Goal: Complete application form: Complete application form

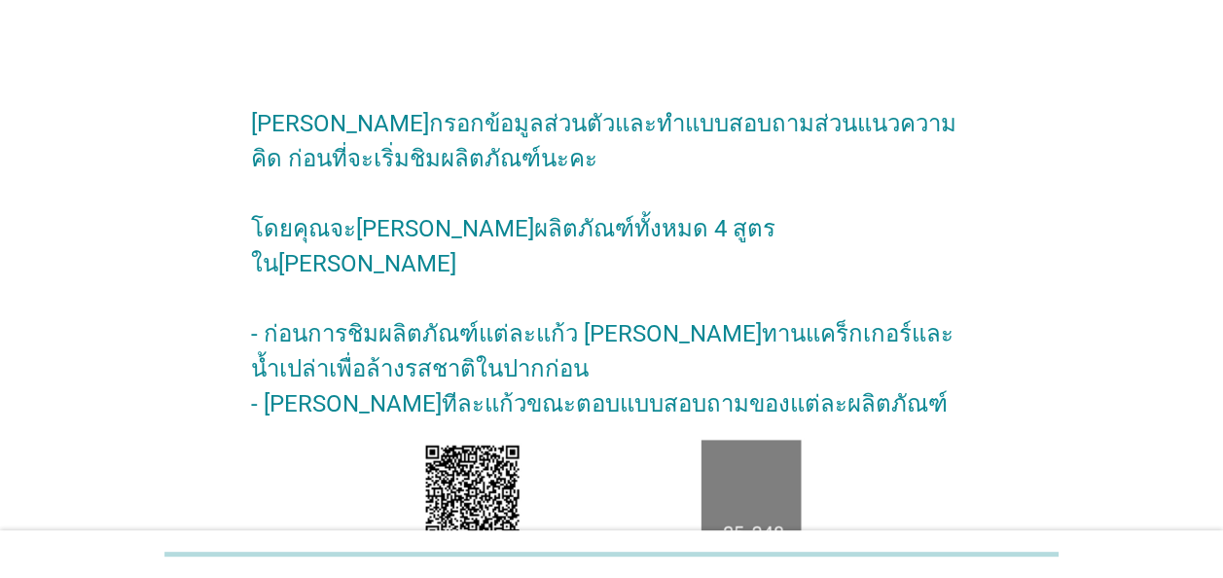
scroll to position [356, 0]
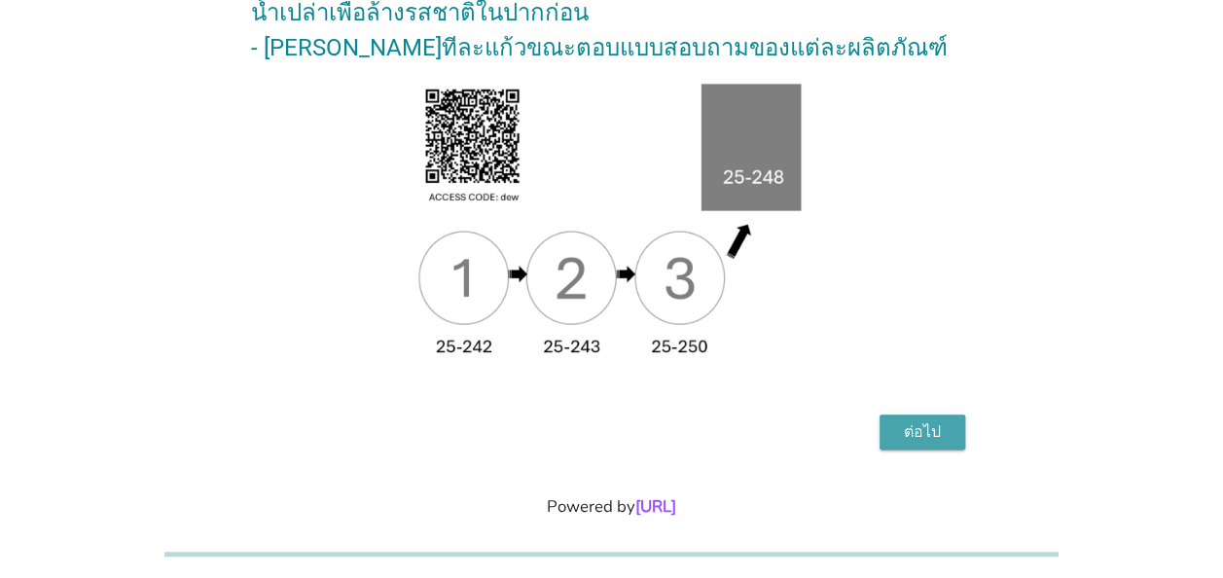
click at [935, 420] on div "ต่อไป" at bounding box center [922, 431] width 54 height 23
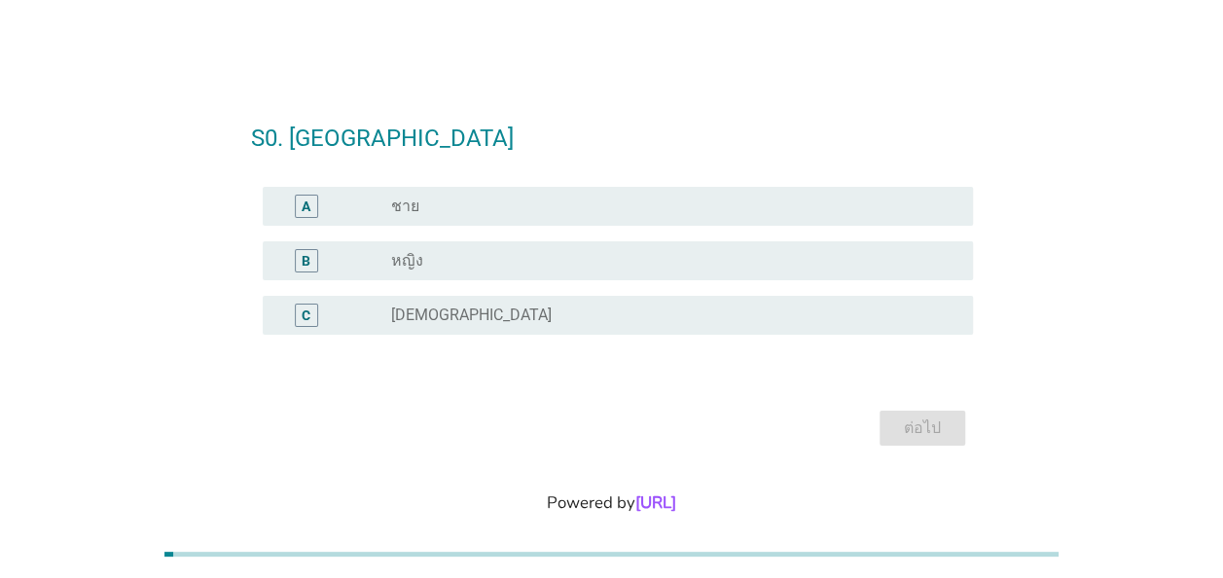
click at [408, 265] on label "หญิง" at bounding box center [407, 260] width 32 height 19
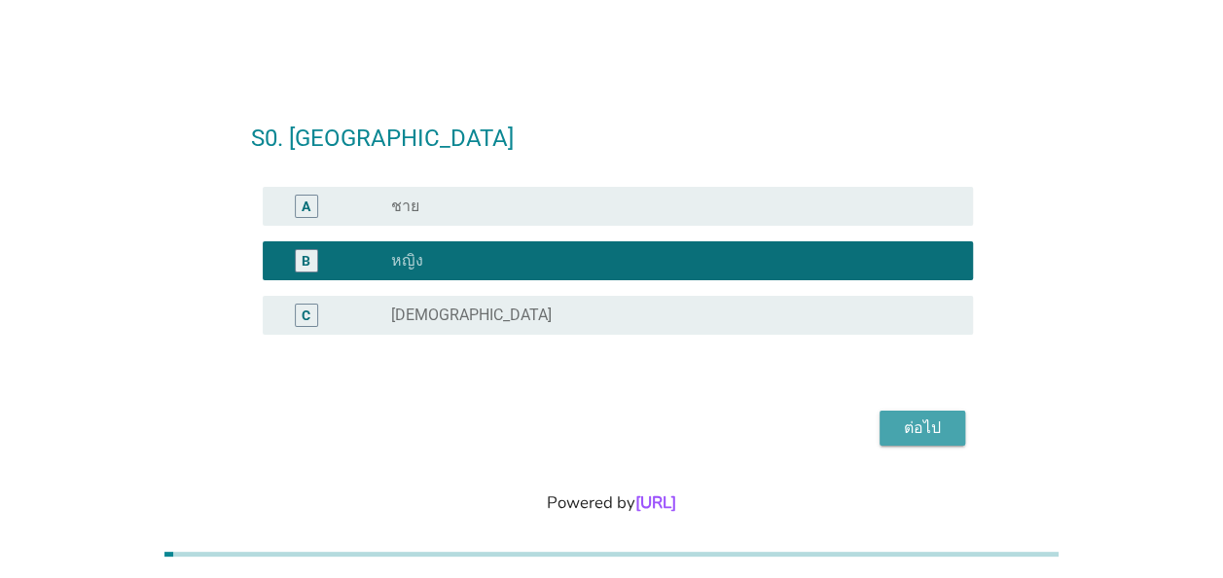
click at [921, 424] on div "ต่อไป" at bounding box center [922, 427] width 54 height 23
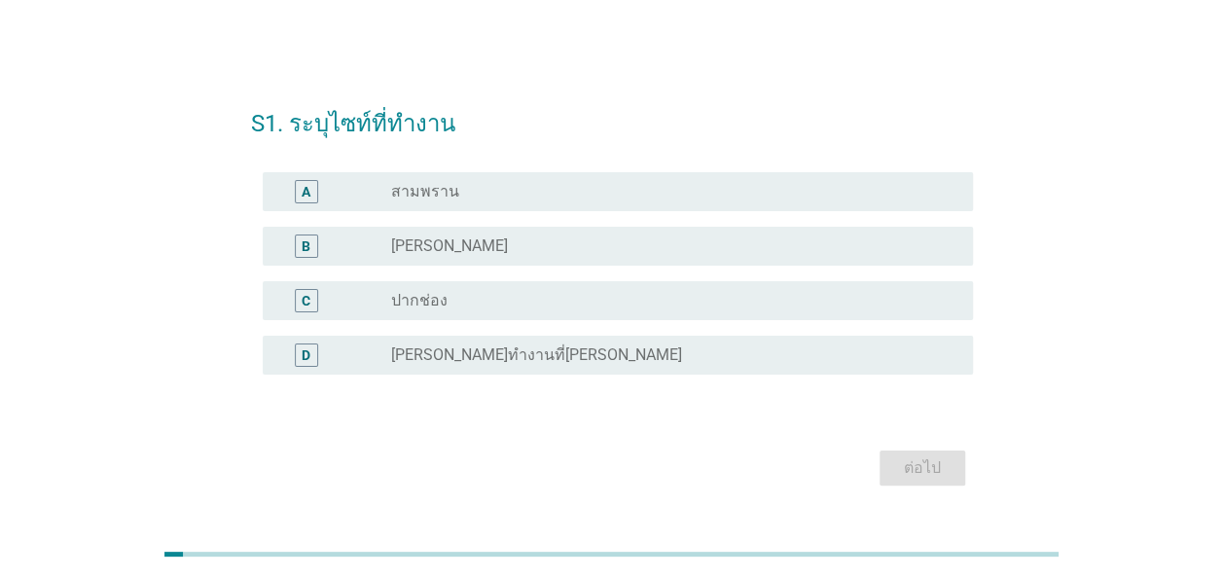
click at [414, 236] on label "[PERSON_NAME]" at bounding box center [449, 245] width 117 height 19
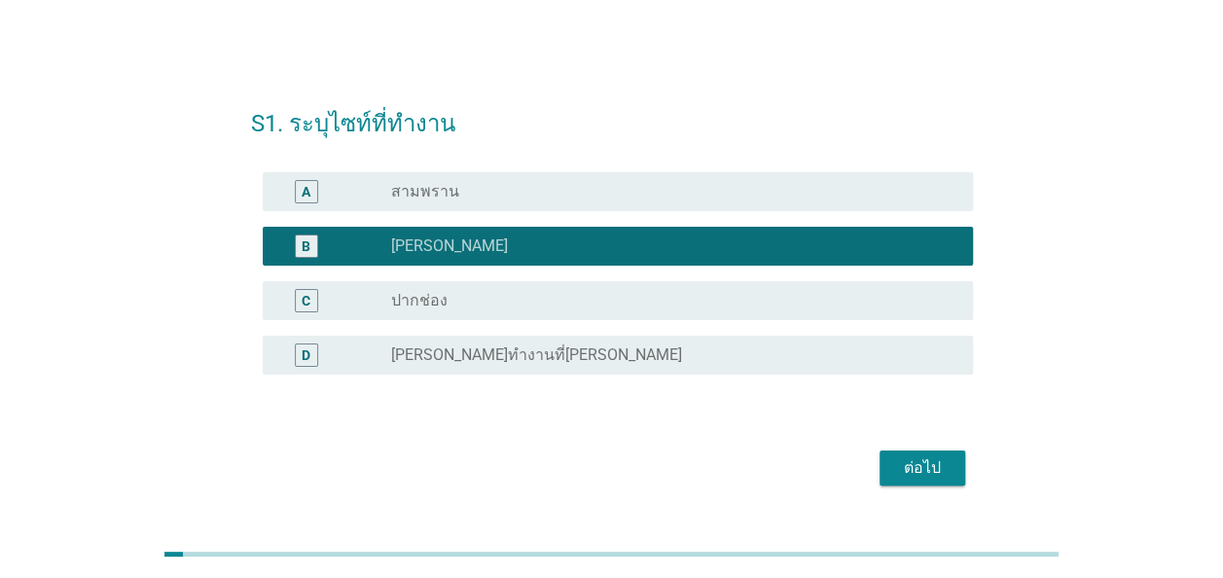
click at [947, 470] on div "ต่อไป" at bounding box center [922, 467] width 54 height 23
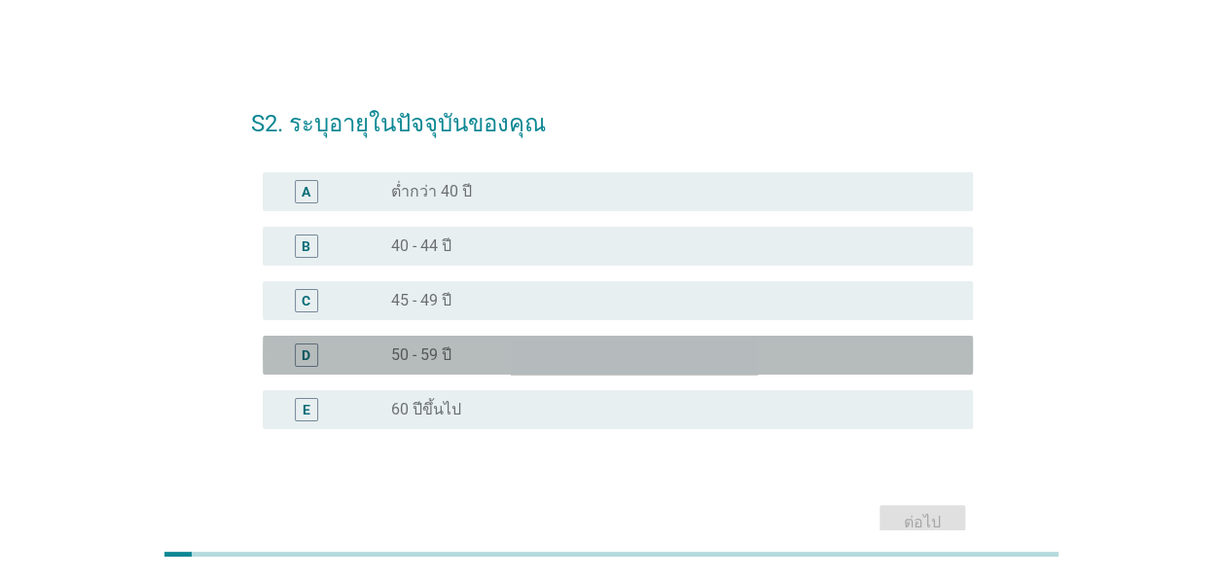
click at [464, 357] on div "radio_button_unchecked 50 - 59 ปี" at bounding box center [666, 354] width 551 height 19
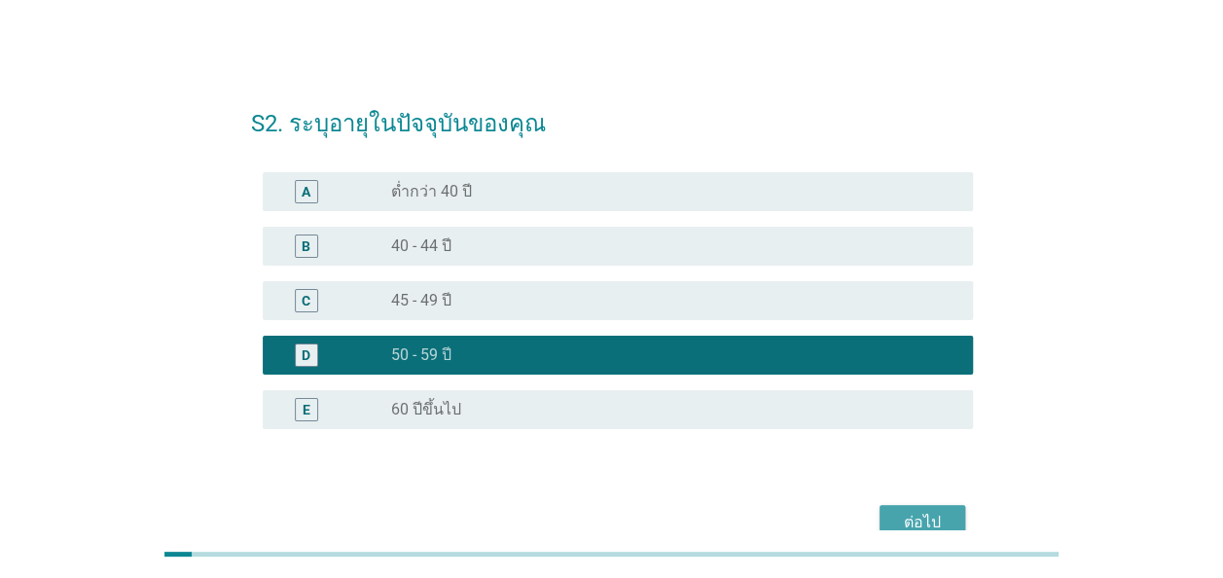
click at [936, 519] on div "ต่อไป" at bounding box center [922, 522] width 54 height 23
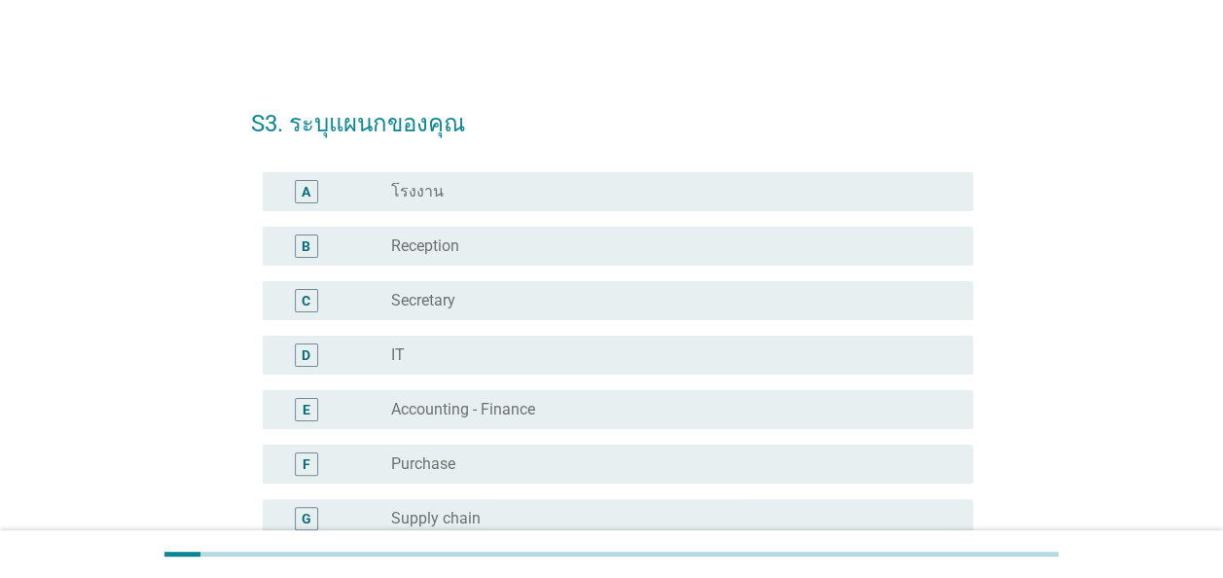
scroll to position [834, 0]
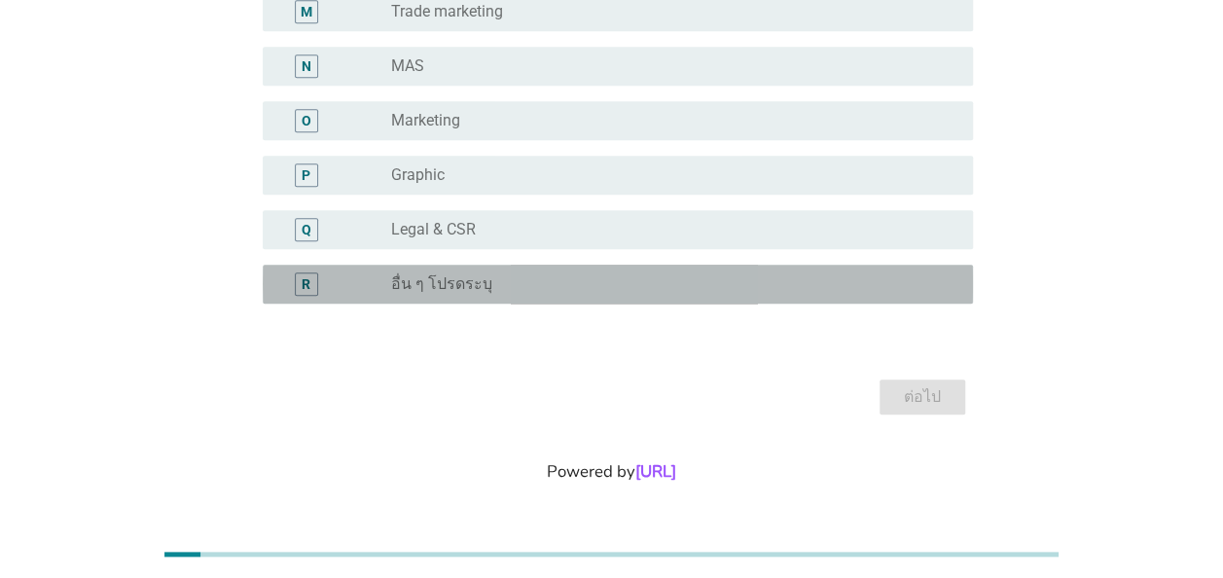
click at [469, 286] on label "อื่น ๆ โปรดระบุ" at bounding box center [441, 283] width 101 height 19
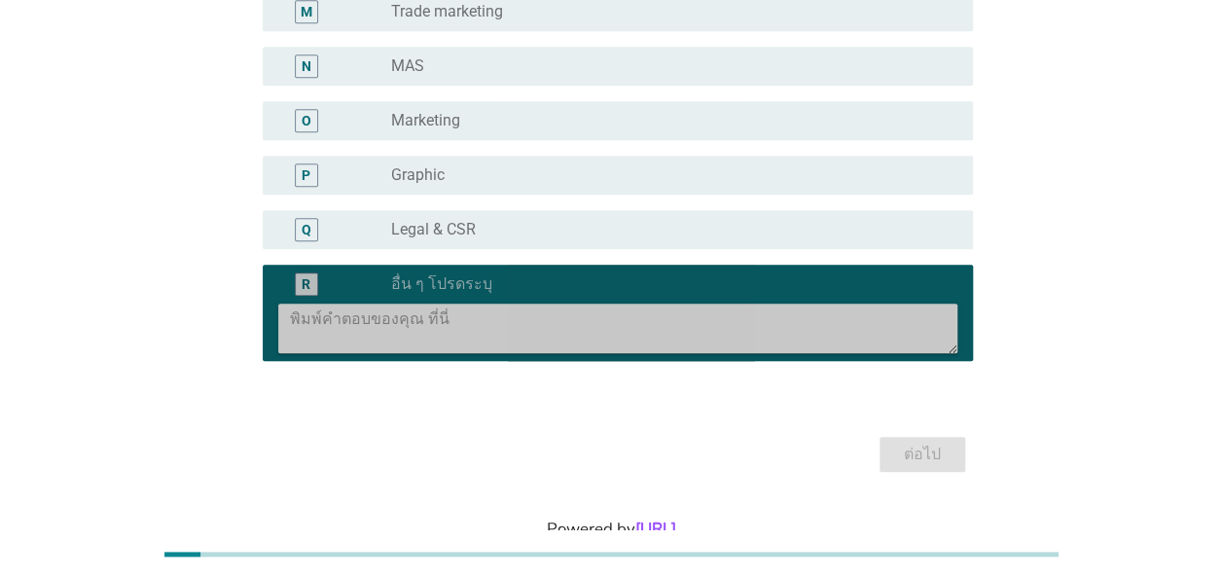
click at [453, 322] on textarea at bounding box center [623, 328] width 667 height 50
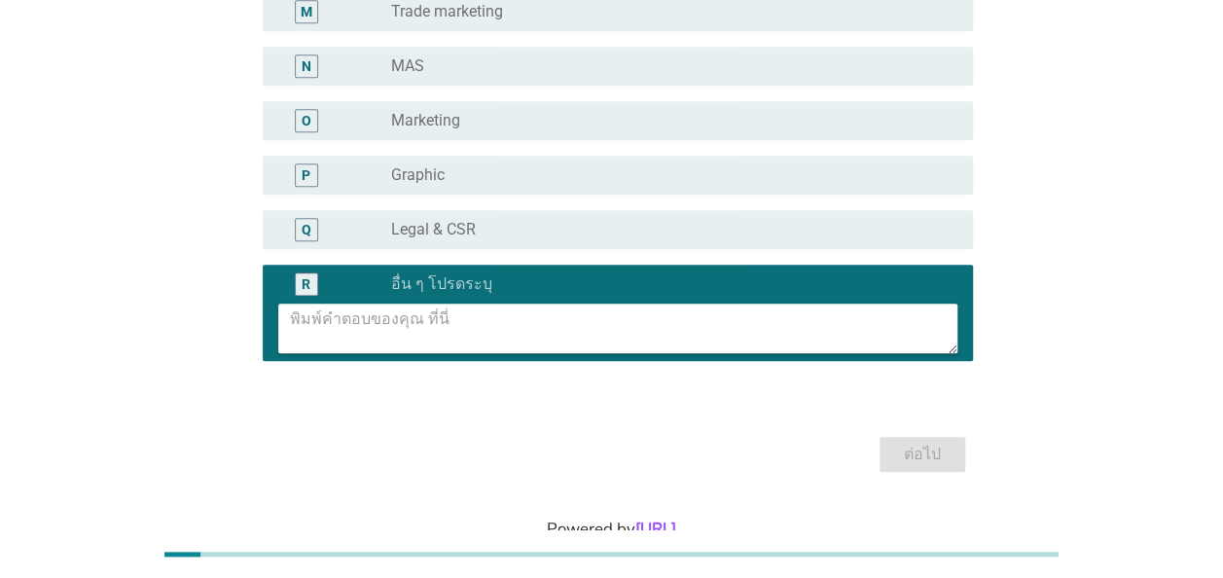
type textarea "ฉ"
type textarea "ฤ"
type textarea "V"
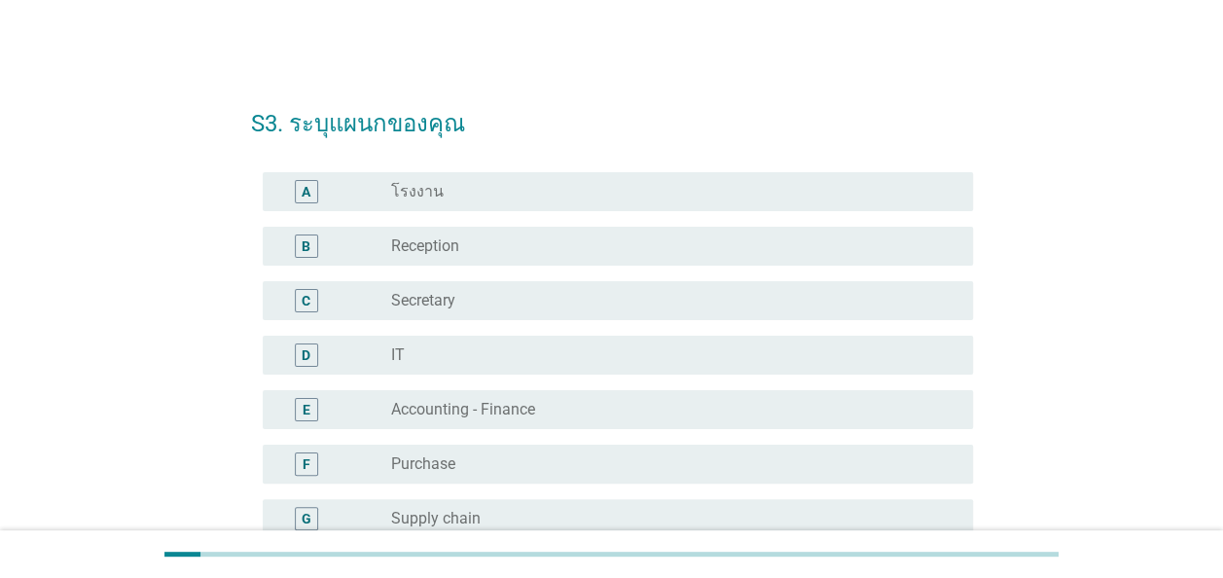
scroll to position [891, 0]
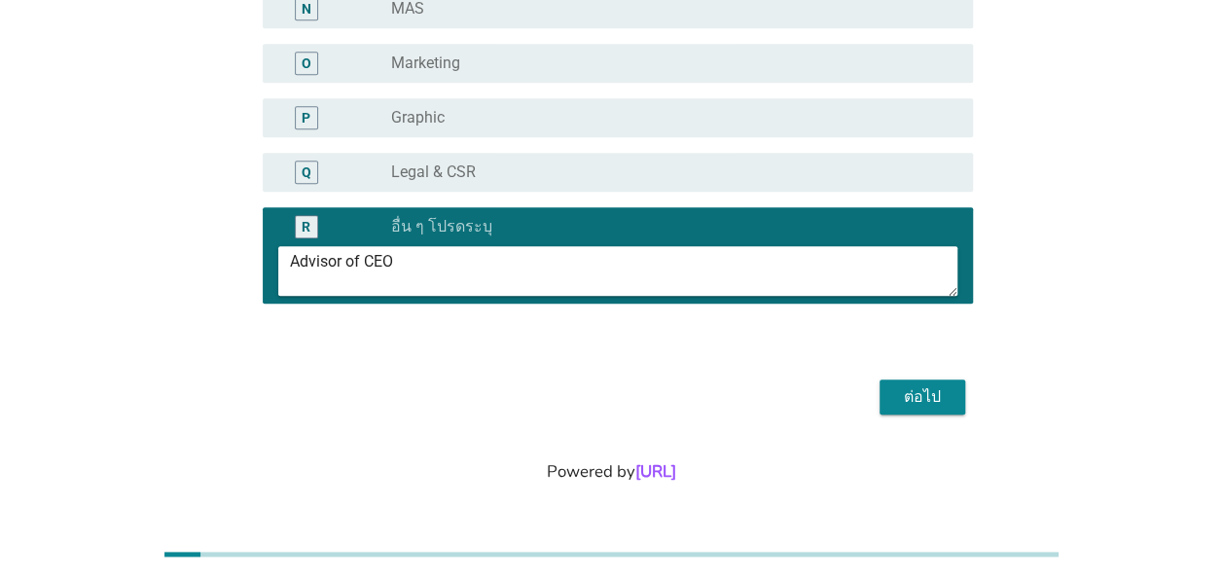
type textarea "Advisor of CEO"
click at [947, 397] on div "ต่อไป" at bounding box center [922, 396] width 54 height 23
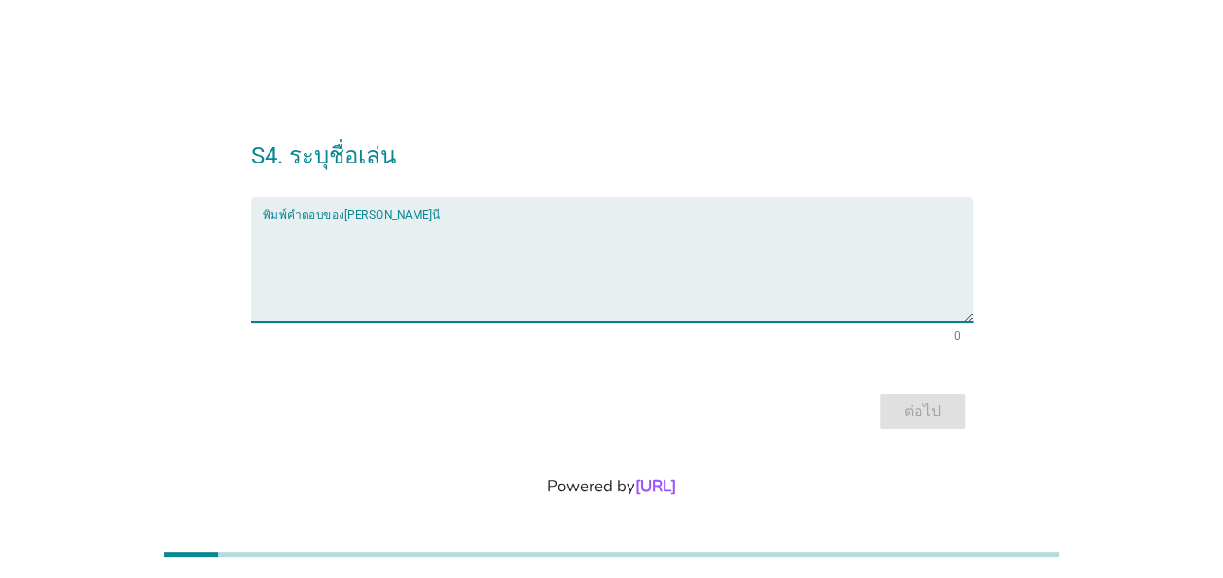
click at [409, 237] on textarea "พิมพ์คำตอบของคุณ ที่นี่" at bounding box center [618, 271] width 710 height 102
type textarea "p"
type textarea "ํ"
type textarea "Ya"
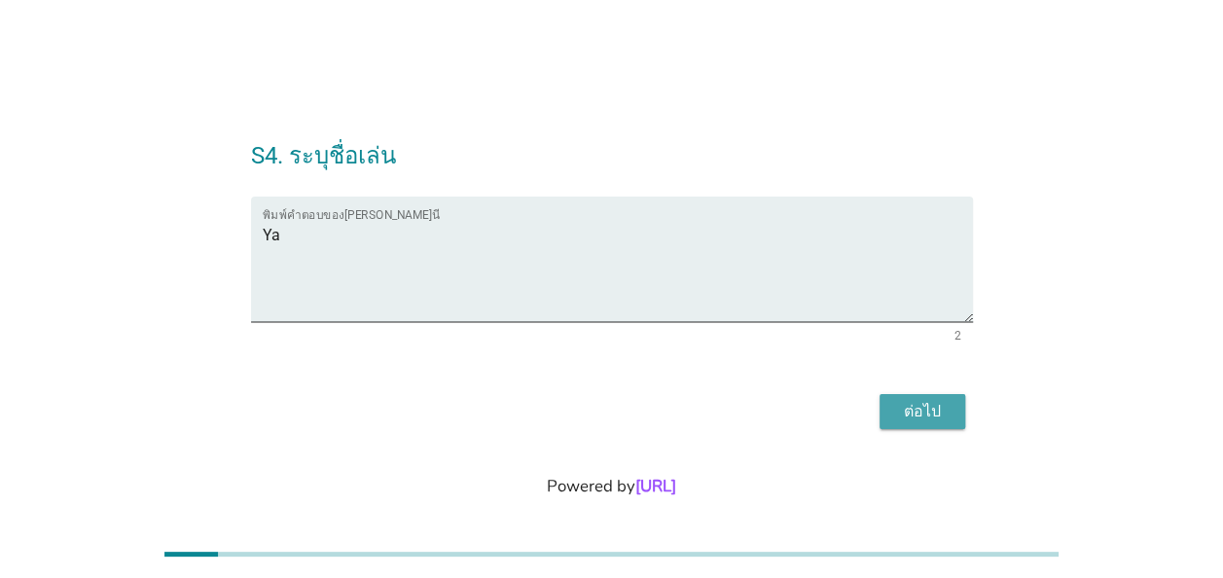
click at [945, 416] on div "ต่อไป" at bounding box center [922, 411] width 54 height 23
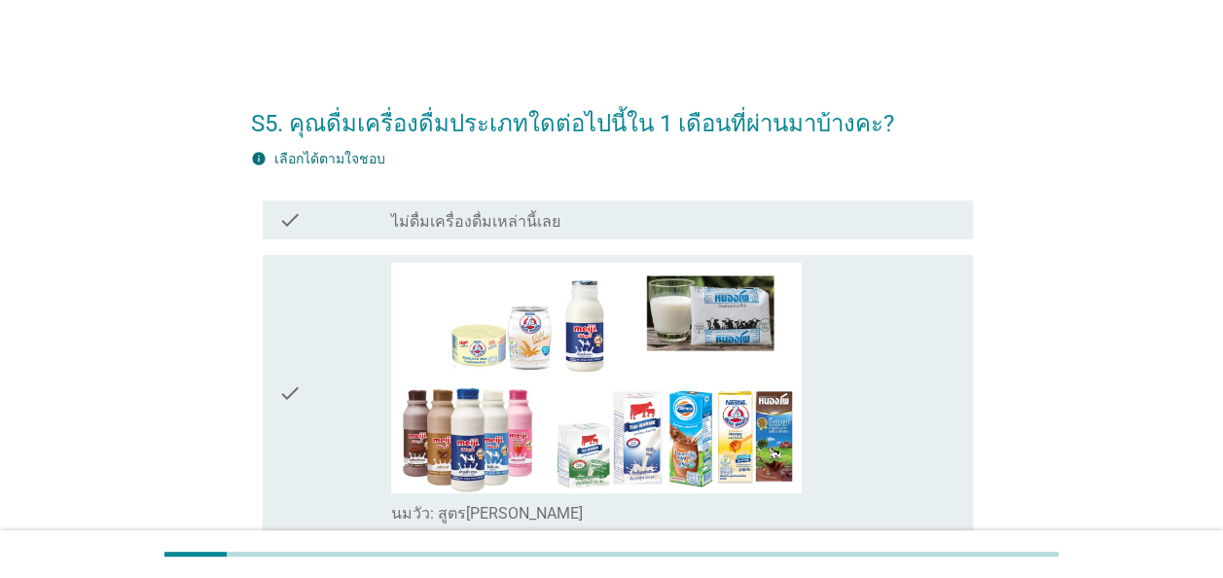
click at [315, 374] on div "check" at bounding box center [334, 394] width 113 height 262
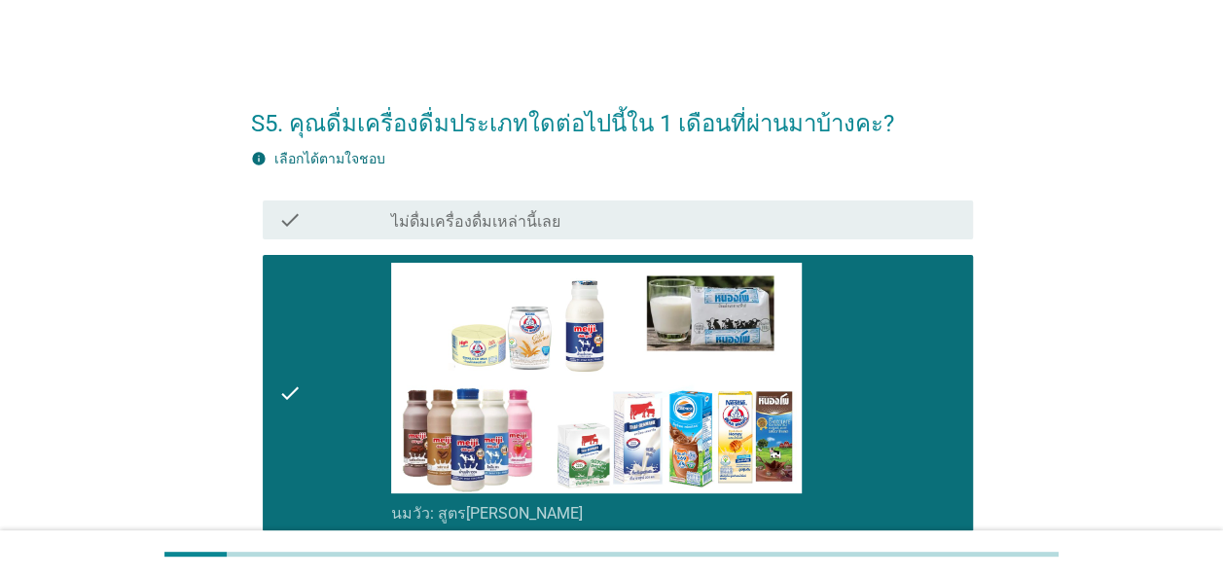
scroll to position [1783, 0]
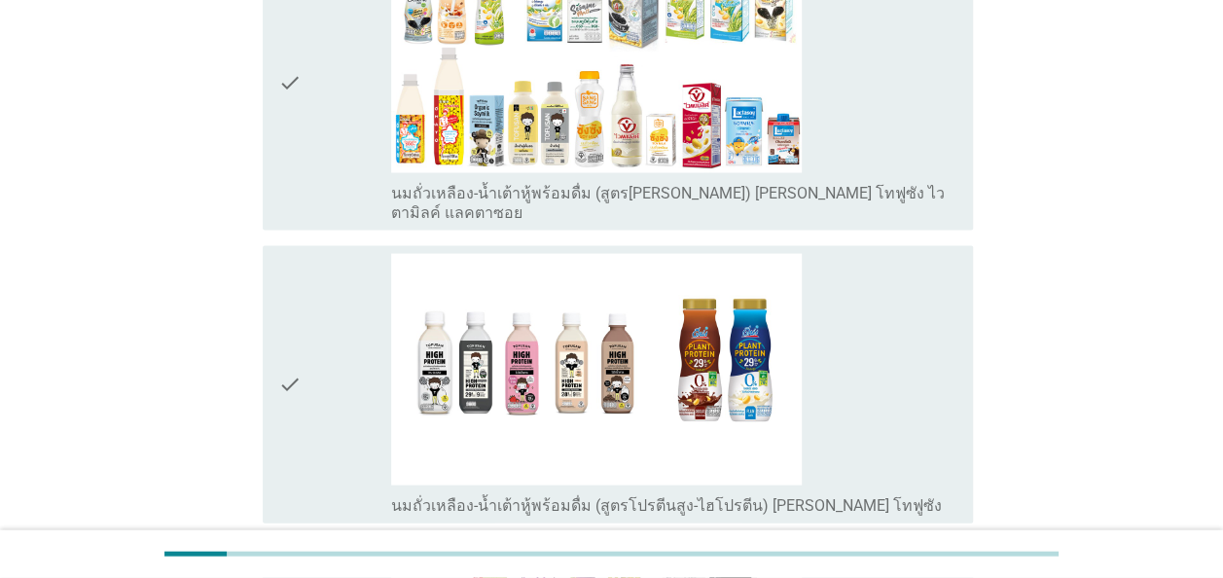
click at [885, 354] on div "check_box_outline_blank นมถั่วเหลือง-น้ำเต้าหู้พร้อมดื่ม (สูตรโปรตีนสูง-ไฮโปรตี…" at bounding box center [674, 384] width 566 height 262
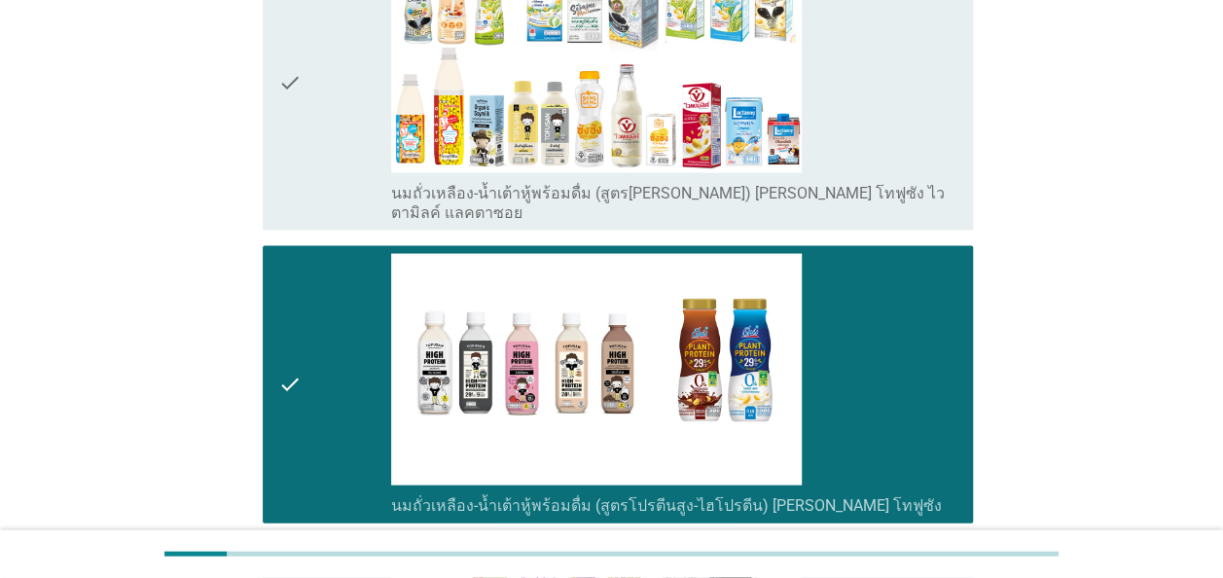
scroll to position [2887, 0]
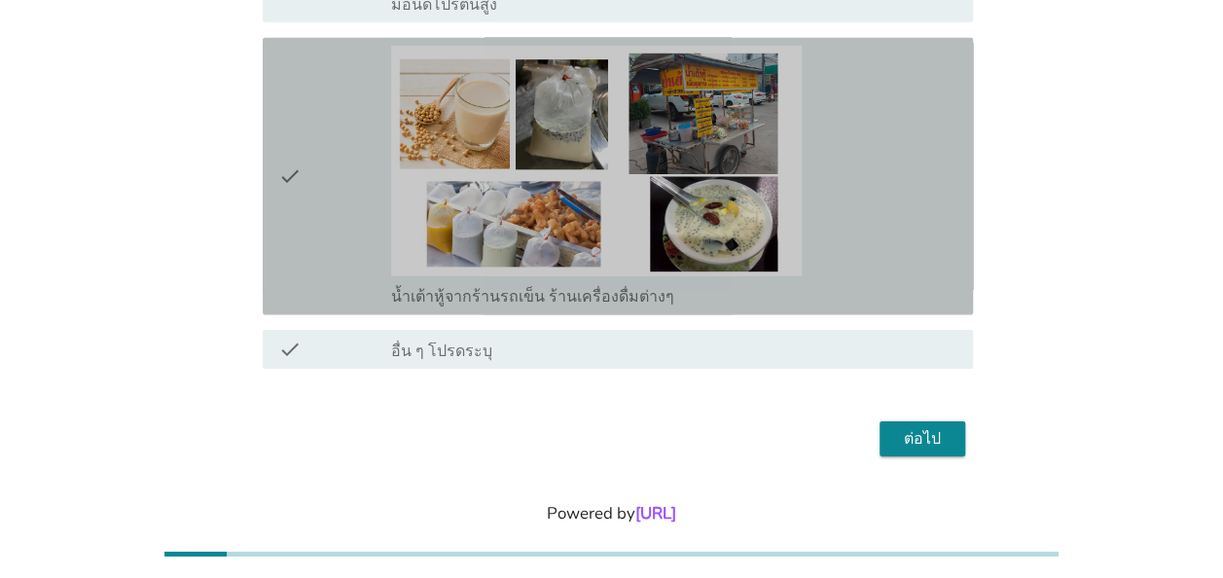
click at [857, 165] on div "check_box_outline_blank น้ำเต้าหู้จากร้านรถเข็น ร้านเครื่องดื่มต่างๆ" at bounding box center [674, 177] width 566 height 262
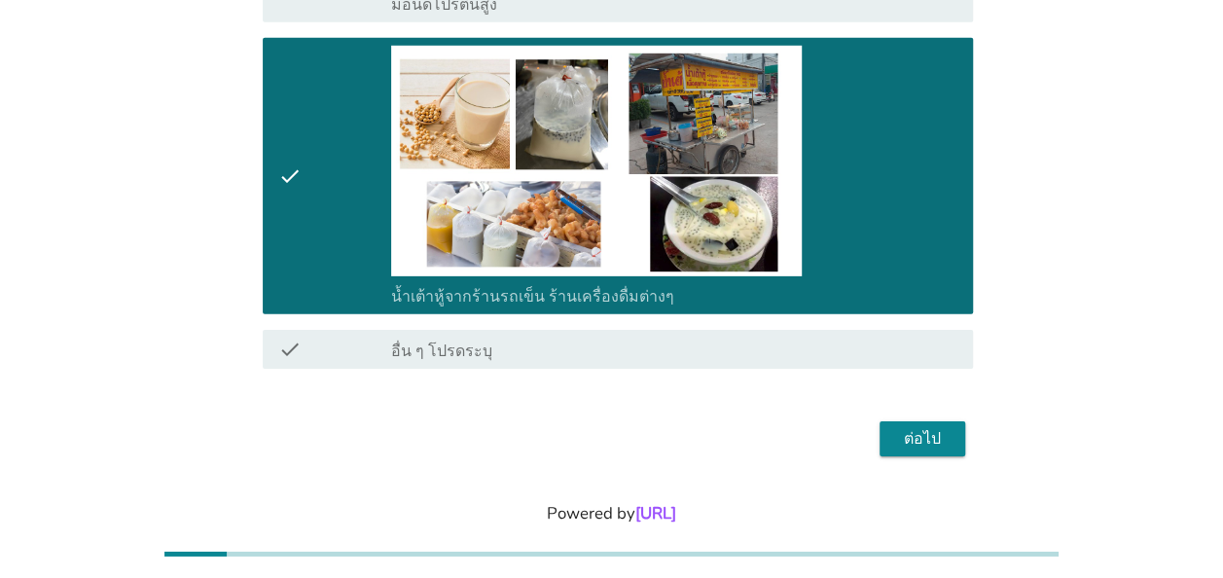
click at [531, 338] on div "check_box_outline_blank อื่น ๆ โปรดระบุ" at bounding box center [674, 349] width 566 height 23
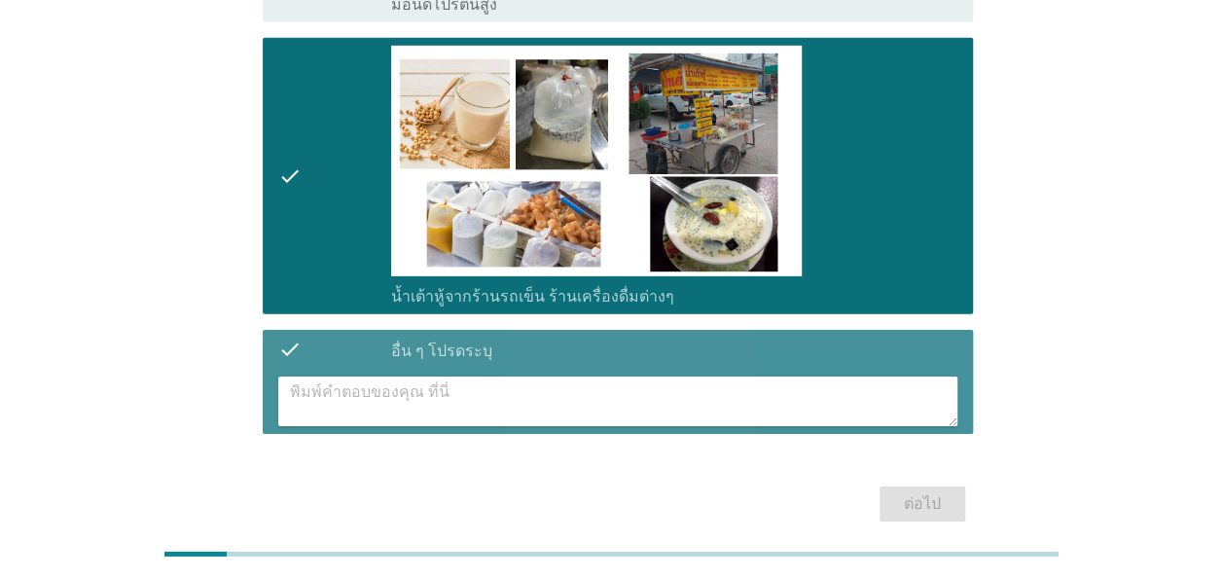
click at [494, 376] on textarea at bounding box center [623, 401] width 667 height 50
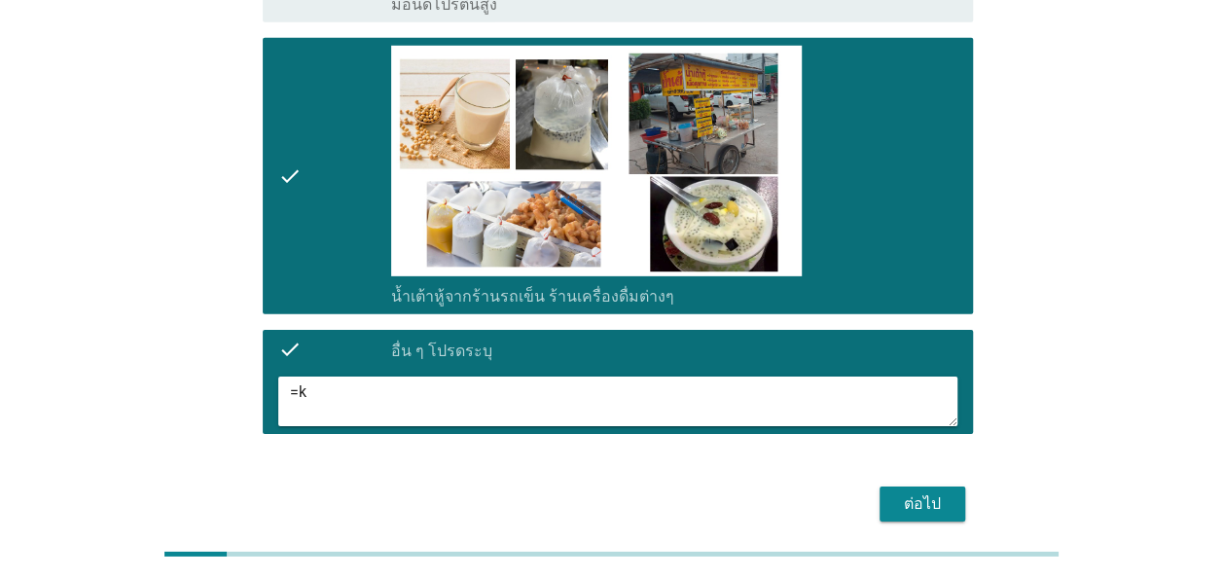
type textarea "="
type textarea "ช"
type textarea "ม"
type textarea "ชาเขียว"
click at [928, 492] on div "ต่อไป" at bounding box center [922, 503] width 54 height 23
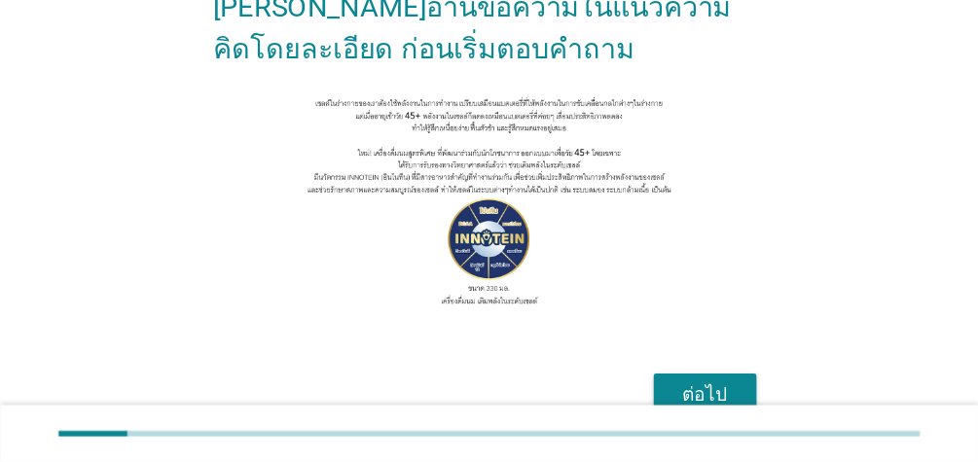
scroll to position [215, 0]
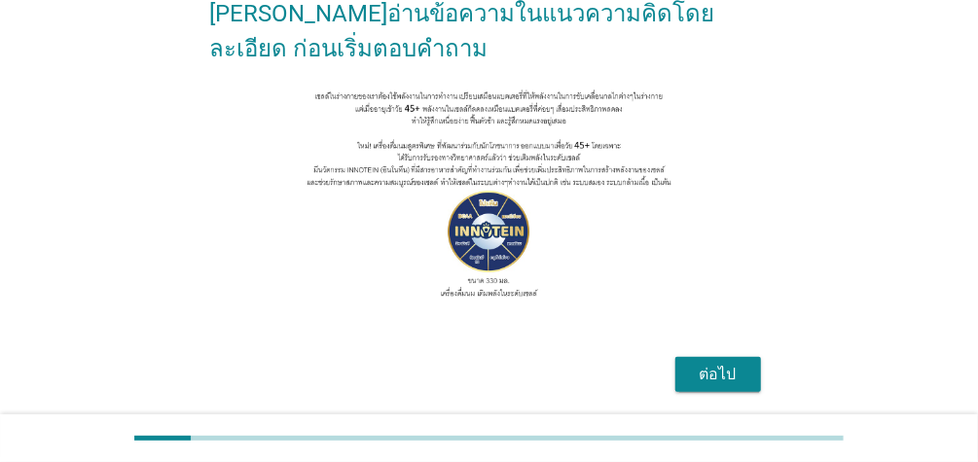
click at [718, 365] on div "ต่อไป" at bounding box center [718, 374] width 54 height 23
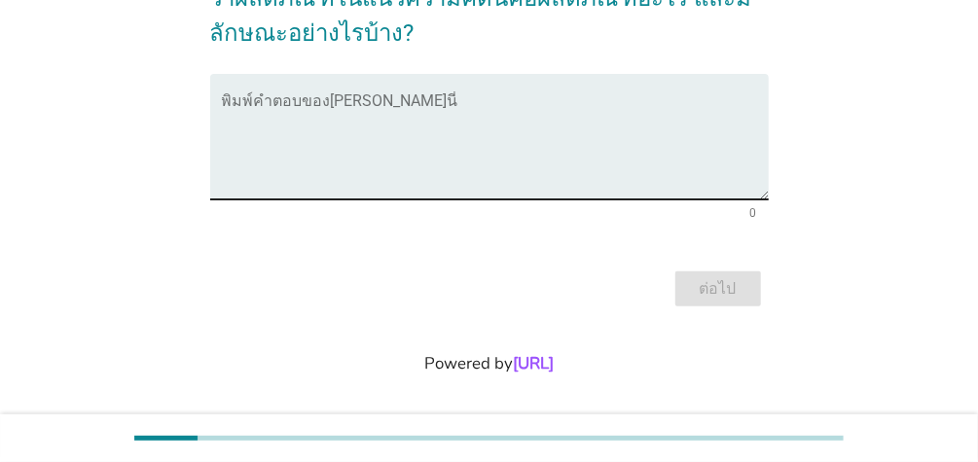
scroll to position [167, 0]
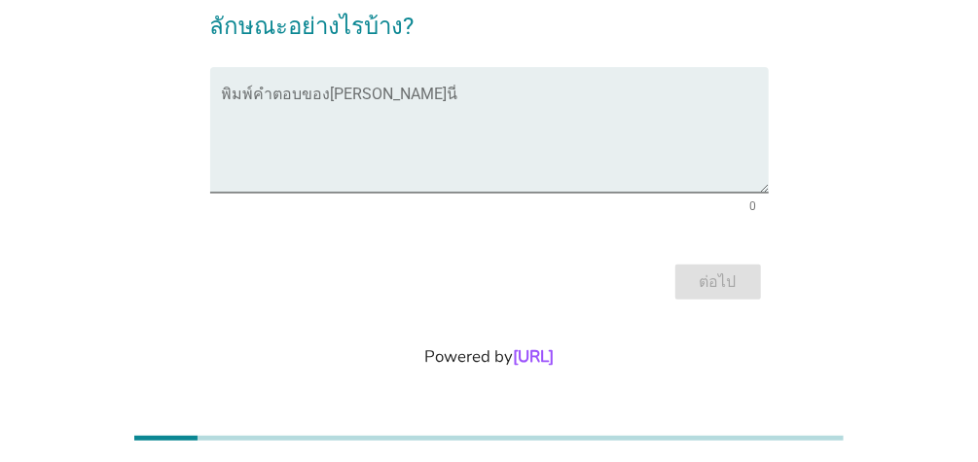
click at [176, 437] on div at bounding box center [166, 438] width 64 height 5
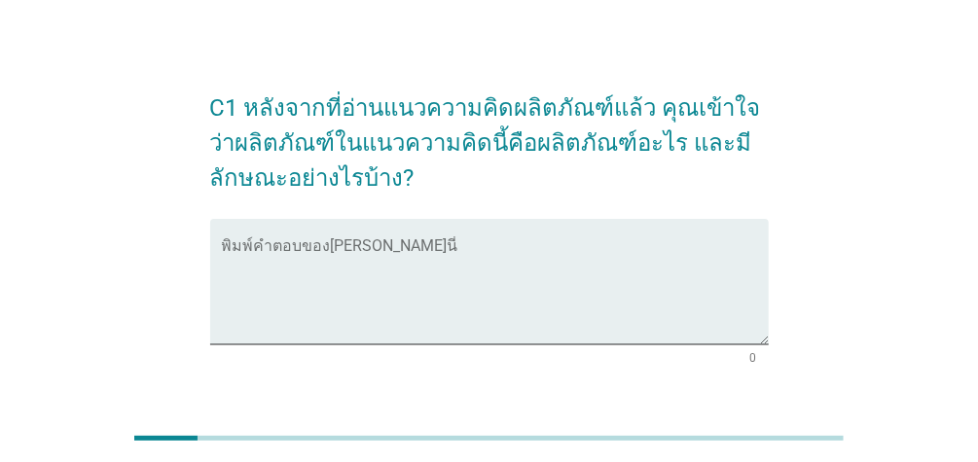
scroll to position [0, 0]
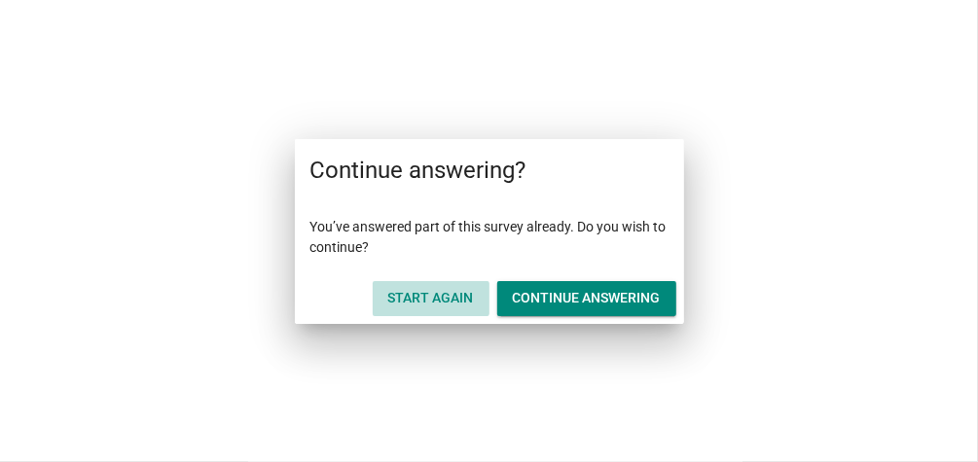
click at [441, 295] on div "Start Again" at bounding box center [431, 298] width 86 height 20
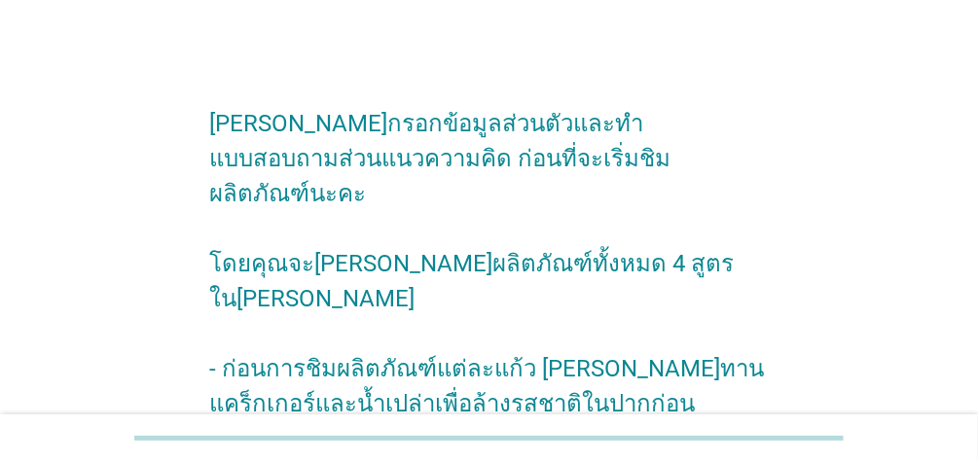
scroll to position [448, 0]
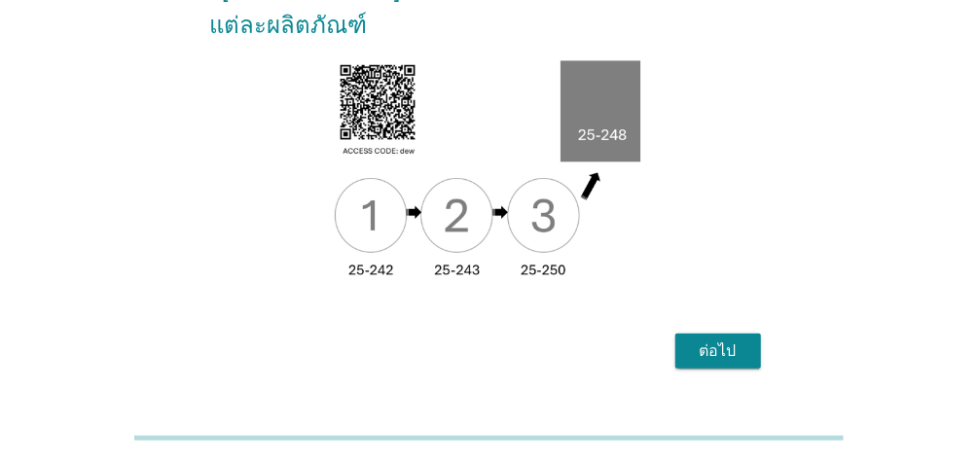
click at [737, 339] on div "ต่อไป" at bounding box center [718, 350] width 54 height 23
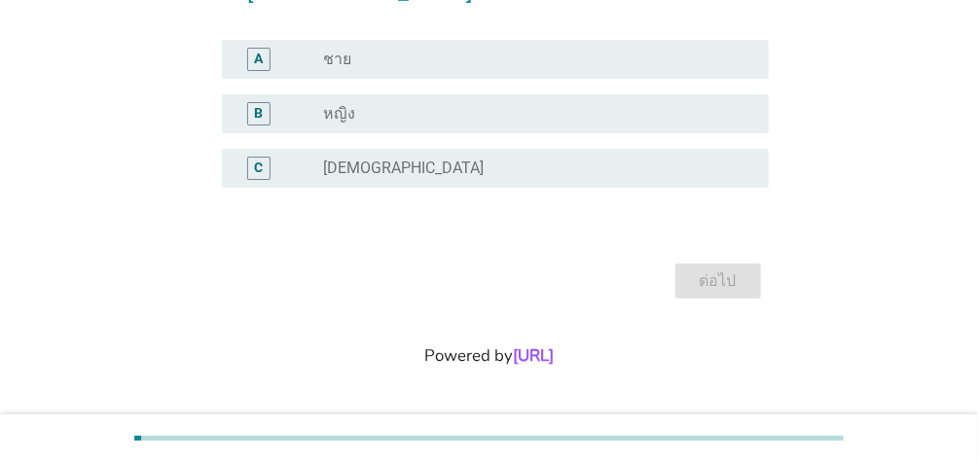
scroll to position [0, 0]
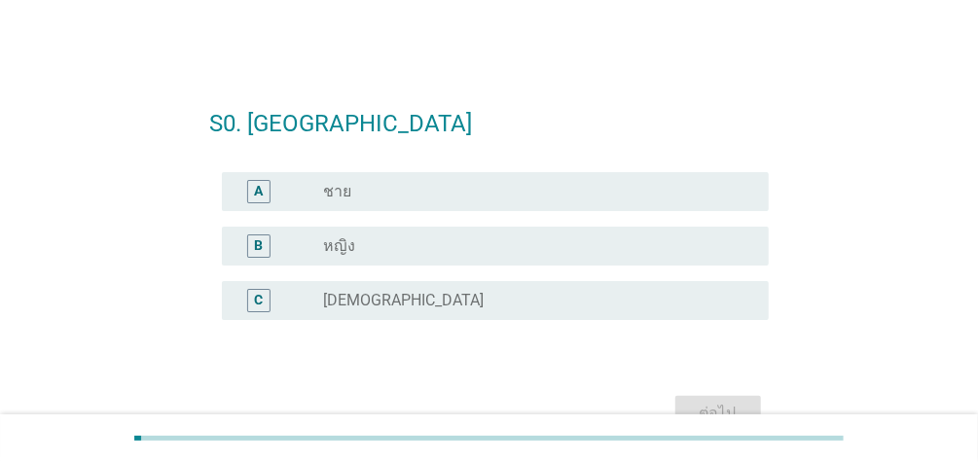
click at [254, 239] on div "B" at bounding box center [258, 245] width 9 height 20
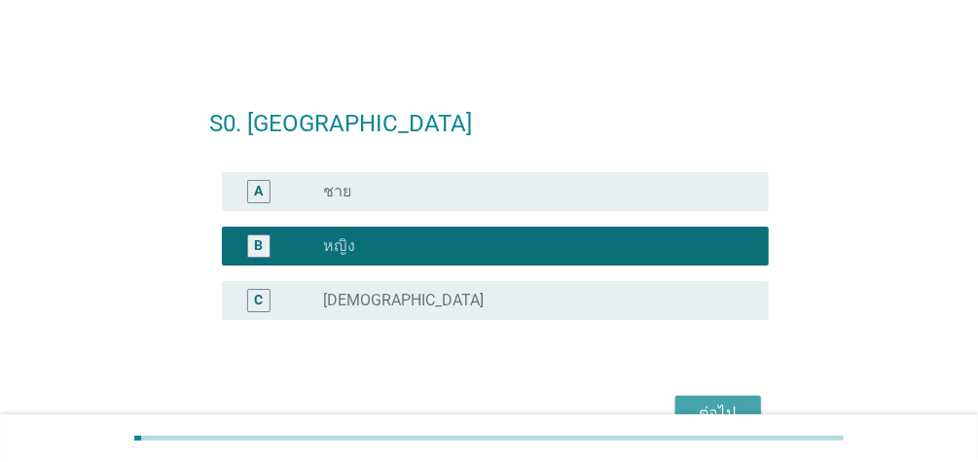
click at [691, 399] on button "ต่อไป" at bounding box center [718, 413] width 86 height 35
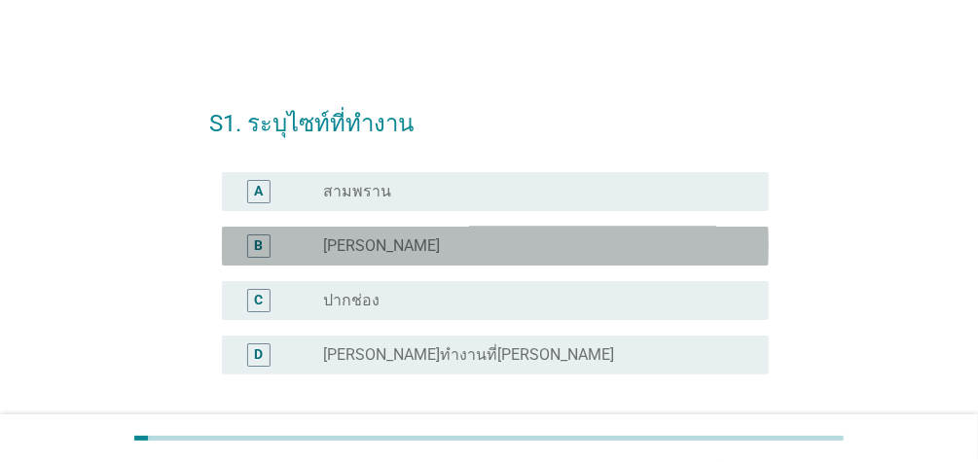
click at [263, 246] on div "B" at bounding box center [258, 245] width 23 height 23
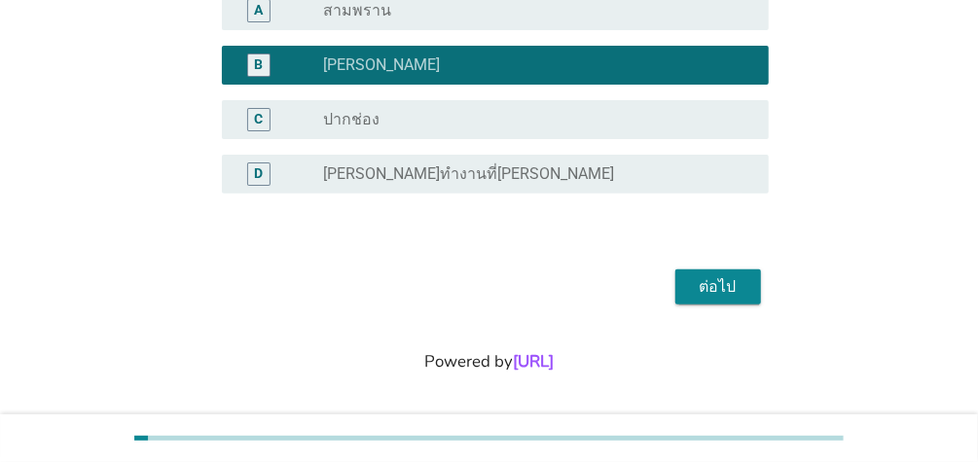
scroll to position [187, 0]
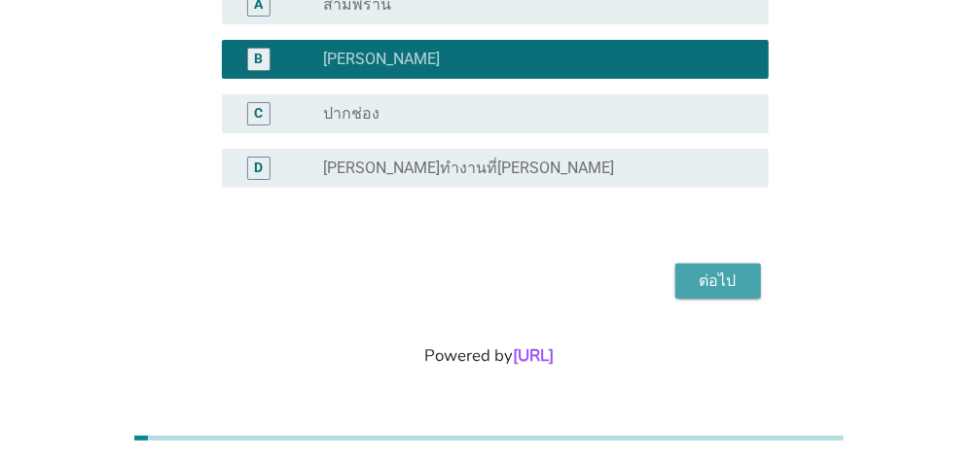
click at [731, 285] on div "ต่อไป" at bounding box center [718, 280] width 54 height 23
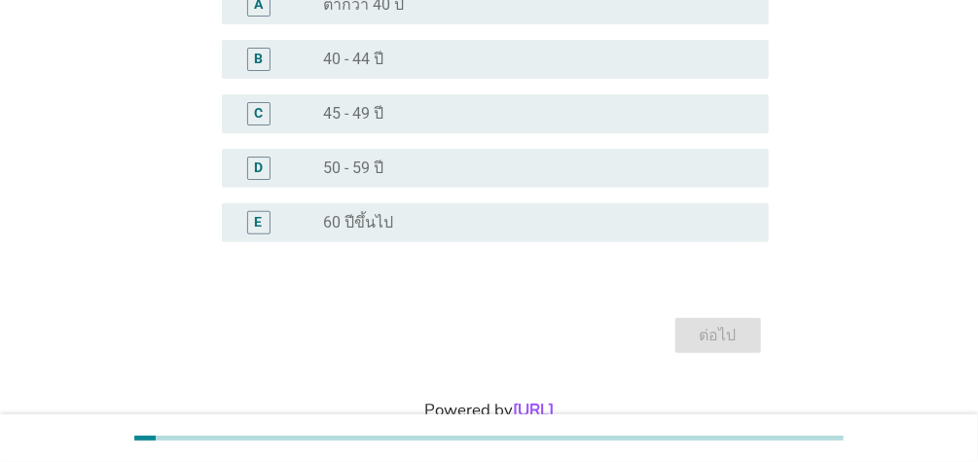
scroll to position [0, 0]
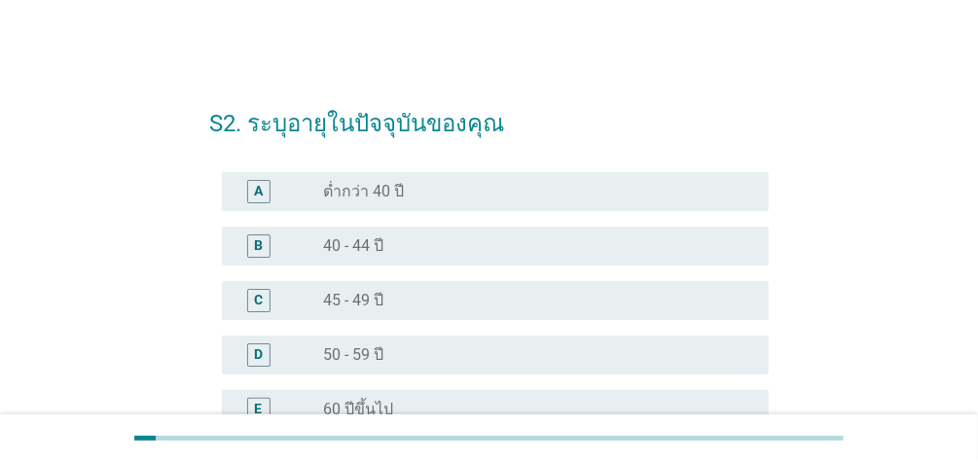
click at [341, 353] on label "50 - 59 ปี" at bounding box center [353, 354] width 60 height 19
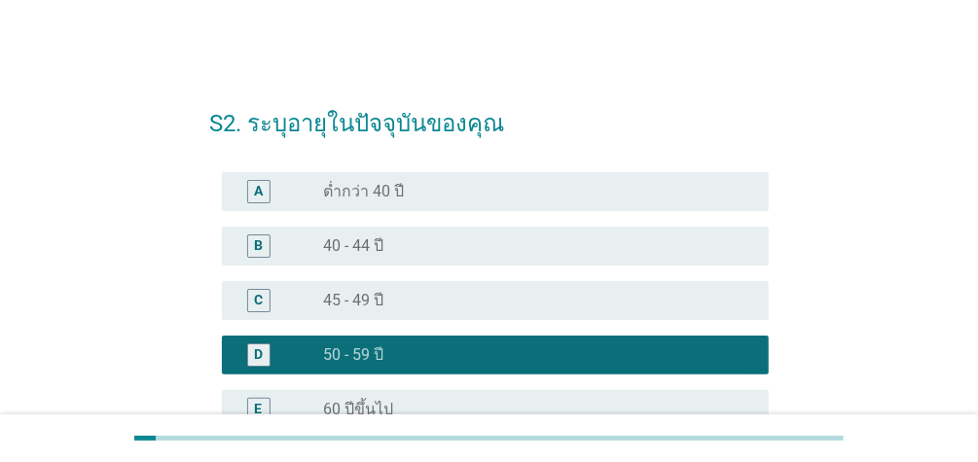
scroll to position [241, 0]
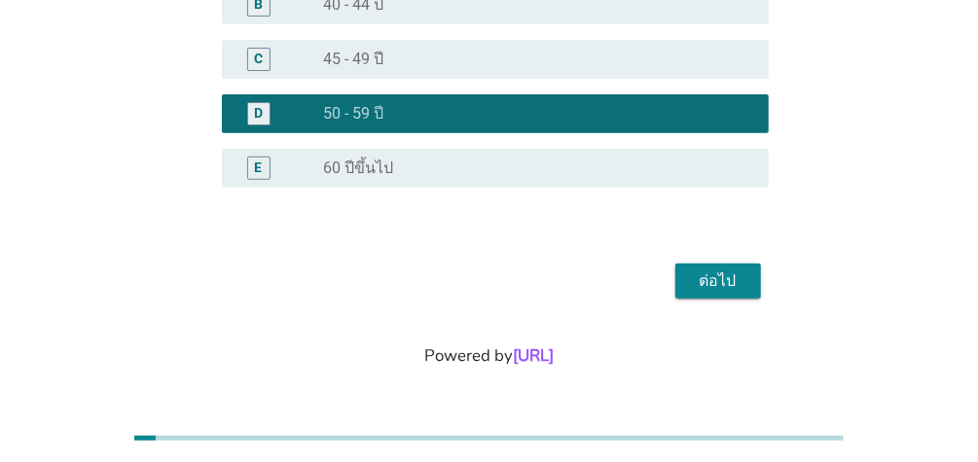
click at [737, 272] on div "ต่อไป" at bounding box center [718, 280] width 54 height 23
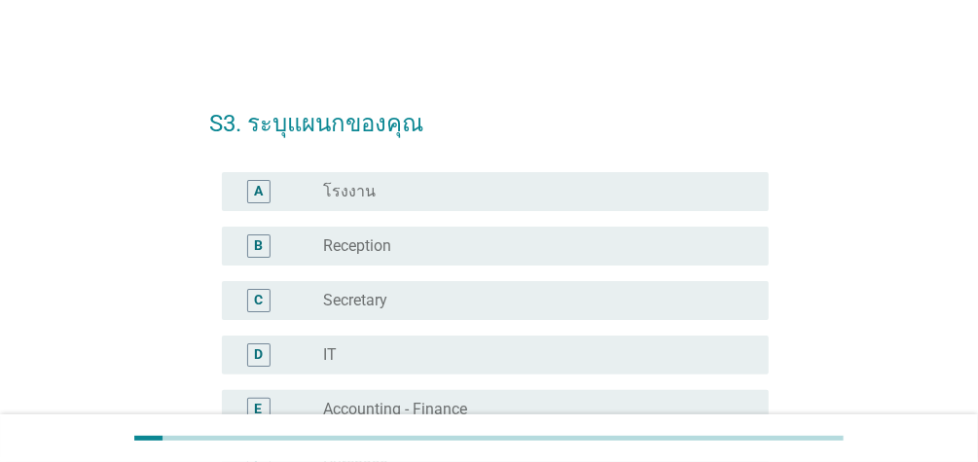
scroll to position [949, 0]
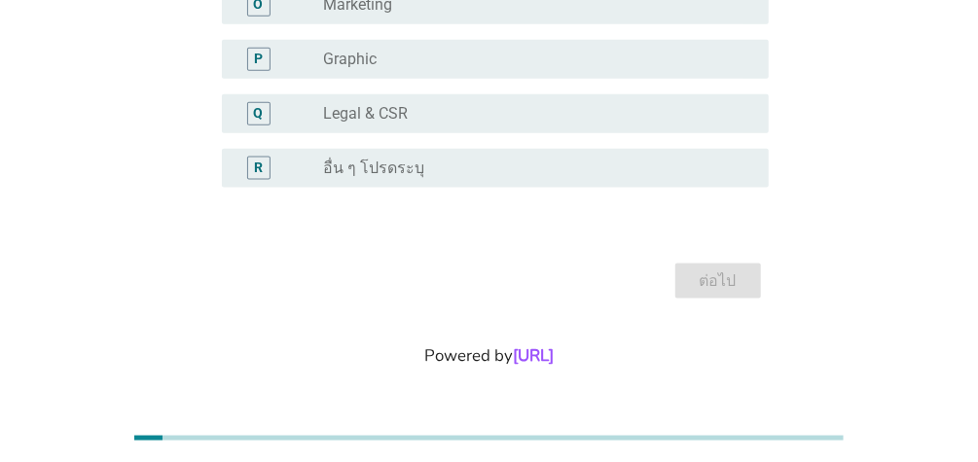
click at [418, 175] on div "radio_button_unchecked อื่น ๆ โปรดระบุ" at bounding box center [530, 168] width 414 height 19
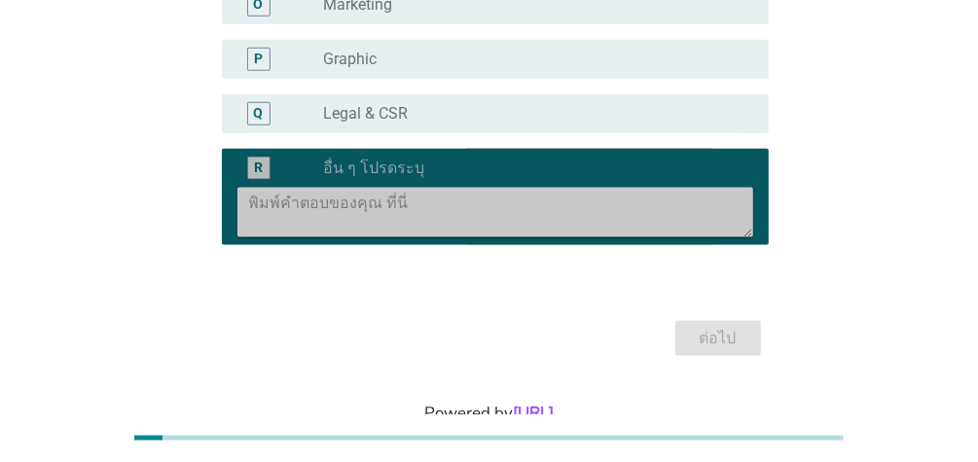
click at [376, 218] on textarea at bounding box center [501, 213] width 504 height 50
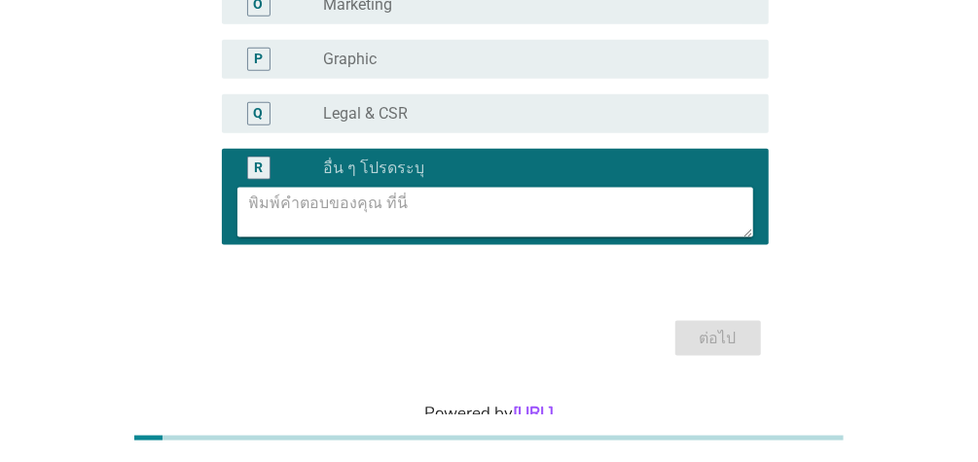
type textarea "ฤ"
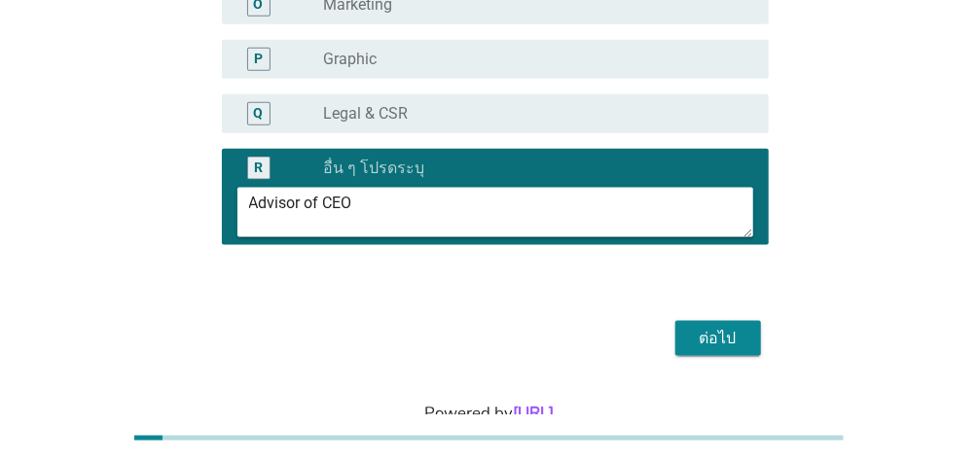
type textarea "Advisor of CEO"
click at [715, 337] on div "ต่อไป" at bounding box center [718, 338] width 54 height 23
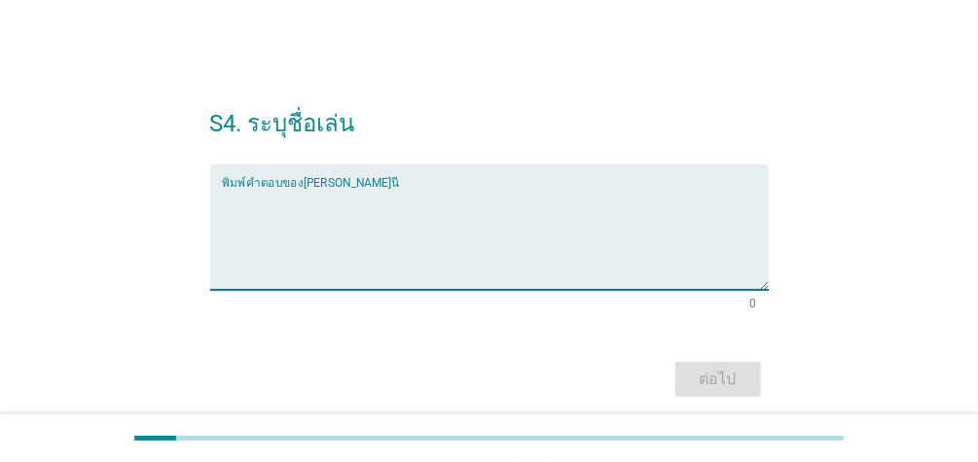
click at [331, 199] on textarea "พิมพ์คำตอบของคุณ ที่นี่" at bounding box center [495, 239] width 547 height 102
type textarea "Ya"
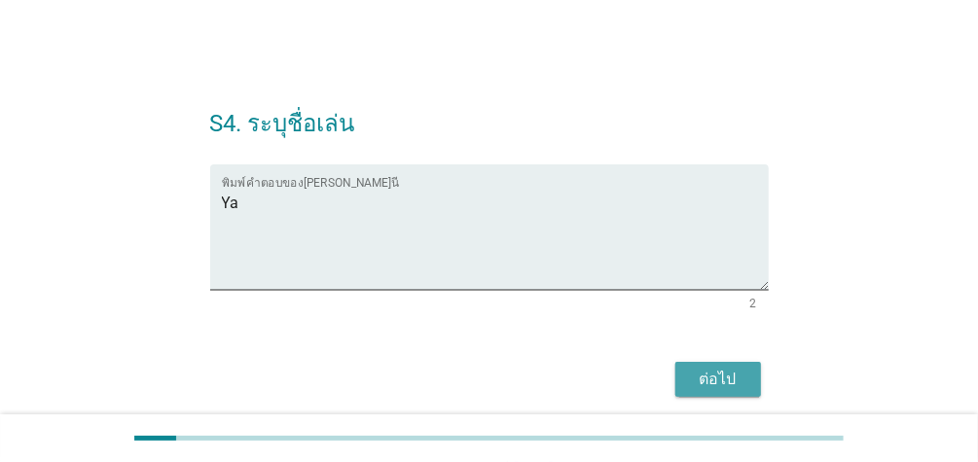
click at [728, 372] on div "ต่อไป" at bounding box center [718, 379] width 54 height 23
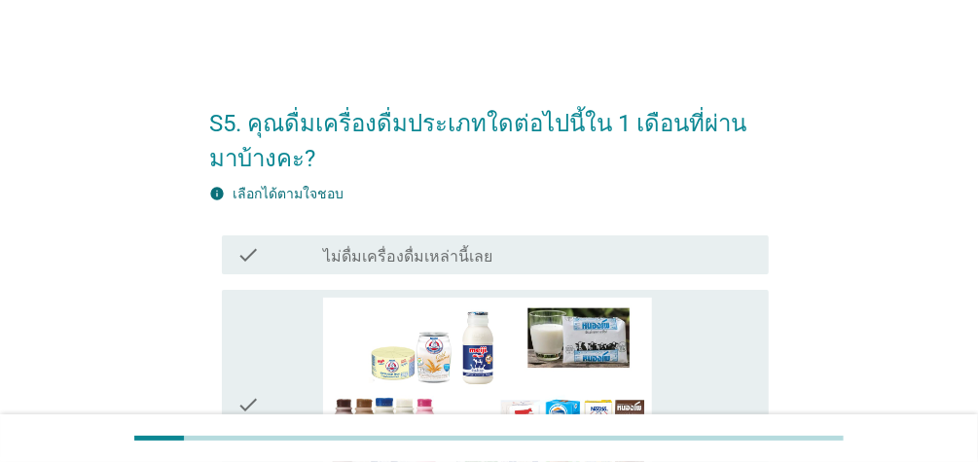
click at [259, 323] on icon "check" at bounding box center [248, 405] width 23 height 215
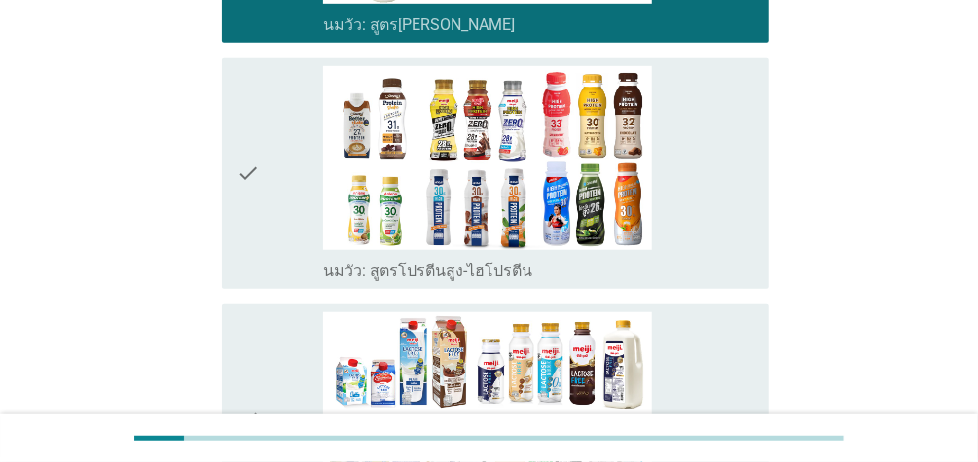
scroll to position [500, 0]
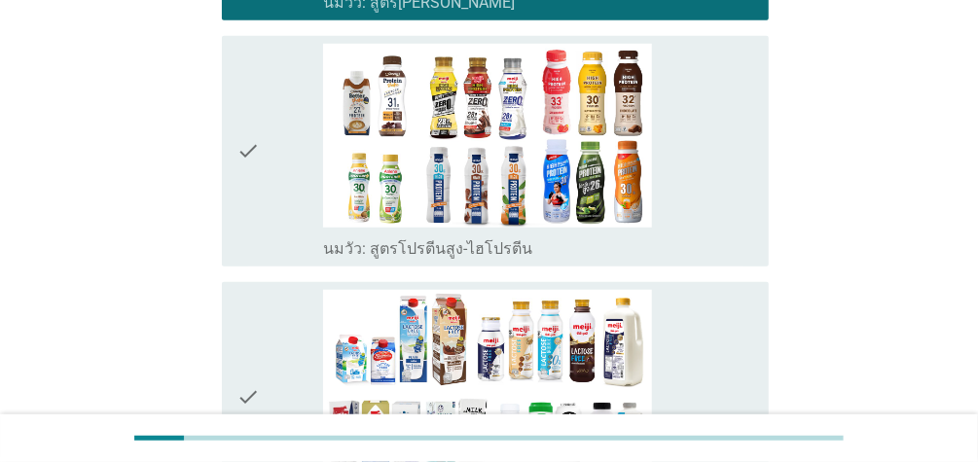
click at [318, 125] on div "check" at bounding box center [280, 151] width 86 height 215
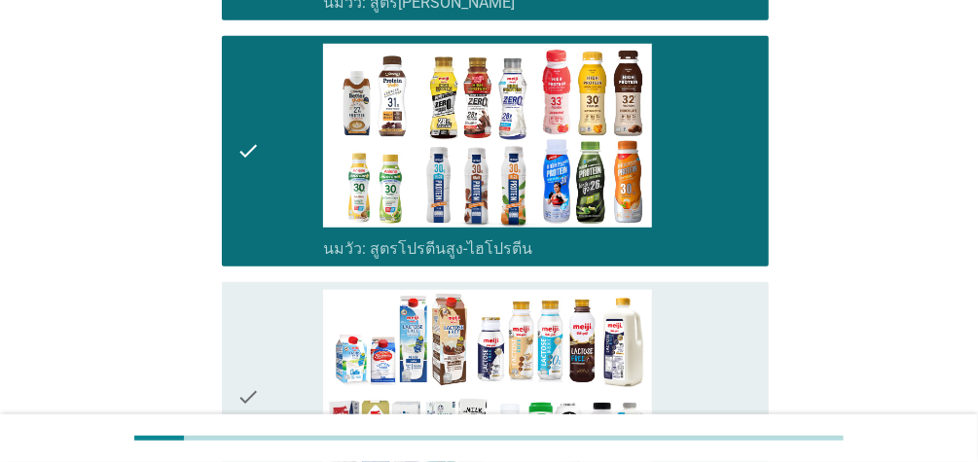
click at [317, 309] on div "check" at bounding box center [280, 397] width 86 height 215
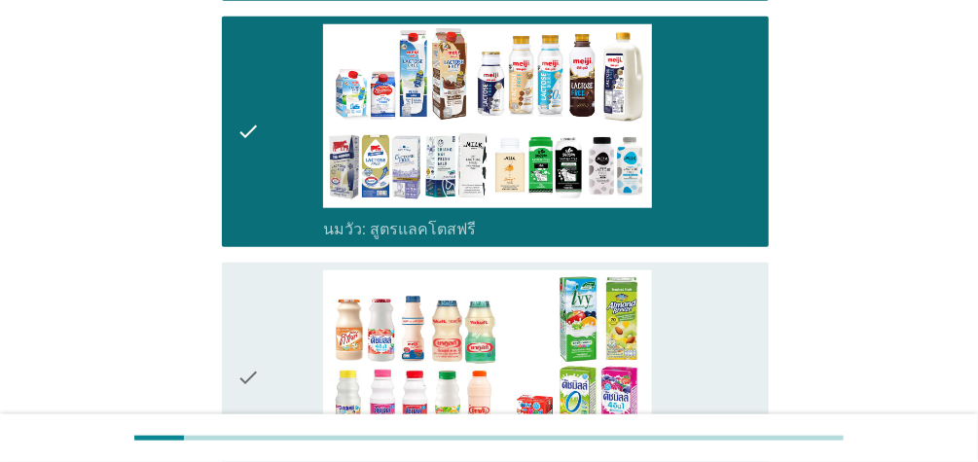
scroll to position [845, 0]
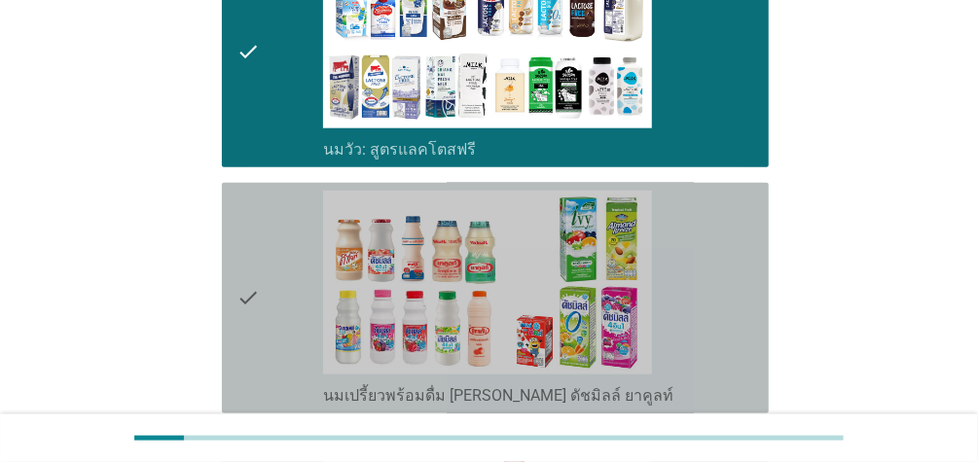
click at [266, 251] on div "check" at bounding box center [280, 298] width 86 height 215
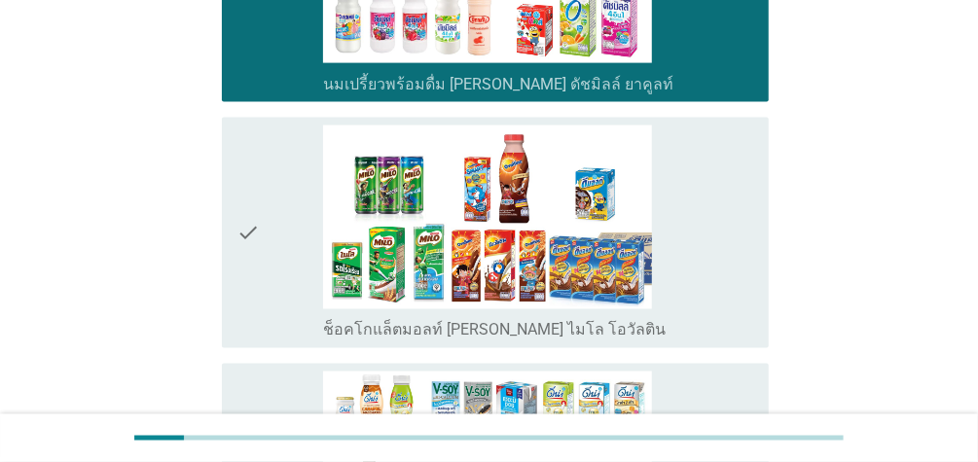
scroll to position [1202, 0]
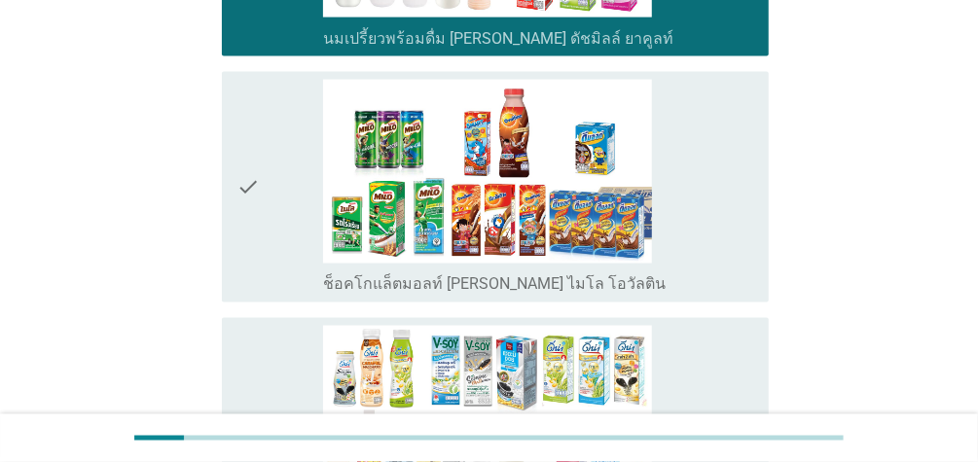
click at [316, 190] on div "check" at bounding box center [280, 187] width 86 height 215
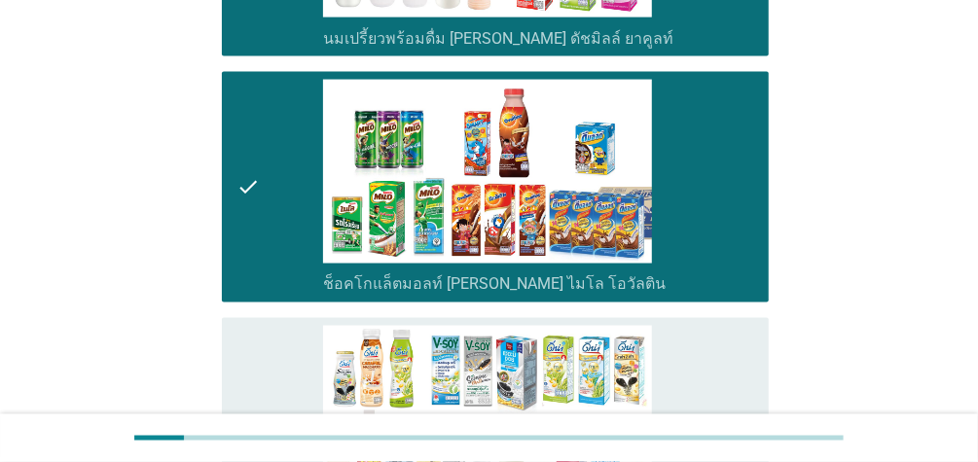
click at [291, 368] on div "check" at bounding box center [280, 443] width 86 height 234
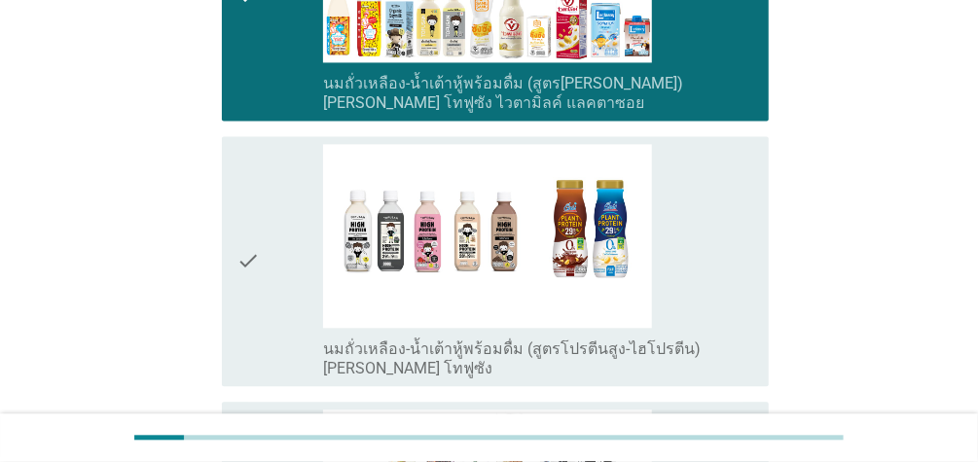
scroll to position [1657, 0]
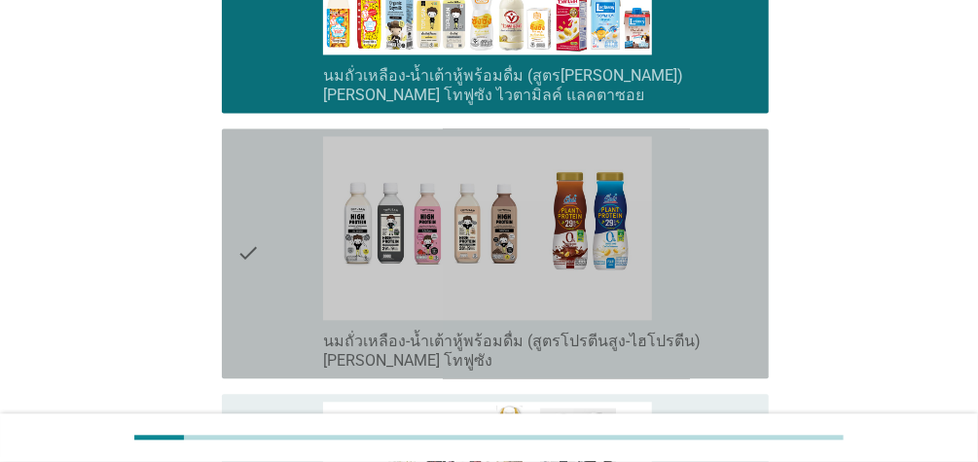
click at [254, 236] on icon "check" at bounding box center [248, 253] width 23 height 234
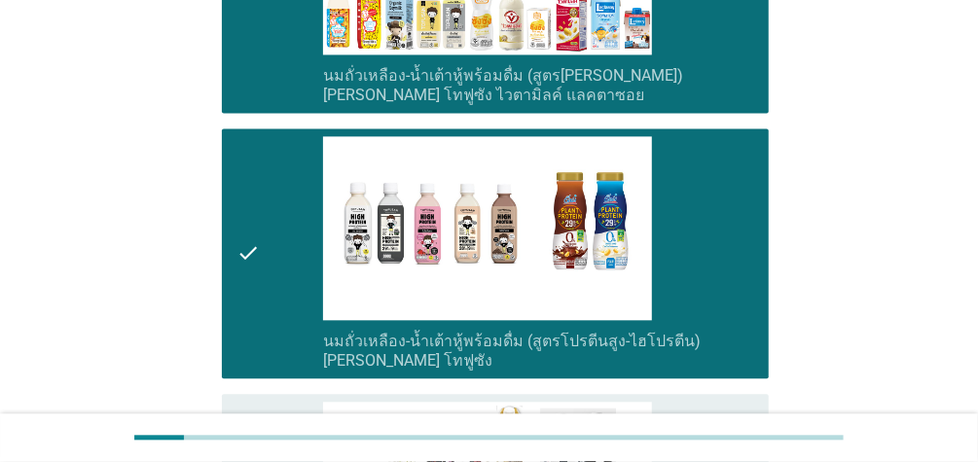
drag, startPoint x: 976, startPoint y: 259, endPoint x: 982, endPoint y: 278, distance: 20.6
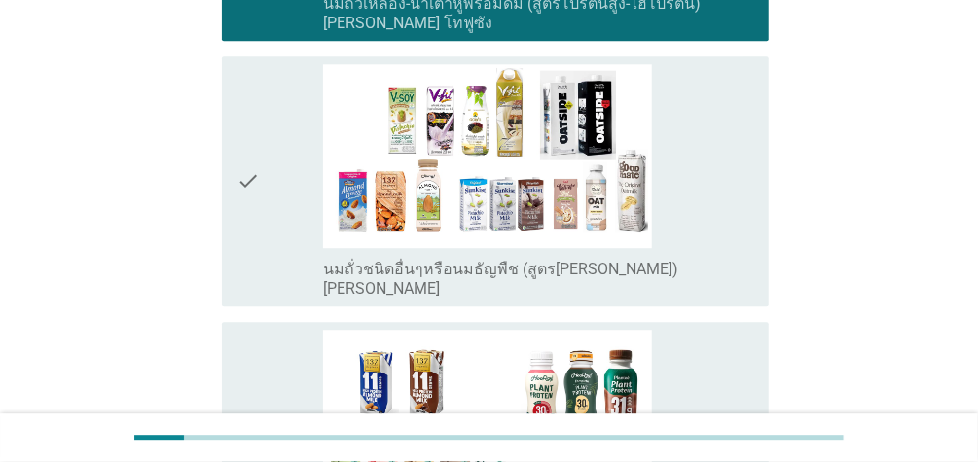
scroll to position [2013, 0]
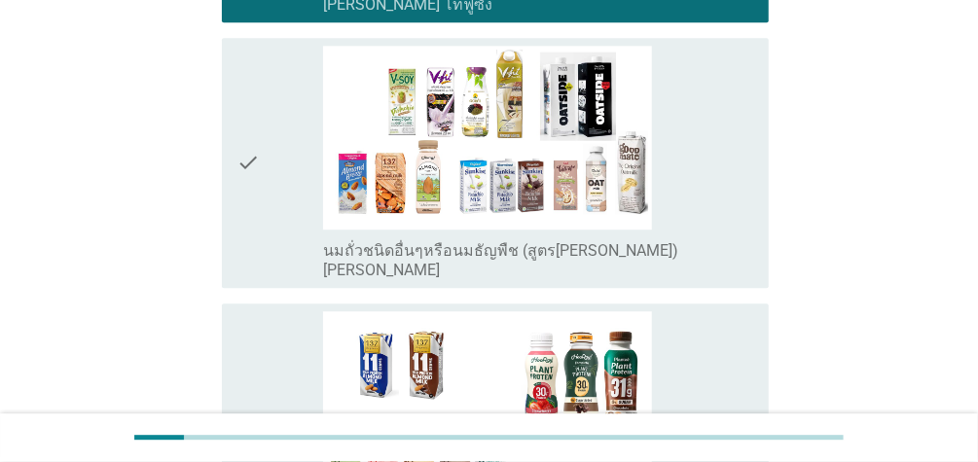
click at [274, 190] on div "check" at bounding box center [280, 163] width 86 height 234
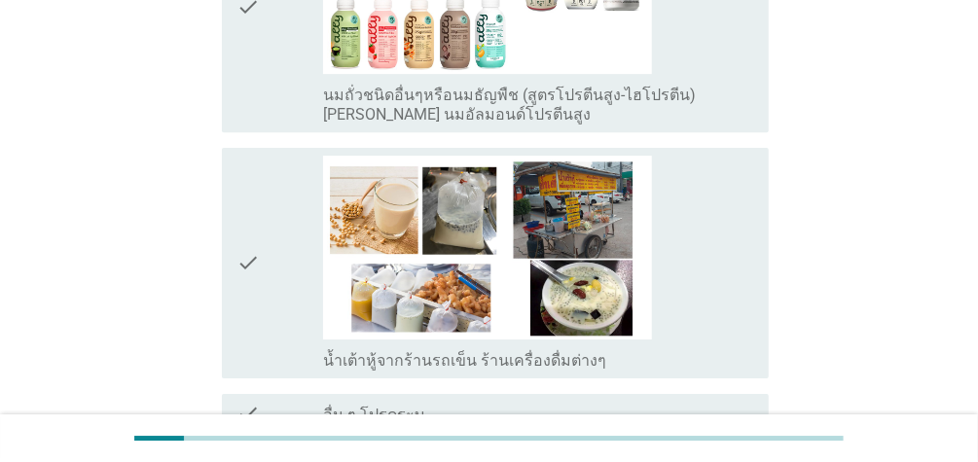
scroll to position [2469, 0]
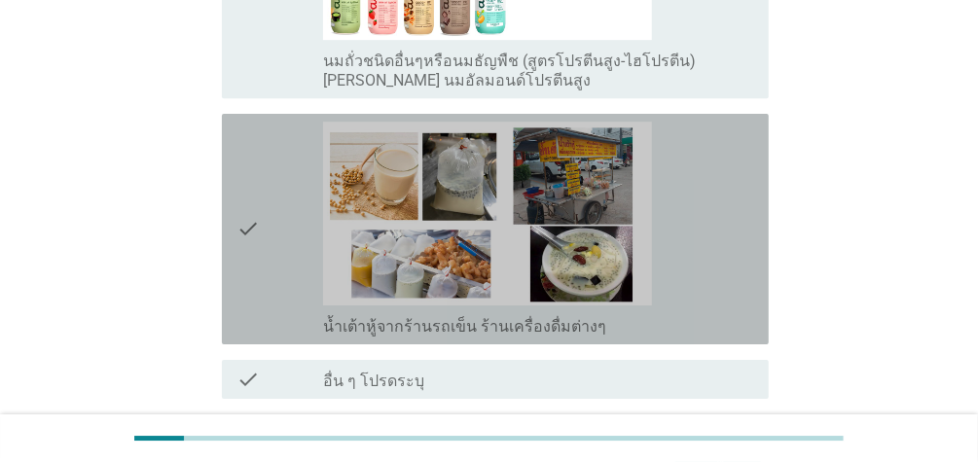
click at [718, 204] on div "check_box_outline_blank น้ำเต้าหู้จากร้านรถเข็น ร้านเครื่องดื่มต่างๆ" at bounding box center [538, 229] width 430 height 215
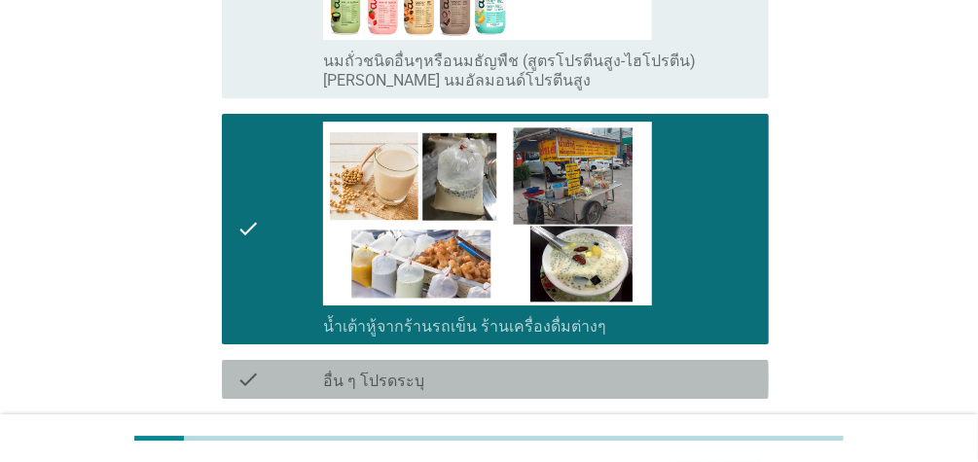
click at [615, 384] on div "check check_box_outline_blank อื่น ๆ โปรดระบุ" at bounding box center [495, 379] width 547 height 39
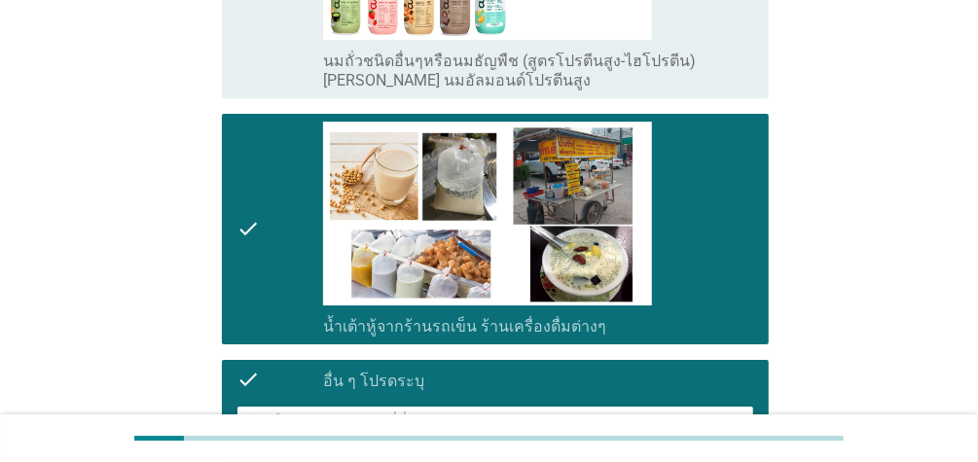
scroll to position [2716, 0]
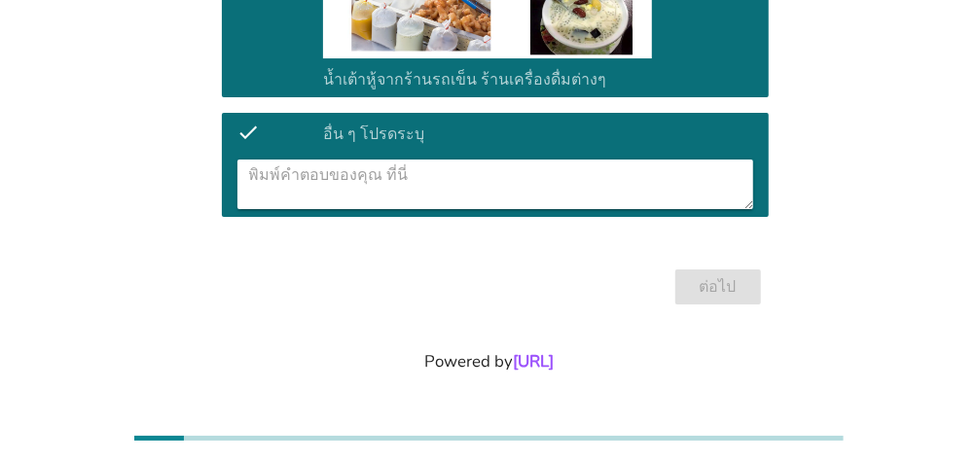
click at [533, 169] on textarea at bounding box center [501, 185] width 504 height 50
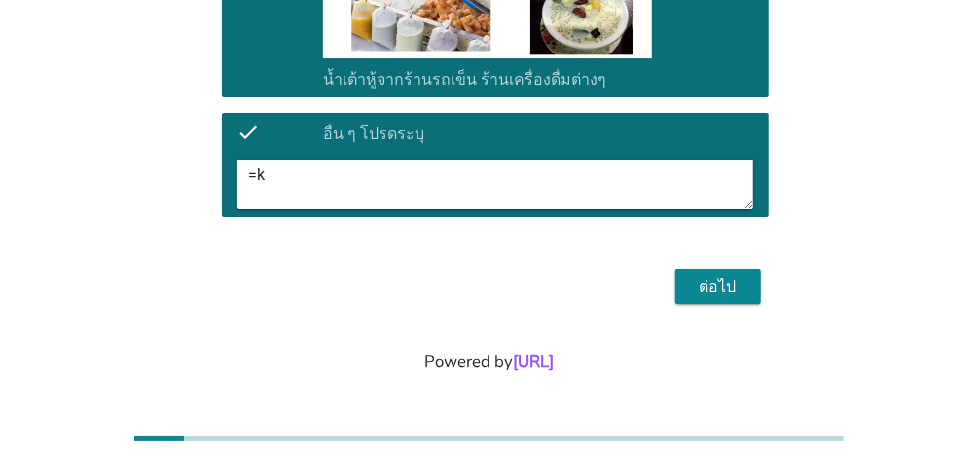
type textarea "="
type textarea "ชาเขียว"
click at [717, 275] on div "ต่อไป" at bounding box center [718, 286] width 54 height 23
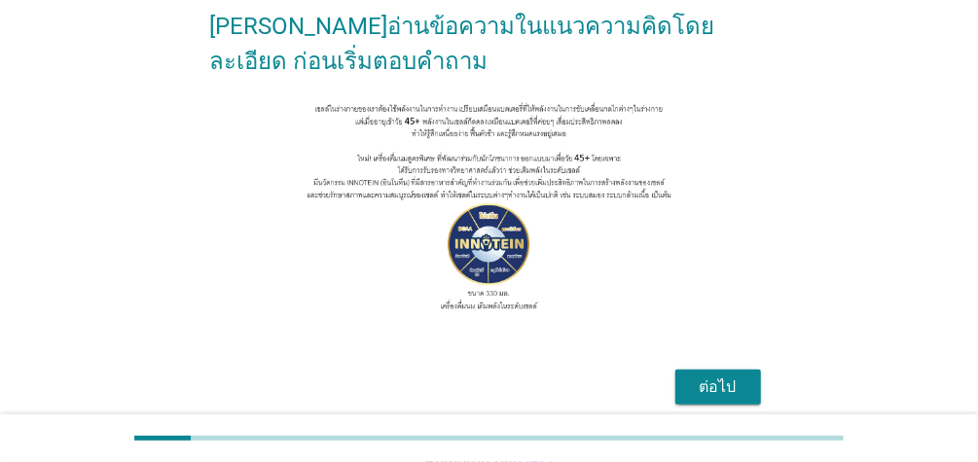
scroll to position [203, 0]
click at [713, 386] on div "ต่อไป" at bounding box center [718, 385] width 54 height 23
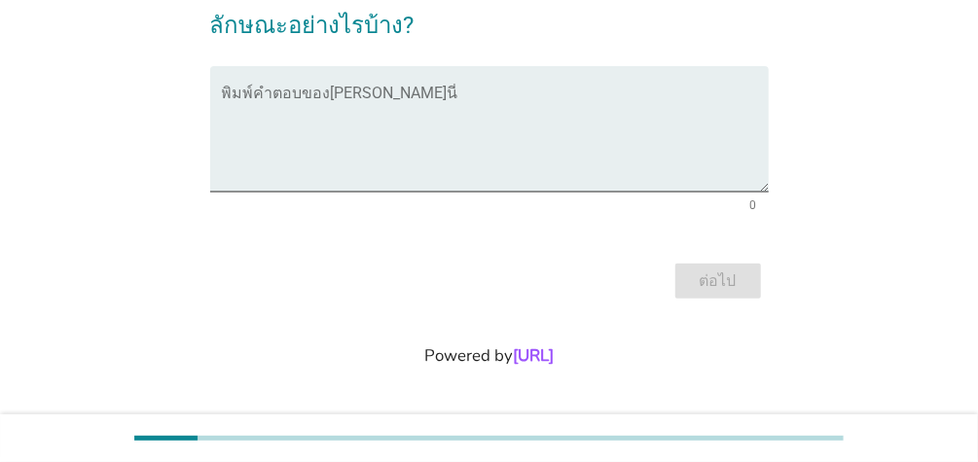
scroll to position [0, 0]
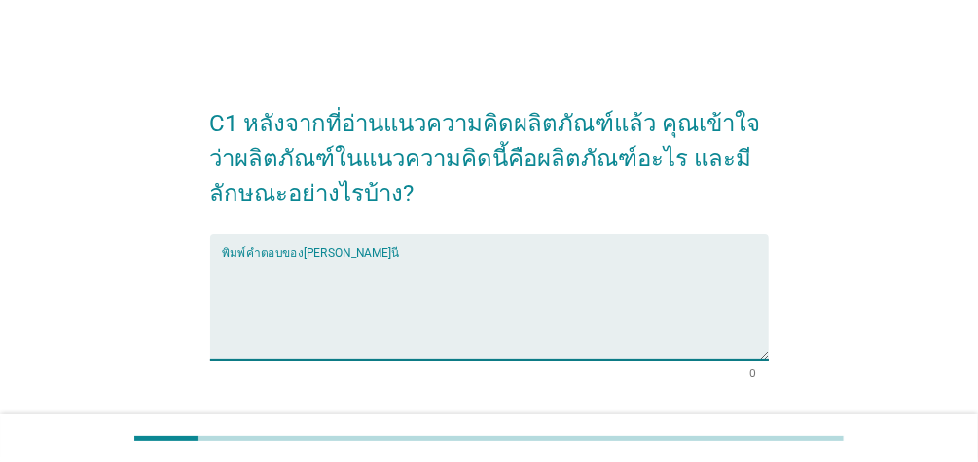
click at [384, 268] on textarea "พิมพ์คำตอบของคุณ ที่นี่" at bounding box center [495, 309] width 547 height 102
drag, startPoint x: 384, startPoint y: 269, endPoint x: 373, endPoint y: 268, distance: 11.7
click at [373, 268] on textarea "พิมพ์คำตอบของคุณ ที่นี่" at bounding box center [495, 309] width 547 height 102
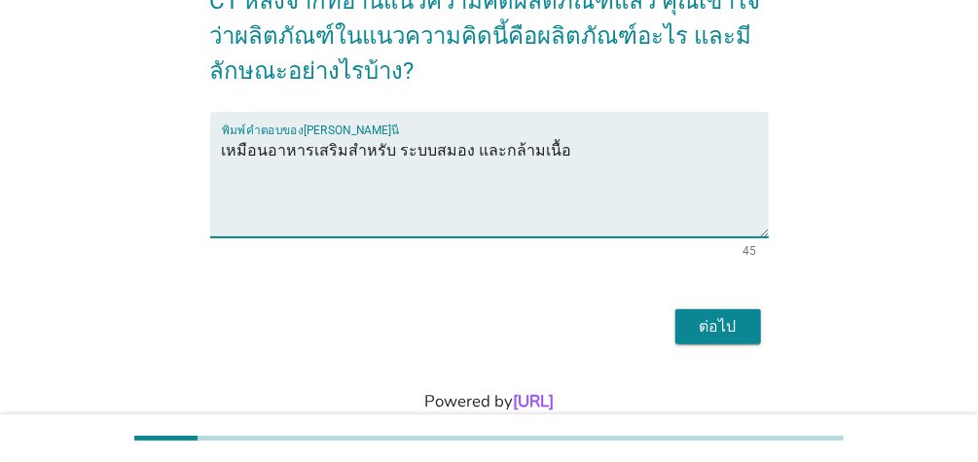
scroll to position [123, 0]
type textarea "เหมือนอาหารเสริมสำหรับ ระบบสมอง และกล้ามเนื้อ"
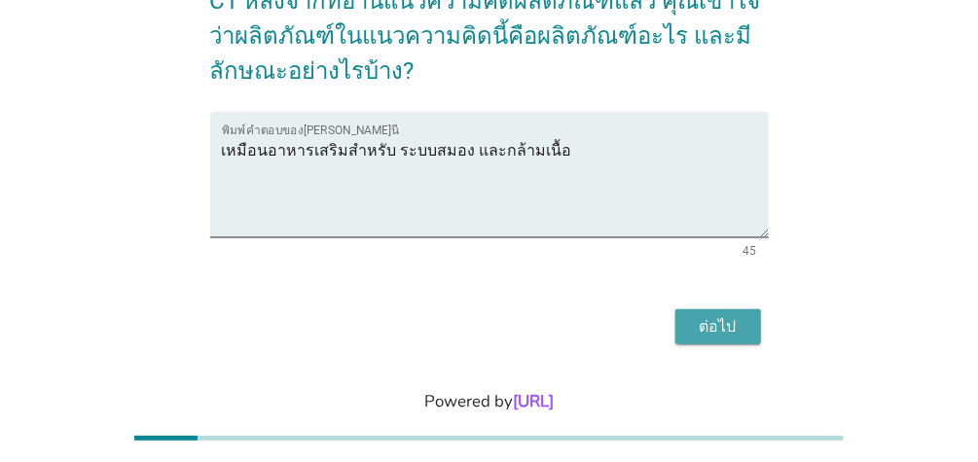
click at [734, 328] on div "ต่อไป" at bounding box center [718, 326] width 54 height 23
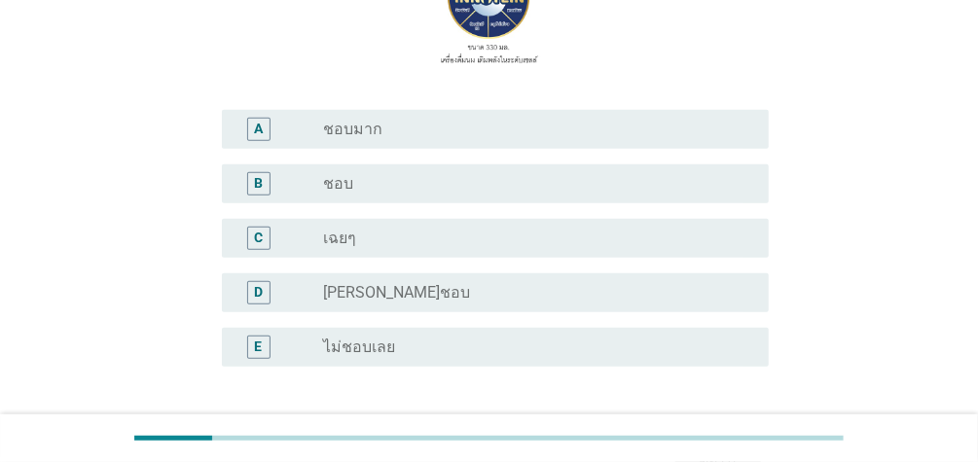
scroll to position [345, 0]
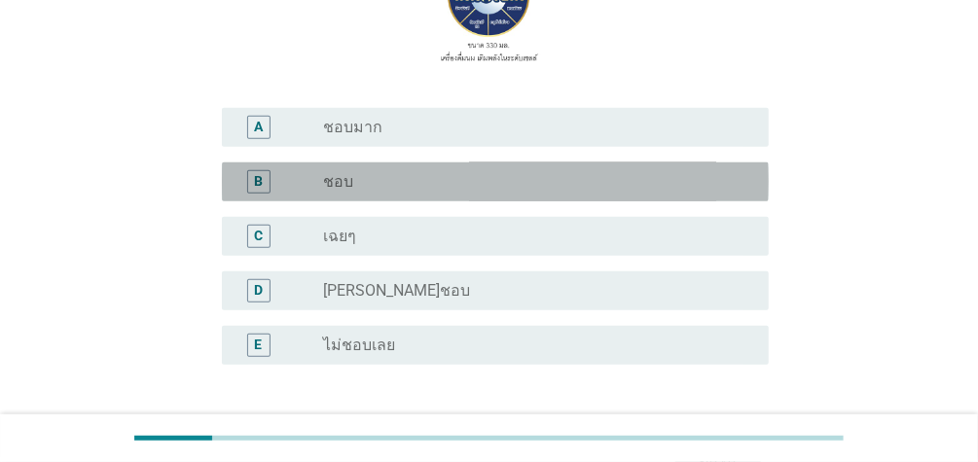
click at [387, 180] on div "radio_button_unchecked ชอบ" at bounding box center [530, 181] width 414 height 19
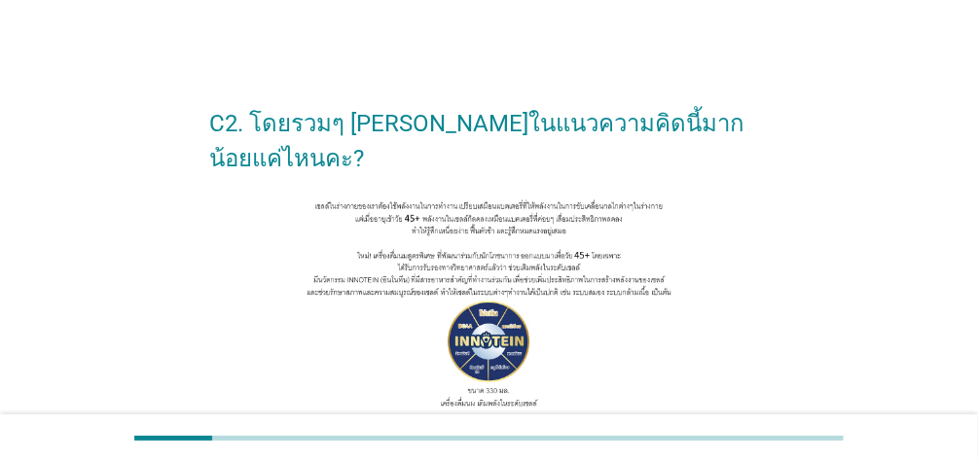
scroll to position [522, 0]
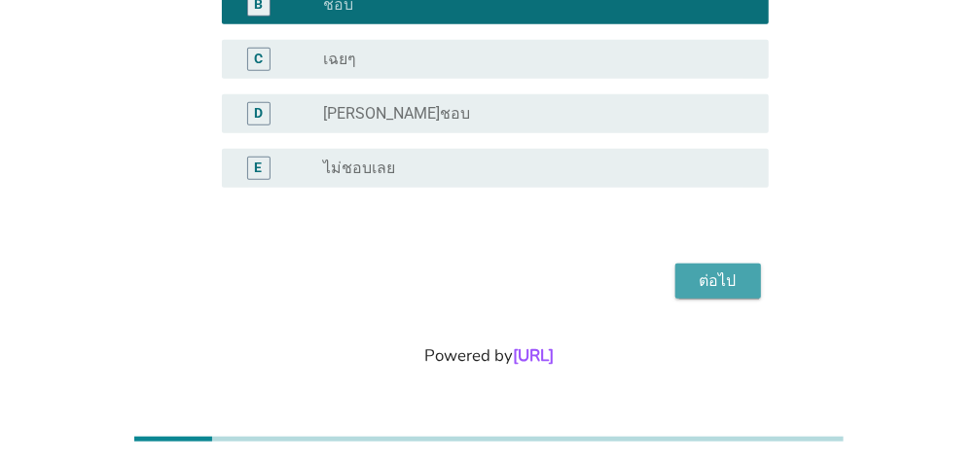
click at [731, 273] on div "ต่อไป" at bounding box center [718, 280] width 54 height 23
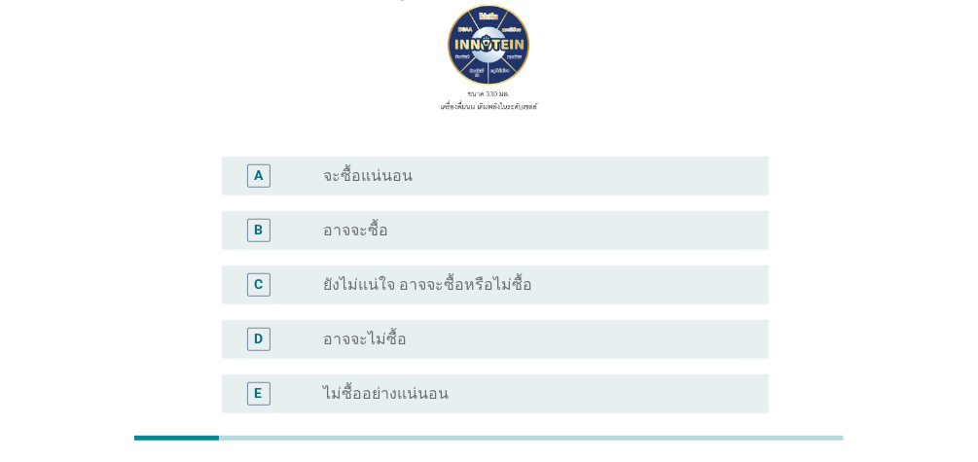
scroll to position [293, 0]
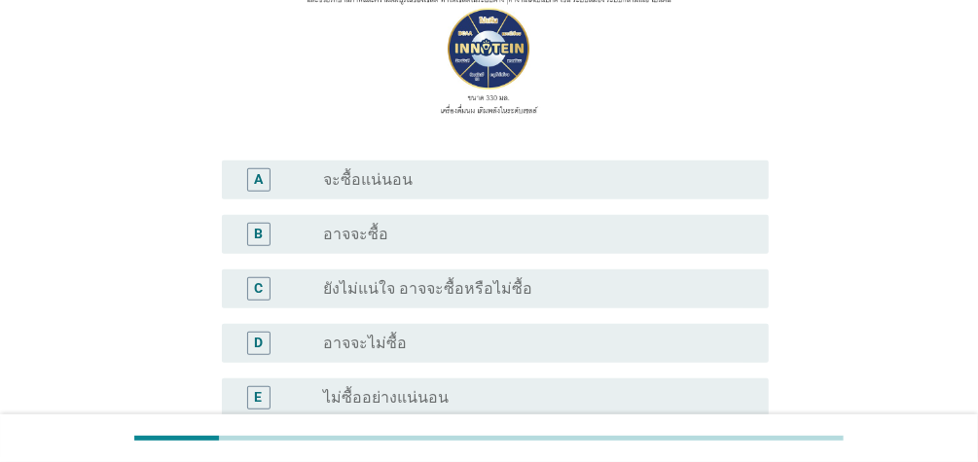
click at [465, 282] on label "ยังไม่แน่ใจ อาจจะซื้อหรือไม่ซื้อ" at bounding box center [427, 288] width 209 height 19
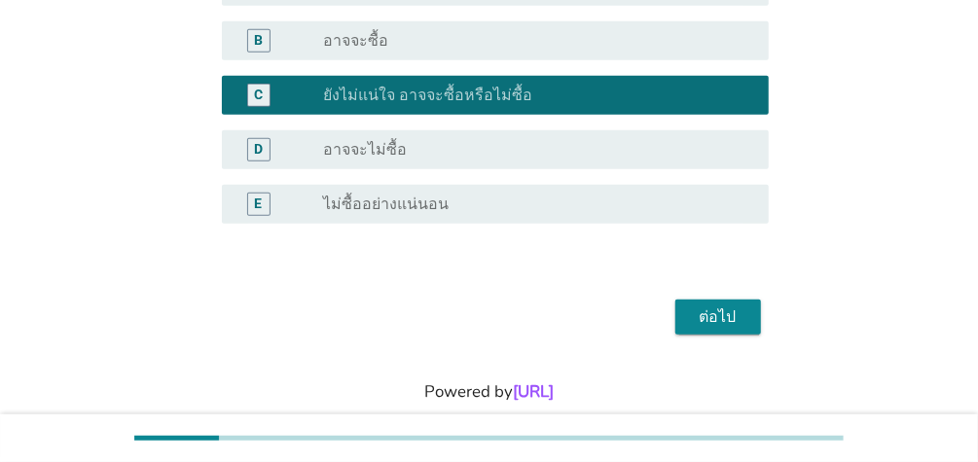
scroll to position [492, 0]
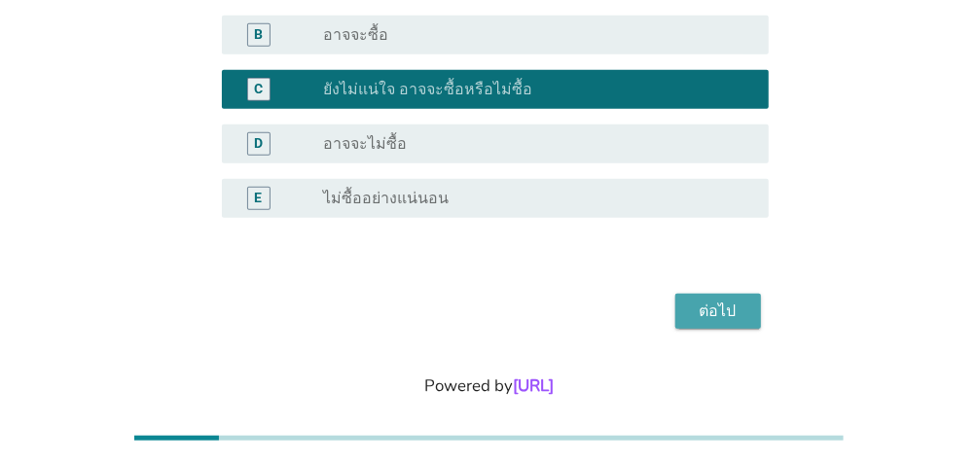
click at [742, 309] on div "ต่อไป" at bounding box center [718, 311] width 54 height 23
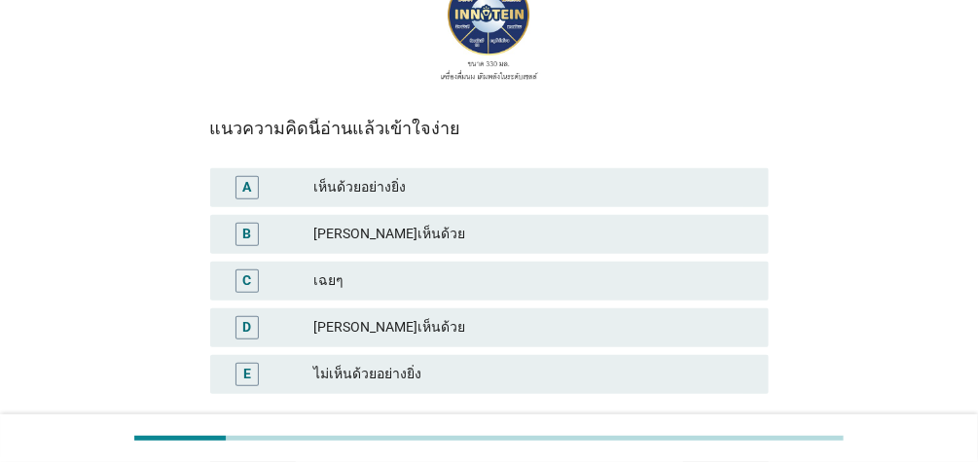
scroll to position [339, 0]
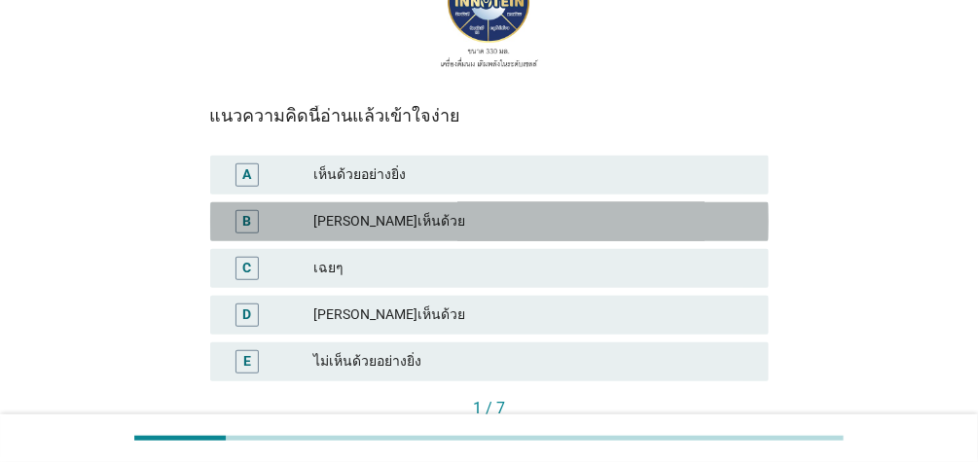
click at [388, 227] on div "[PERSON_NAME]เห็นด้วย" at bounding box center [533, 221] width 440 height 23
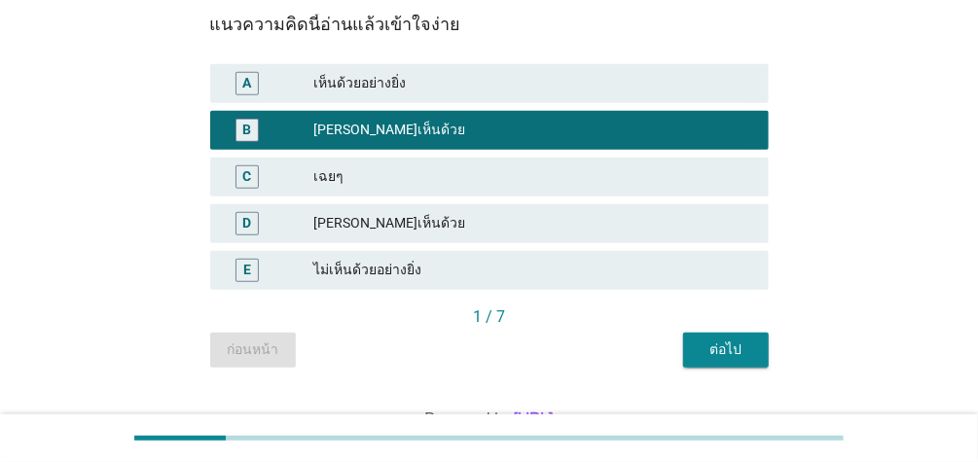
scroll to position [482, 0]
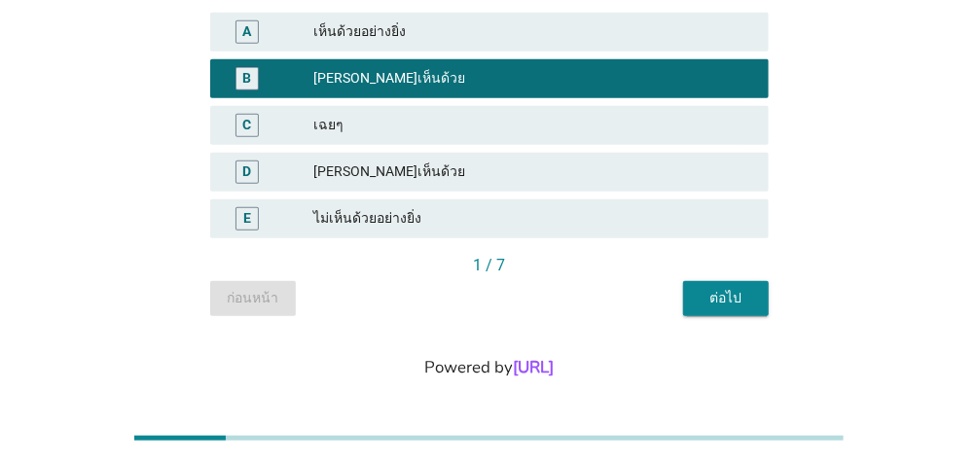
click at [732, 296] on div "ต่อไป" at bounding box center [725, 298] width 54 height 20
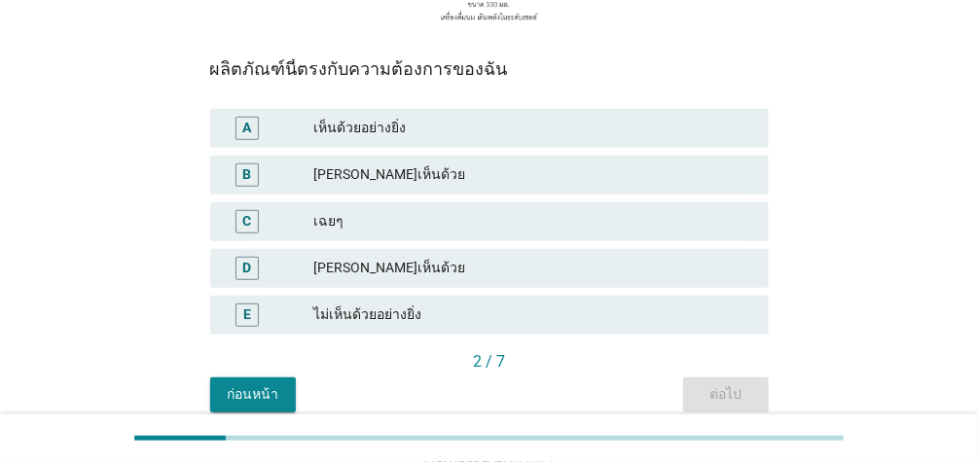
scroll to position [394, 0]
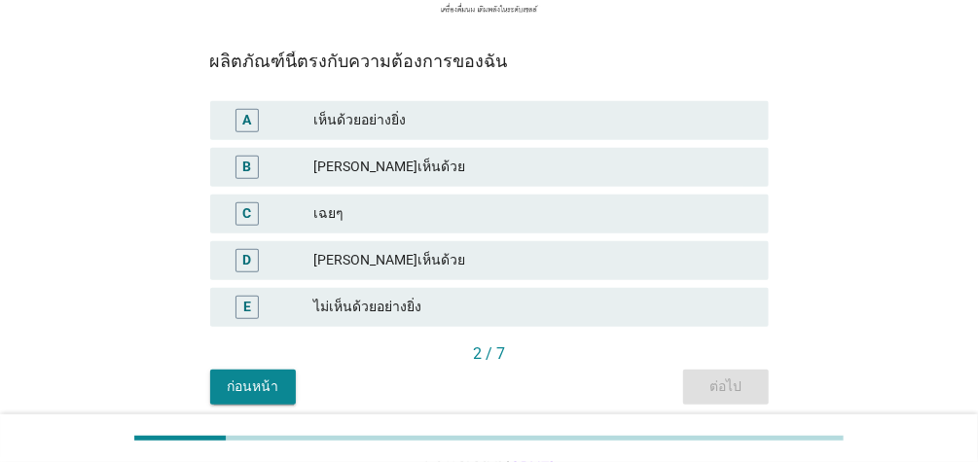
click at [441, 159] on div "[PERSON_NAME]เห็นด้วย" at bounding box center [533, 167] width 440 height 23
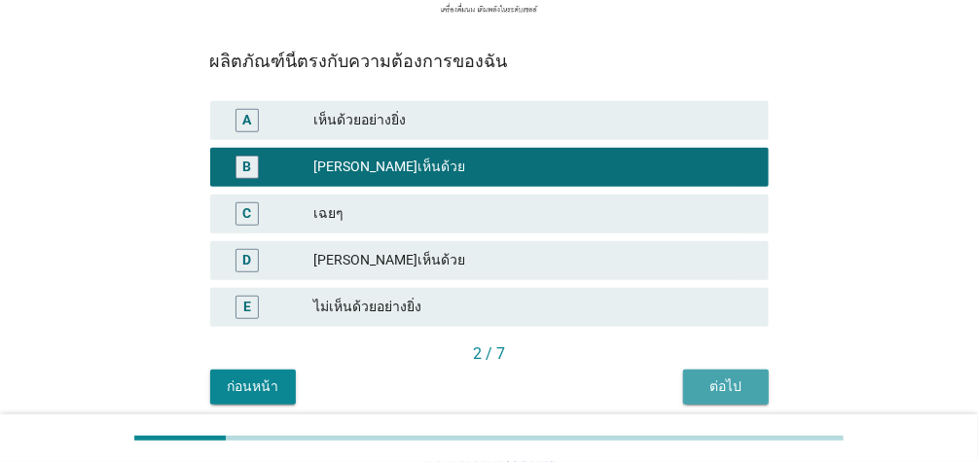
click at [731, 390] on div "ต่อไป" at bounding box center [725, 386] width 54 height 20
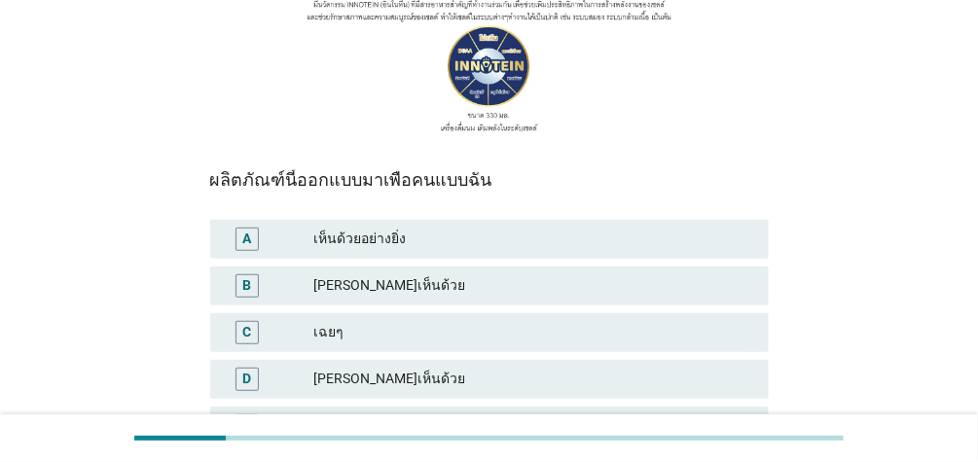
scroll to position [277, 0]
click at [393, 290] on div "[PERSON_NAME]เห็นด้วย" at bounding box center [533, 283] width 440 height 23
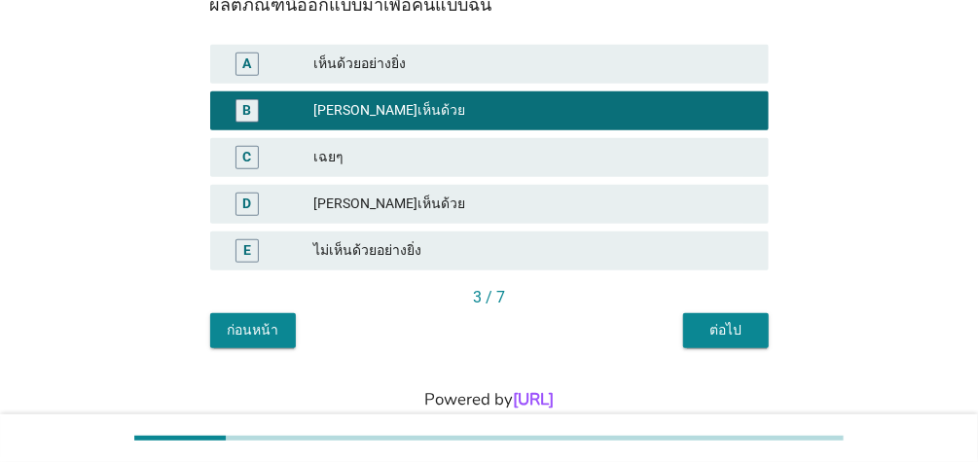
scroll to position [455, 0]
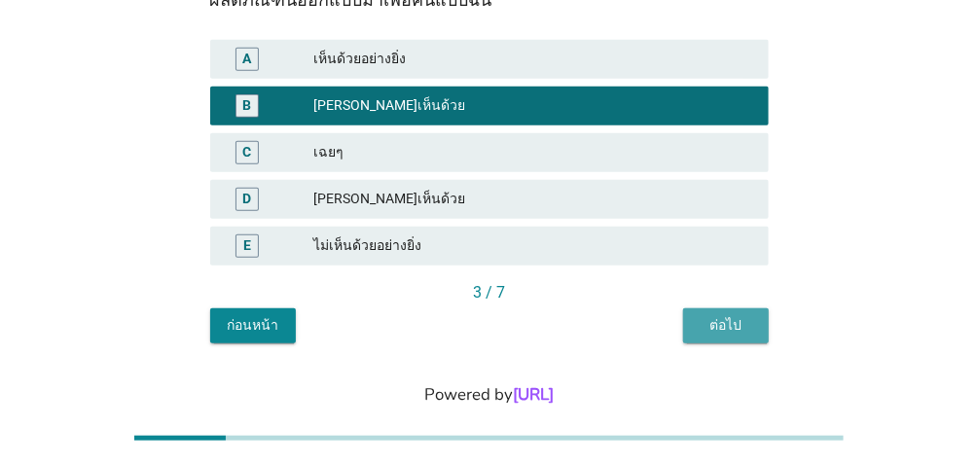
click at [724, 313] on button "ต่อไป" at bounding box center [726, 325] width 86 height 35
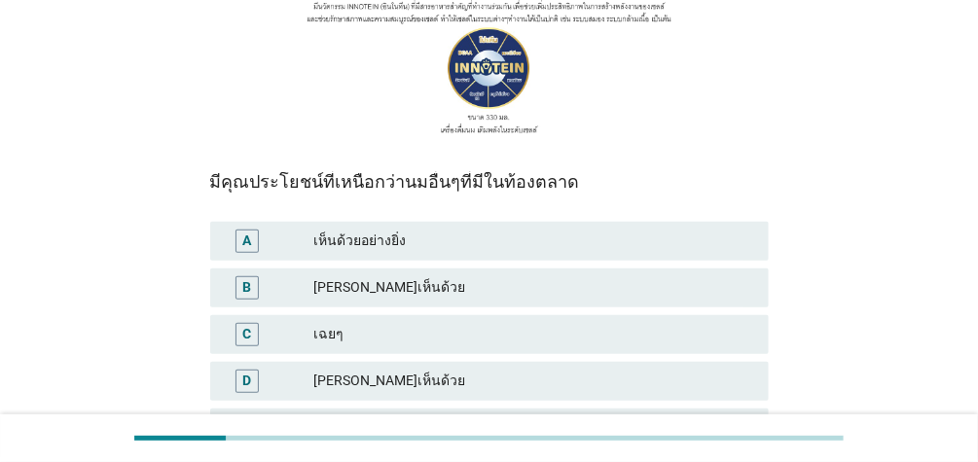
scroll to position [277, 0]
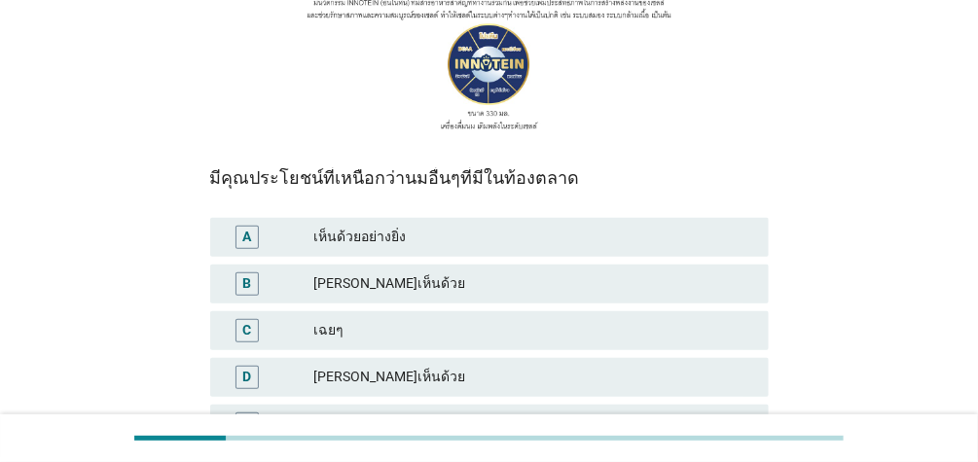
click at [596, 276] on div "[PERSON_NAME]เห็นด้วย" at bounding box center [533, 283] width 440 height 23
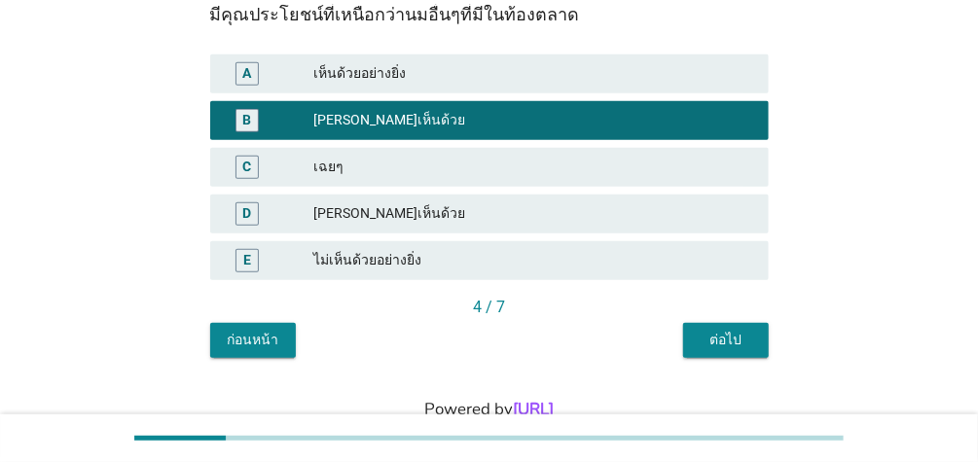
scroll to position [448, 0]
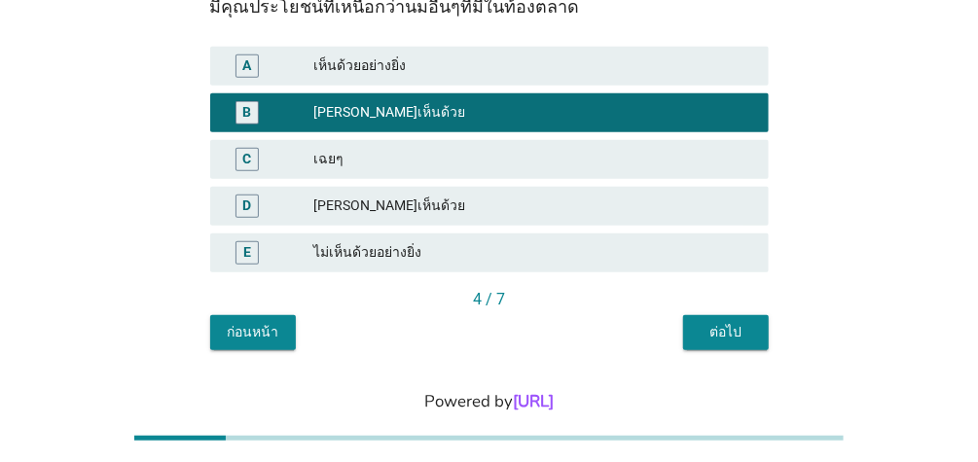
click at [723, 324] on div "ต่อไป" at bounding box center [725, 332] width 54 height 20
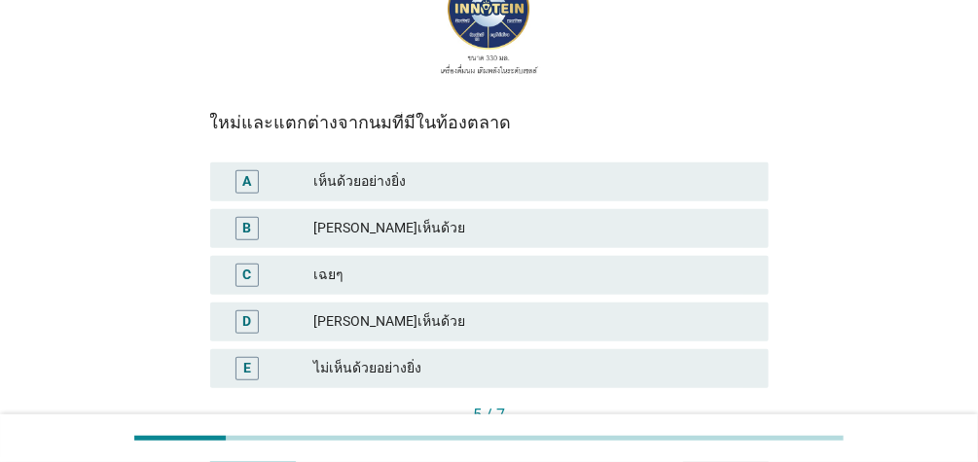
scroll to position [338, 0]
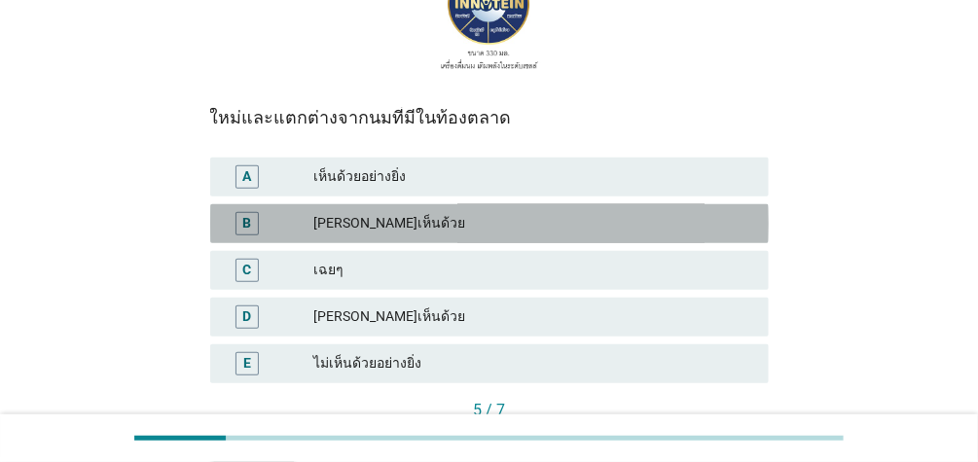
click at [454, 214] on div "[PERSON_NAME]เห็นด้วย" at bounding box center [533, 223] width 440 height 23
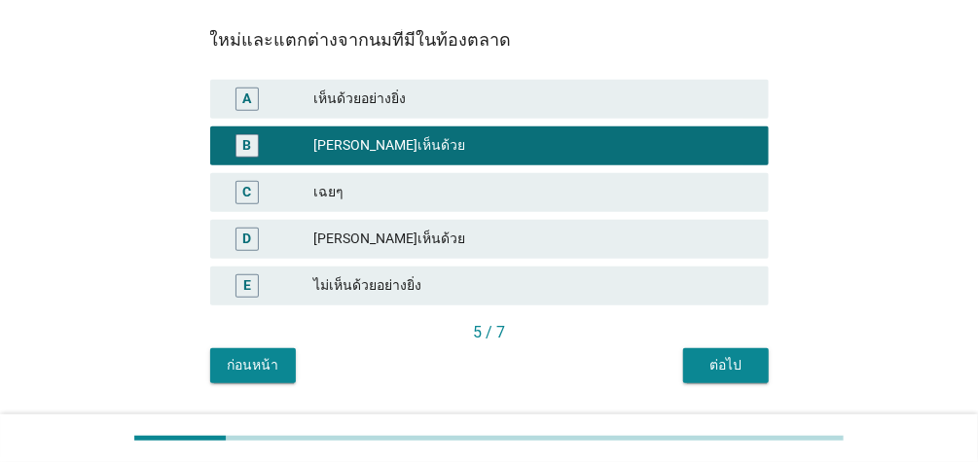
scroll to position [419, 0]
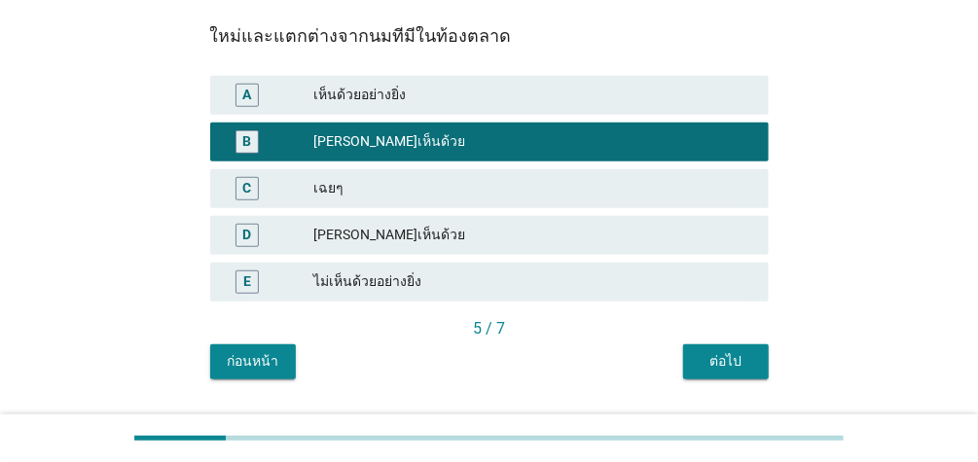
click at [700, 370] on div "ต่อไป" at bounding box center [725, 361] width 54 height 20
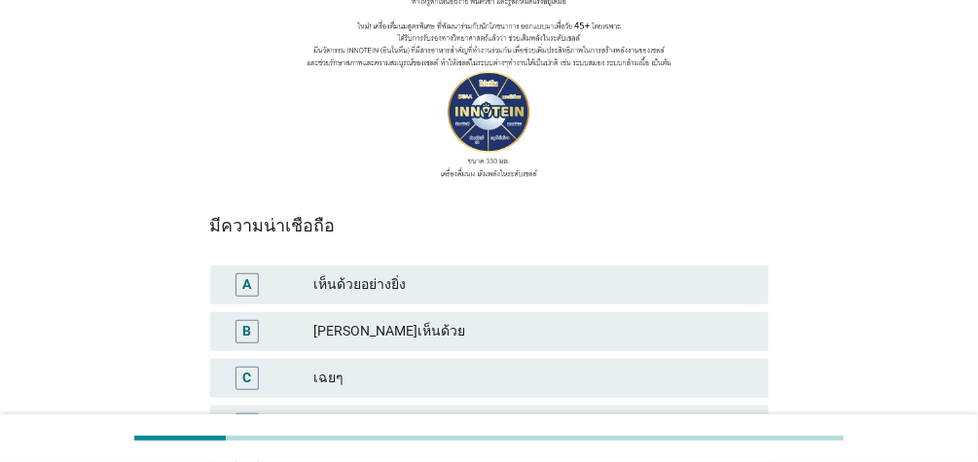
scroll to position [494, 0]
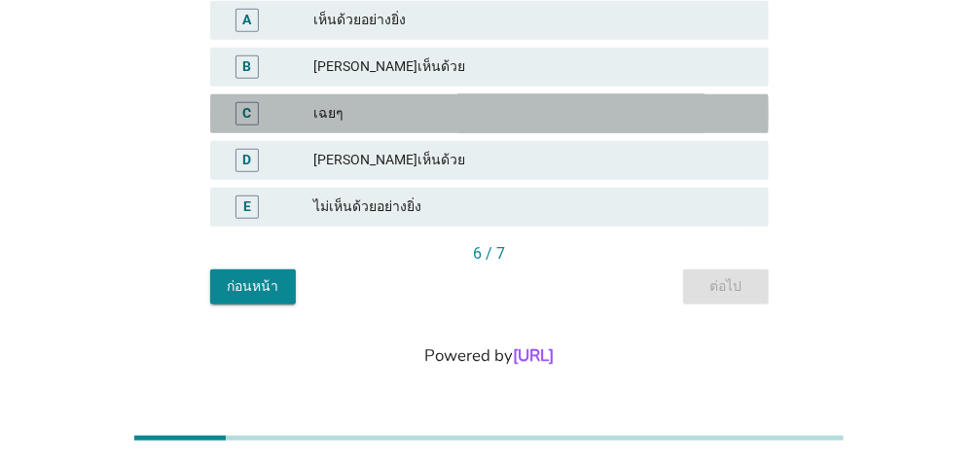
click at [418, 106] on div "เฉยๆ" at bounding box center [533, 113] width 440 height 23
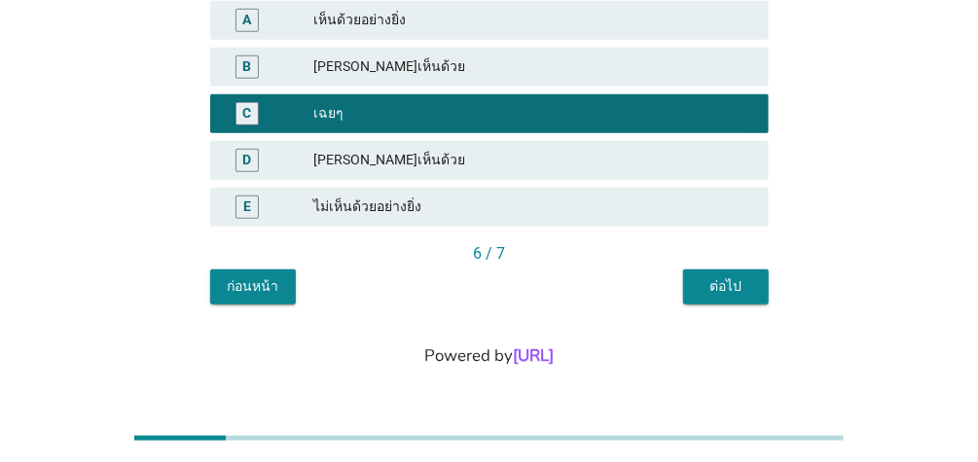
click at [702, 280] on div "ต่อไป" at bounding box center [725, 286] width 54 height 20
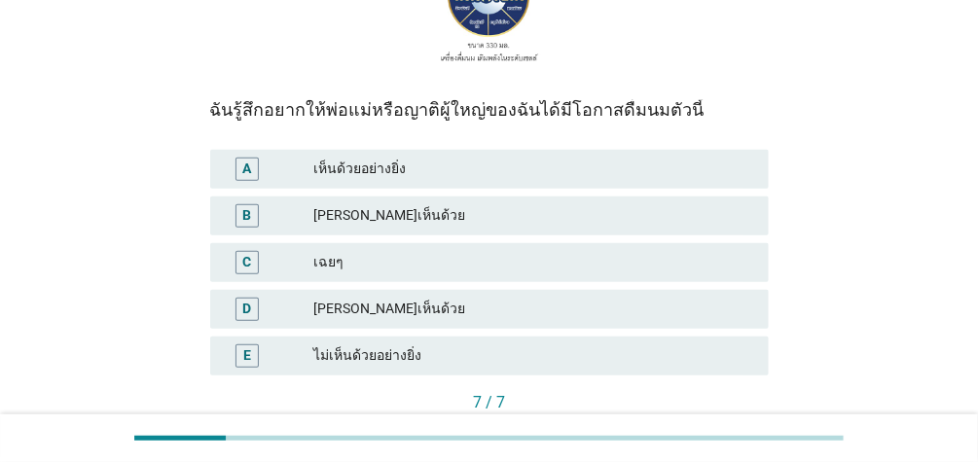
scroll to position [348, 0]
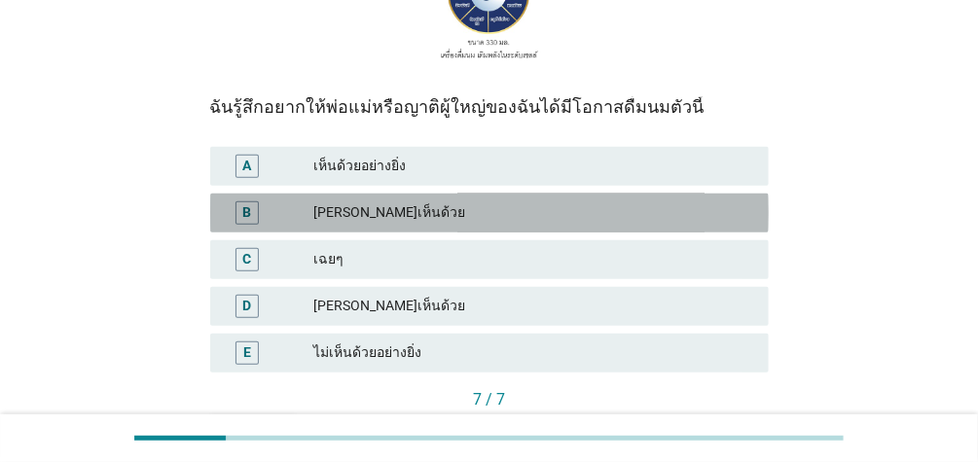
click at [414, 211] on div "[PERSON_NAME]เห็นด้วย" at bounding box center [533, 212] width 440 height 23
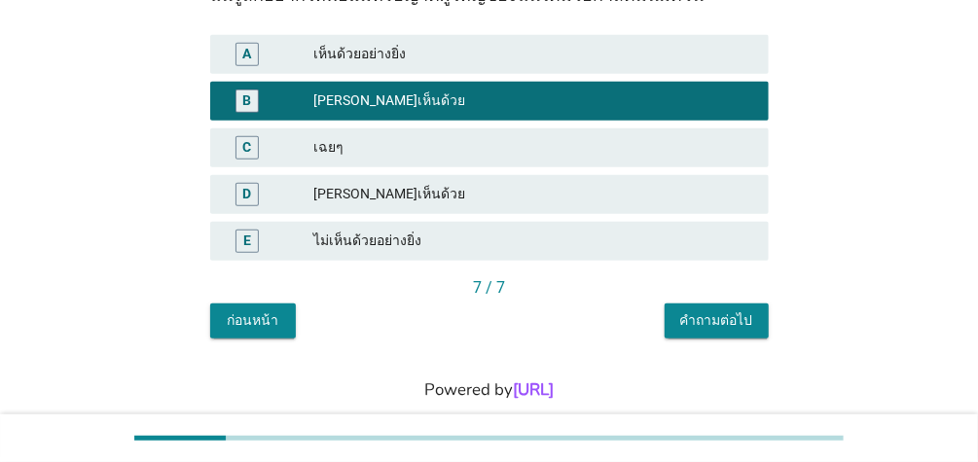
scroll to position [494, 0]
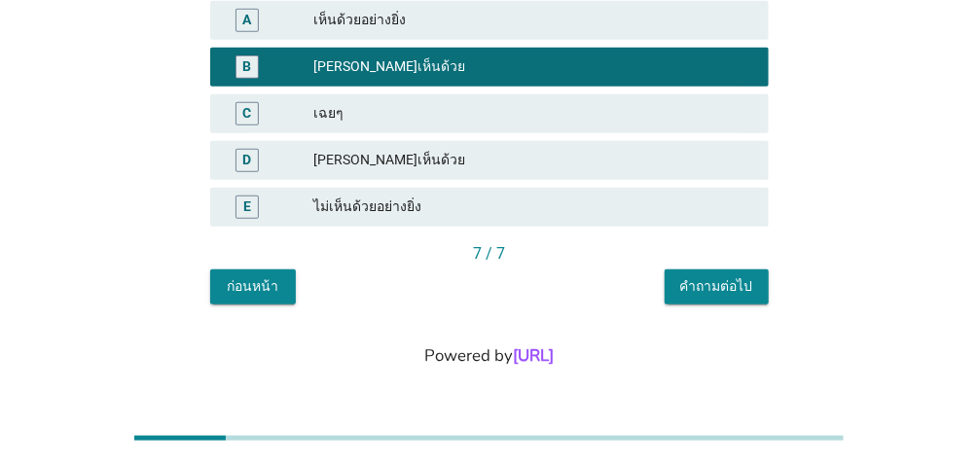
click at [736, 281] on div "คำถามต่อไป" at bounding box center [716, 286] width 73 height 20
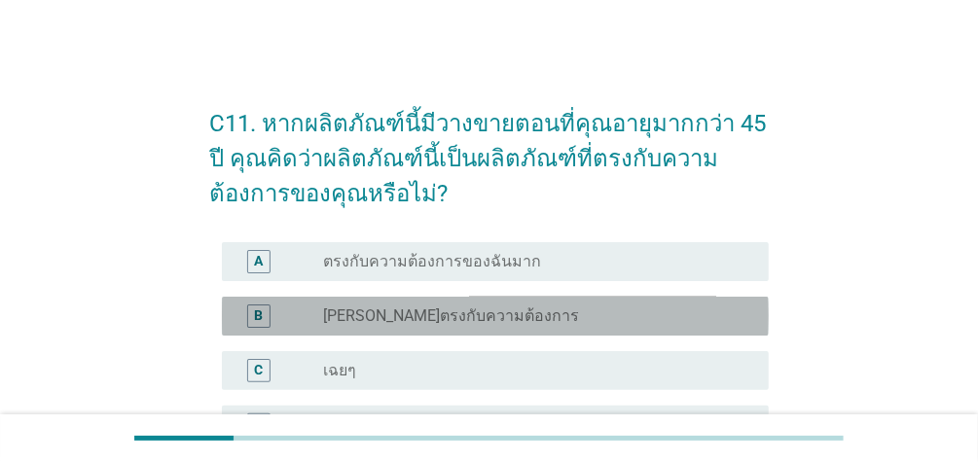
click at [480, 310] on label "[PERSON_NAME]ตรงกับความต้องการ" at bounding box center [451, 315] width 256 height 19
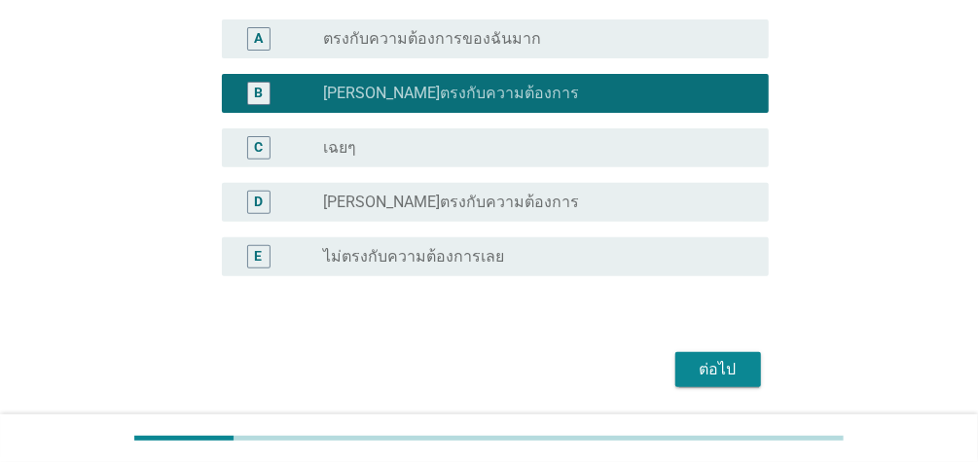
scroll to position [229, 0]
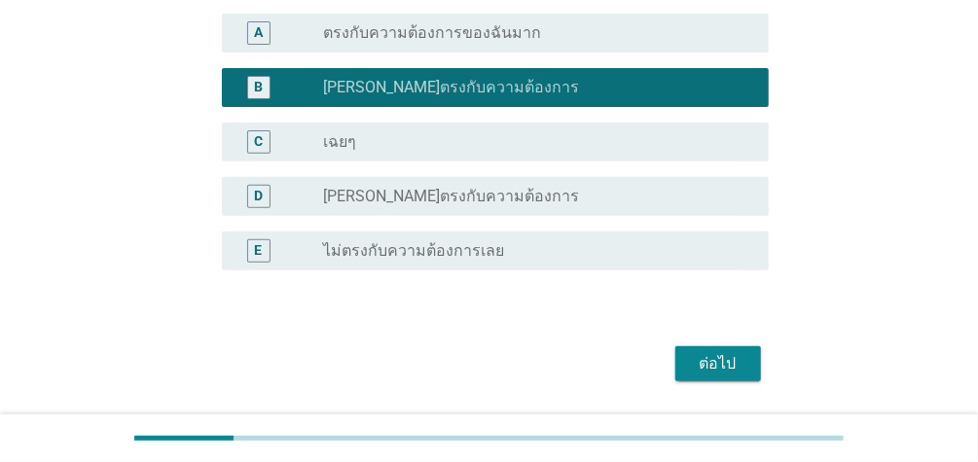
click at [747, 359] on button "ต่อไป" at bounding box center [718, 363] width 86 height 35
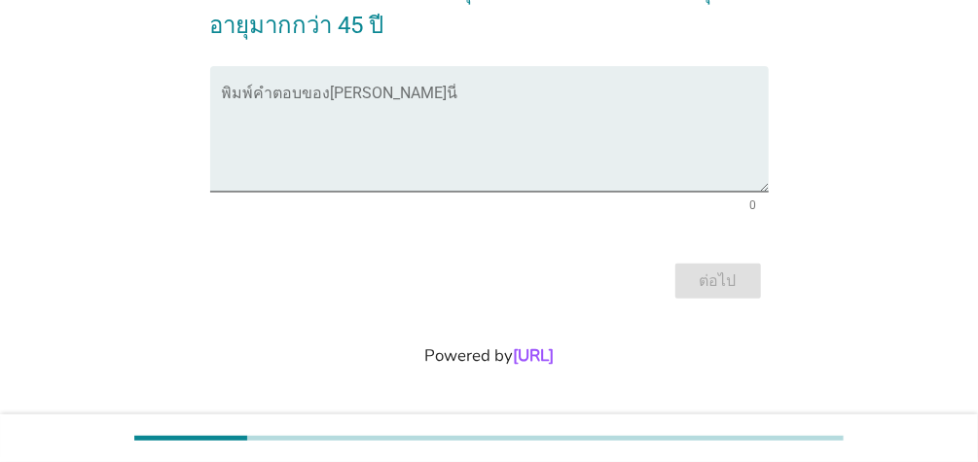
scroll to position [0, 0]
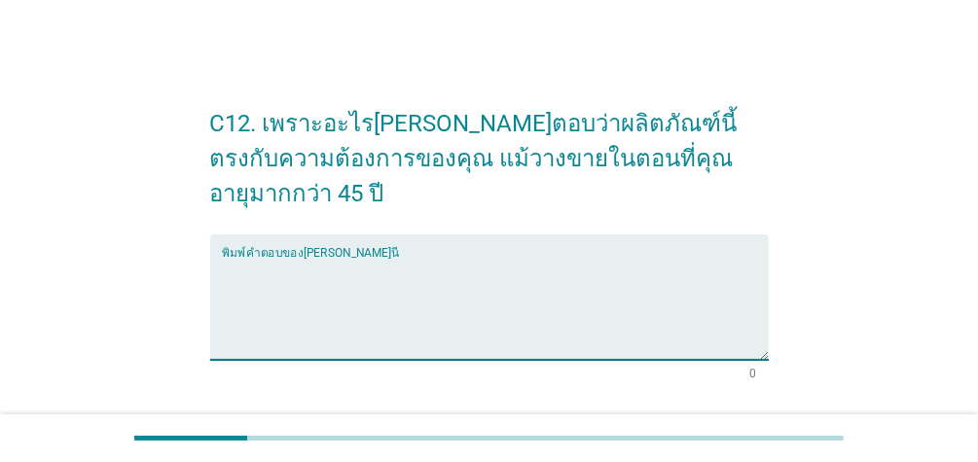
click at [317, 258] on textarea "พิมพ์คำตอบของคุณ ที่นี่" at bounding box center [495, 309] width 547 height 102
type textarea "ม"
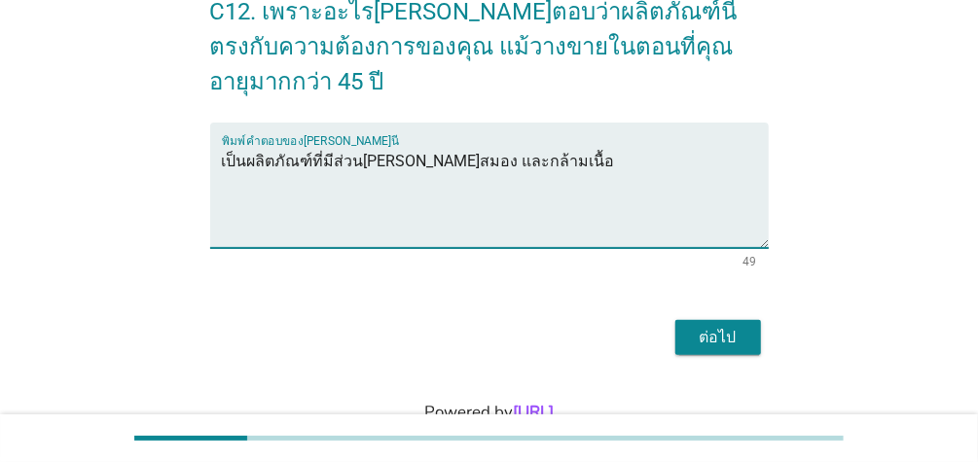
scroll to position [133, 0]
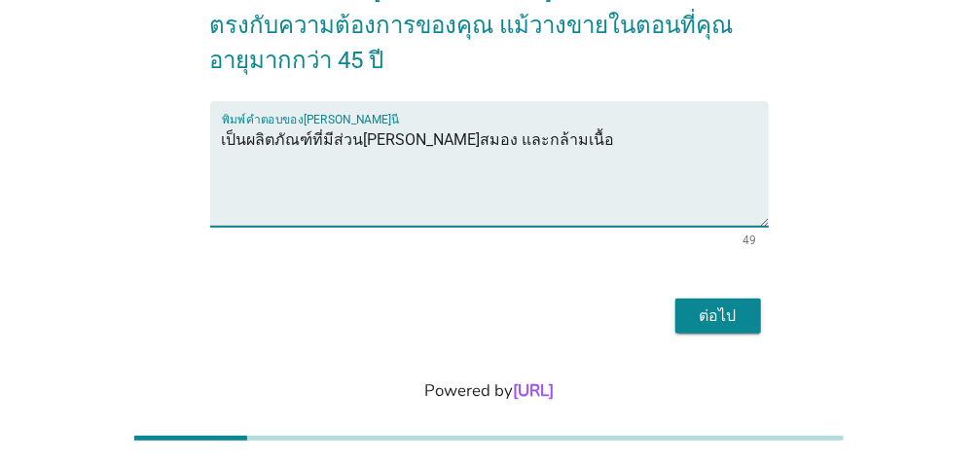
type textarea "เป็นผลิตภัณฑ์ที่มีส่วน[PERSON_NAME]สมอง และกล้ามเนื้อ"
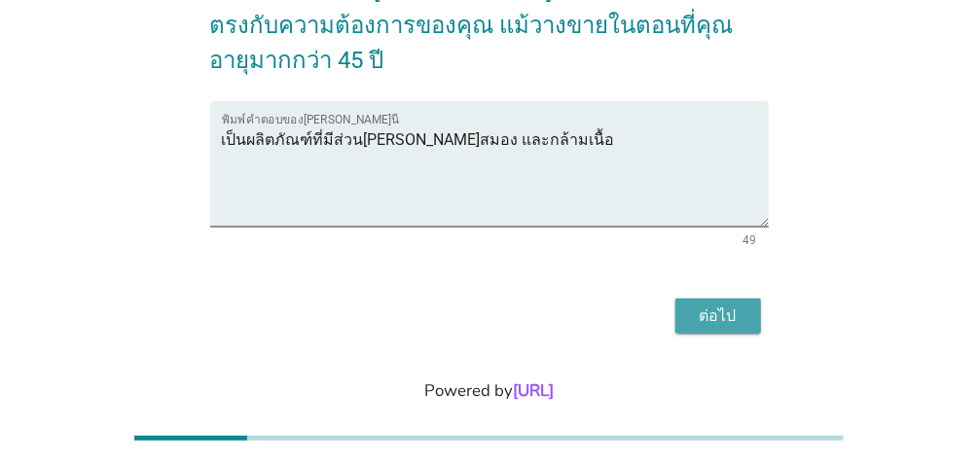
click at [698, 299] on button "ต่อไป" at bounding box center [718, 316] width 86 height 35
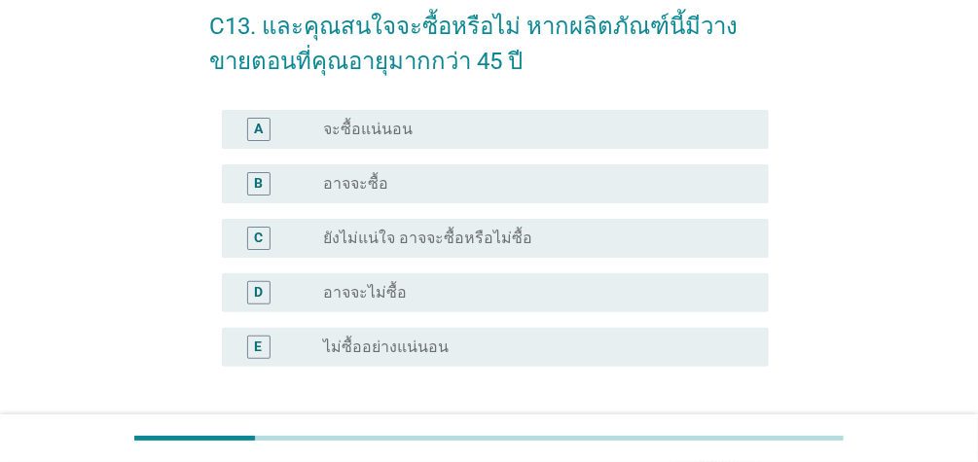
scroll to position [99, 0]
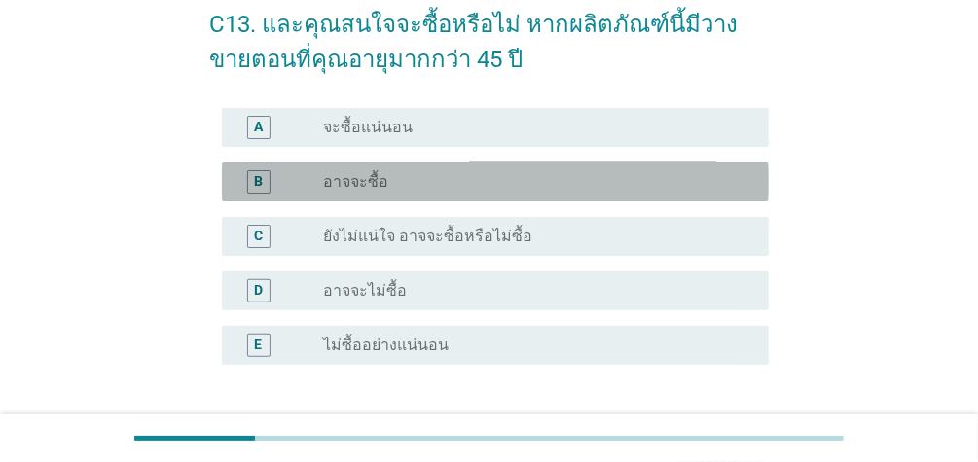
click at [447, 172] on div "radio_button_unchecked อาจจะซื้อ" at bounding box center [530, 181] width 414 height 19
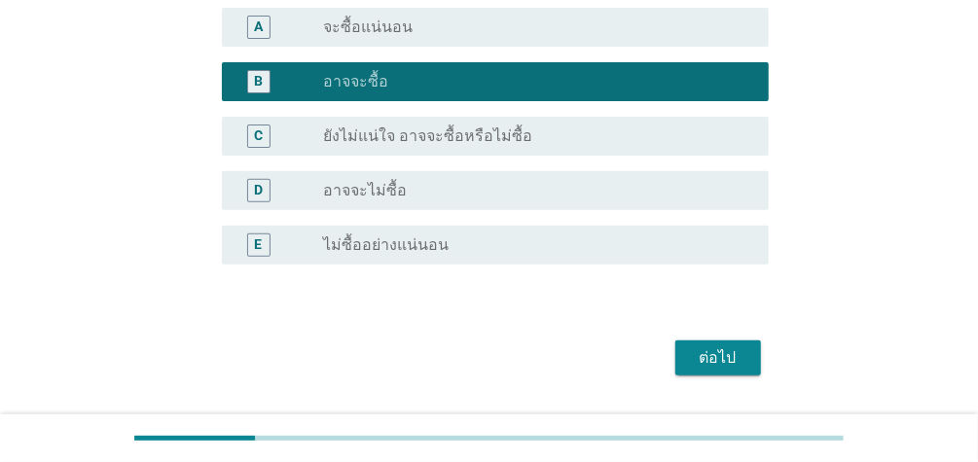
scroll to position [200, 0]
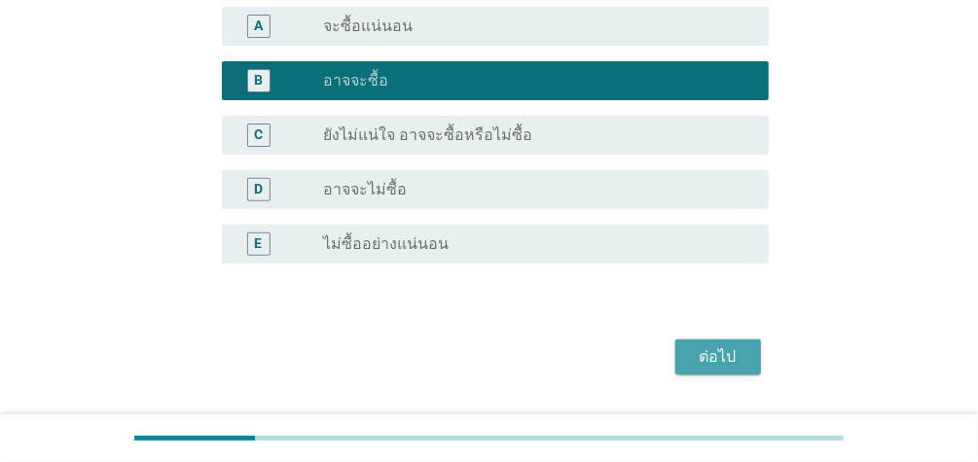
click at [714, 352] on div "ต่อไป" at bounding box center [718, 356] width 54 height 23
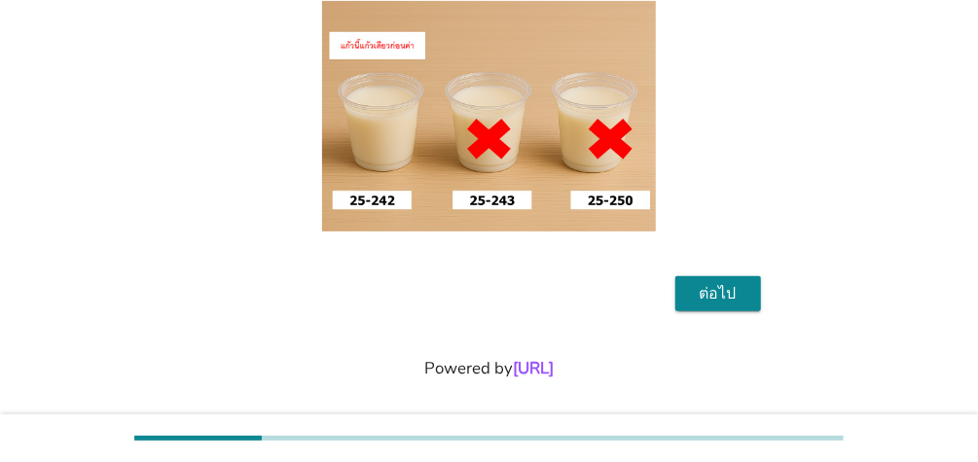
scroll to position [273, 0]
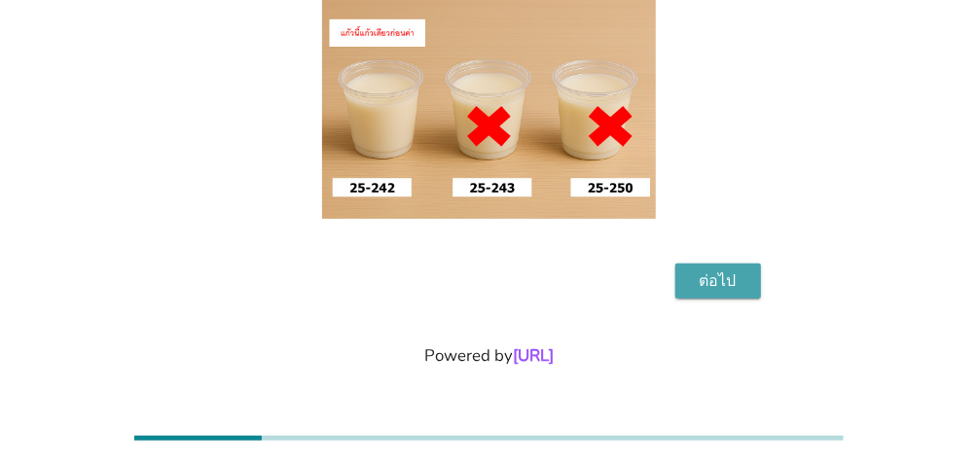
click at [715, 278] on div "ต่อไป" at bounding box center [718, 280] width 54 height 23
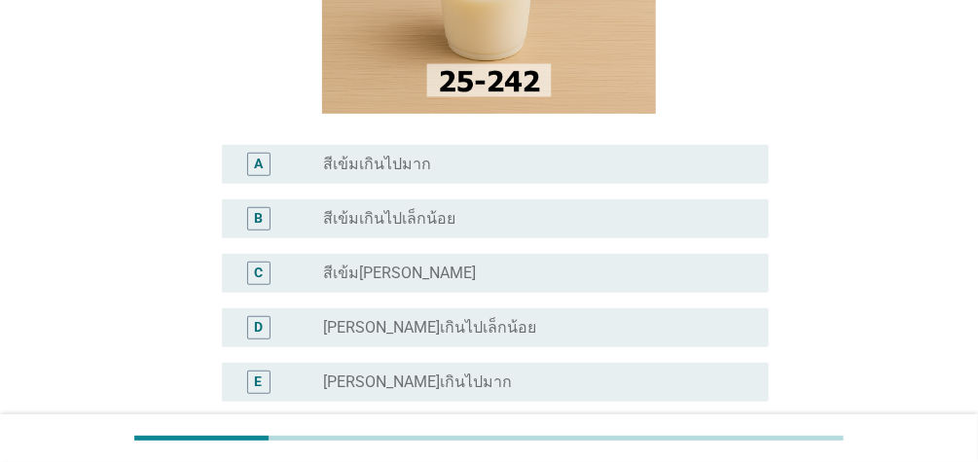
scroll to position [310, 0]
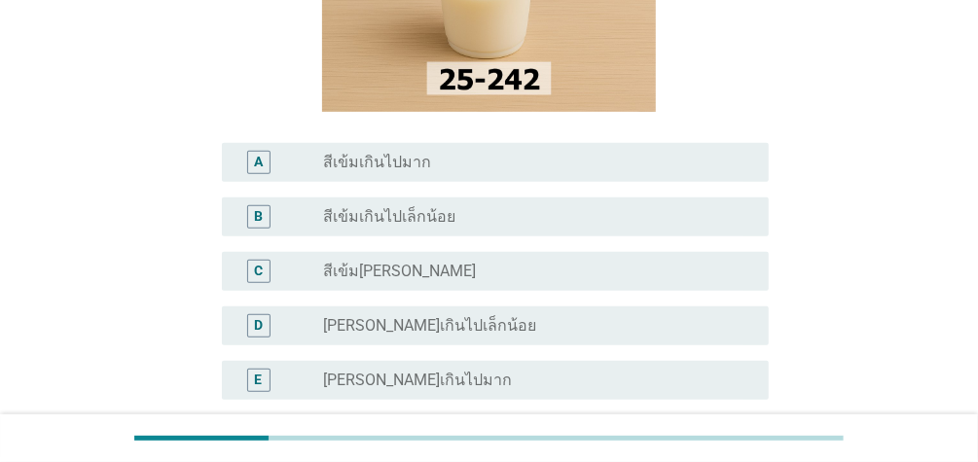
click at [424, 210] on label "สีเข้มเกินไปเล็กน้อย" at bounding box center [389, 216] width 132 height 19
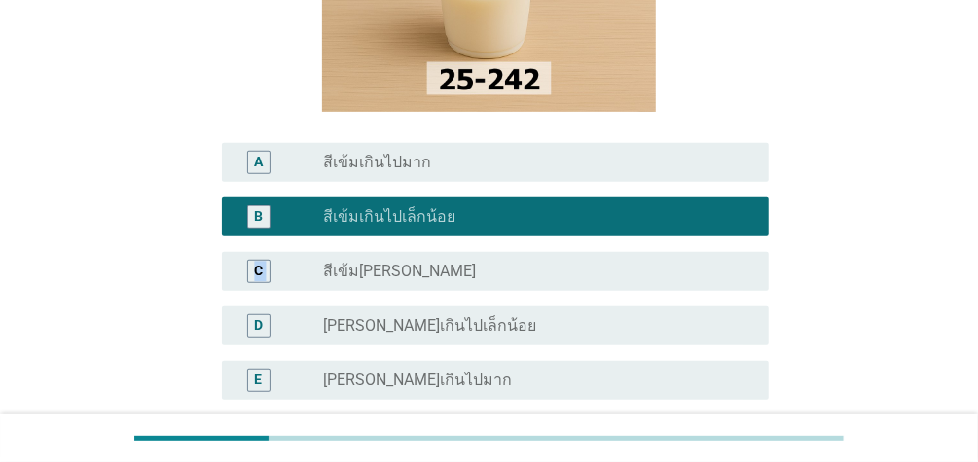
drag, startPoint x: 978, startPoint y: 190, endPoint x: 989, endPoint y: 247, distance: 58.6
click at [977, 247] on html "A0. สำหรับผลิตภัณฑ์แก้วนี้ คุณรู้สึกอย่างไรกับสีขาว-ครีมของผลิตภัณฑ์นี้คะ? A ra…" at bounding box center [489, 159] width 978 height 938
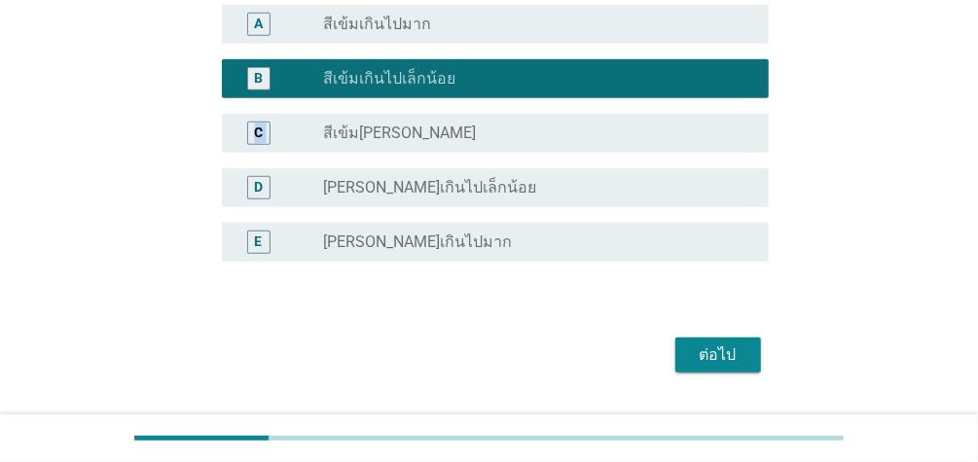
scroll to position [518, 0]
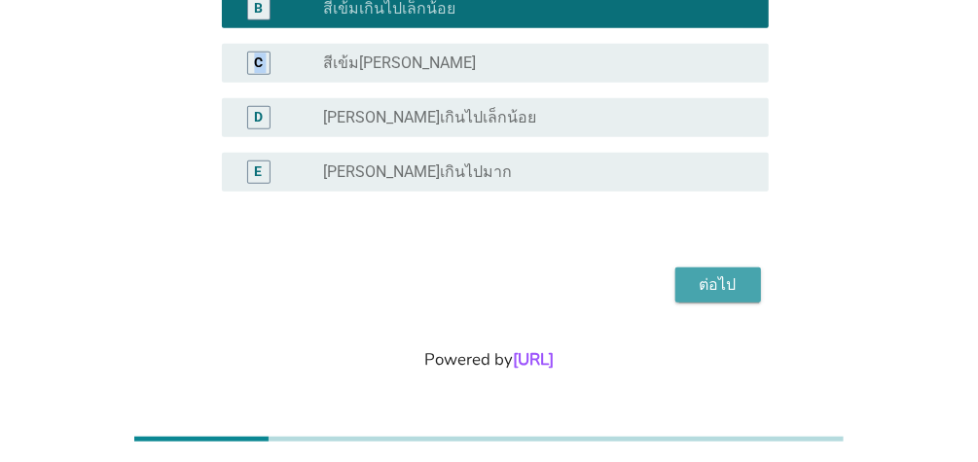
click at [728, 283] on div "ต่อไป" at bounding box center [718, 284] width 54 height 23
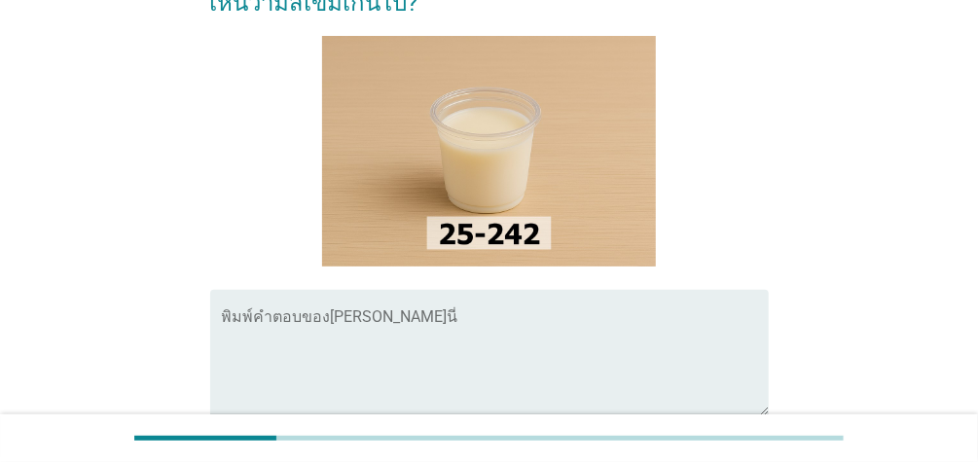
scroll to position [153, 0]
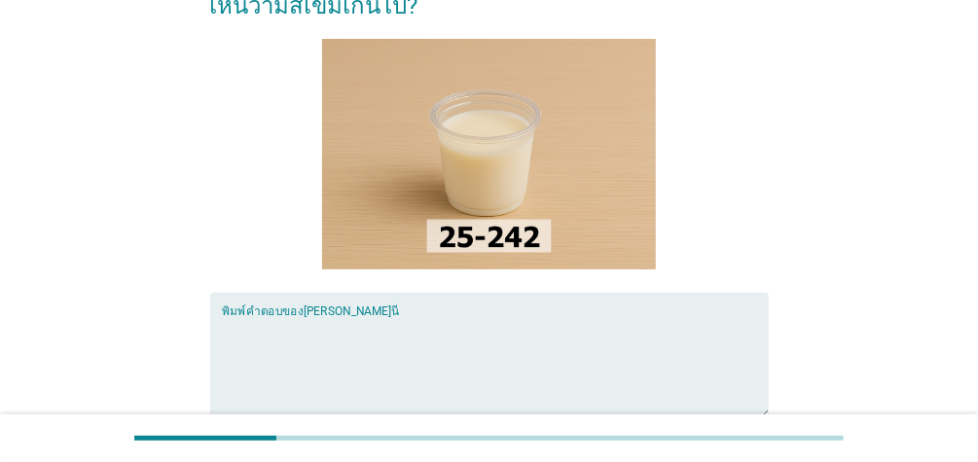
click at [301, 330] on textarea "พิมพ์คำตอบของคุณ ที่นี่" at bounding box center [495, 367] width 547 height 102
click at [300, 330] on textarea "พิมพ์คำตอบของคุณ ที่นี่" at bounding box center [495, 367] width 547 height 102
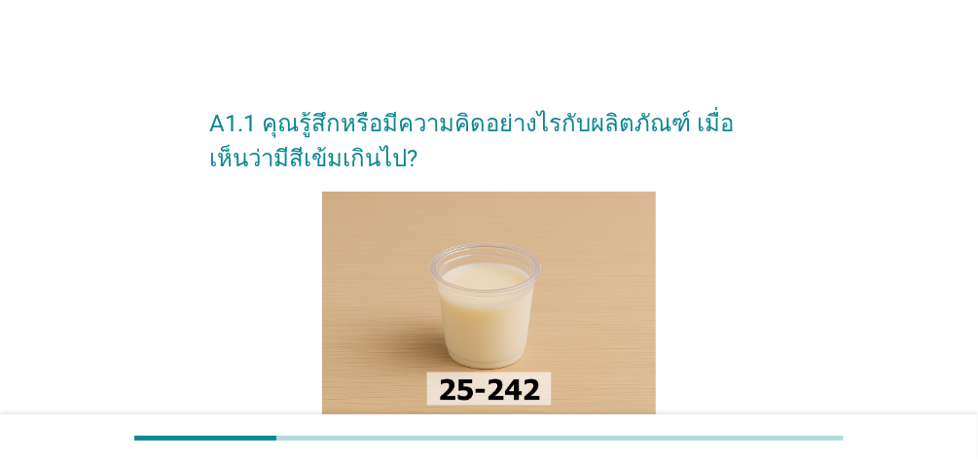
scroll to position [379, 0]
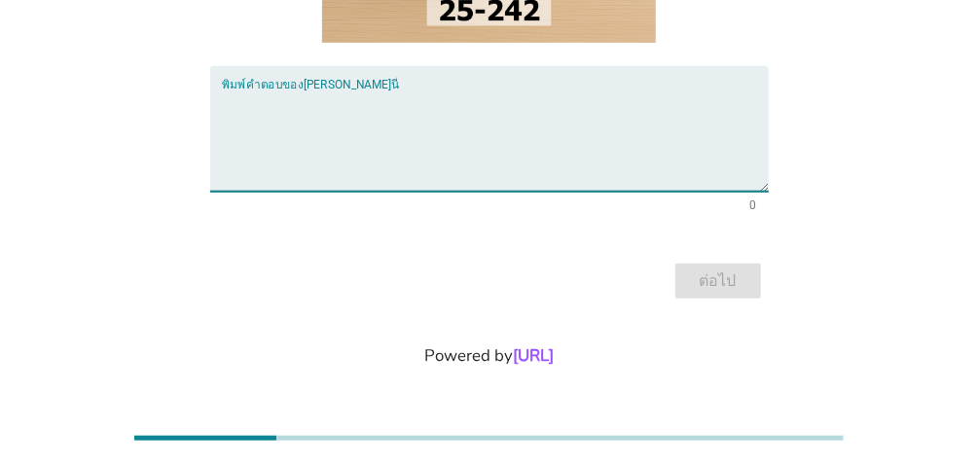
type textarea "เ"
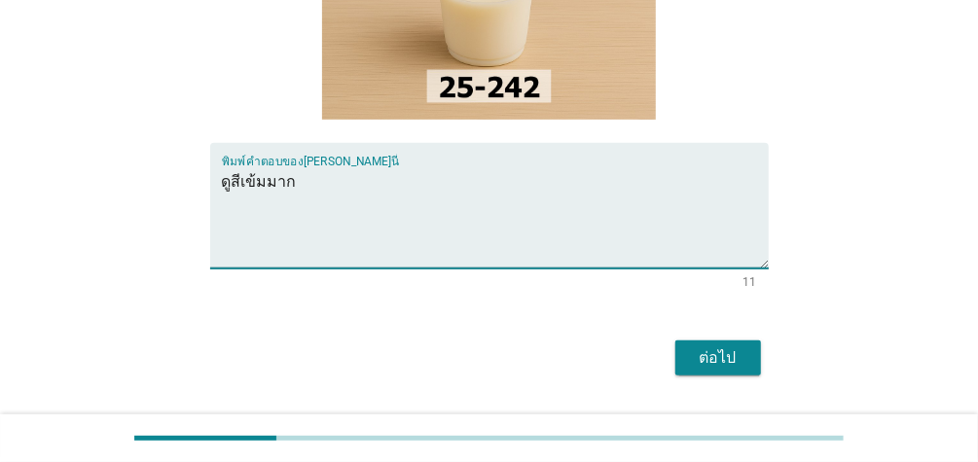
scroll to position [336, 0]
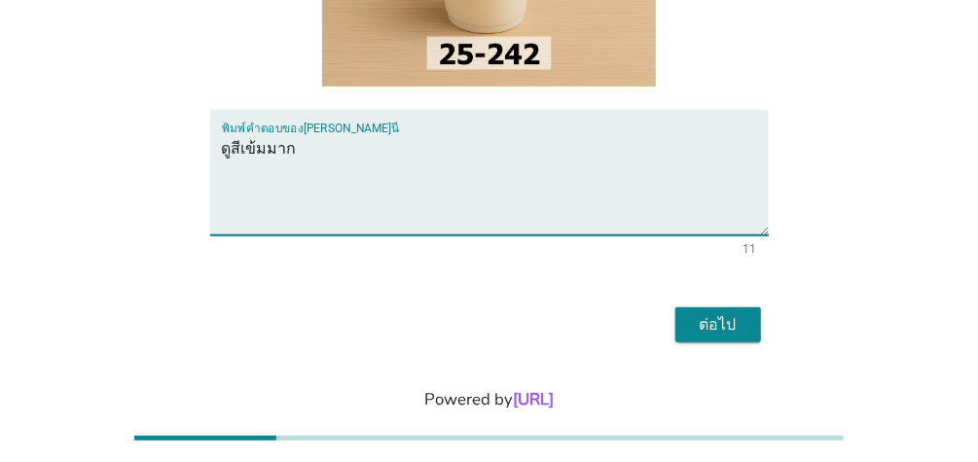
type textarea "ดูสีเข้มมาก"
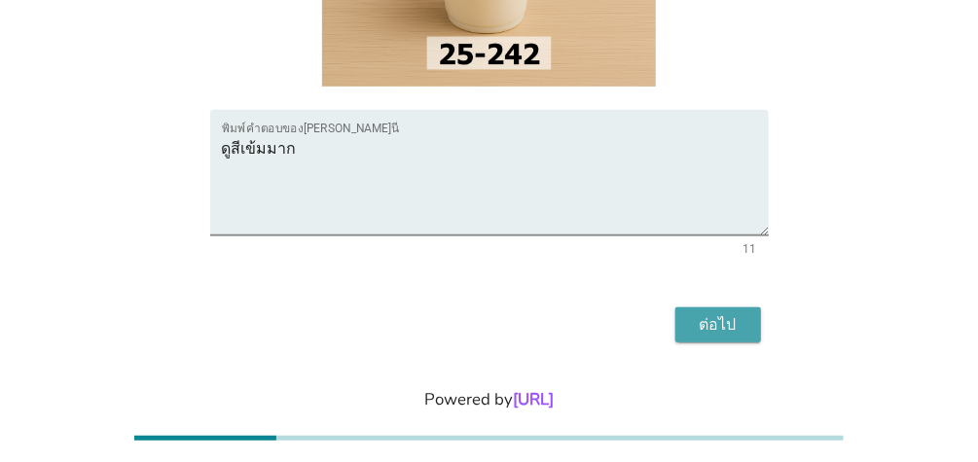
click at [726, 327] on div "ต่อไป" at bounding box center [718, 324] width 54 height 23
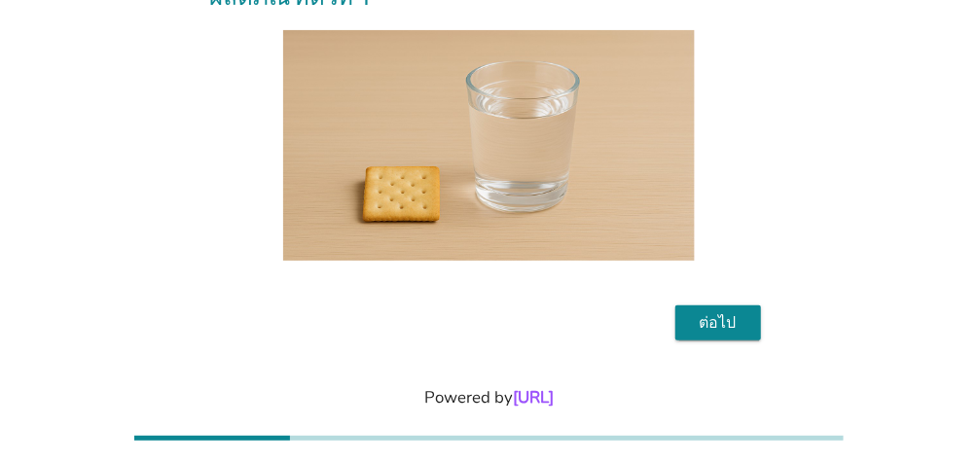
scroll to position [203, 0]
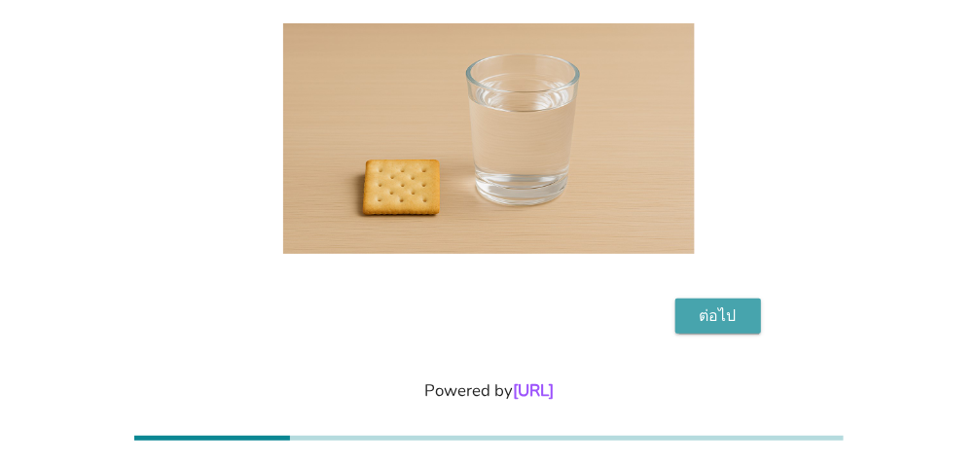
click at [702, 304] on div "ต่อไป" at bounding box center [718, 315] width 54 height 23
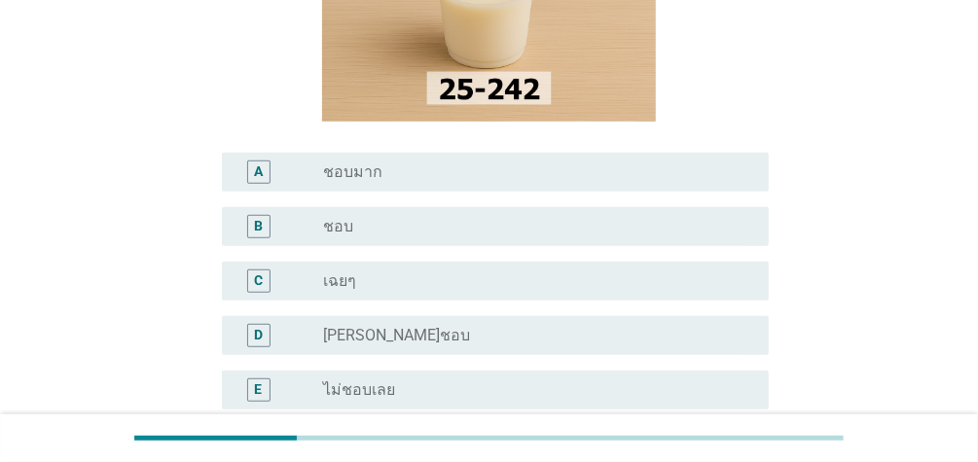
scroll to position [337, 0]
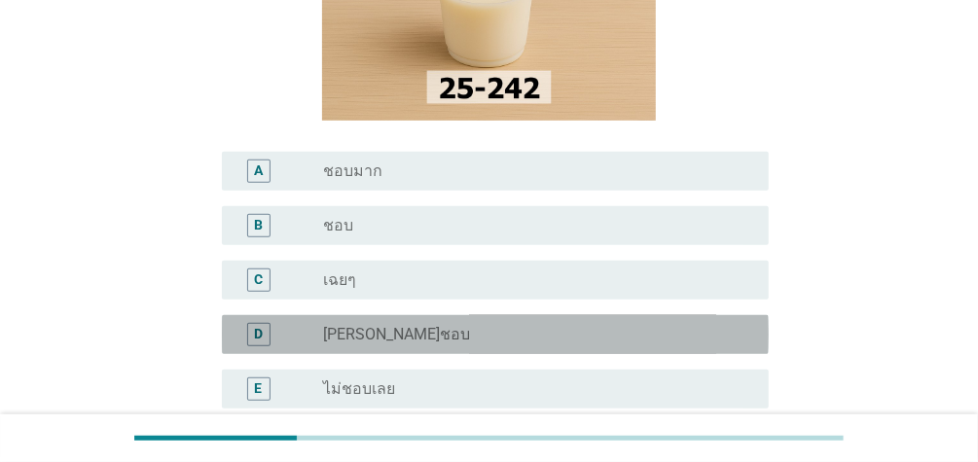
click at [456, 329] on div "radio_button_unchecked [PERSON_NAME]ชอบ" at bounding box center [530, 334] width 414 height 19
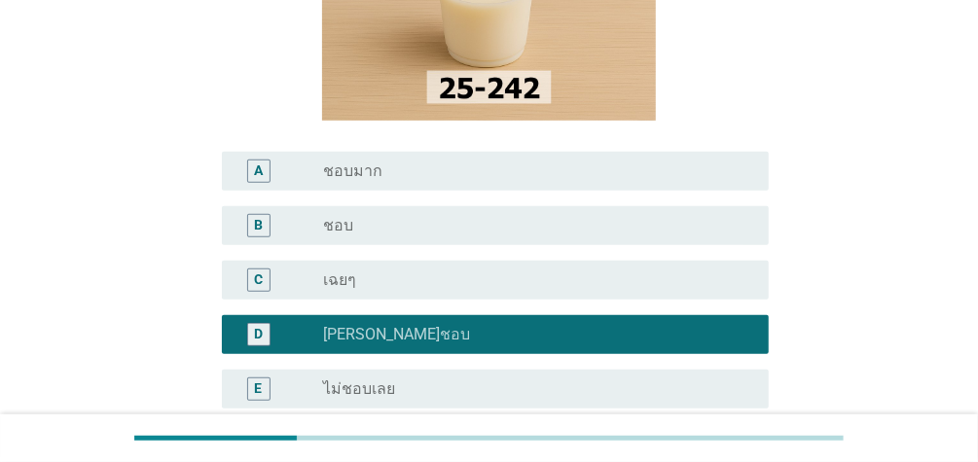
scroll to position [557, 0]
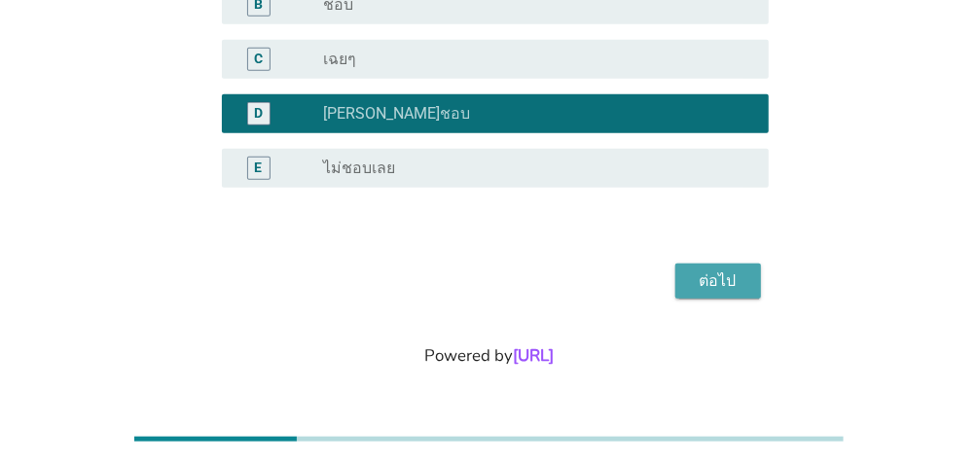
click at [717, 271] on div "ต่อไป" at bounding box center [718, 280] width 54 height 23
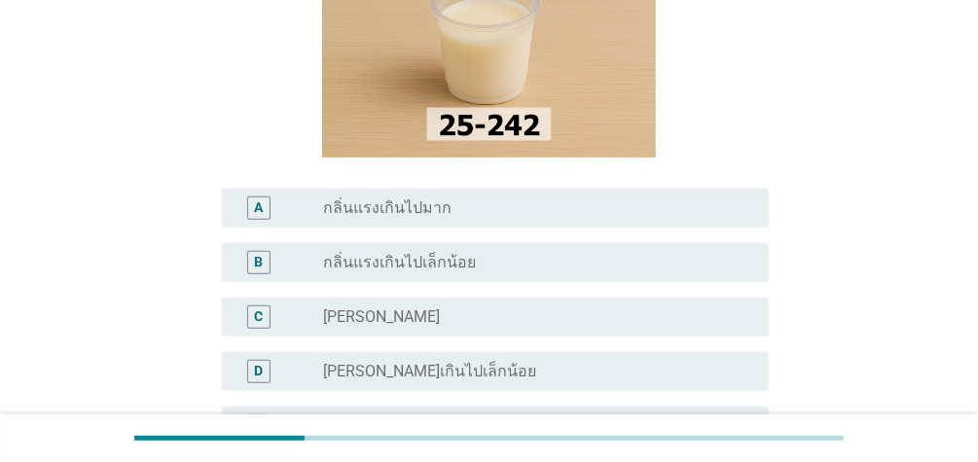
scroll to position [233, 0]
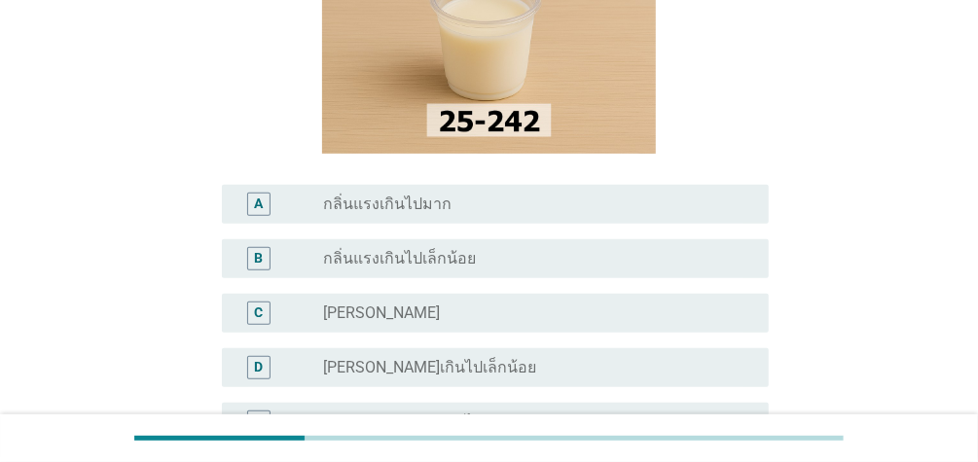
click at [408, 257] on label "กลิ่นแรงเกินไปเล็กน้อย" at bounding box center [399, 258] width 153 height 19
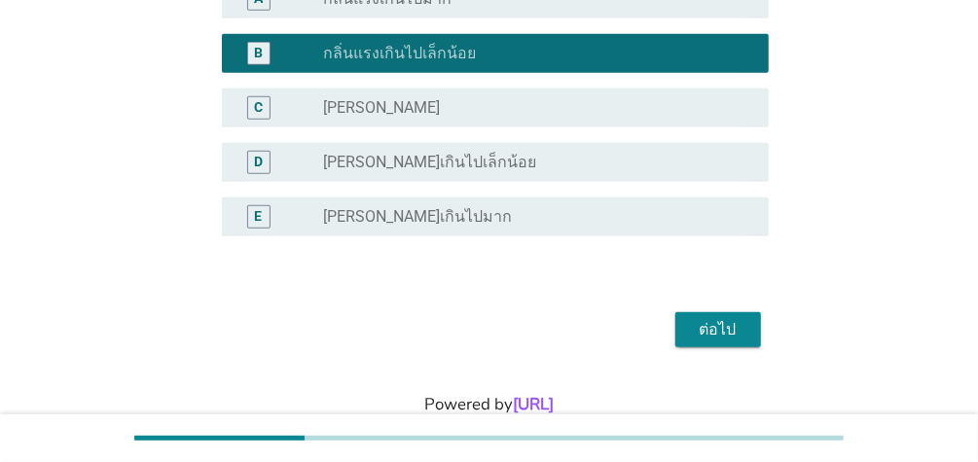
scroll to position [451, 0]
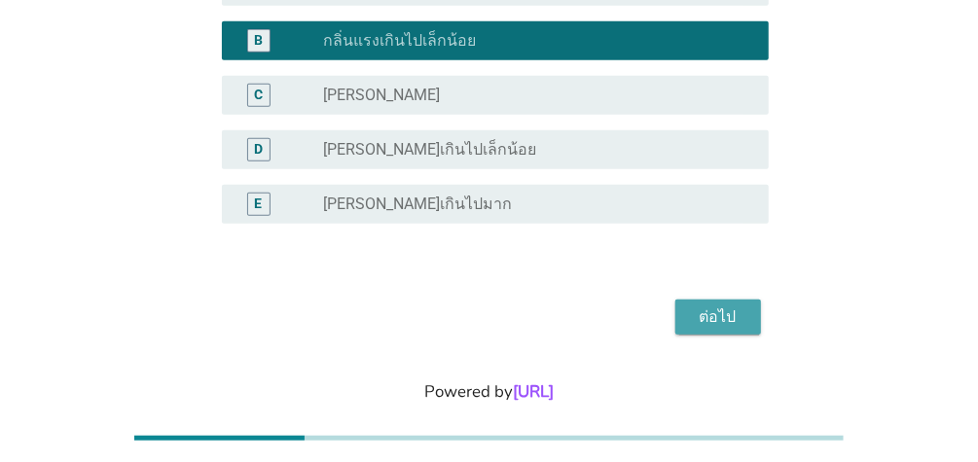
click at [732, 314] on div "ต่อไป" at bounding box center [718, 316] width 54 height 23
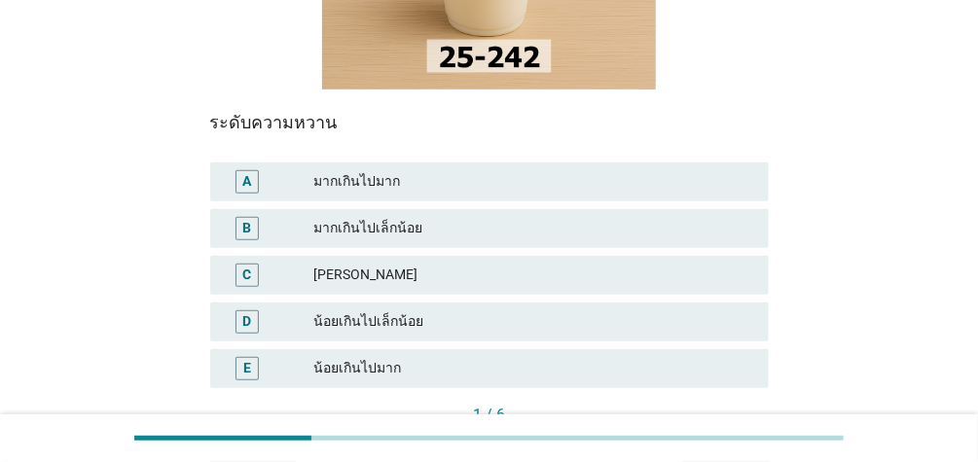
scroll to position [338, 0]
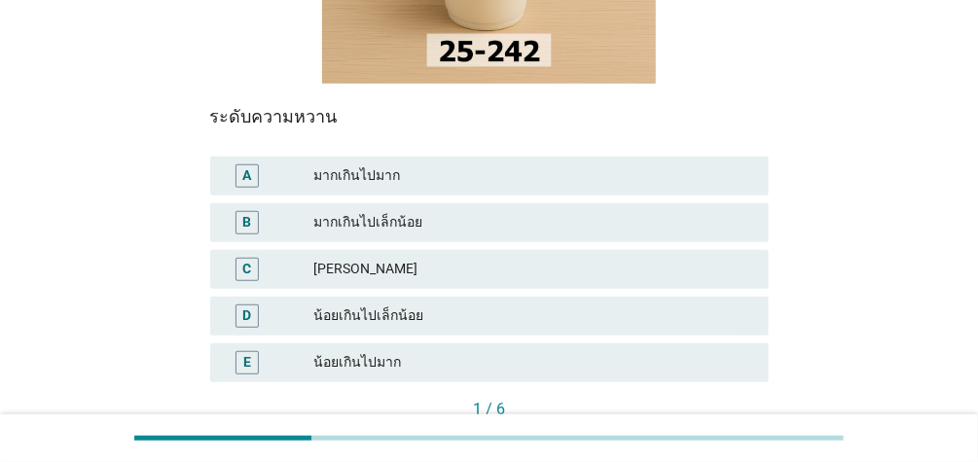
click at [382, 312] on div "น้อยเกินไปเล็กน้อย" at bounding box center [533, 315] width 440 height 23
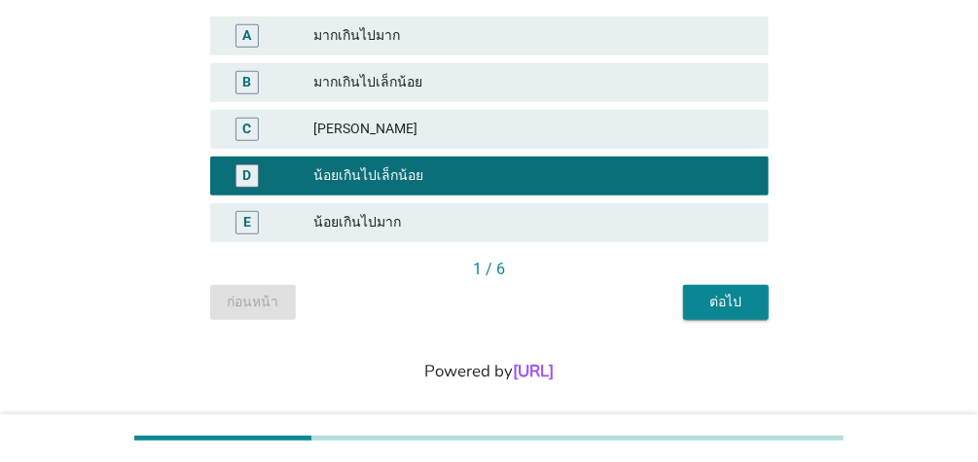
scroll to position [494, 0]
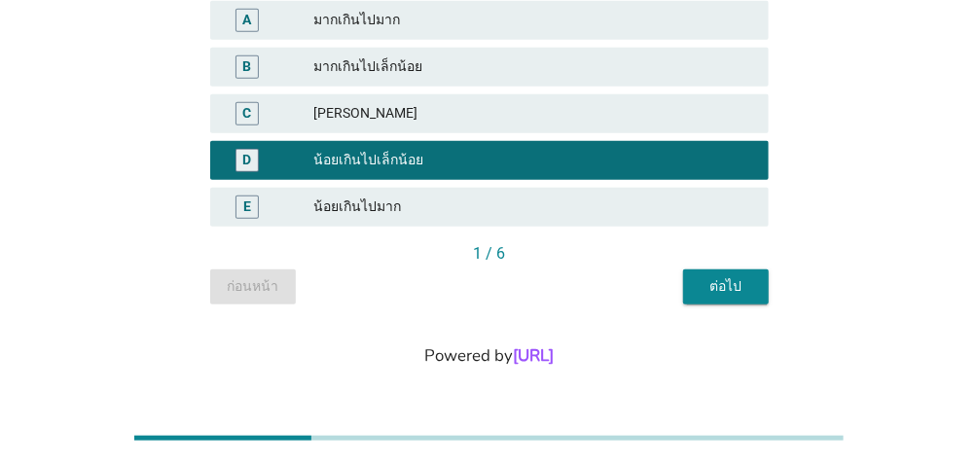
click at [719, 281] on div "ต่อไป" at bounding box center [725, 286] width 54 height 20
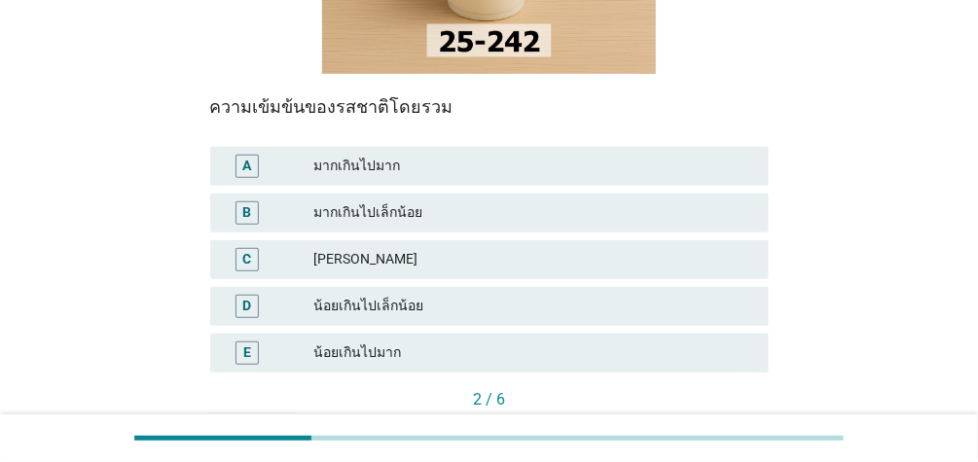
scroll to position [383, 0]
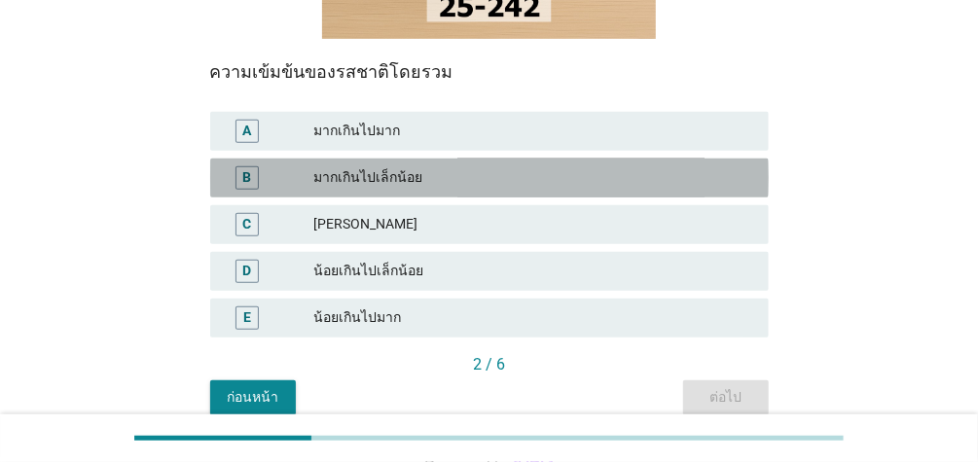
click at [461, 184] on div "มากเกินไปเล็กน้อย" at bounding box center [533, 177] width 440 height 23
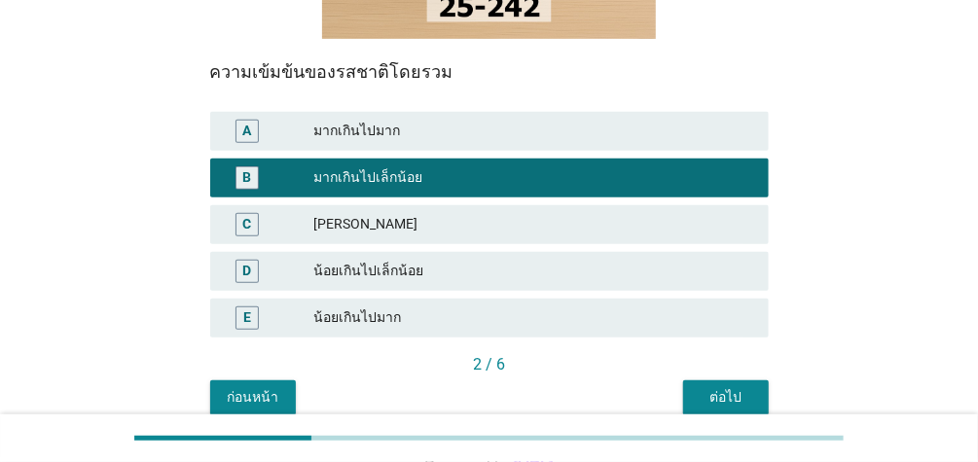
scroll to position [494, 0]
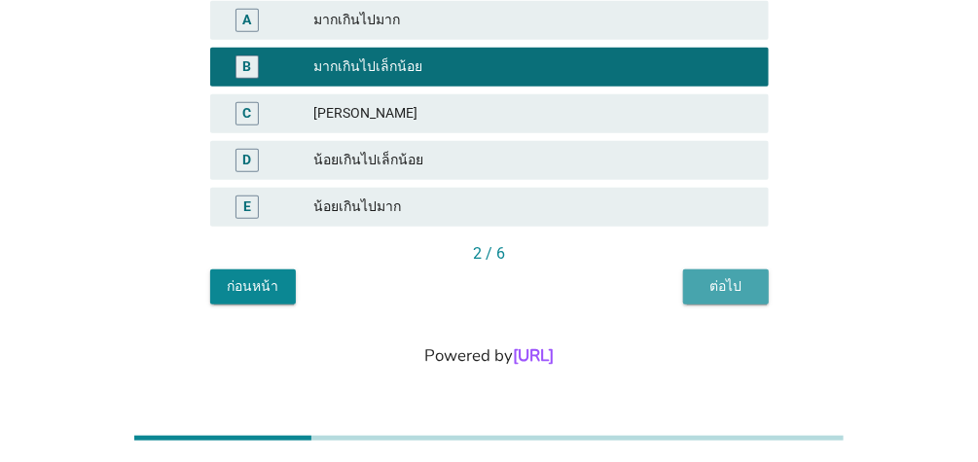
click at [738, 290] on div "ต่อไป" at bounding box center [725, 286] width 54 height 20
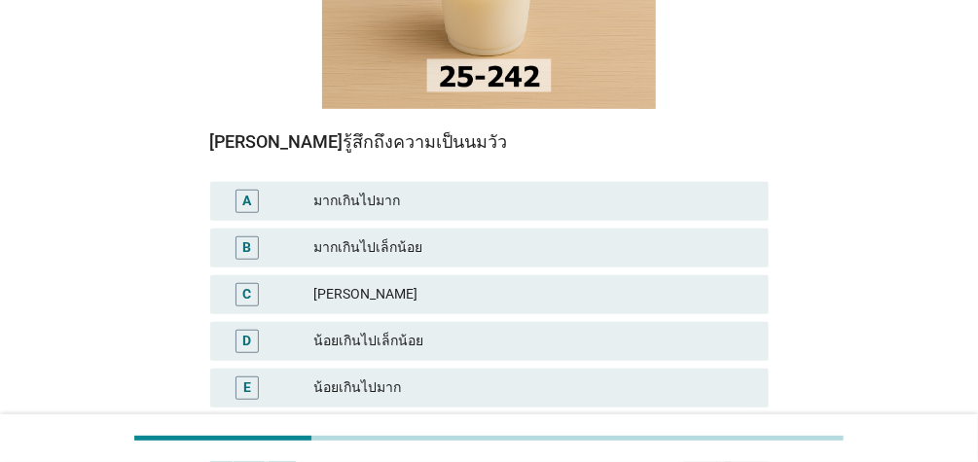
scroll to position [324, 0]
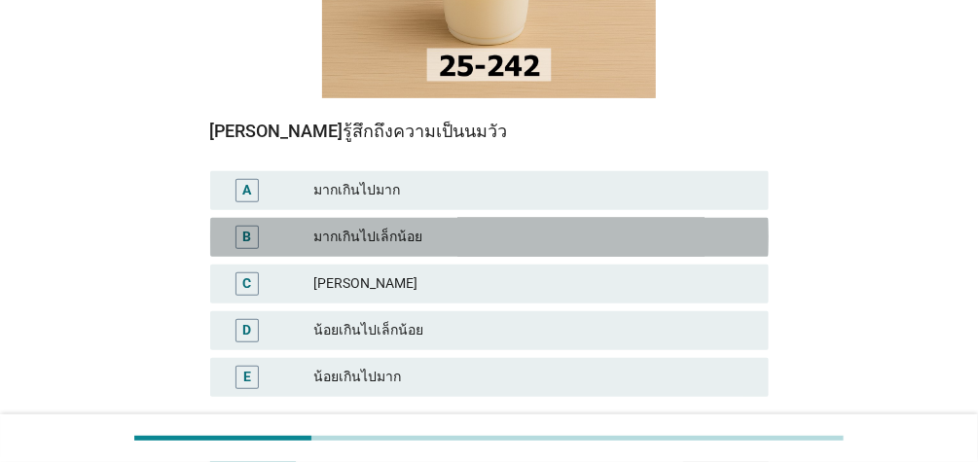
click at [452, 236] on div "มากเกินไปเล็กน้อย" at bounding box center [533, 237] width 440 height 23
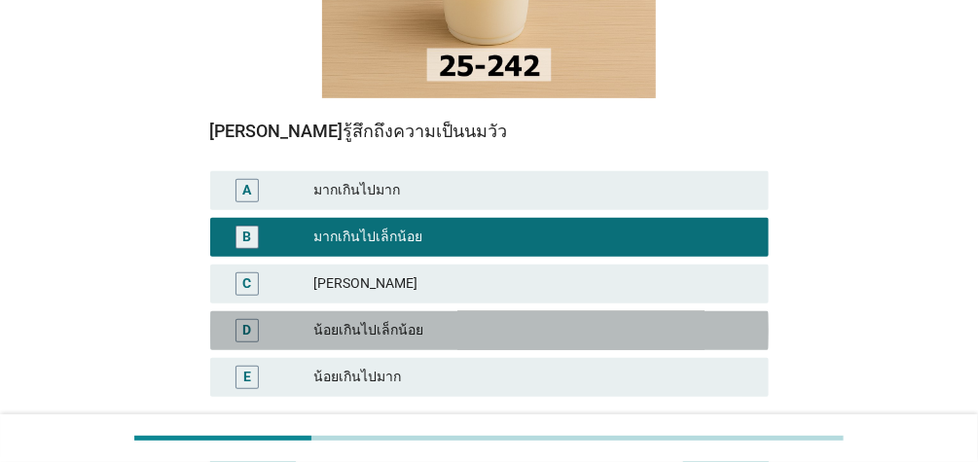
click at [469, 319] on div "น้อยเกินไปเล็กน้อย" at bounding box center [533, 330] width 440 height 23
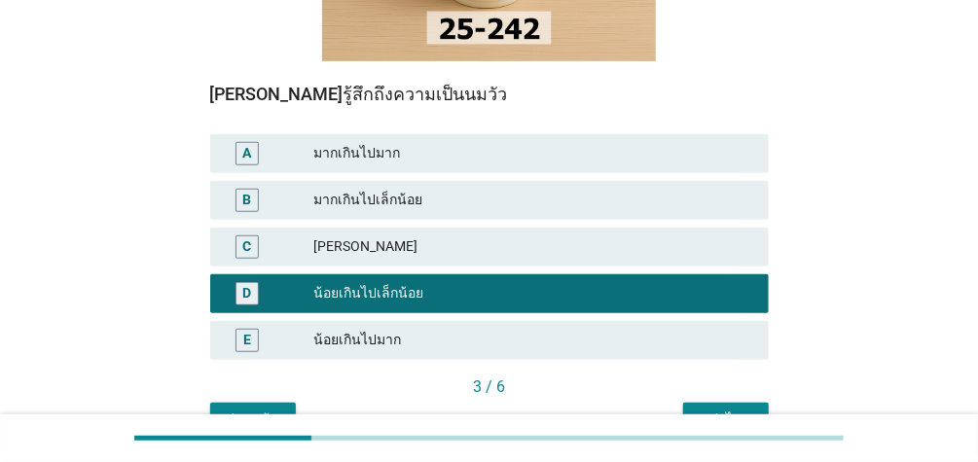
scroll to position [414, 0]
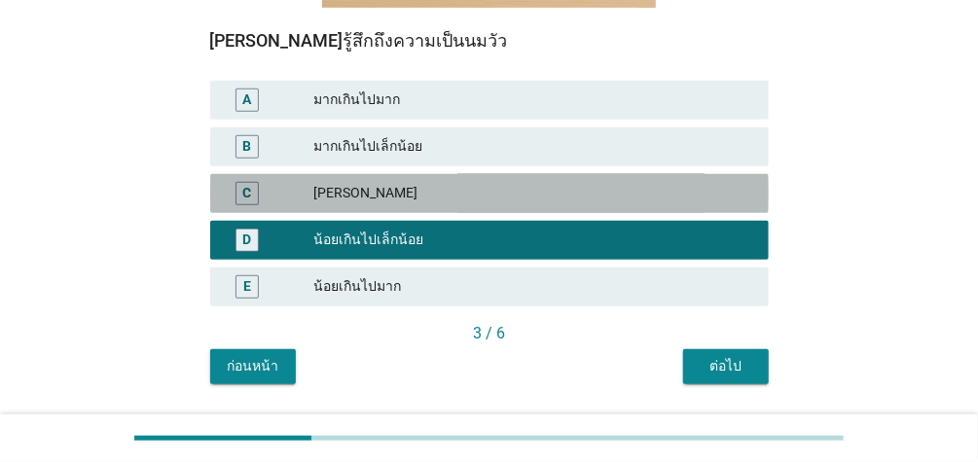
click at [391, 196] on div "[PERSON_NAME]" at bounding box center [533, 193] width 440 height 23
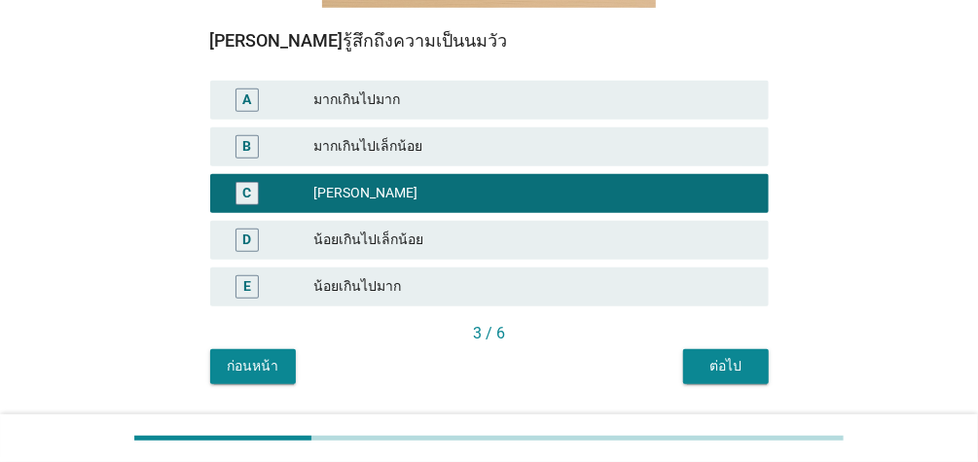
click at [723, 358] on div "ต่อไป" at bounding box center [725, 366] width 54 height 20
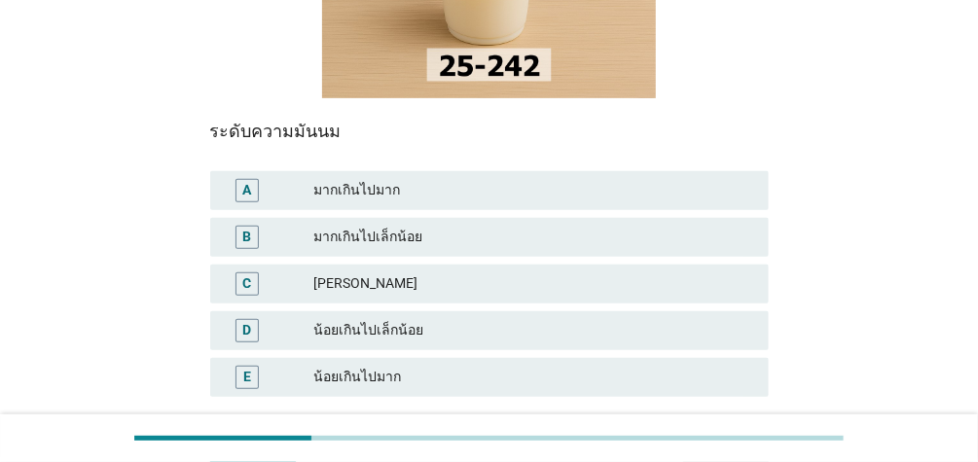
scroll to position [393, 0]
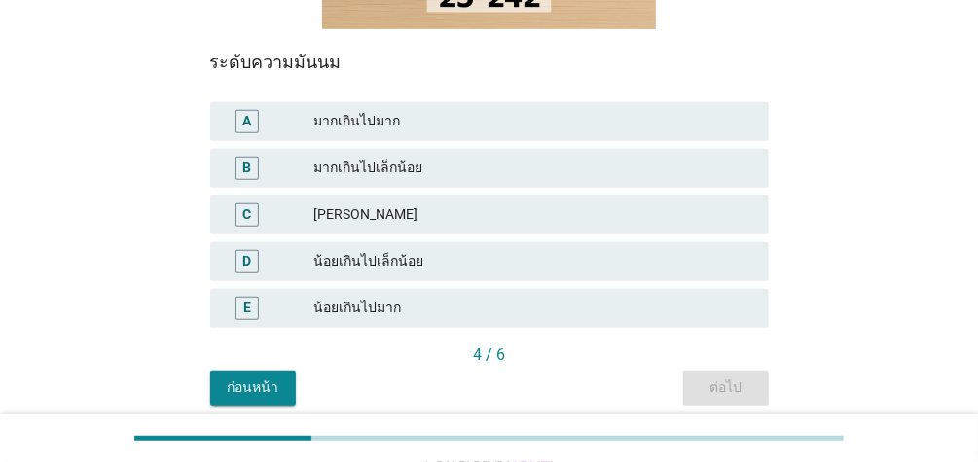
click at [476, 137] on div "A มากเกินไปมาก" at bounding box center [489, 121] width 558 height 39
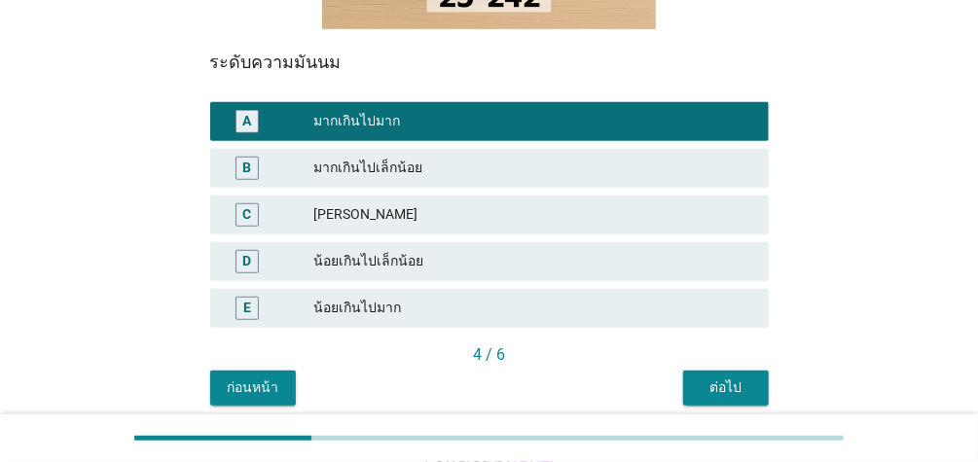
click at [698, 374] on button "ต่อไป" at bounding box center [726, 388] width 86 height 35
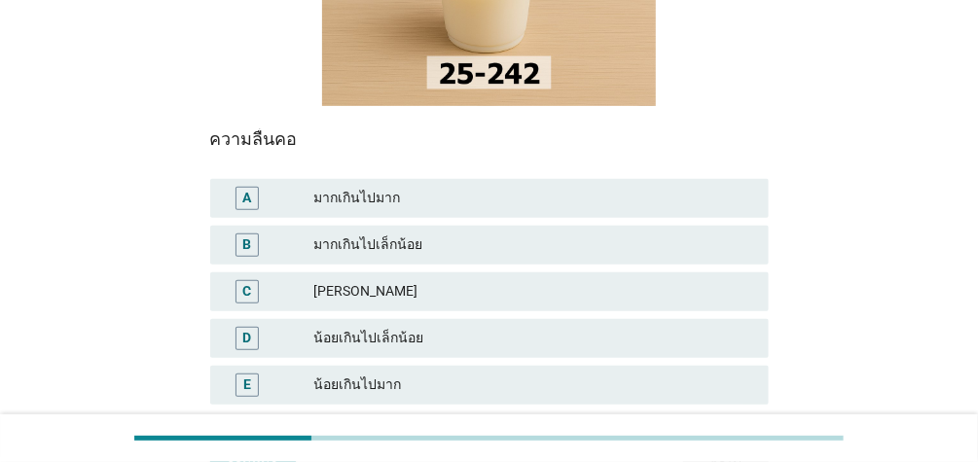
scroll to position [321, 0]
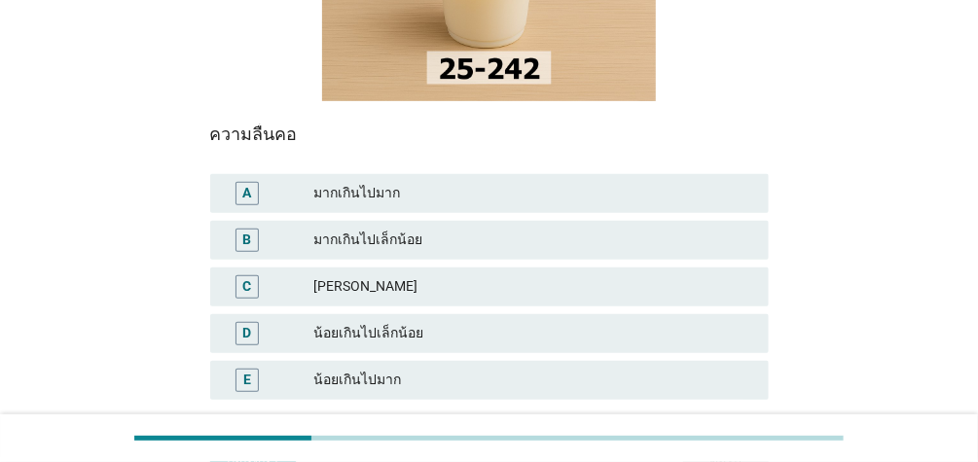
click at [603, 341] on div "น้อยเกินไปเล็กน้อย" at bounding box center [533, 333] width 440 height 23
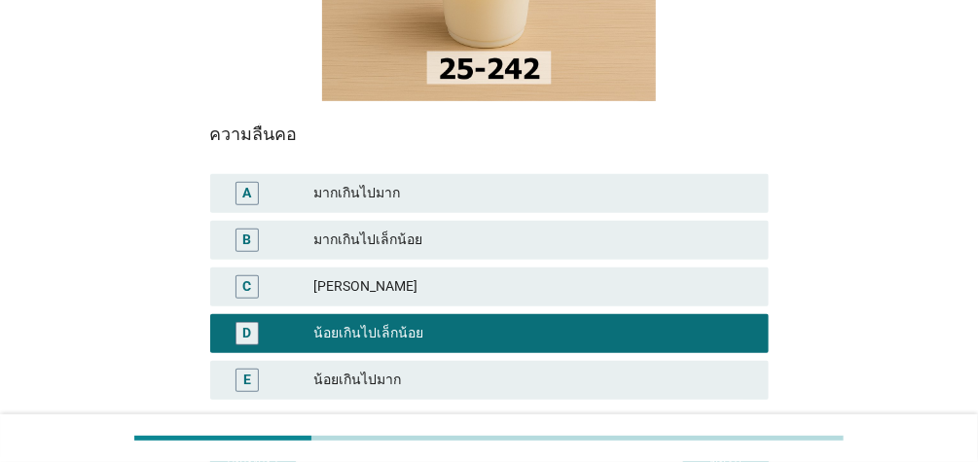
drag, startPoint x: 977, startPoint y: 226, endPoint x: 974, endPoint y: 276, distance: 50.7
click at [977, 262] on div "A4. ข้อใดตรงกับความรู้สึกของ[PERSON_NAME]มีต่อลักษณะต่างๆของผลิตภัณฑ์นี้ ความลื…" at bounding box center [489, 133] width 978 height 909
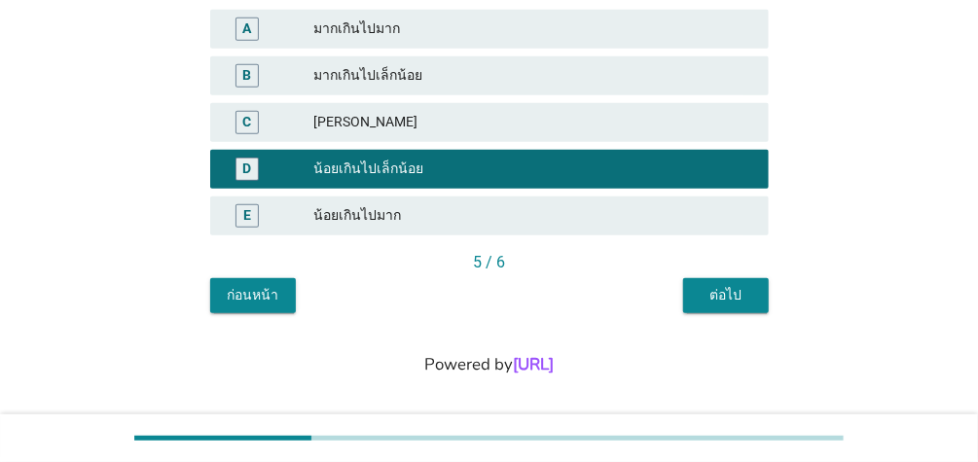
scroll to position [494, 0]
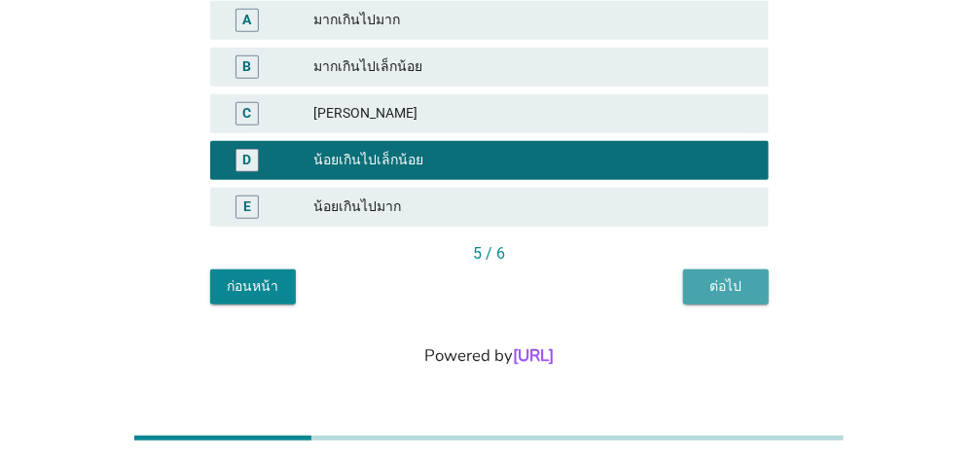
click at [755, 282] on button "ต่อไป" at bounding box center [726, 286] width 86 height 35
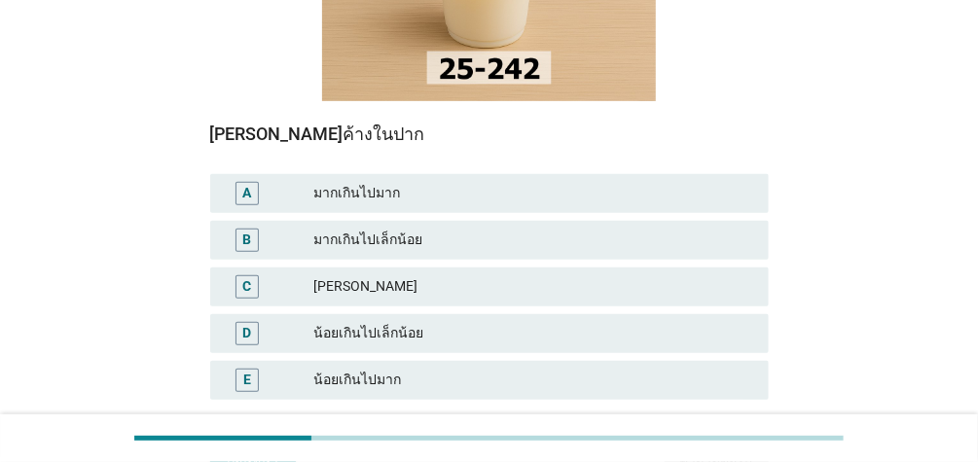
scroll to position [327, 0]
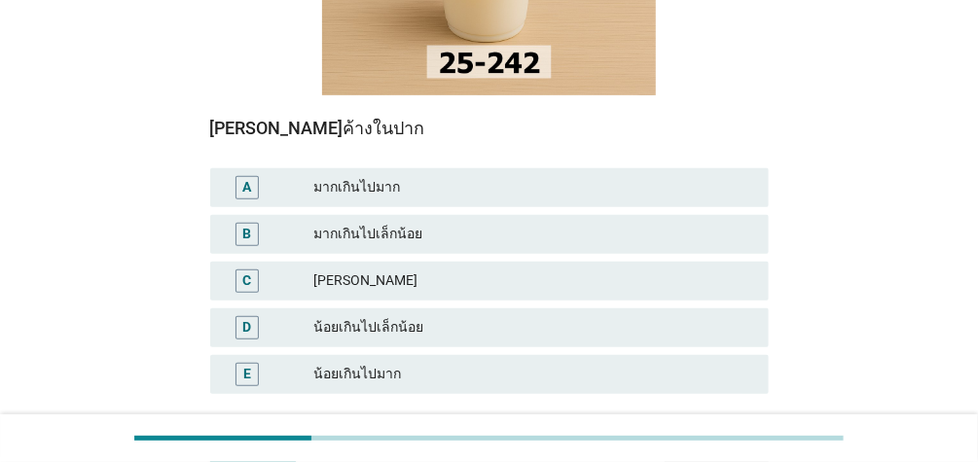
click at [428, 231] on div "มากเกินไปเล็กน้อย" at bounding box center [533, 234] width 440 height 23
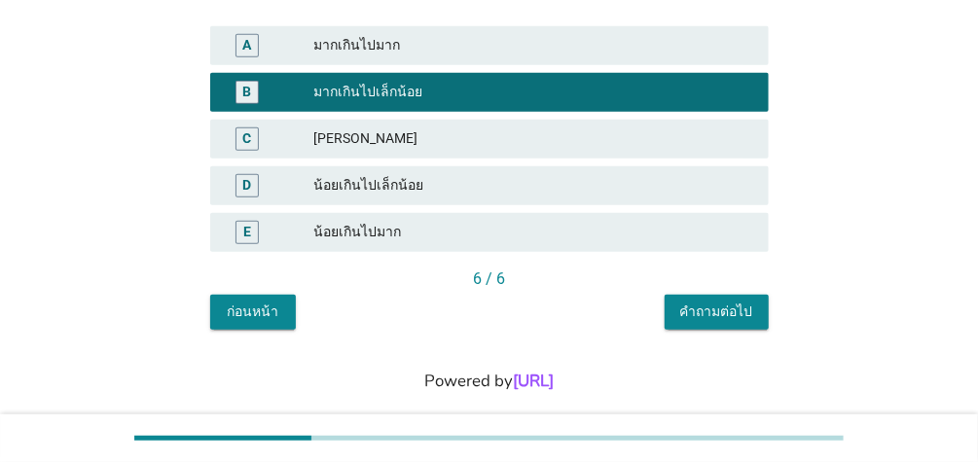
scroll to position [494, 0]
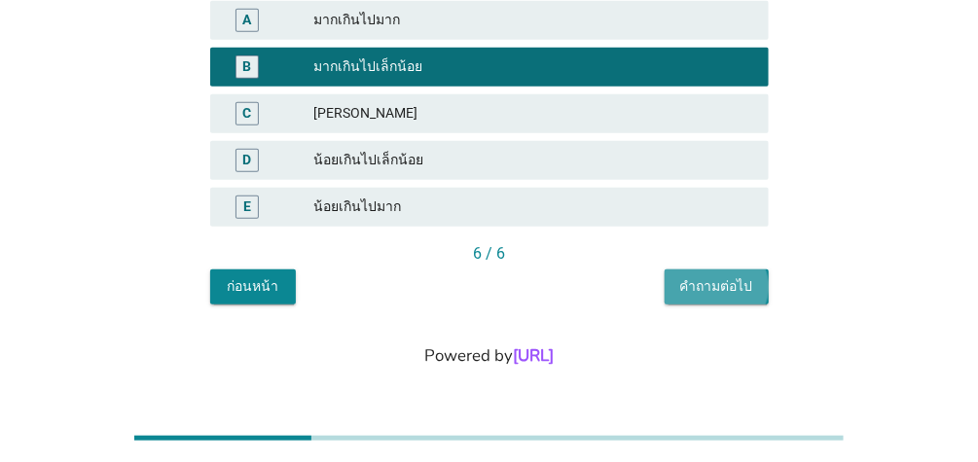
click at [717, 275] on button "คำถามต่อไป" at bounding box center [716, 286] width 104 height 35
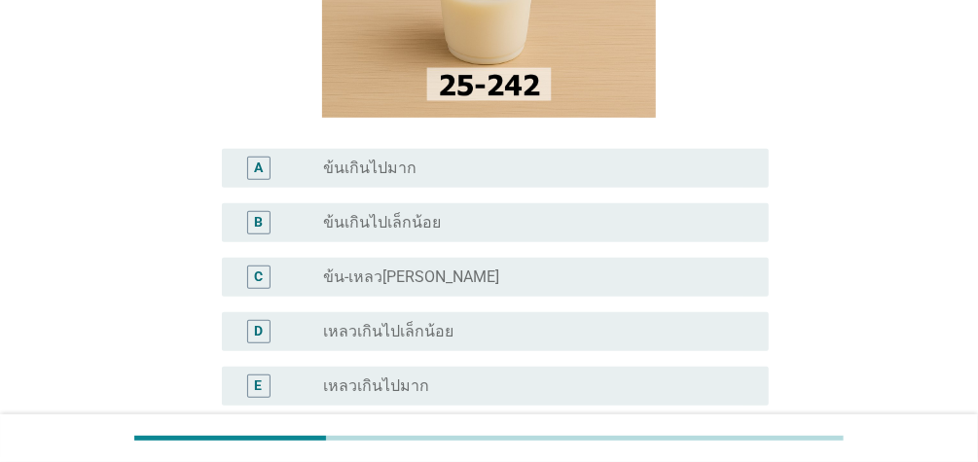
scroll to position [271, 0]
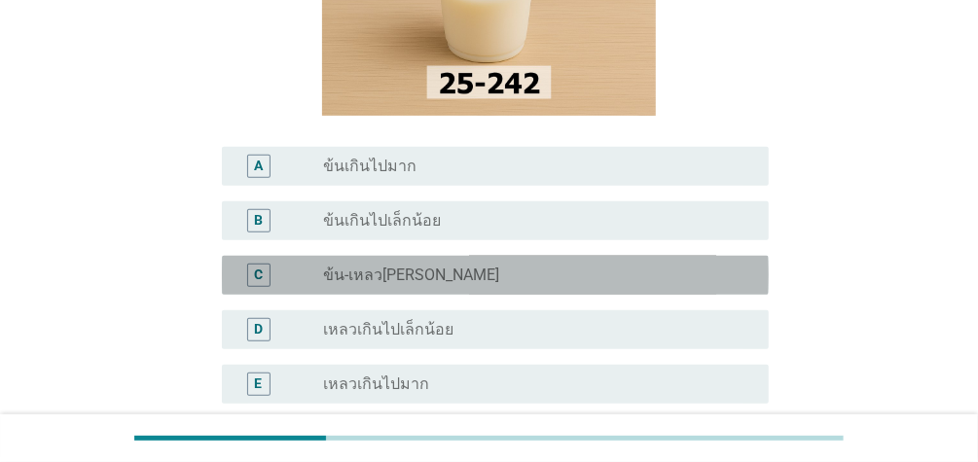
click at [440, 273] on div "radio_button_unchecked ข้น-เหลว[PERSON_NAME]" at bounding box center [530, 275] width 414 height 19
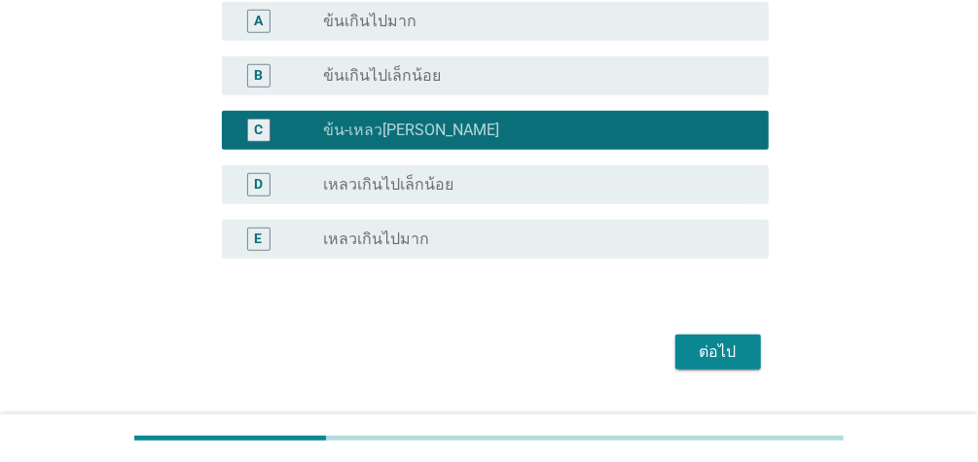
scroll to position [487, 0]
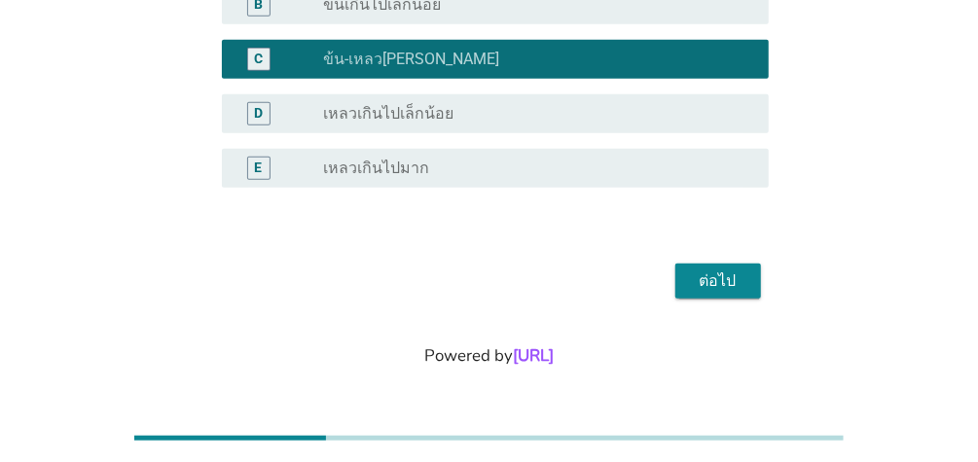
click at [745, 277] on button "ต่อไป" at bounding box center [718, 281] width 86 height 35
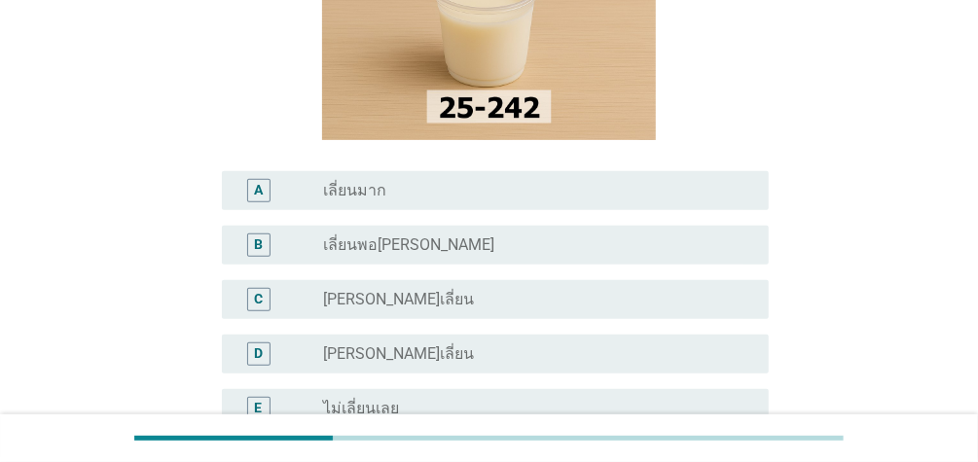
scroll to position [305, 0]
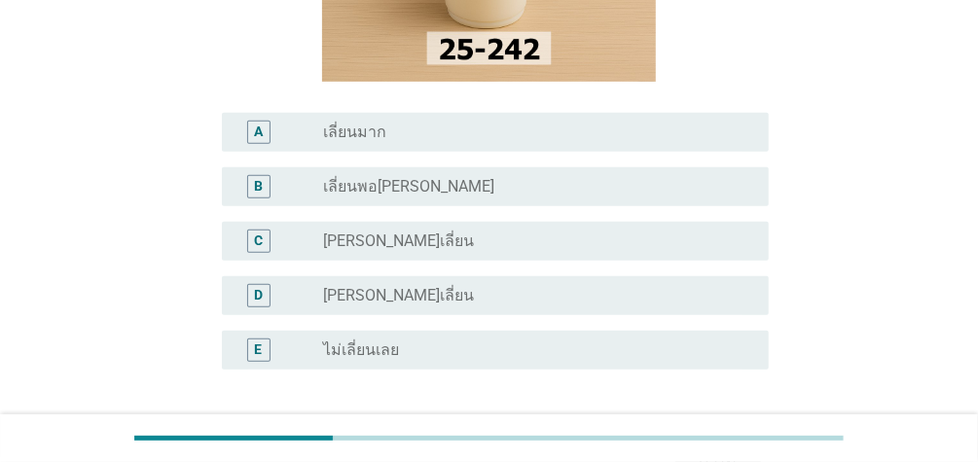
click at [433, 125] on div "radio_button_unchecked เลี่ยนมาก" at bounding box center [530, 132] width 414 height 19
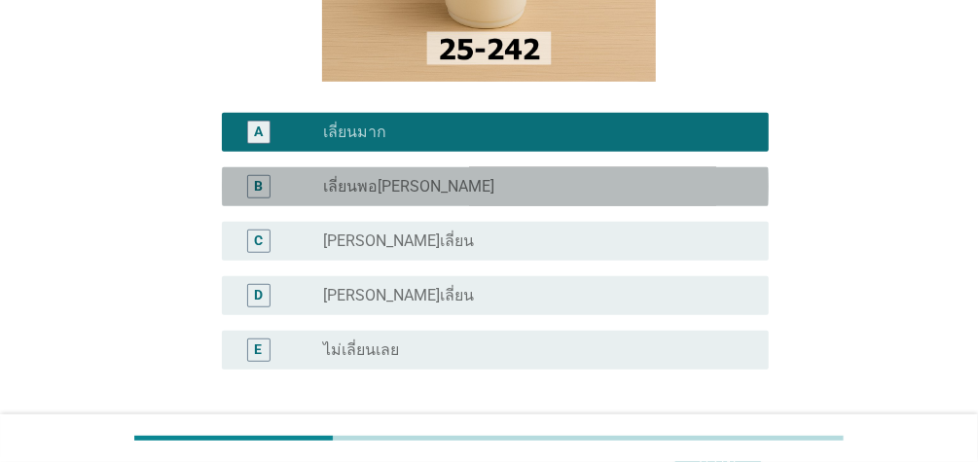
click at [639, 192] on div "radio_button_unchecked เลี่ยนพอ[PERSON_NAME]" at bounding box center [530, 186] width 414 height 19
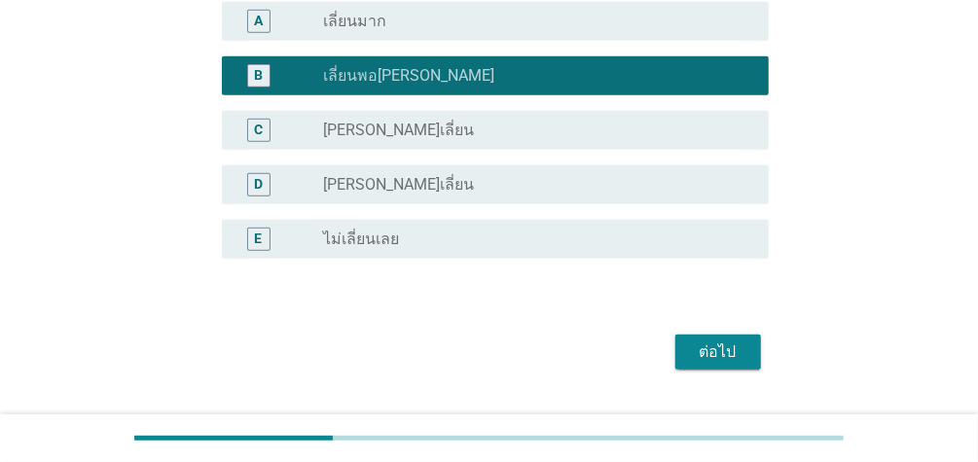
scroll to position [441, 0]
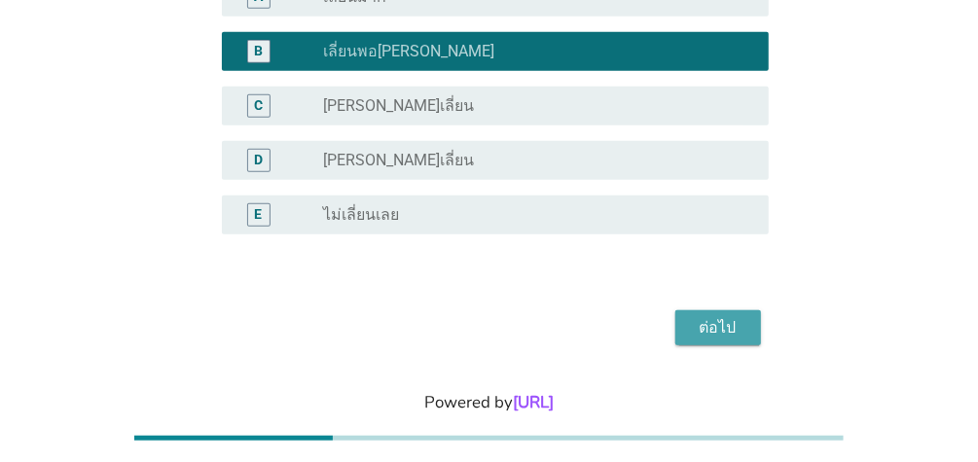
click at [722, 321] on div "ต่อไป" at bounding box center [718, 327] width 54 height 23
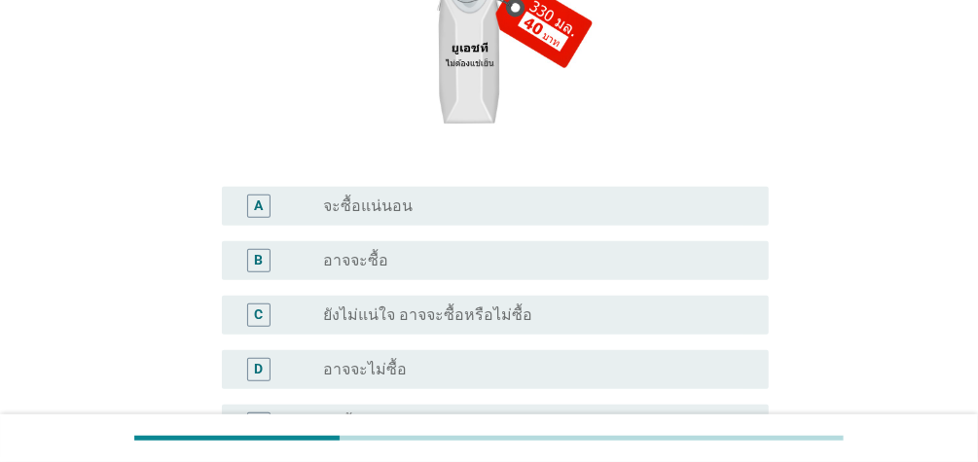
scroll to position [338, 0]
click at [597, 354] on div "D radio_button_unchecked อาจจะไม่ซื้อ" at bounding box center [495, 368] width 547 height 39
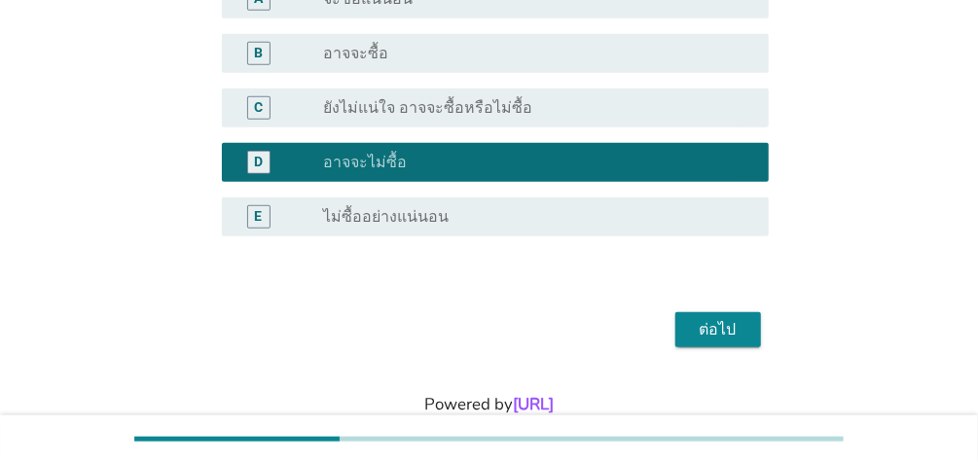
scroll to position [548, 0]
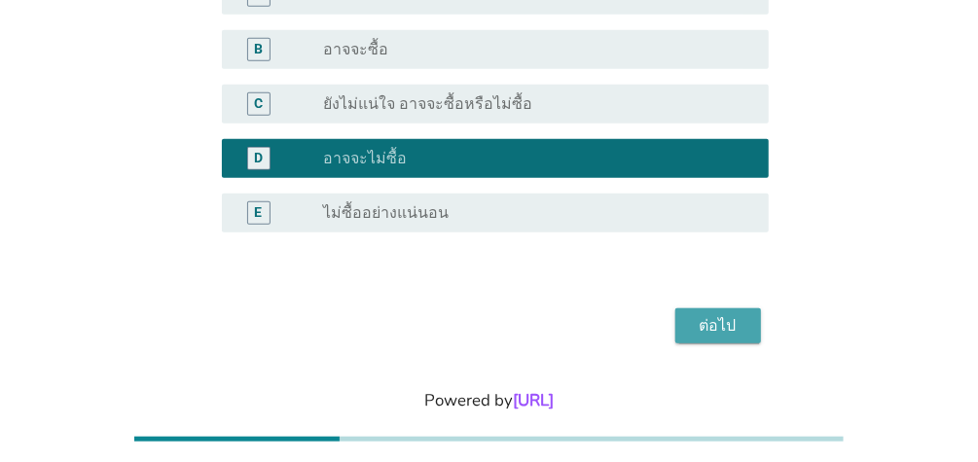
click at [736, 319] on div "ต่อไป" at bounding box center [718, 325] width 54 height 23
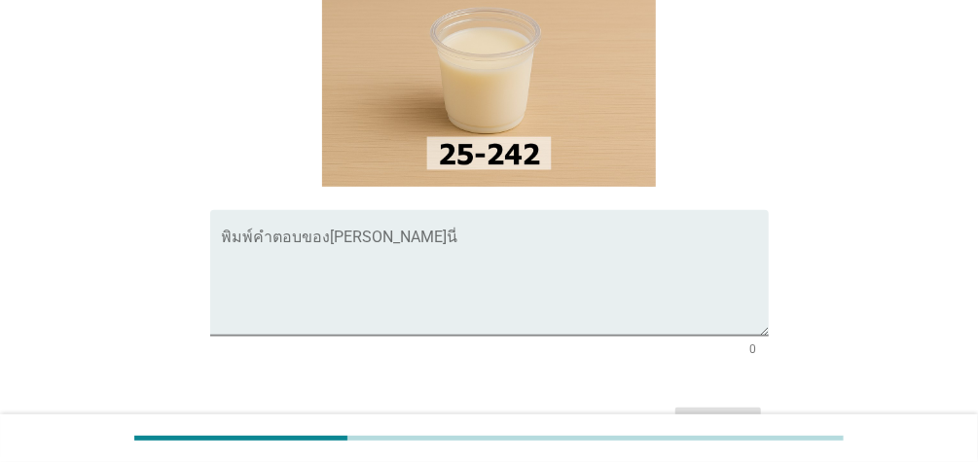
scroll to position [242, 0]
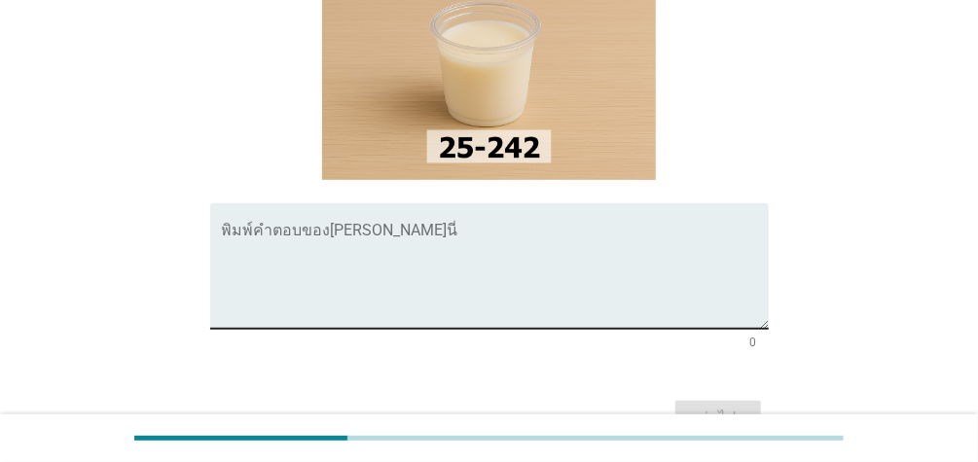
click at [387, 234] on textarea "พิมพ์คำตอบของคุณ ที่นี่" at bounding box center [495, 278] width 547 height 102
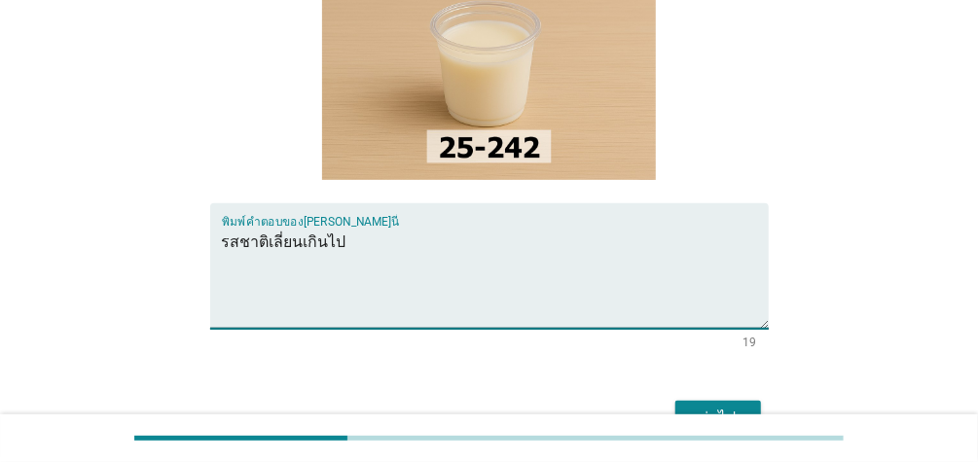
scroll to position [379, 0]
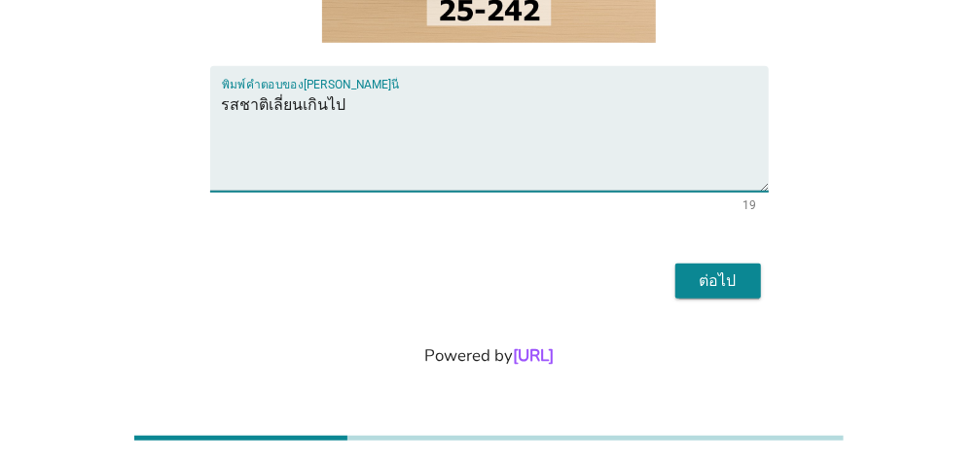
type textarea "รสชาติเลี่ยนเกินไป"
click at [732, 269] on div "ต่อไป" at bounding box center [718, 280] width 54 height 23
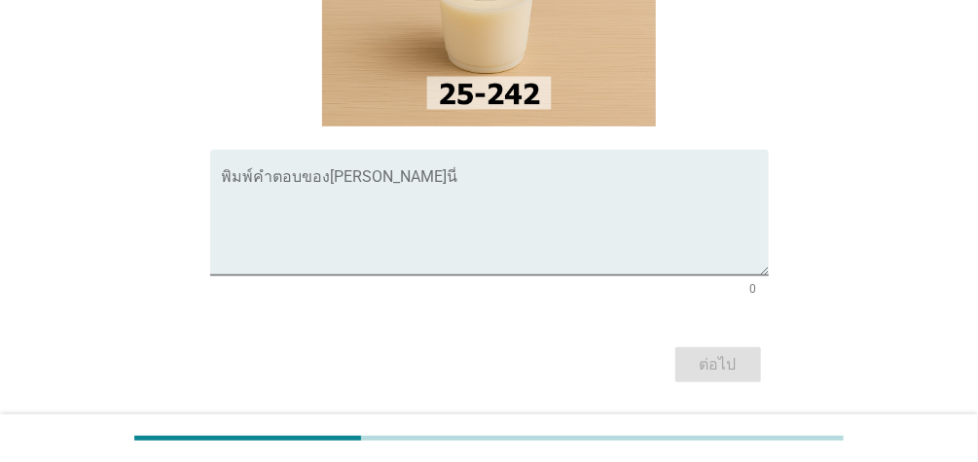
scroll to position [301, 0]
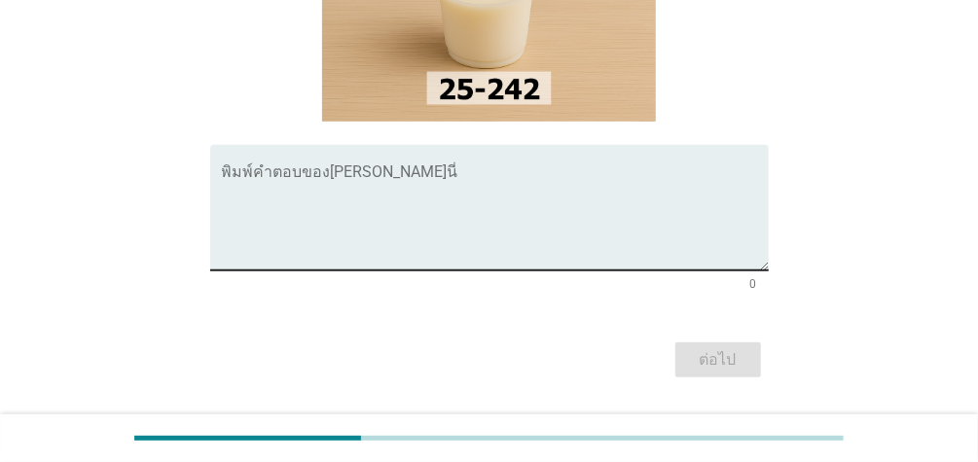
click at [459, 181] on textarea "พิมพ์คำตอบของคุณ ที่นี่" at bounding box center [495, 219] width 547 height 102
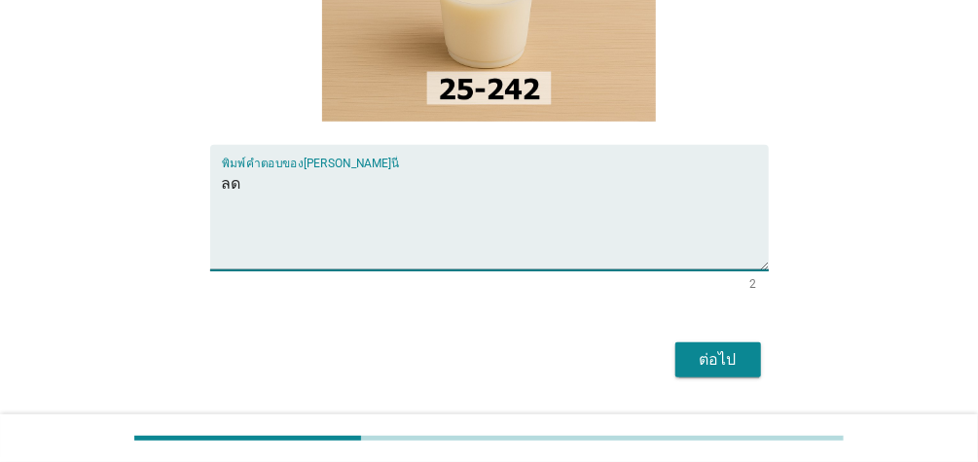
type textarea "ล"
type textarea "ลดความเลื่ยนลง"
click at [712, 362] on div "ต่อไป" at bounding box center [718, 359] width 54 height 23
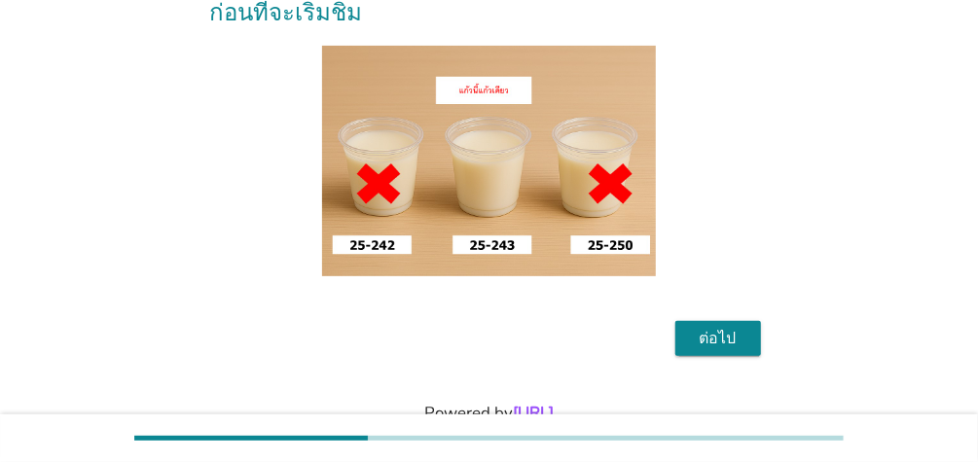
scroll to position [238, 0]
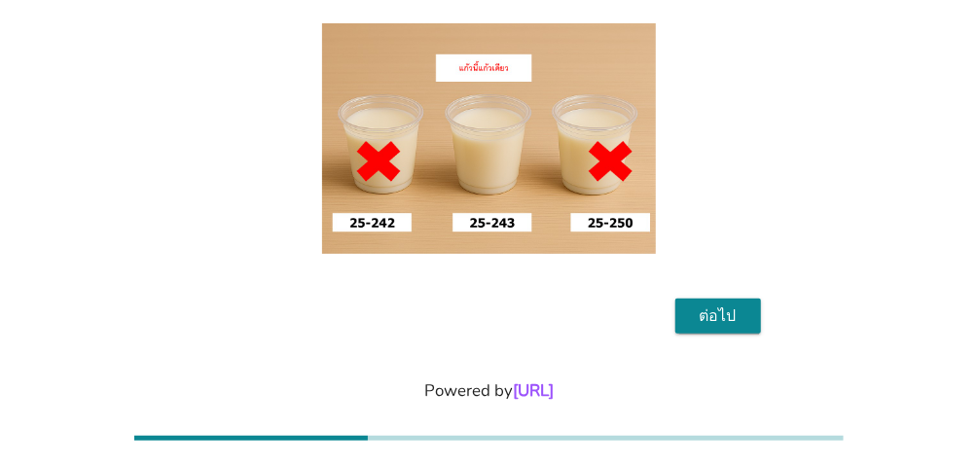
click at [741, 304] on div "ต่อไป" at bounding box center [718, 315] width 54 height 23
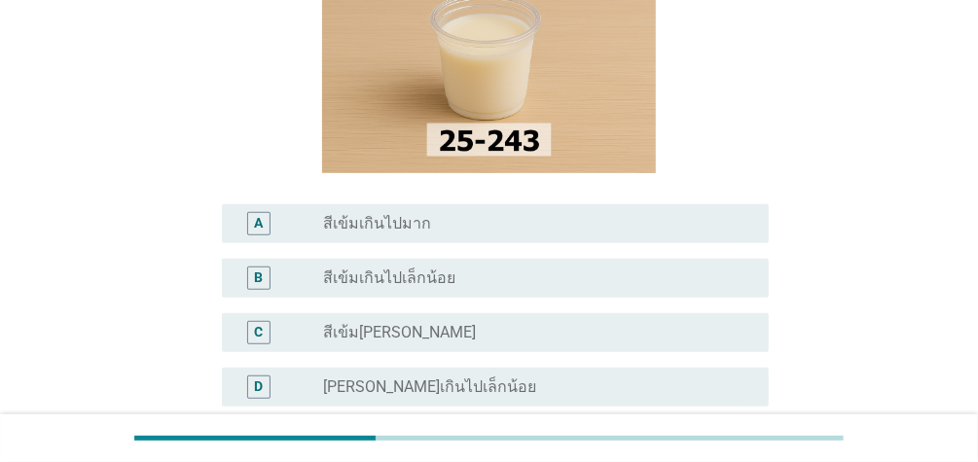
scroll to position [254, 0]
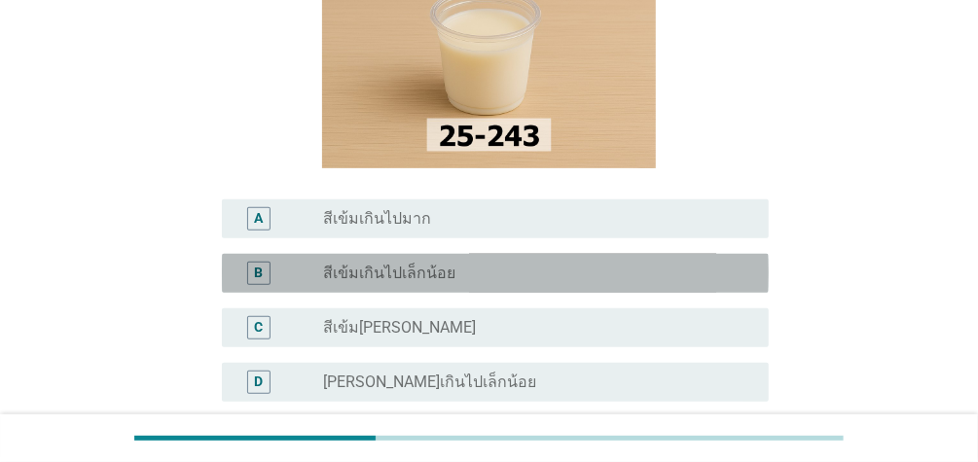
click at [437, 278] on label "สีเข้มเกินไปเล็กน้อย" at bounding box center [389, 273] width 132 height 19
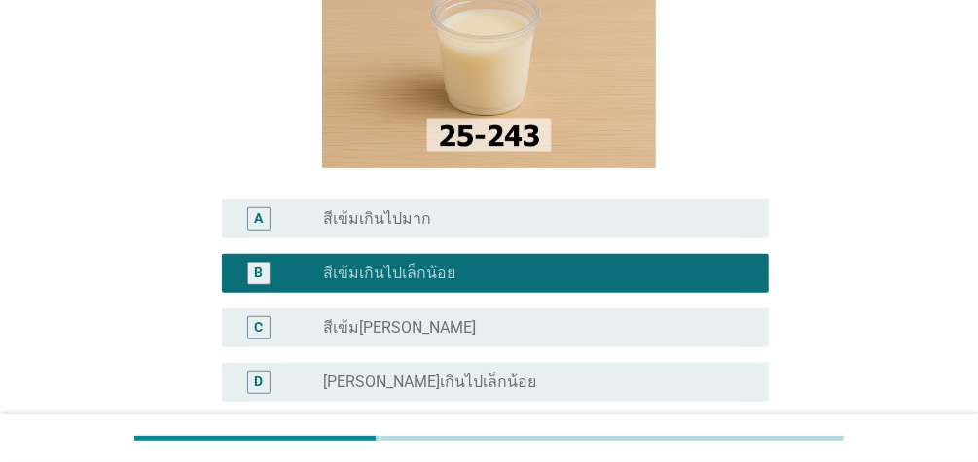
scroll to position [462, 0]
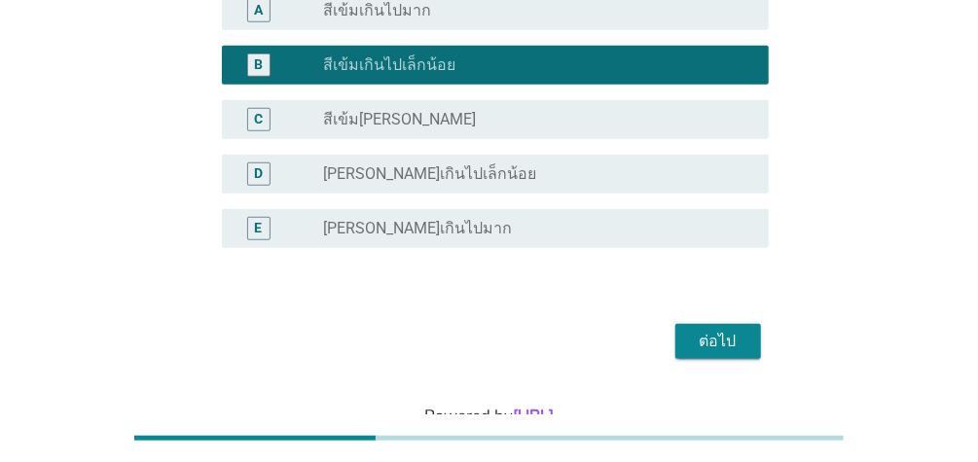
click at [706, 331] on div "ต่อไป" at bounding box center [718, 341] width 54 height 23
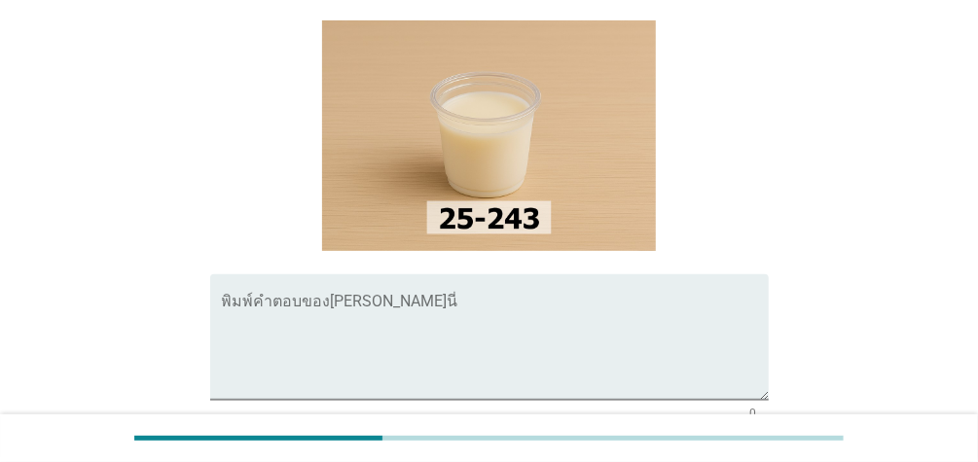
scroll to position [180, 0]
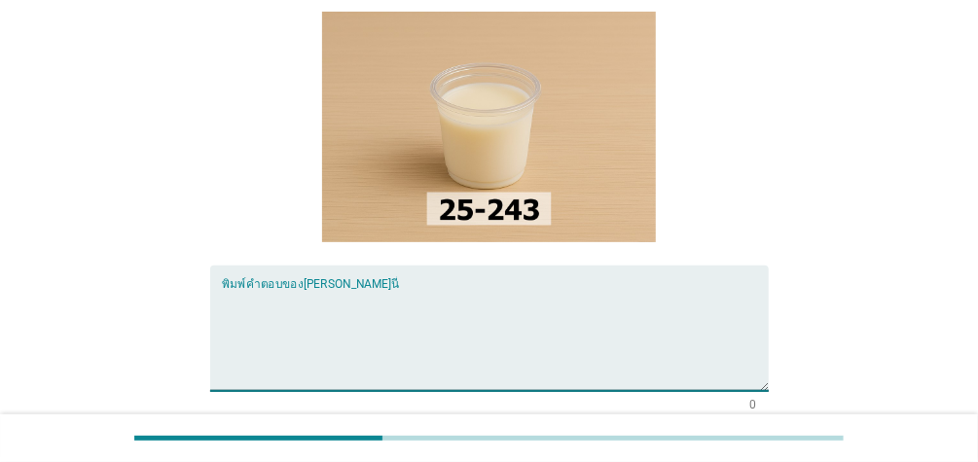
click at [302, 299] on textarea "พิมพ์คำตอบของคุณ ที่นี่" at bounding box center [495, 340] width 547 height 102
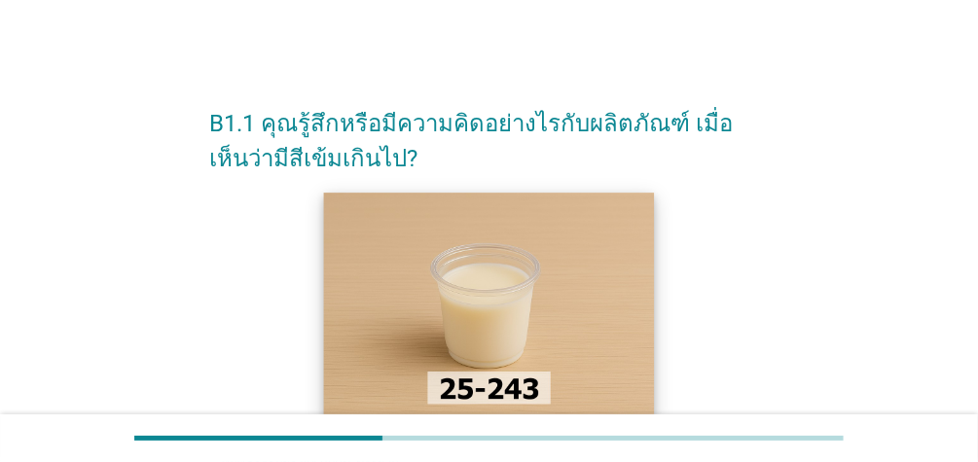
scroll to position [379, 0]
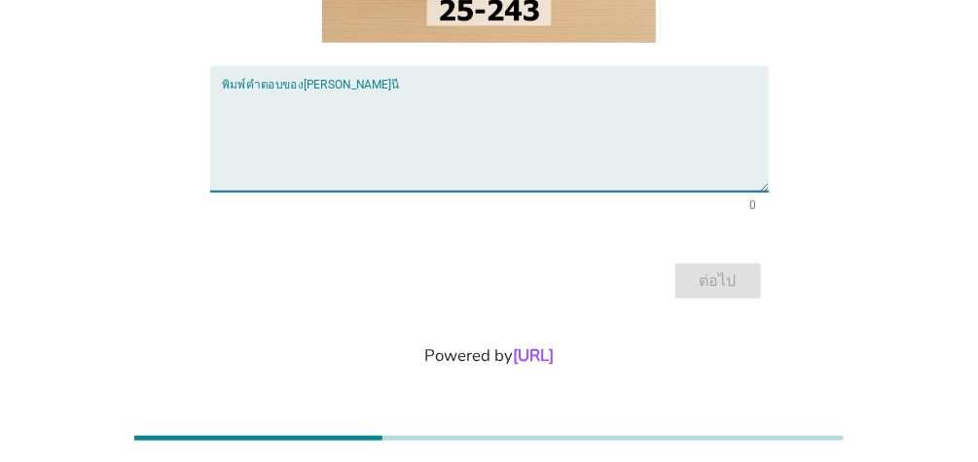
type textarea "เ"
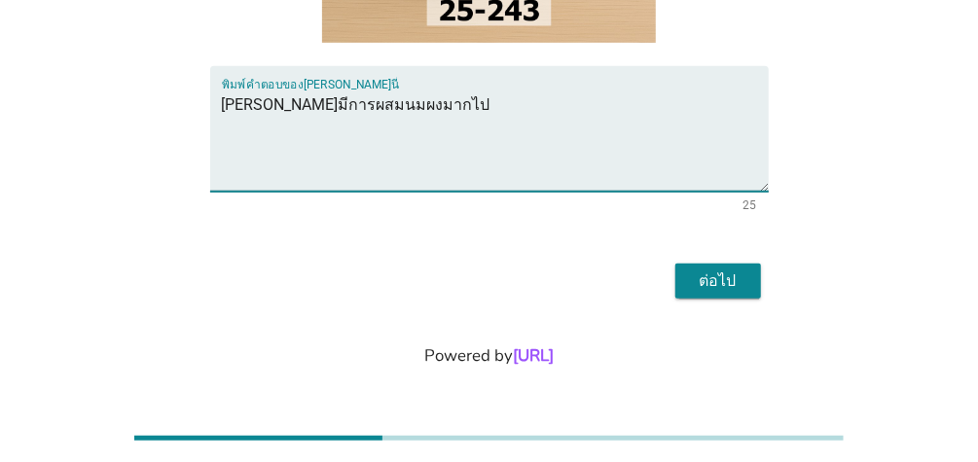
type textarea "[PERSON_NAME]มีการผสมนมผงมากไป"
click at [693, 267] on button "ต่อไป" at bounding box center [718, 281] width 86 height 35
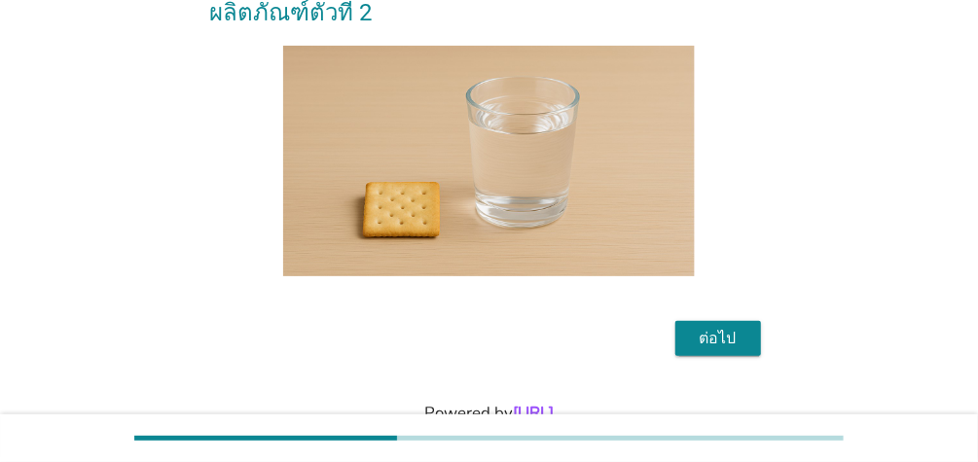
scroll to position [203, 0]
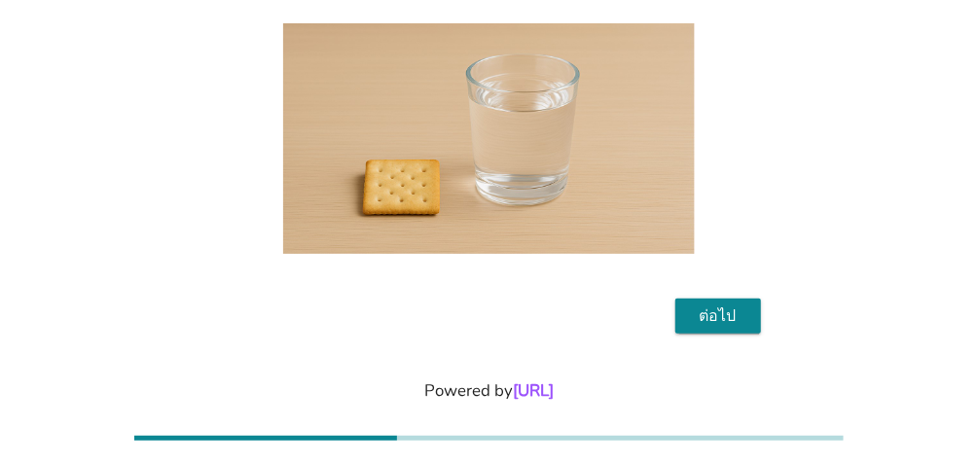
click at [695, 304] on div "ต่อไป" at bounding box center [718, 315] width 54 height 23
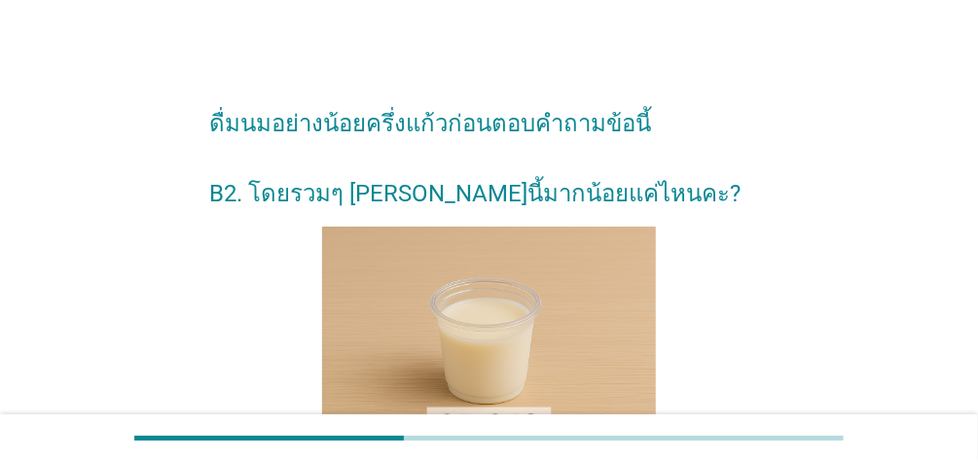
scroll to position [557, 0]
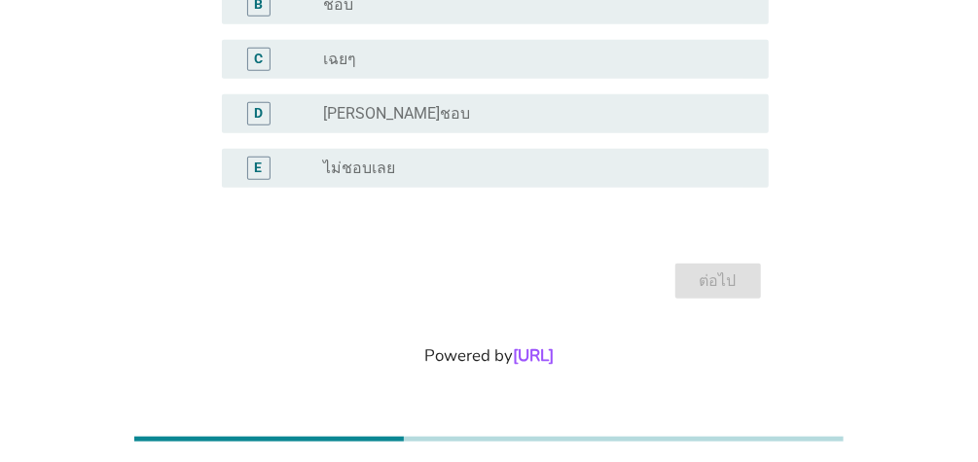
click at [384, 113] on label "[PERSON_NAME]ชอบ" at bounding box center [396, 113] width 147 height 19
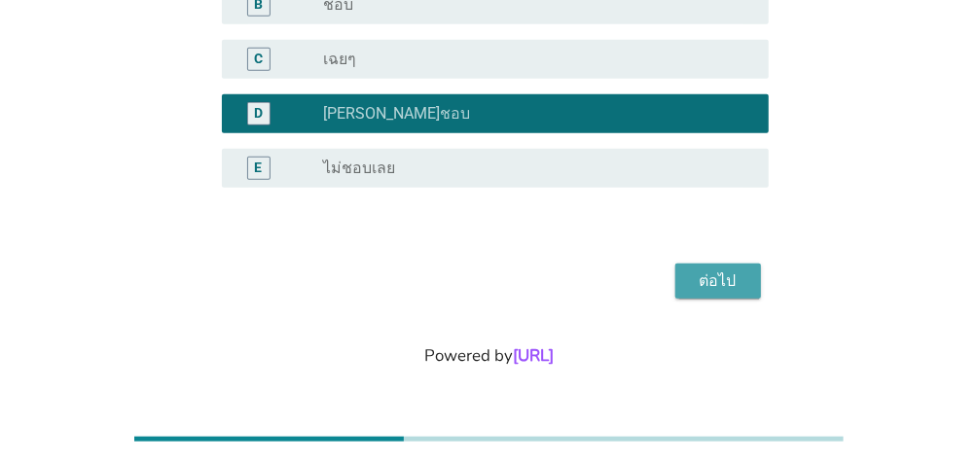
click at [724, 286] on div "ต่อไป" at bounding box center [718, 280] width 54 height 23
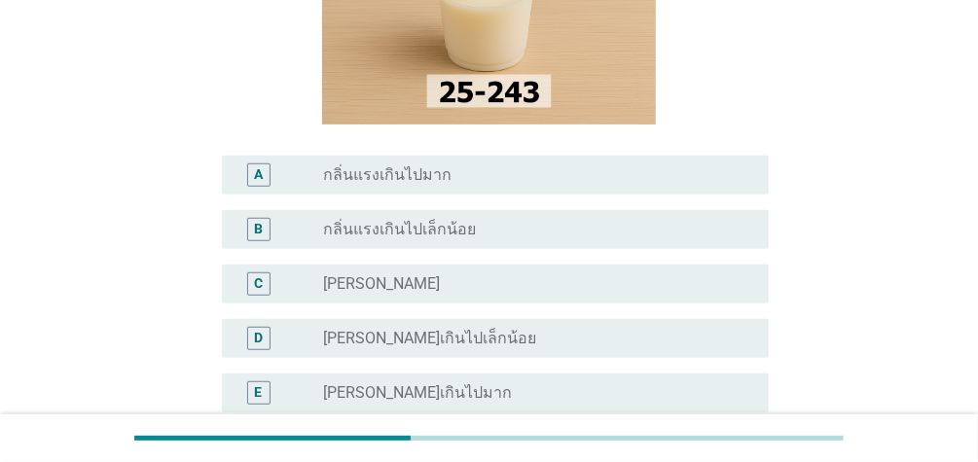
scroll to position [267, 0]
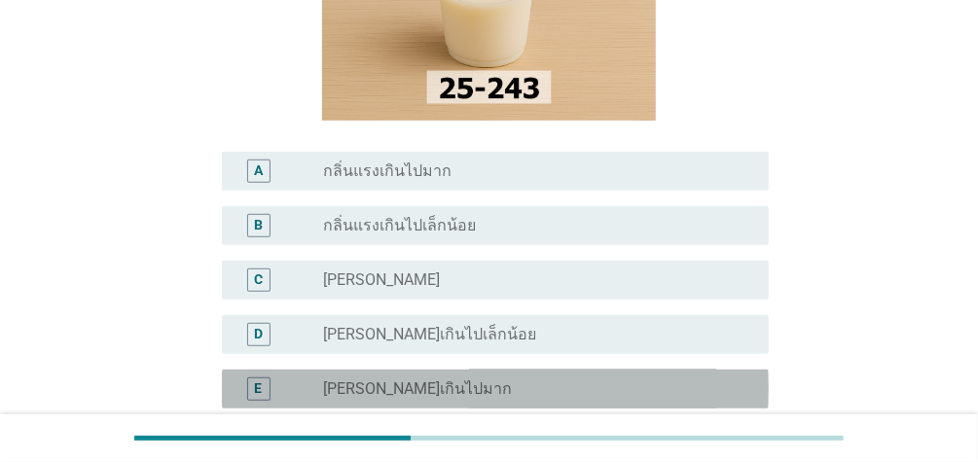
click at [475, 391] on div "radio_button_unchecked [PERSON_NAME]เกินไปมาก" at bounding box center [530, 388] width 414 height 19
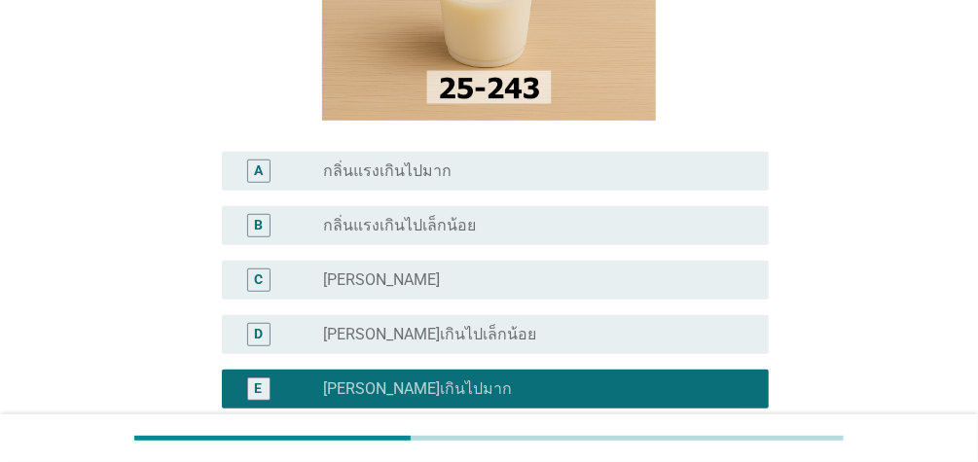
scroll to position [480, 0]
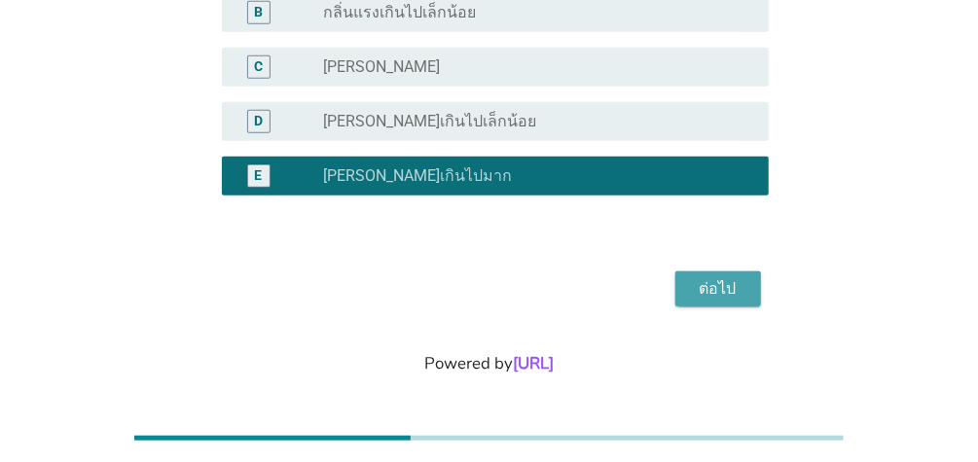
click at [721, 294] on div "ต่อไป" at bounding box center [718, 288] width 54 height 23
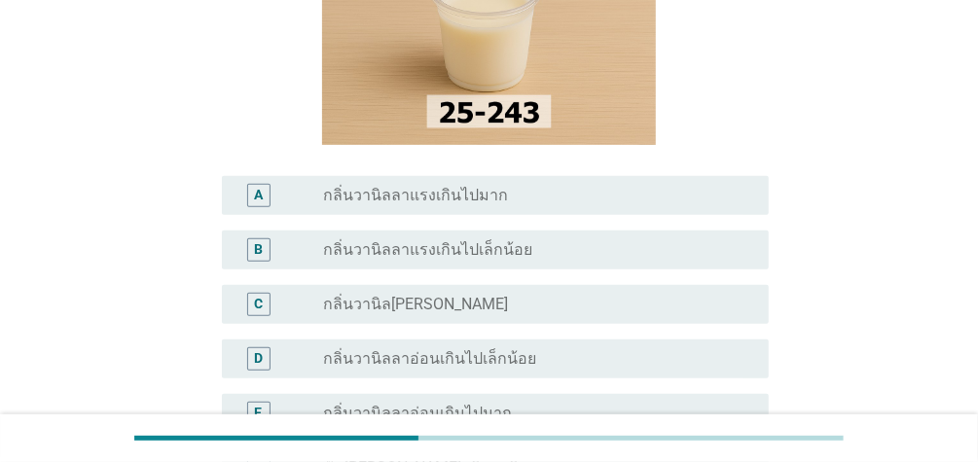
scroll to position [253, 0]
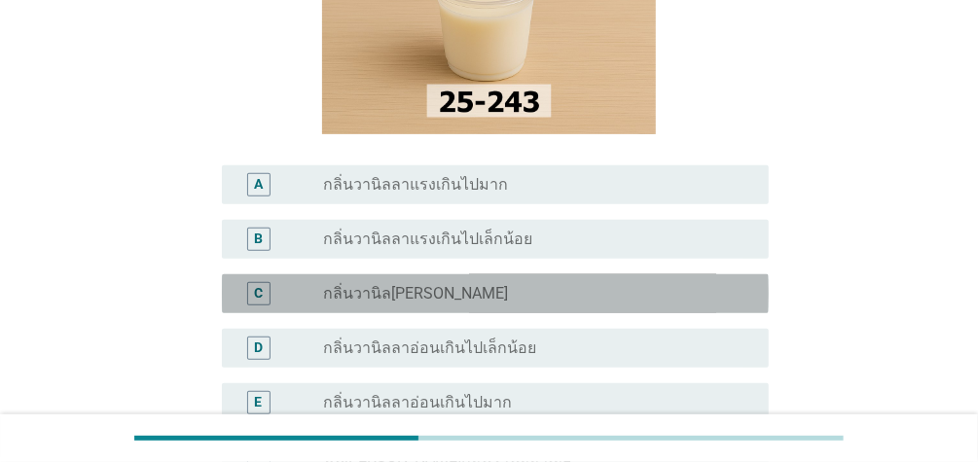
click at [471, 291] on div "radio_button_unchecked กลิ่นวานิล[PERSON_NAME]" at bounding box center [530, 293] width 414 height 19
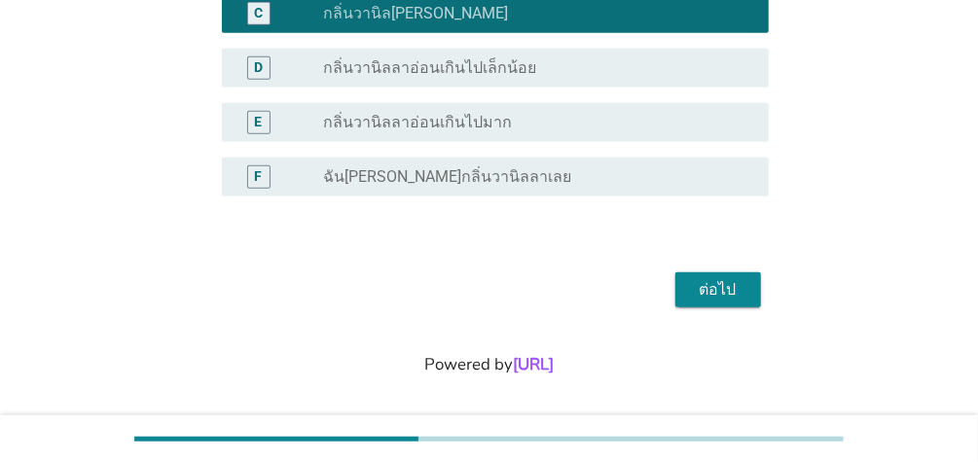
scroll to position [542, 0]
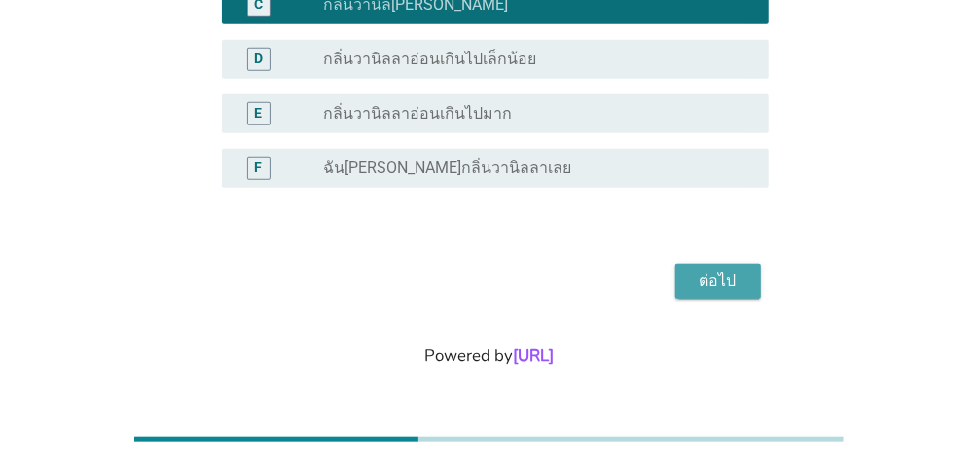
click at [737, 286] on div "ต่อไป" at bounding box center [718, 280] width 54 height 23
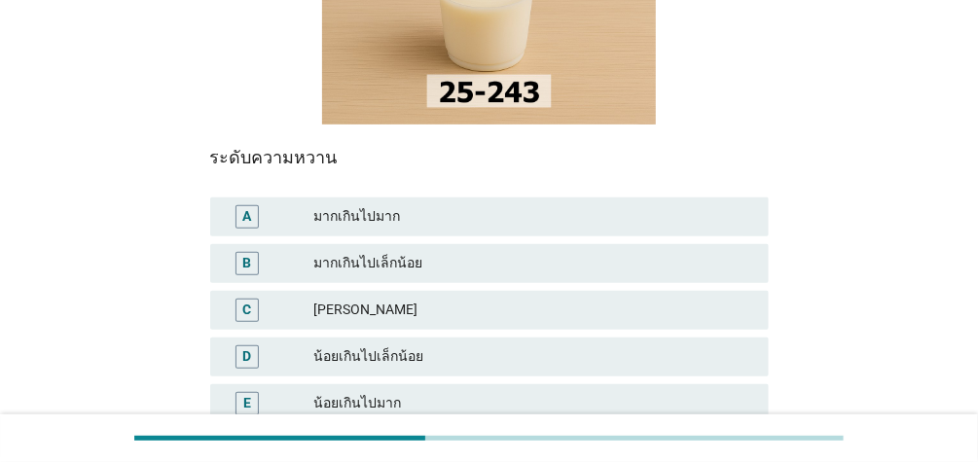
scroll to position [304, 0]
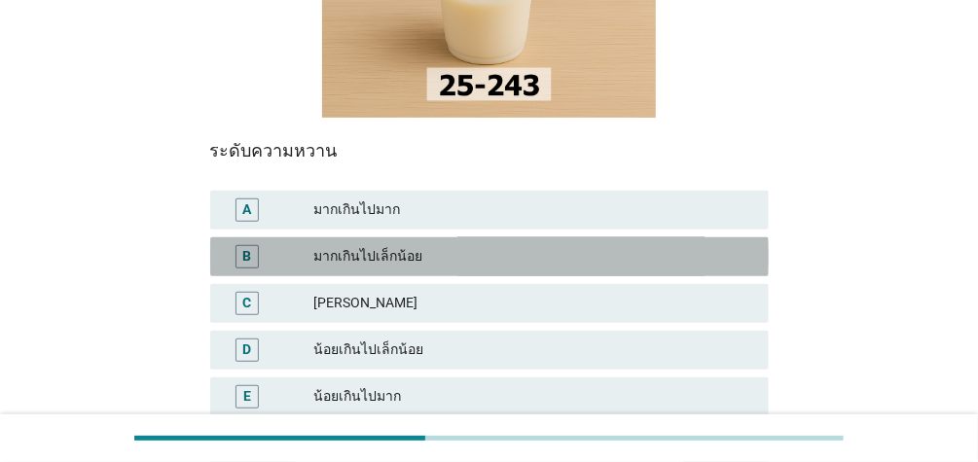
click at [420, 265] on div "มากเกินไปเล็กน้อย" at bounding box center [533, 256] width 440 height 23
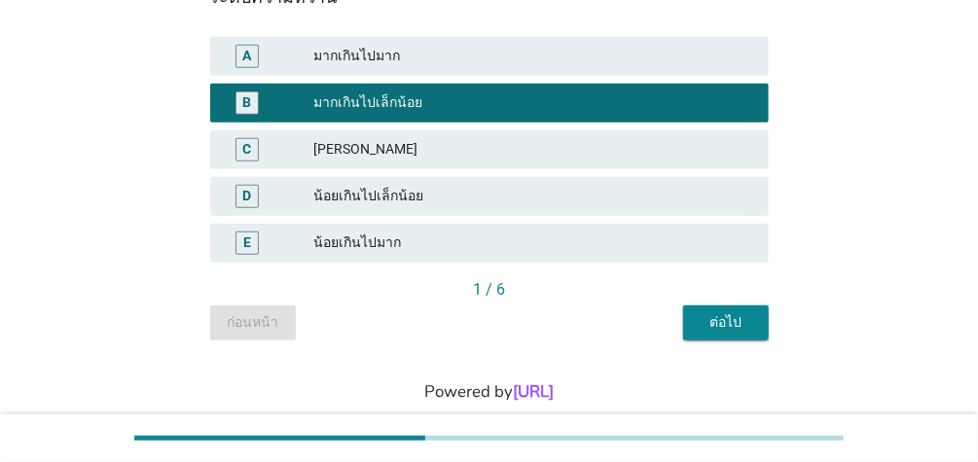
scroll to position [470, 0]
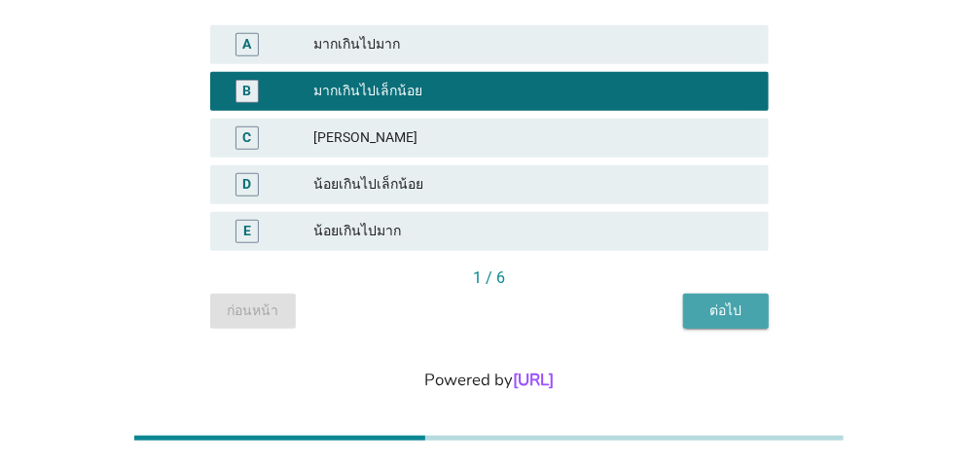
click at [723, 309] on div "ต่อไป" at bounding box center [725, 311] width 54 height 20
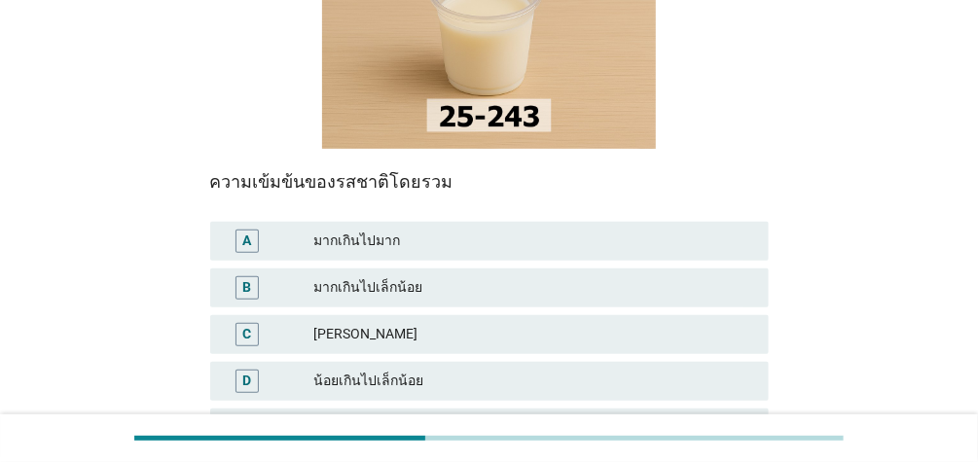
scroll to position [275, 0]
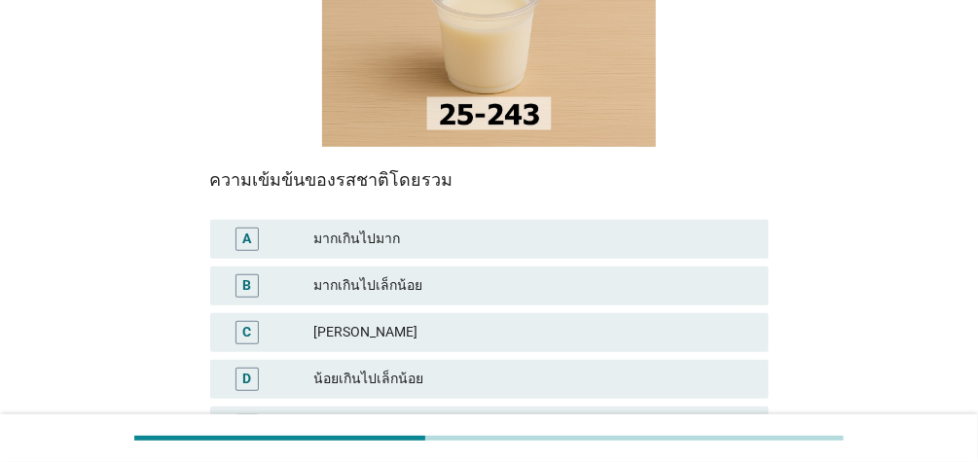
click at [531, 296] on div "มากเกินไปเล็กน้อย" at bounding box center [533, 285] width 440 height 23
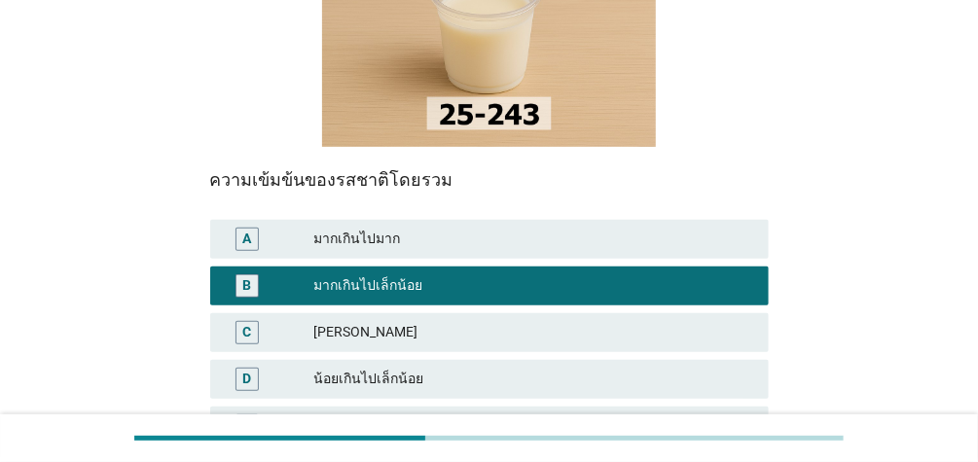
scroll to position [463, 0]
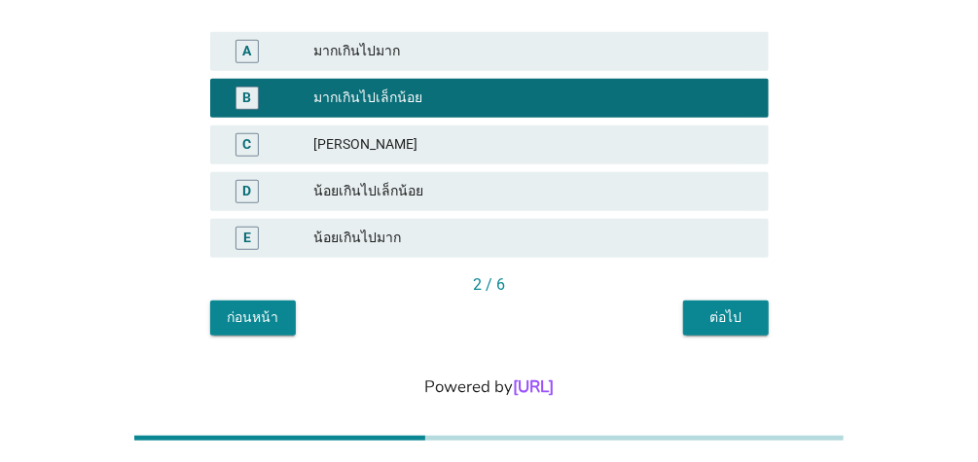
click at [745, 315] on div "ต่อไป" at bounding box center [725, 317] width 54 height 20
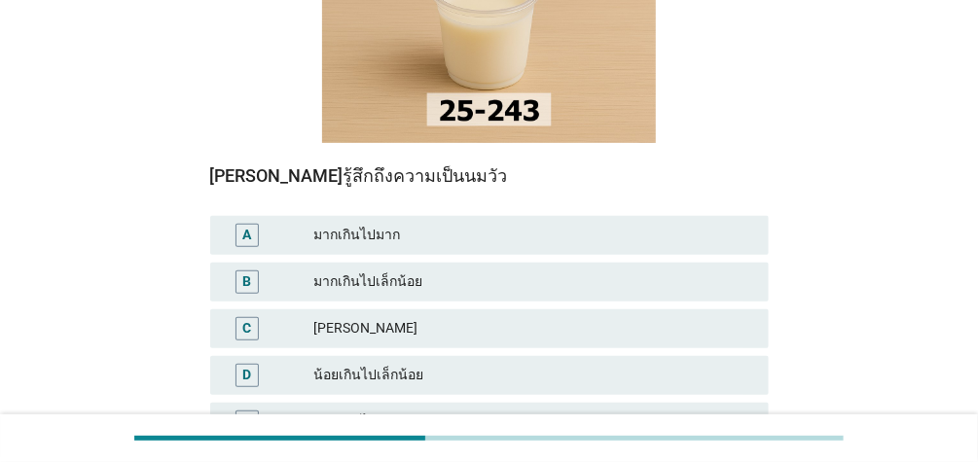
scroll to position [283, 0]
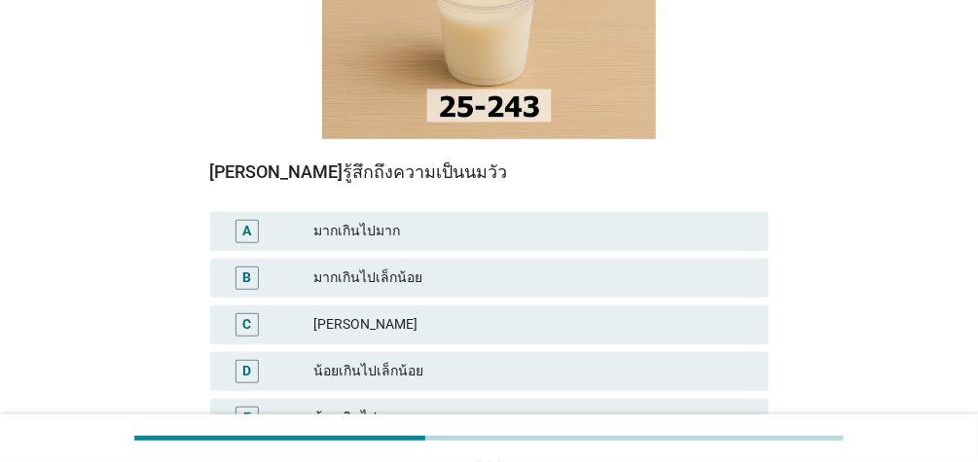
click at [456, 373] on div "น้อยเกินไปเล็กน้อย" at bounding box center [533, 371] width 440 height 23
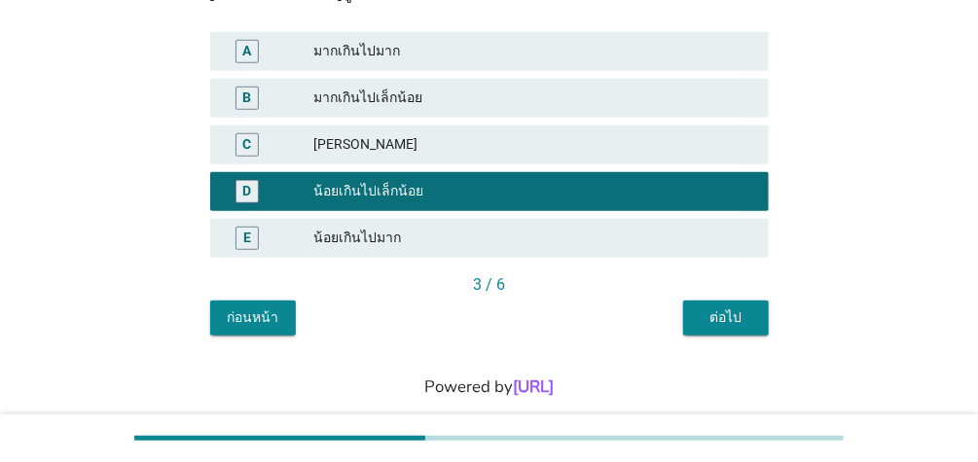
scroll to position [470, 0]
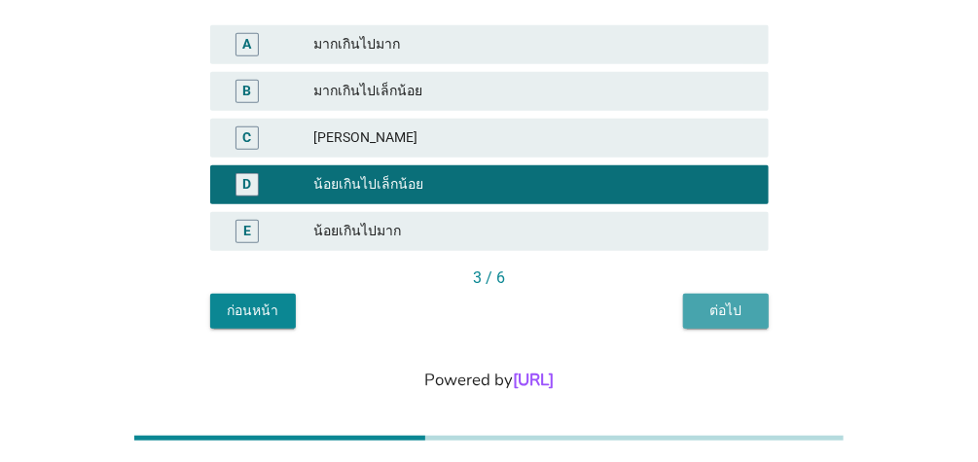
click at [744, 313] on div "ต่อไป" at bounding box center [725, 311] width 54 height 20
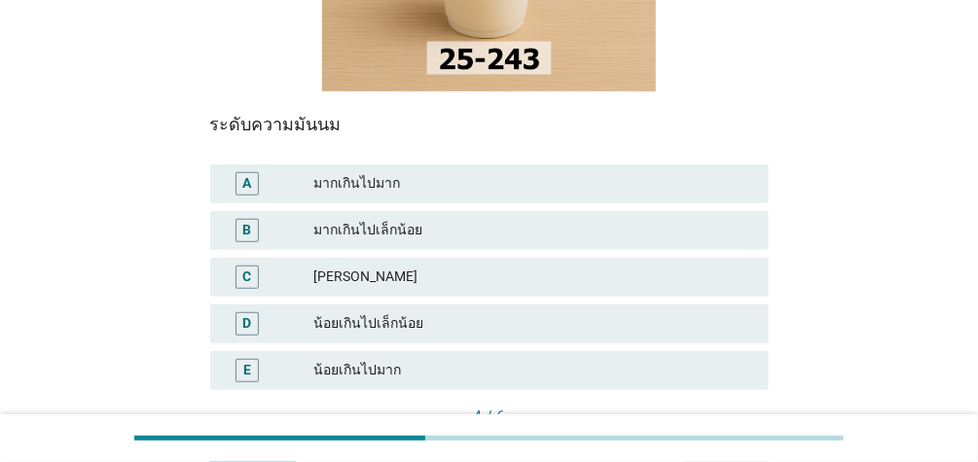
scroll to position [332, 0]
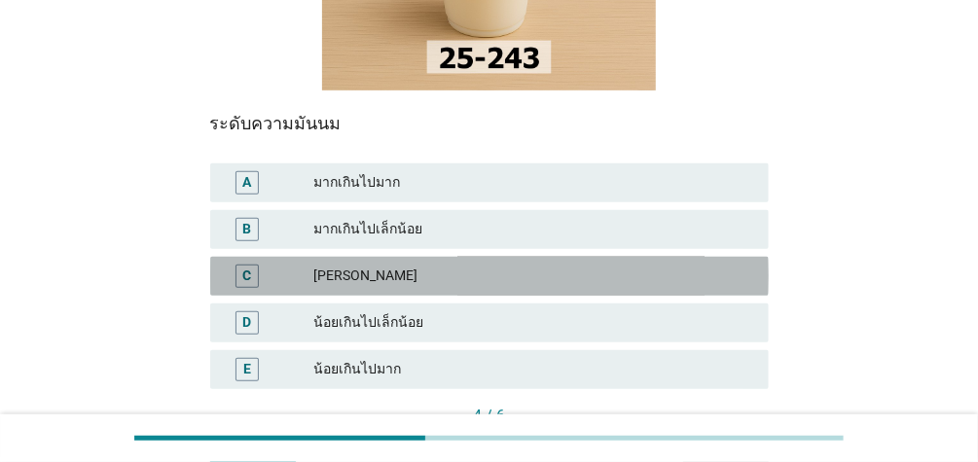
click at [449, 281] on div "[PERSON_NAME]" at bounding box center [533, 276] width 440 height 23
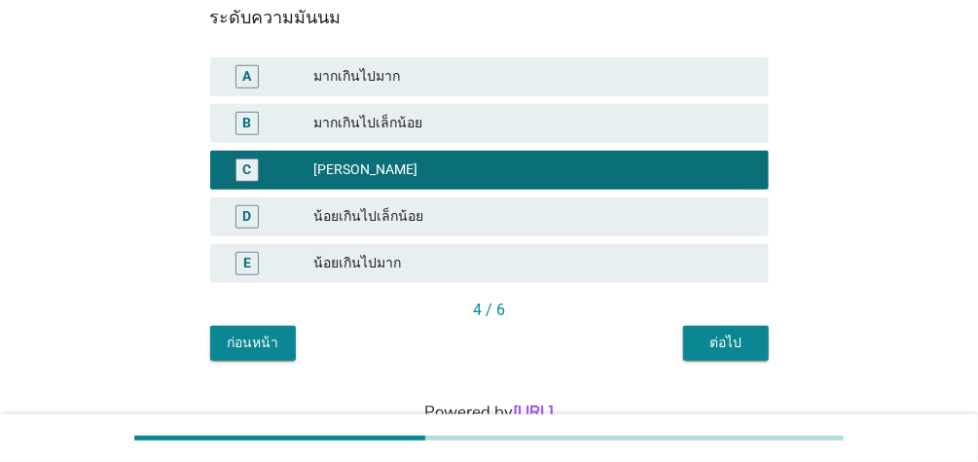
scroll to position [494, 0]
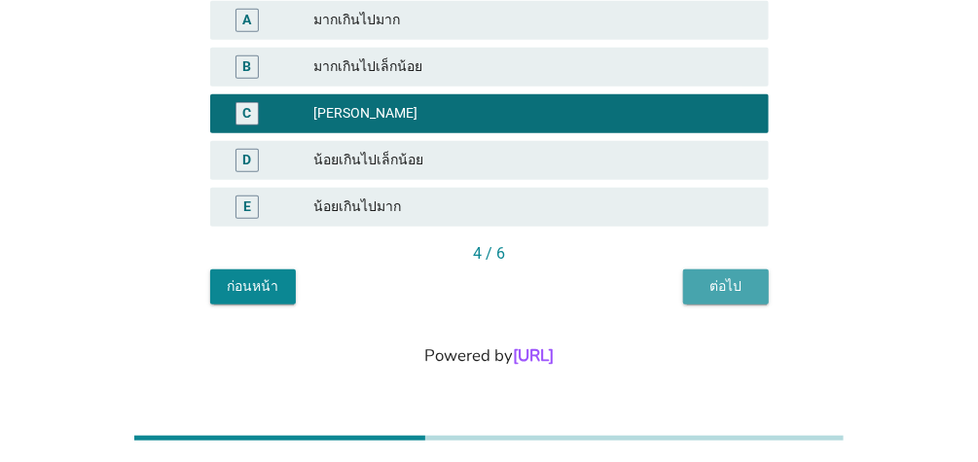
click at [730, 282] on div "ต่อไป" at bounding box center [725, 286] width 54 height 20
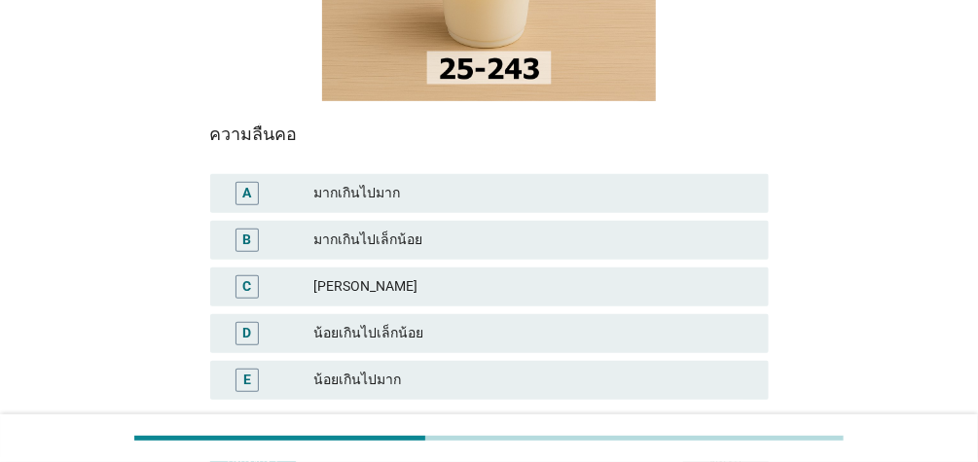
scroll to position [323, 0]
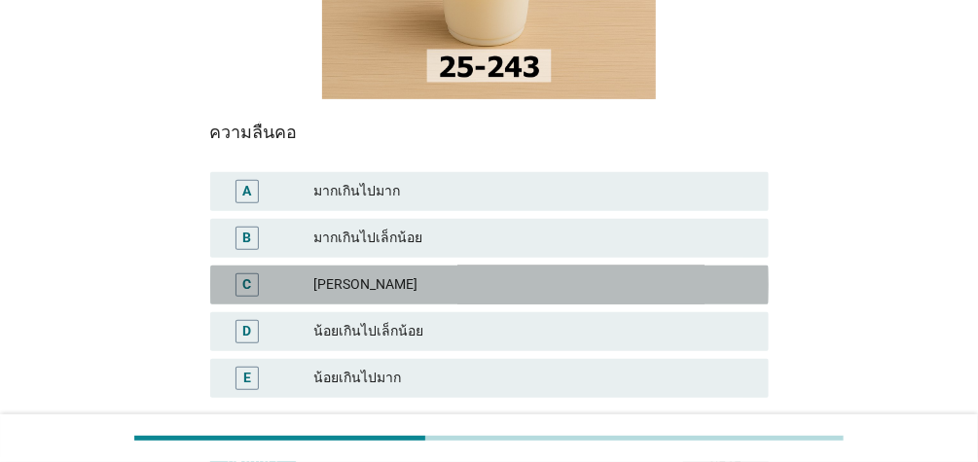
click at [452, 274] on div "[PERSON_NAME]" at bounding box center [533, 284] width 440 height 23
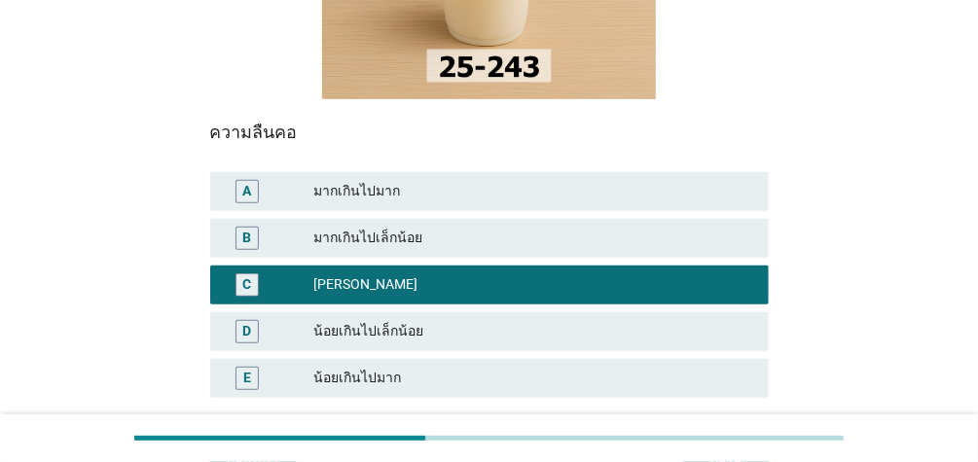
scroll to position [494, 0]
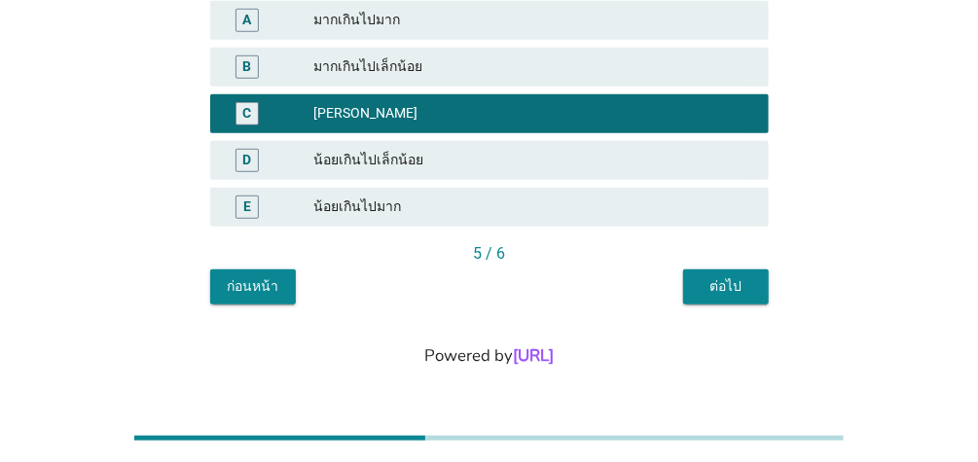
click at [750, 289] on div "ต่อไป" at bounding box center [725, 286] width 54 height 20
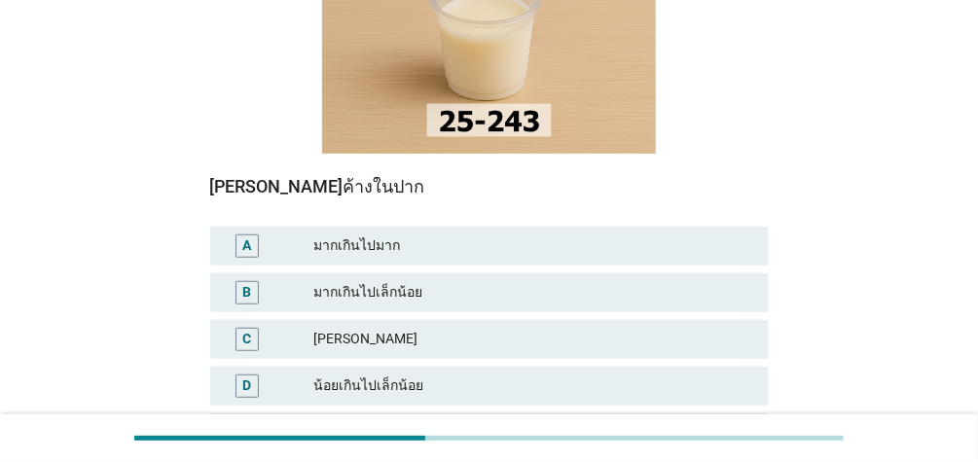
scroll to position [285, 0]
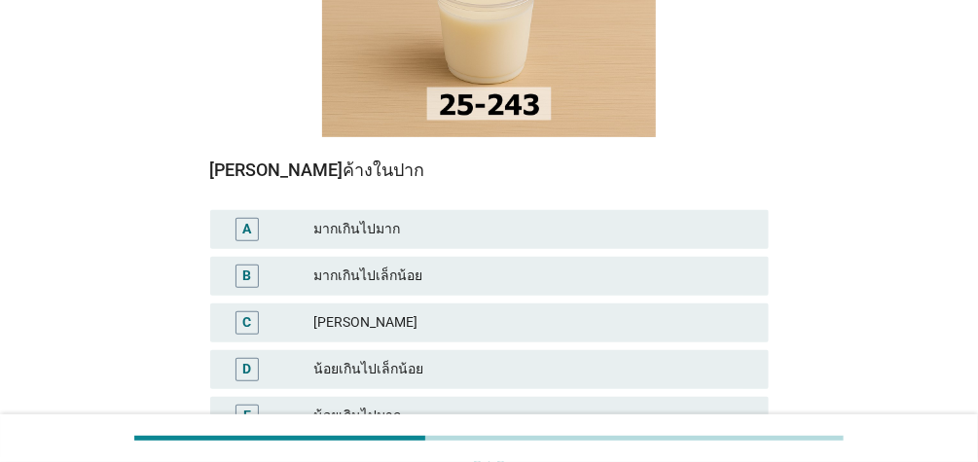
click at [507, 274] on div "มากเกินไปเล็กน้อย" at bounding box center [533, 276] width 440 height 23
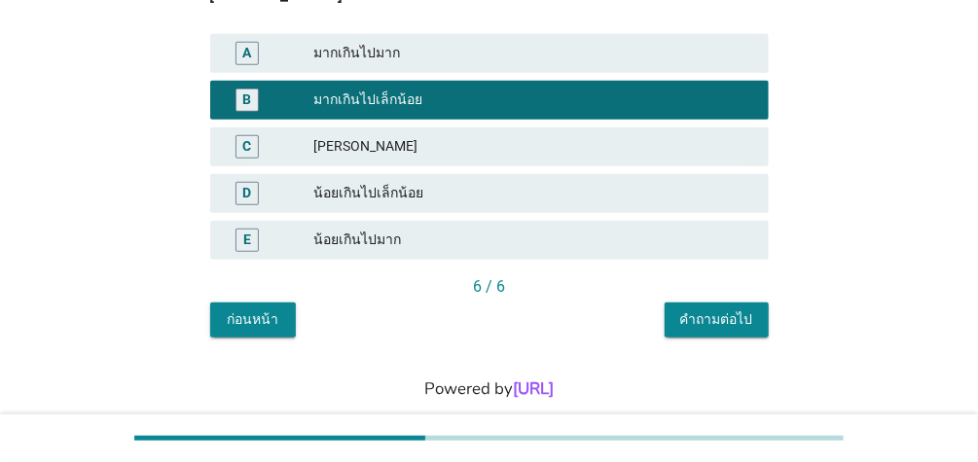
scroll to position [494, 0]
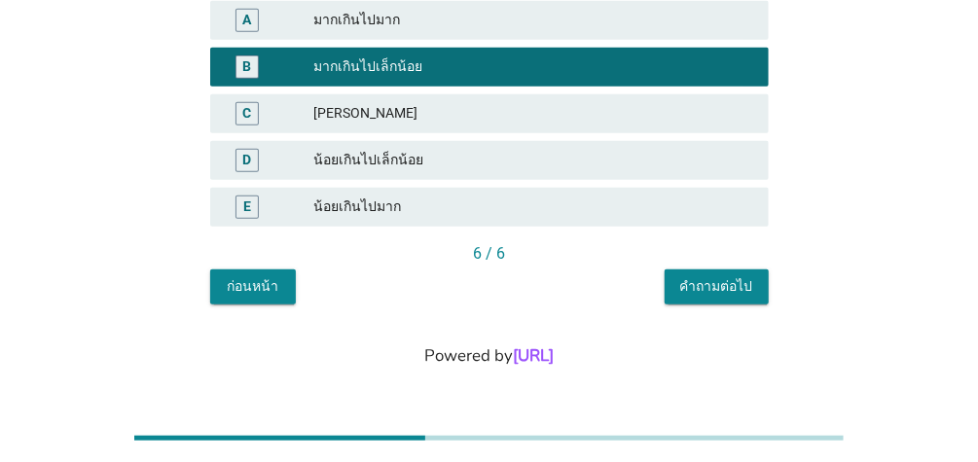
click at [748, 288] on div "คำถามต่อไป" at bounding box center [716, 286] width 73 height 20
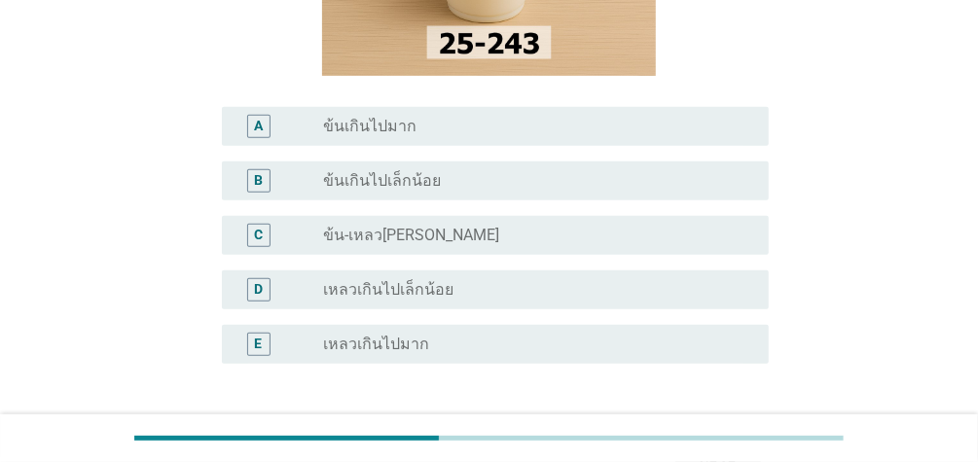
scroll to position [337, 0]
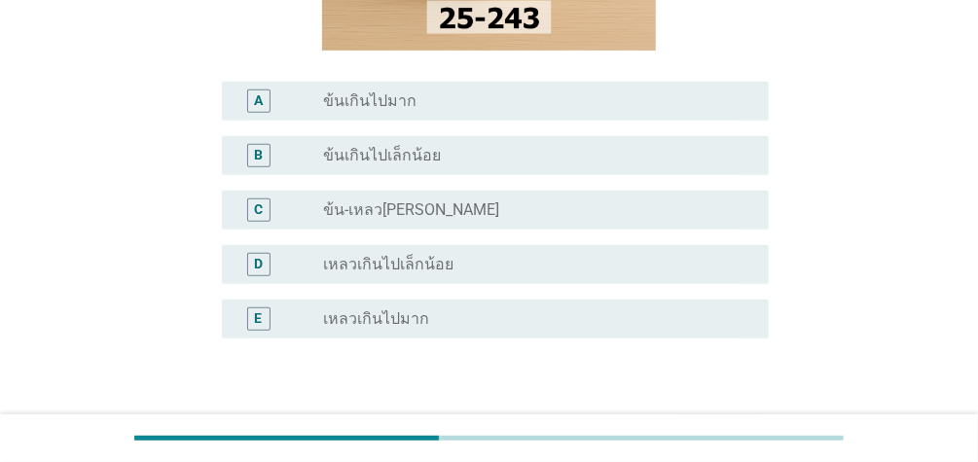
click at [640, 220] on div "radio_button_unchecked ข้น-เหลว[PERSON_NAME]" at bounding box center [538, 209] width 430 height 23
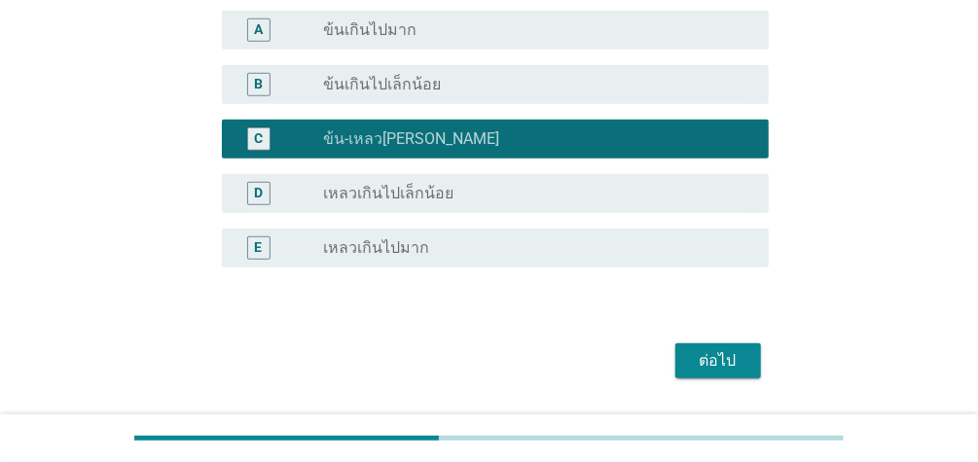
scroll to position [487, 0]
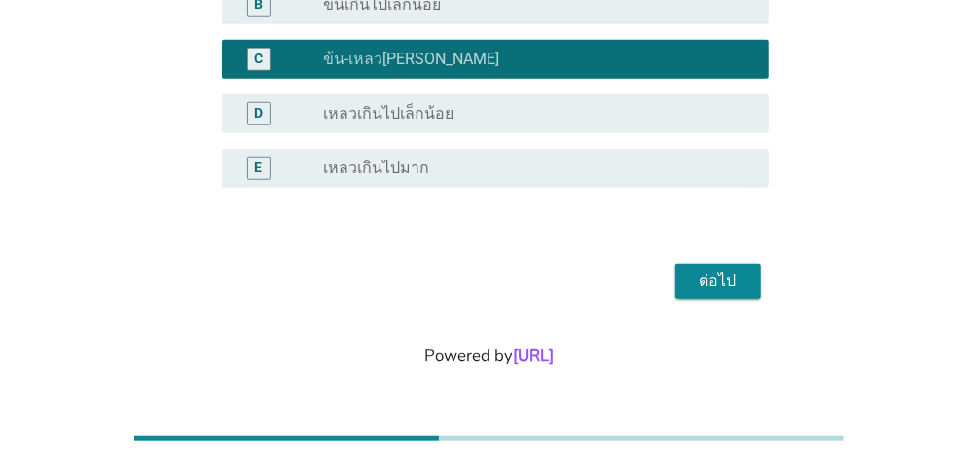
click at [729, 278] on div "ต่อไป" at bounding box center [718, 280] width 54 height 23
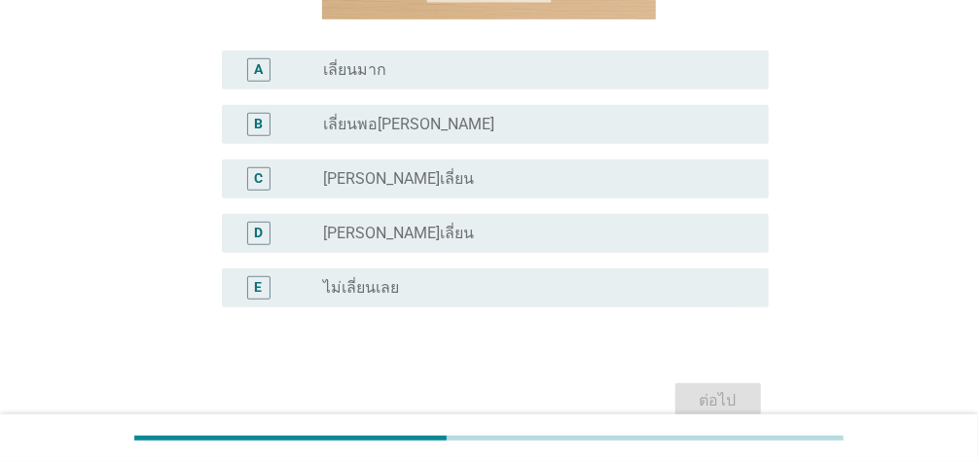
scroll to position [330, 0]
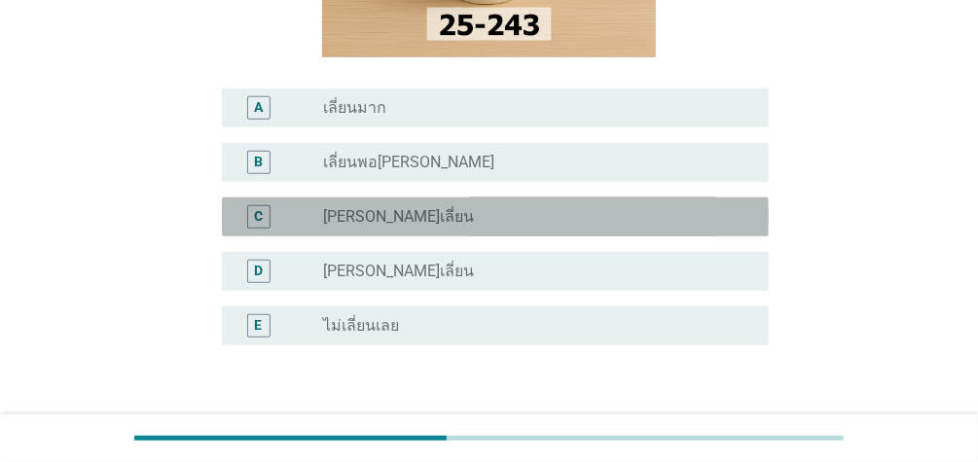
click at [426, 209] on div "radio_button_unchecked [PERSON_NAME]เลี่ยน" at bounding box center [530, 216] width 414 height 19
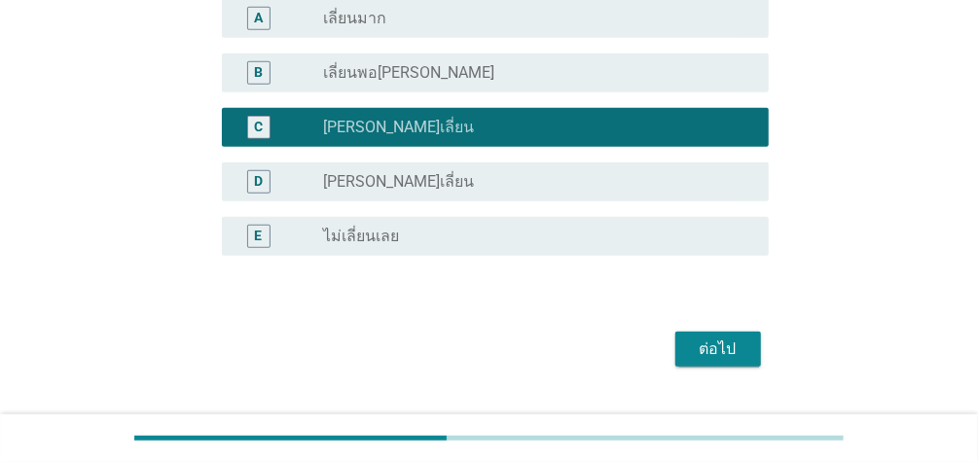
scroll to position [487, 0]
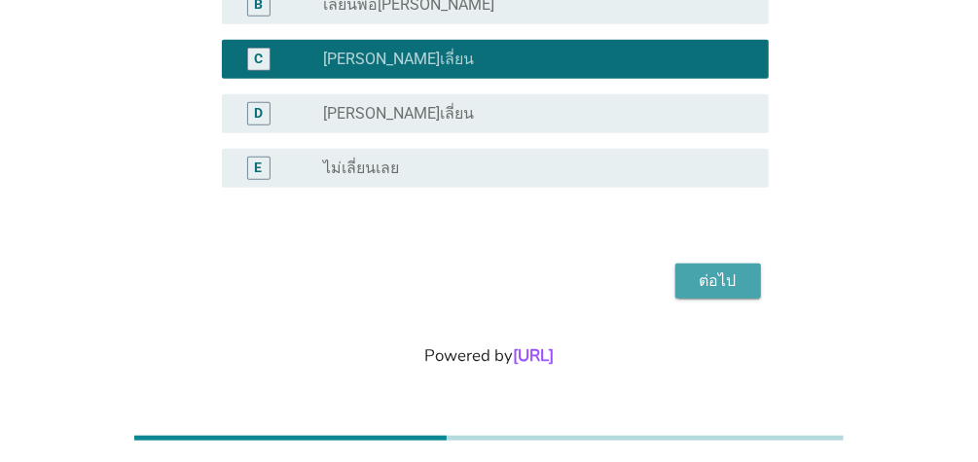
click at [742, 287] on div "ต่อไป" at bounding box center [718, 280] width 54 height 23
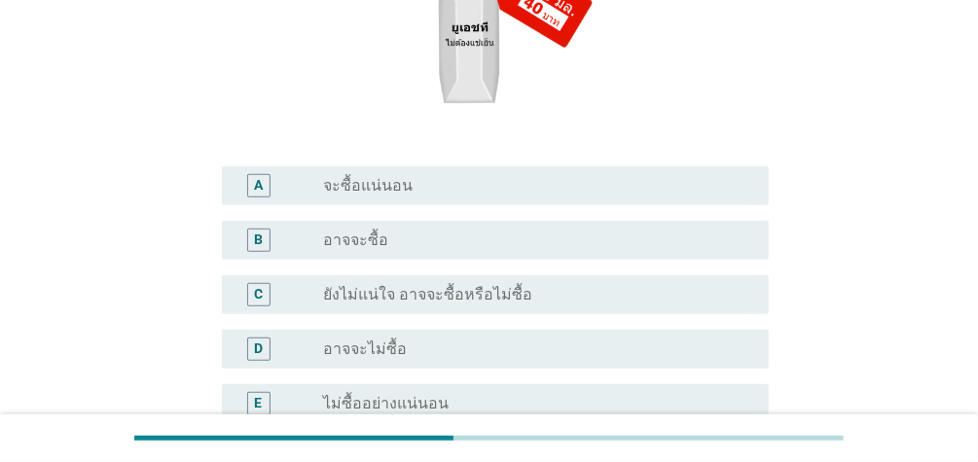
scroll to position [376, 0]
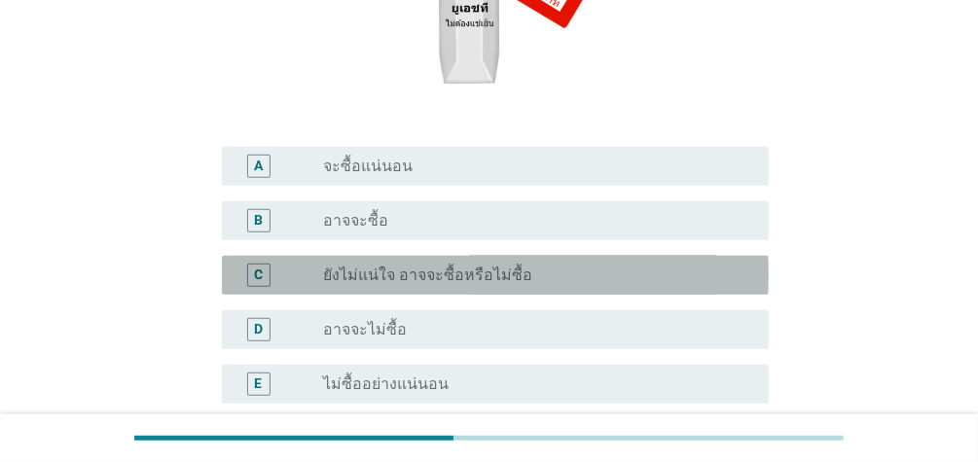
click at [527, 274] on div "radio_button_unchecked ยังไม่แน่ใจ อาจจะซื้อหรือไม่ซื้อ" at bounding box center [530, 275] width 414 height 19
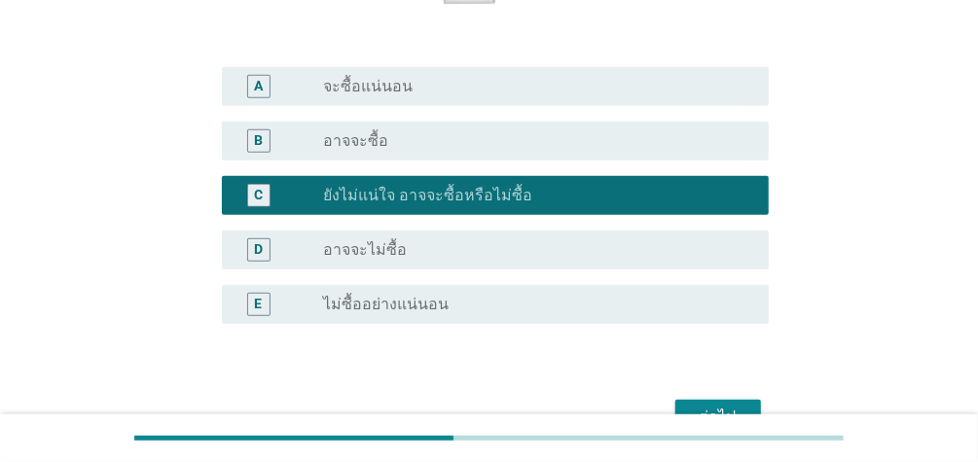
scroll to position [592, 0]
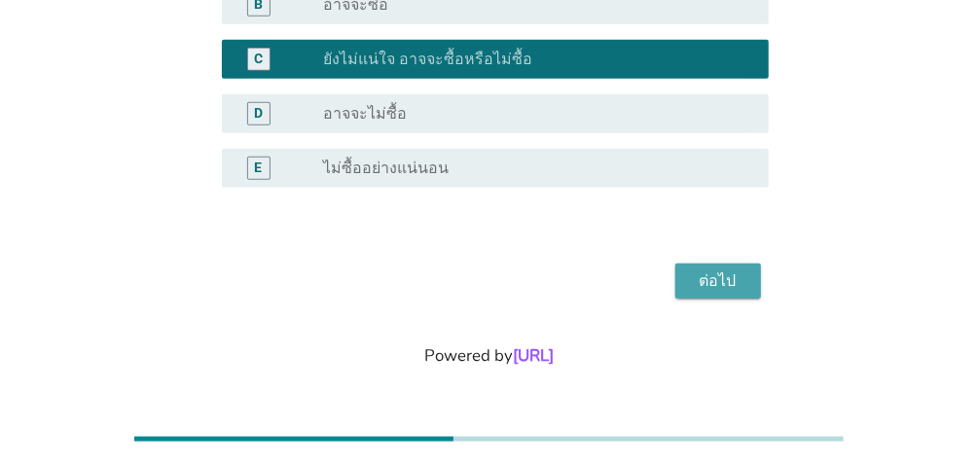
click at [748, 285] on button "ต่อไป" at bounding box center [718, 281] width 86 height 35
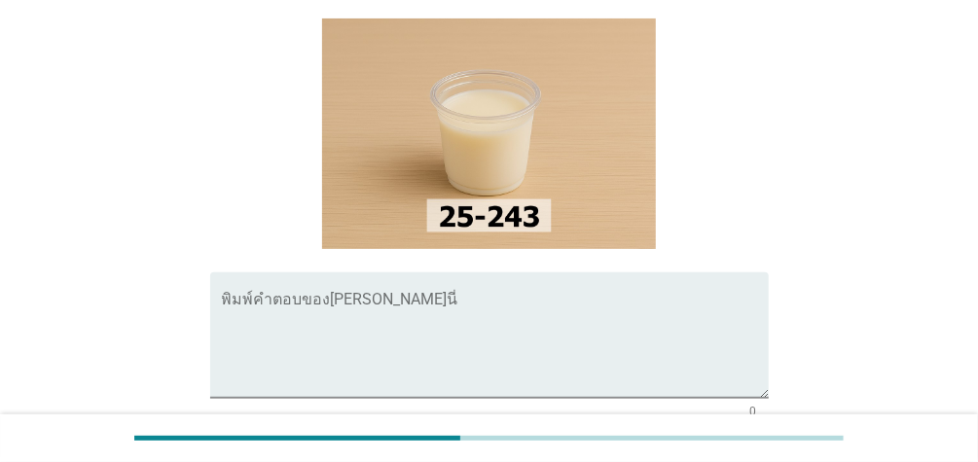
scroll to position [183, 0]
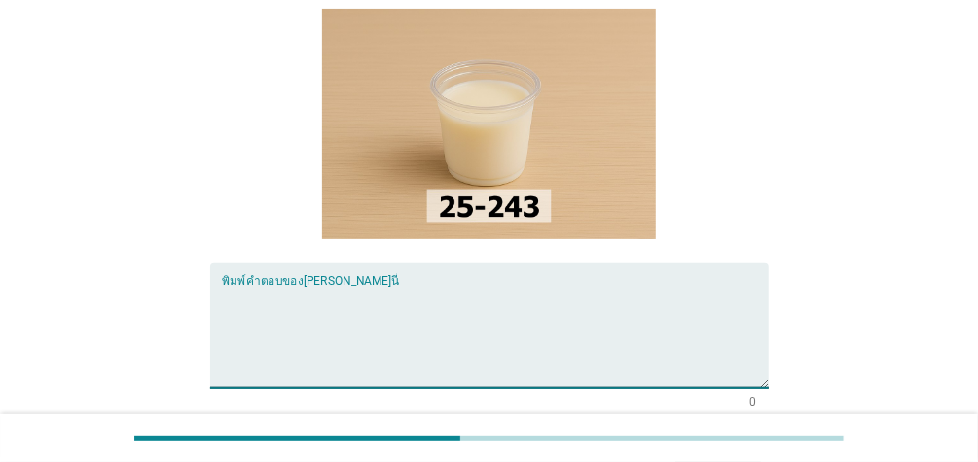
click at [477, 286] on textarea "พิมพ์คำตอบของคุณ ที่นี่" at bounding box center [495, 337] width 547 height 102
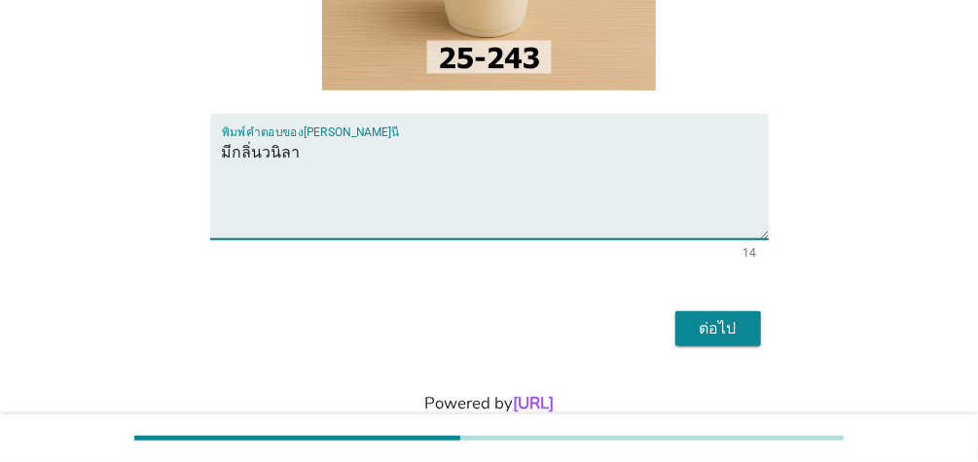
scroll to position [379, 0]
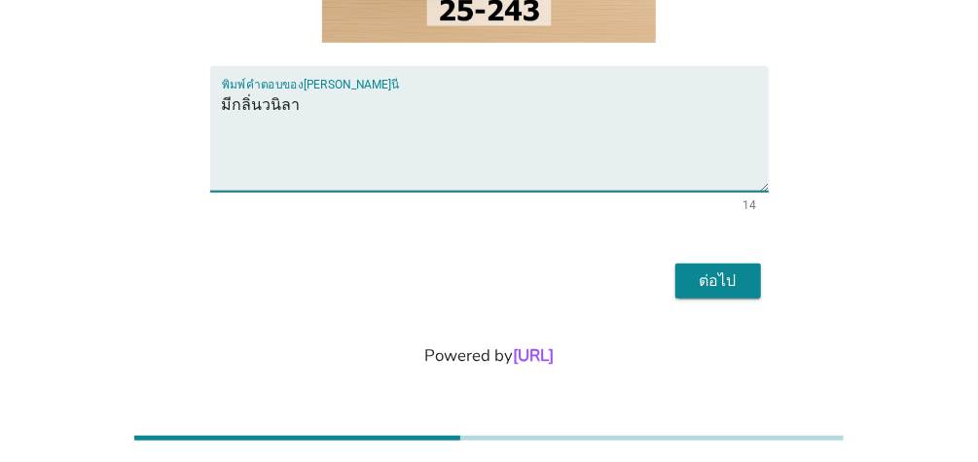
type textarea "มีกลิ่นวนิลา"
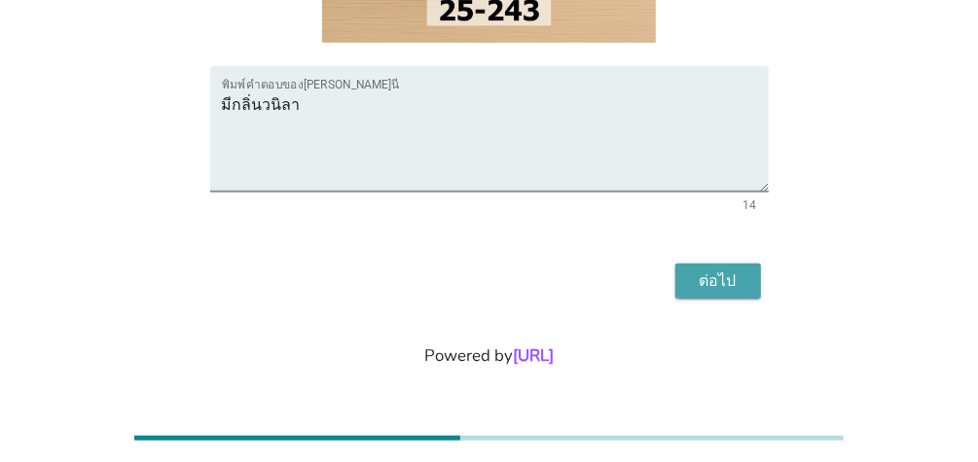
click at [698, 283] on div "ต่อไป" at bounding box center [718, 280] width 54 height 23
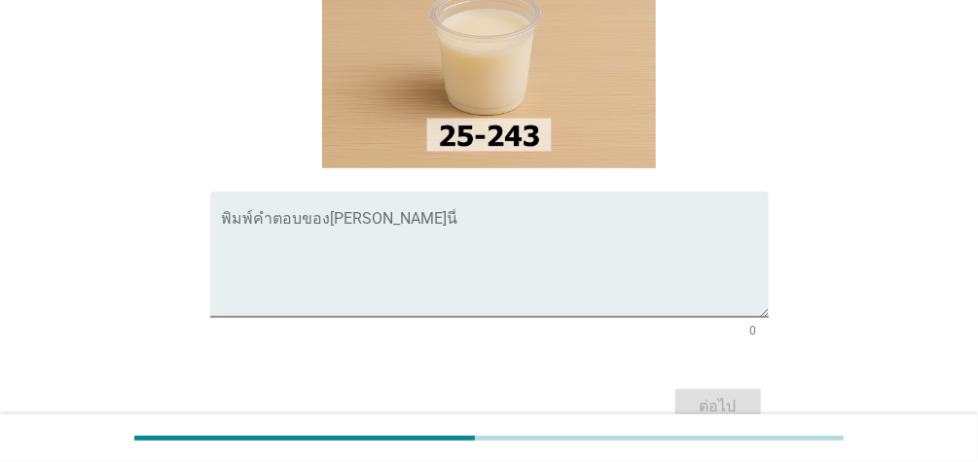
scroll to position [267, 0]
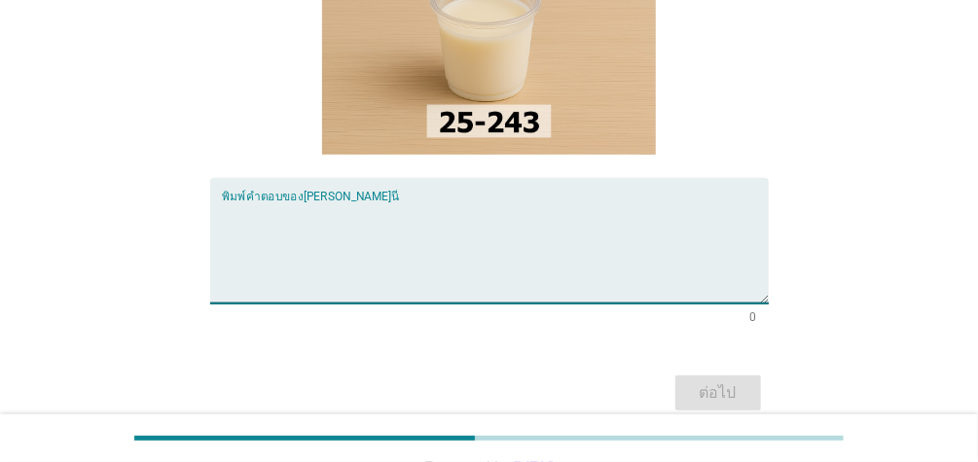
click at [411, 211] on textarea "พิมพ์คำตอบของคุณ ที่นี่" at bounding box center [495, 252] width 547 height 102
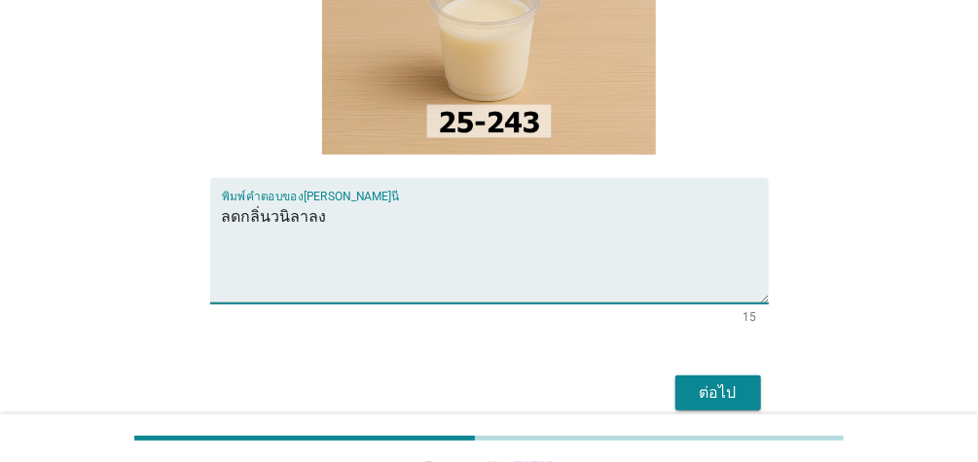
scroll to position [379, 0]
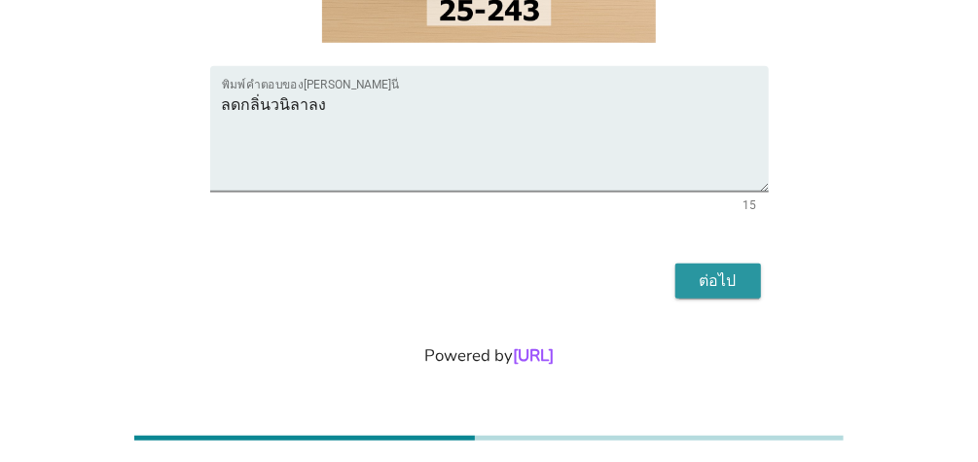
drag, startPoint x: 731, startPoint y: 278, endPoint x: 338, endPoint y: 207, distance: 399.3
click at [355, 221] on form "B9. [PERSON_NAME]ข้อเสนอแนะหรืออยากให้มีการปรับปรุงผลิตภัณฑ์นี้ในด้านใดบ้าง? พิ…" at bounding box center [489, 5] width 558 height 597
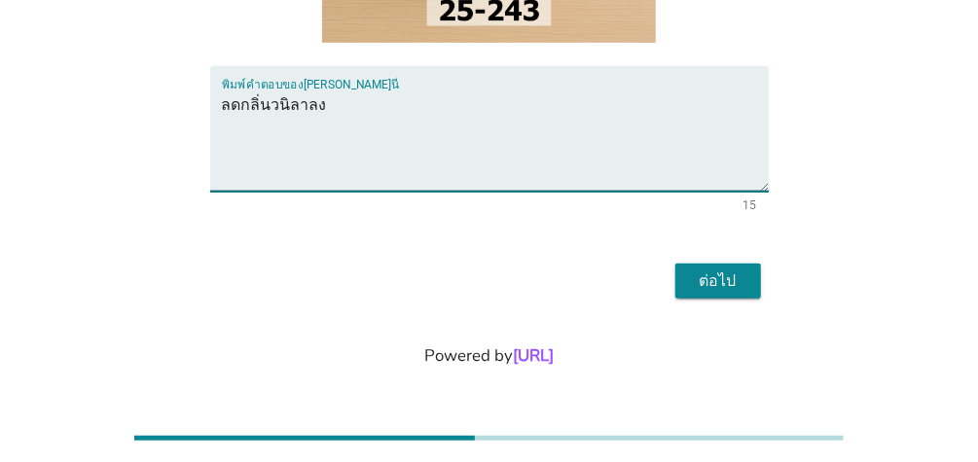
click at [322, 105] on textarea "ลดกลิ่นวนิลาลง" at bounding box center [495, 140] width 547 height 102
type textarea "ลดกลิ่นวนิลาลง"
click at [710, 267] on button "ต่อไป" at bounding box center [718, 281] width 86 height 35
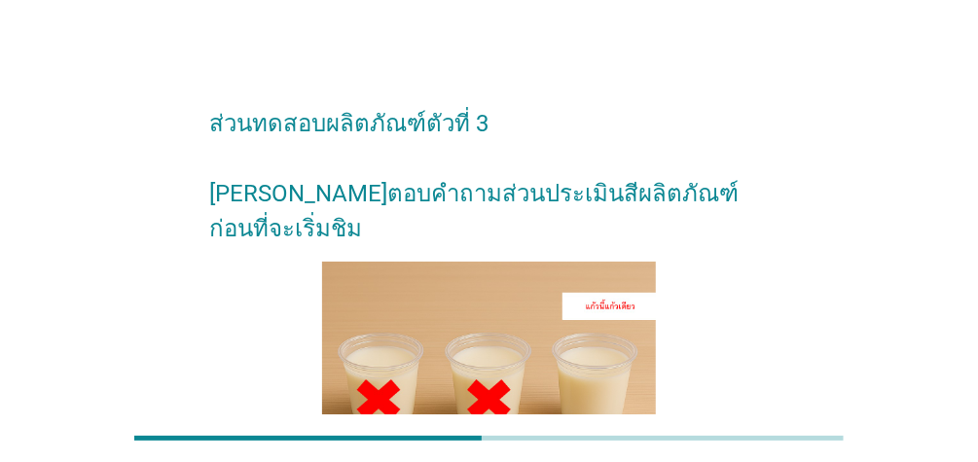
scroll to position [238, 0]
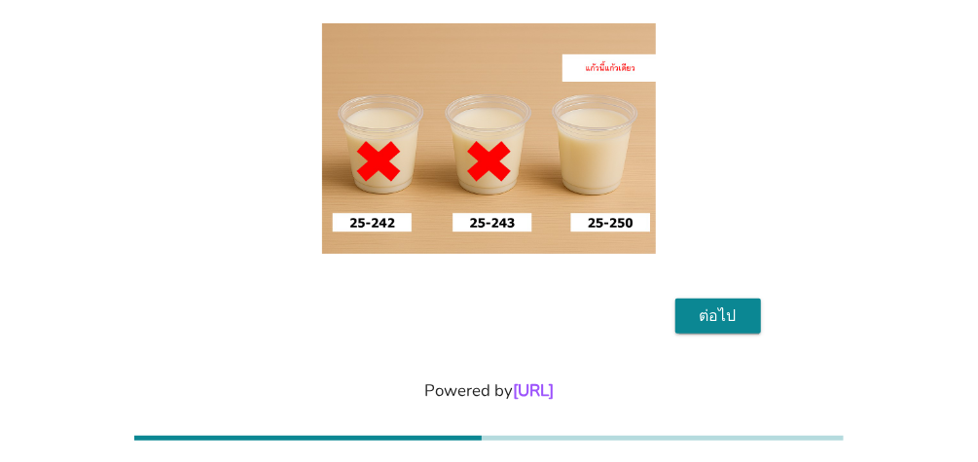
click at [713, 304] on div "ต่อไป" at bounding box center [718, 315] width 54 height 23
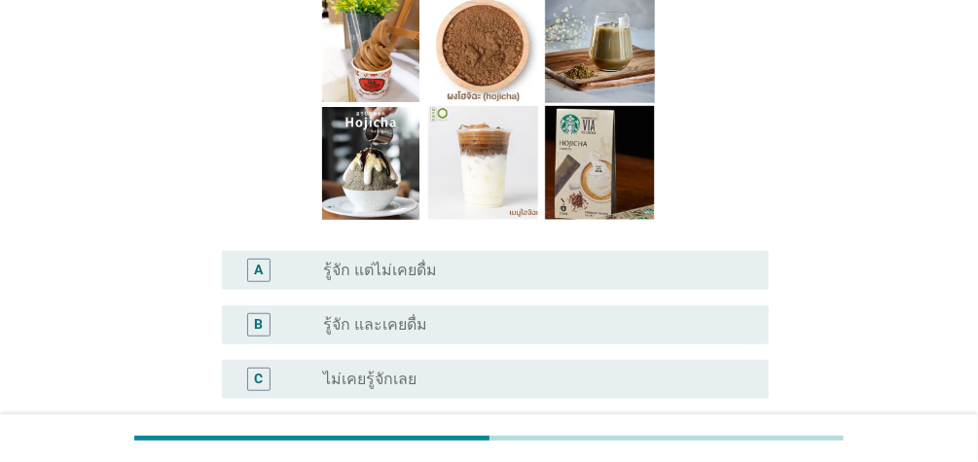
scroll to position [239, 0]
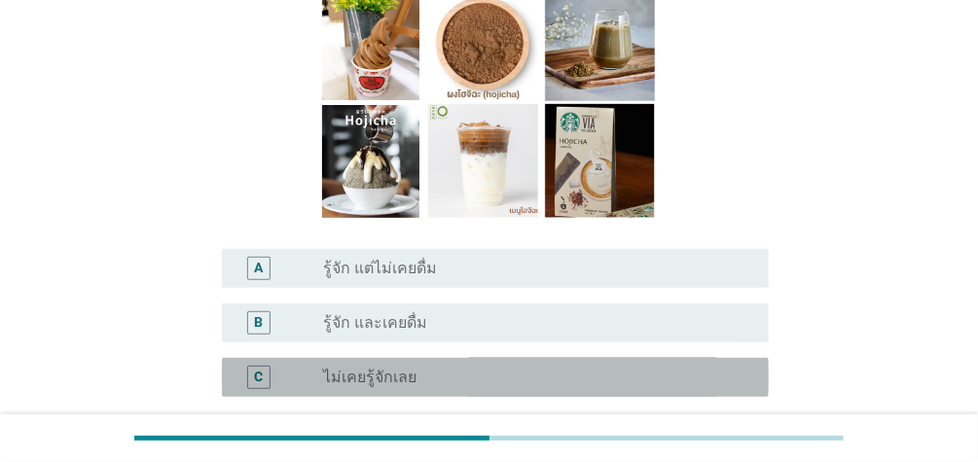
click at [421, 368] on div "radio_button_unchecked ไม่เคยรู้จักเลย" at bounding box center [530, 377] width 414 height 19
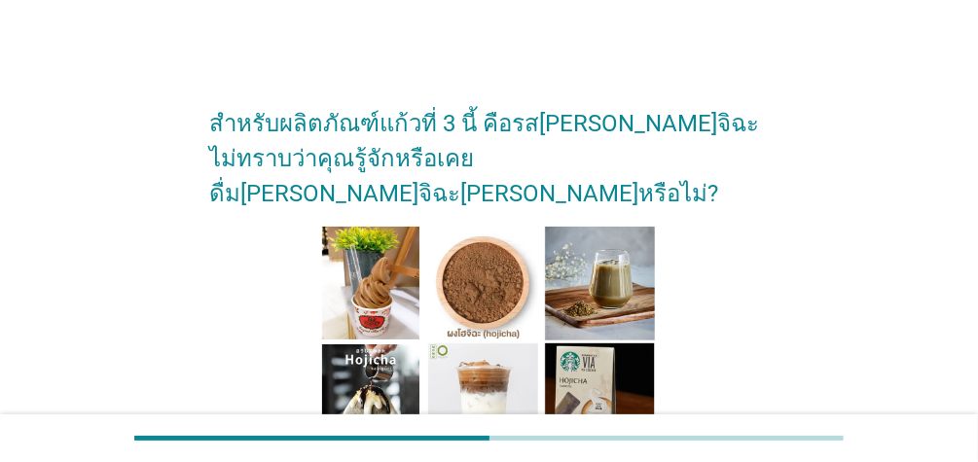
scroll to position [413, 0]
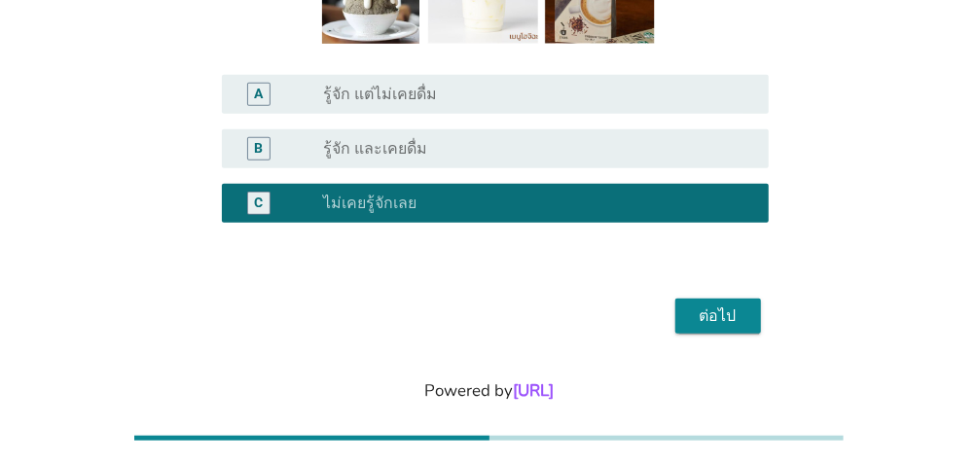
click at [725, 304] on div "ต่อไป" at bounding box center [718, 315] width 54 height 23
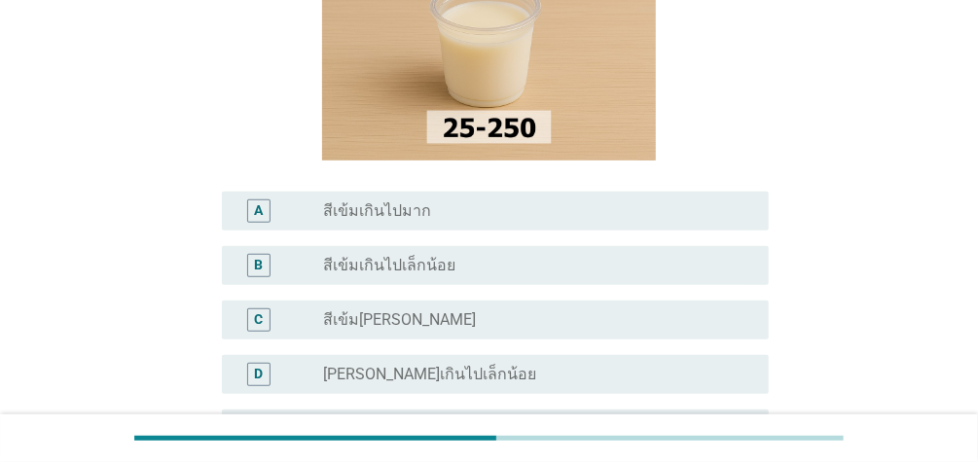
scroll to position [274, 0]
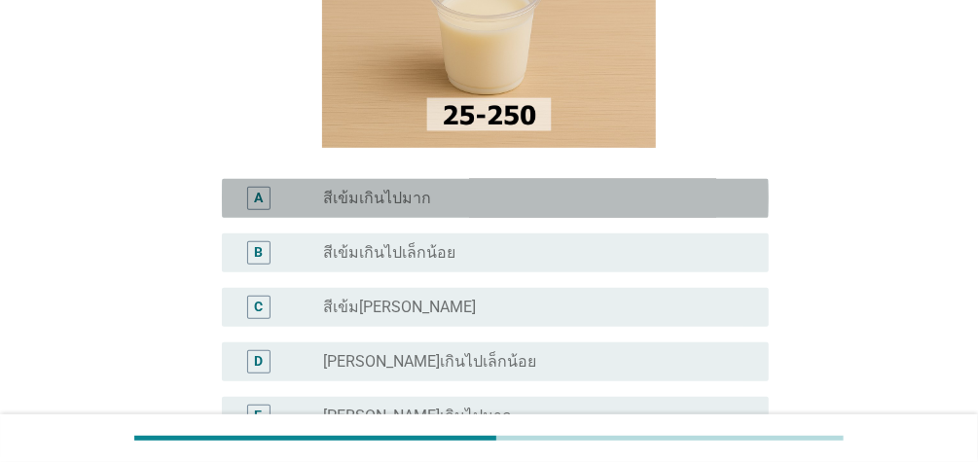
click at [462, 190] on div "radio_button_unchecked สีเข้มเกินไปมาก" at bounding box center [530, 198] width 414 height 19
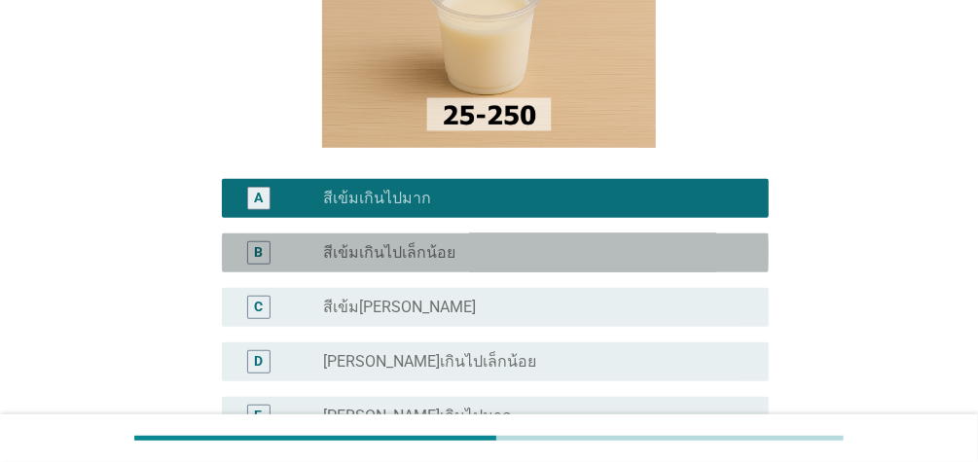
click at [458, 251] on div "radio_button_unchecked สีเข้มเกินไปเล็กน้อย" at bounding box center [530, 252] width 414 height 19
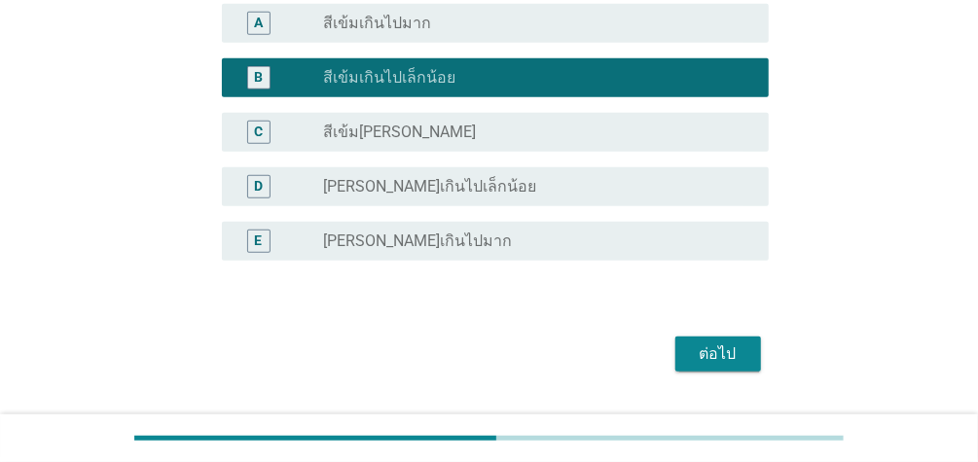
scroll to position [503, 0]
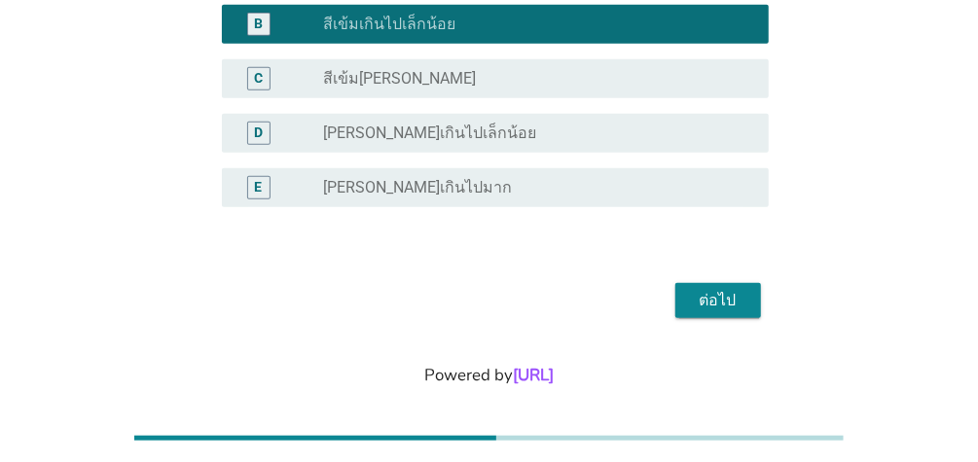
click at [709, 296] on div "ต่อไป" at bounding box center [718, 300] width 54 height 23
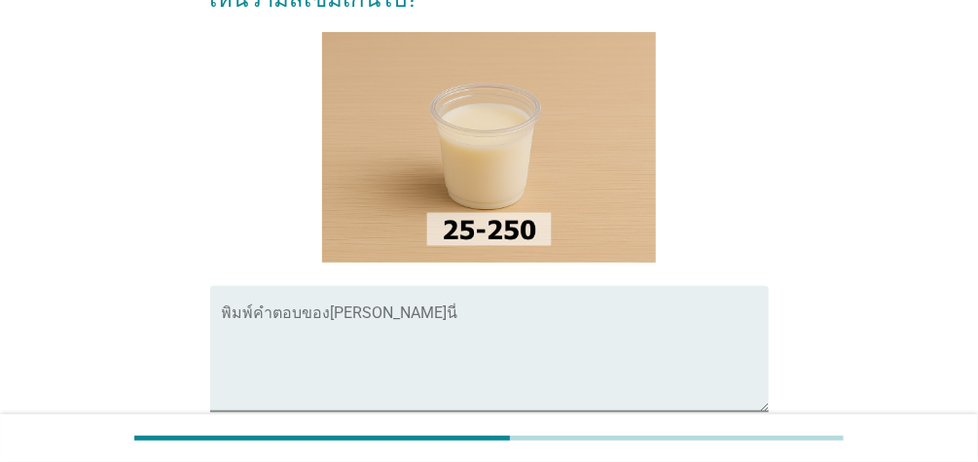
scroll to position [161, 0]
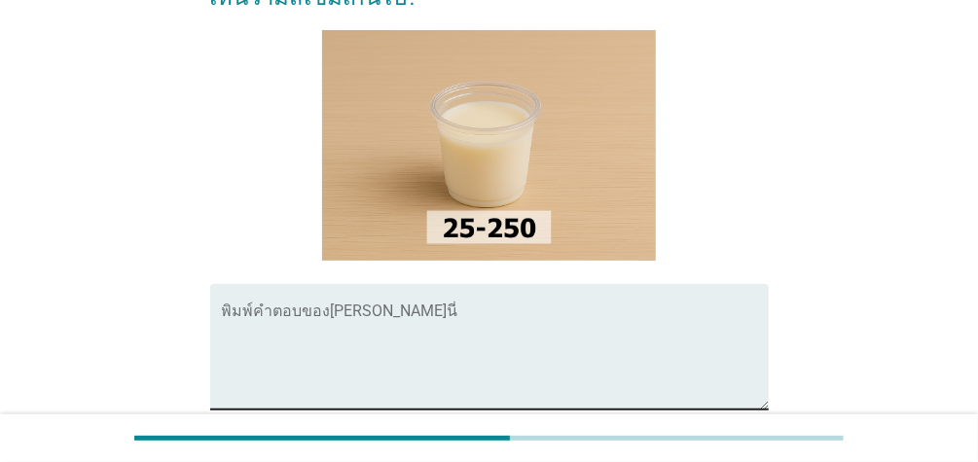
click at [249, 302] on div "พิมพ์คำตอบของ[PERSON_NAME]นี่" at bounding box center [495, 346] width 547 height 125
type textarea "ส"
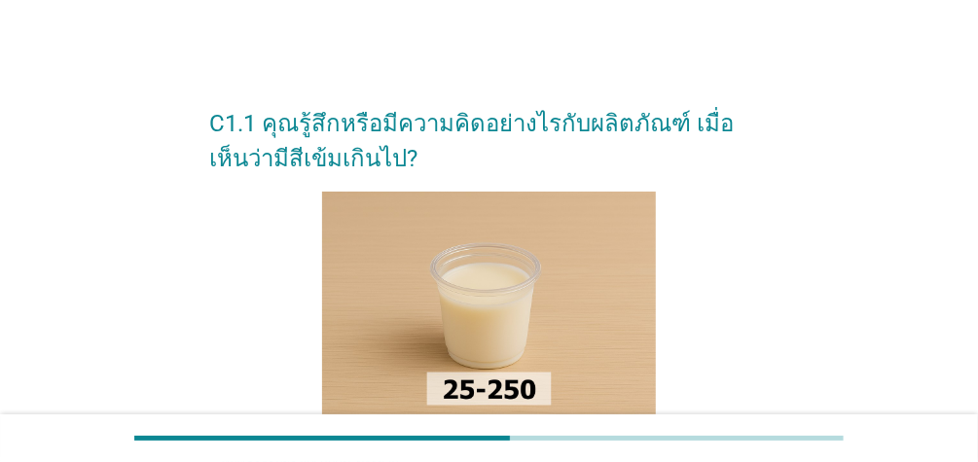
scroll to position [379, 0]
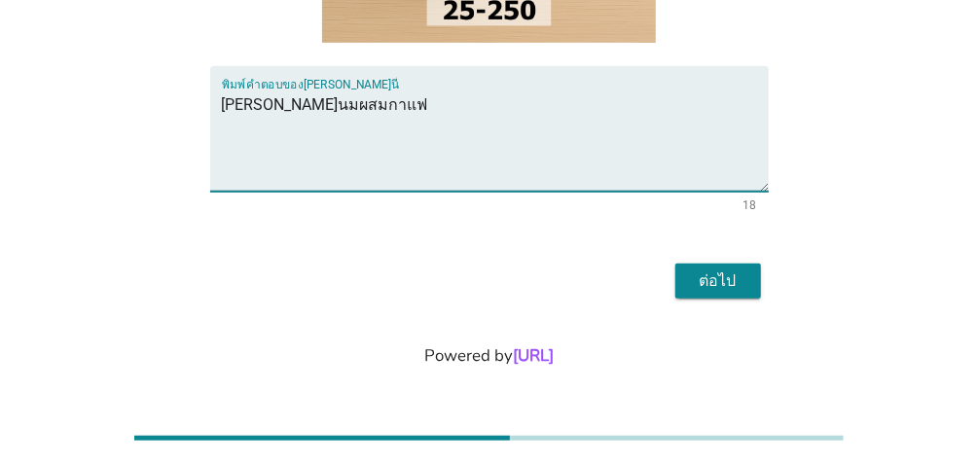
type textarea "[PERSON_NAME]นมผสมกาแฟ"
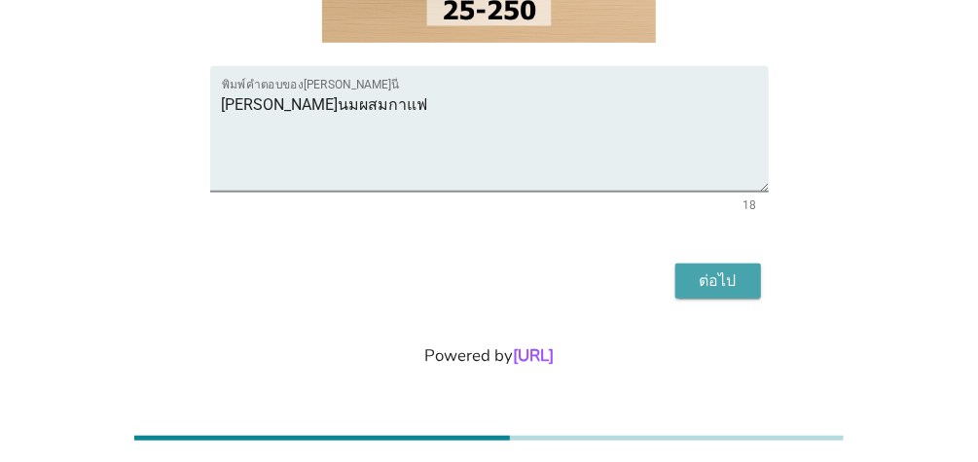
click at [706, 279] on div "ต่อไป" at bounding box center [718, 280] width 54 height 23
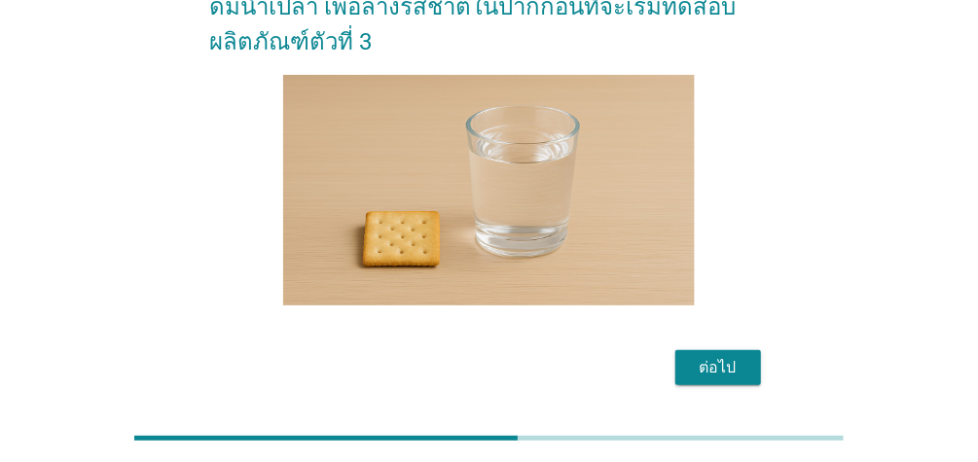
scroll to position [203, 0]
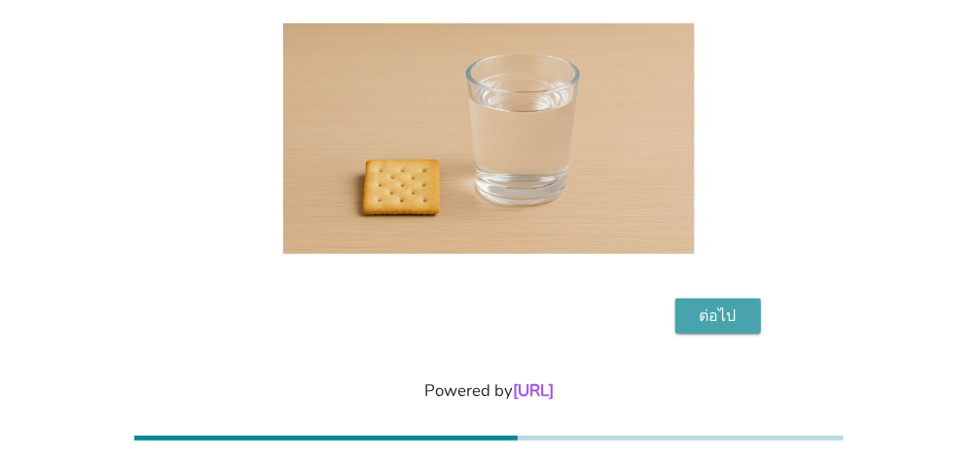
click at [733, 299] on button "ต่อไป" at bounding box center [718, 316] width 86 height 35
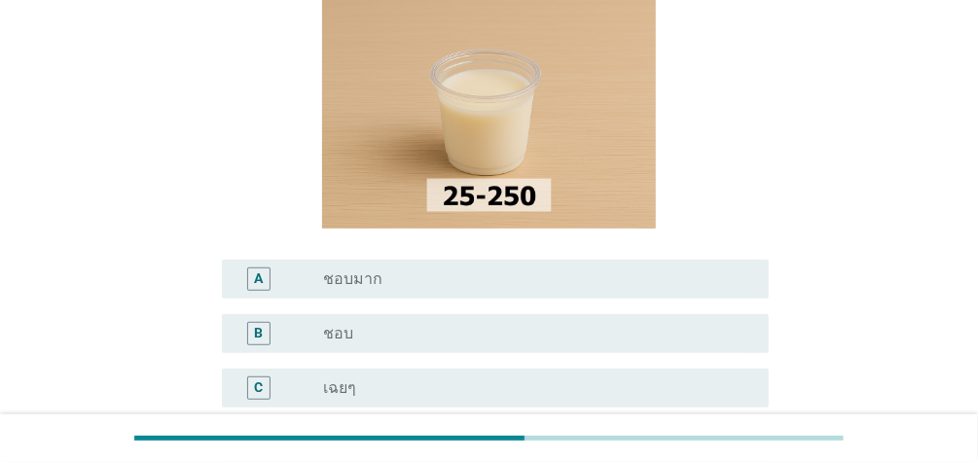
scroll to position [235, 0]
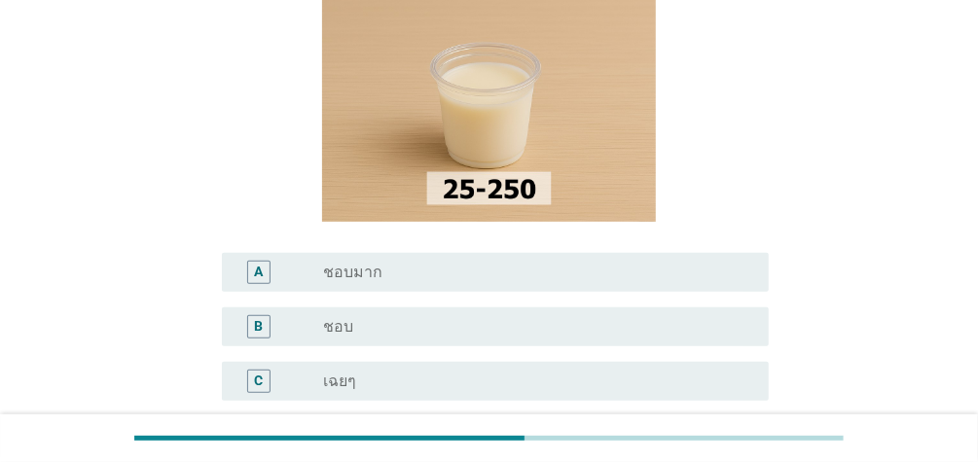
click at [451, 329] on div "radio_button_unchecked ชอบ" at bounding box center [530, 326] width 414 height 19
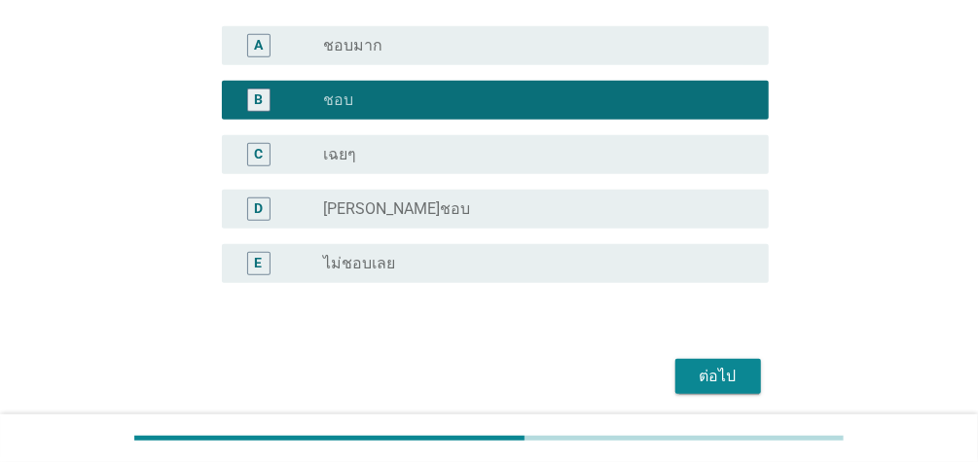
scroll to position [480, 0]
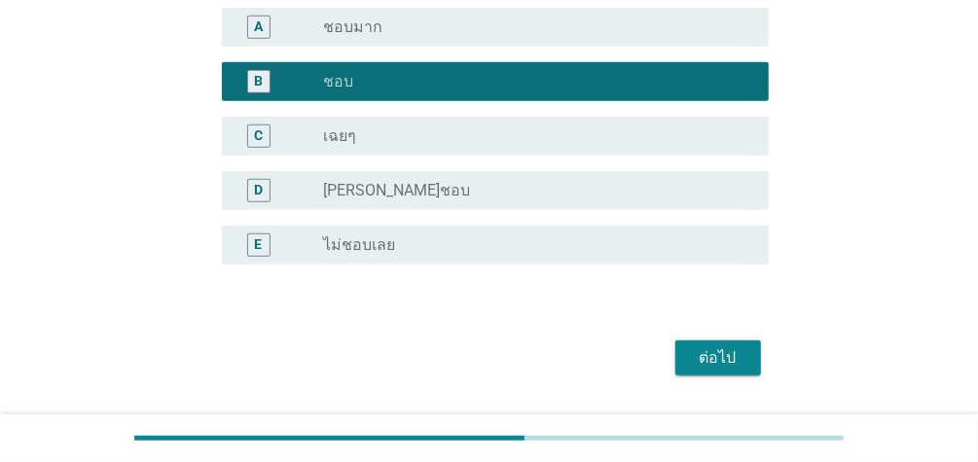
click at [694, 366] on div "ต่อไป" at bounding box center [718, 357] width 54 height 23
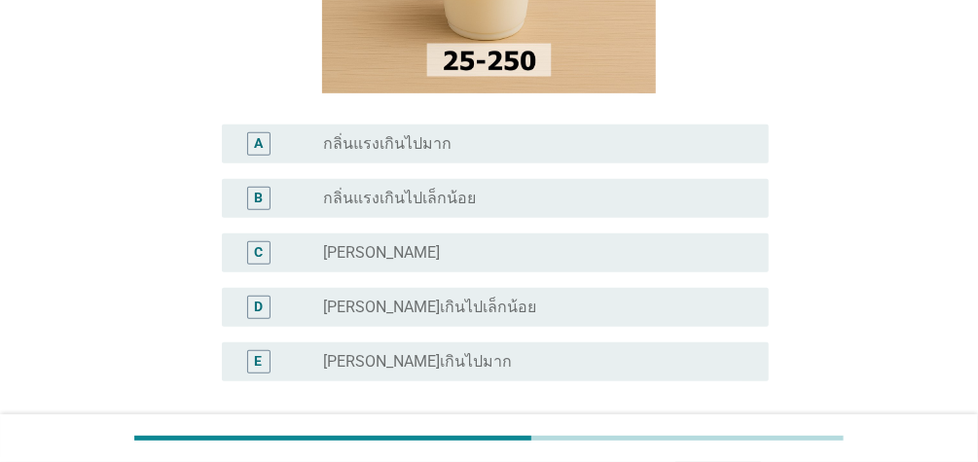
scroll to position [295, 0]
click at [347, 255] on label "[PERSON_NAME]" at bounding box center [381, 251] width 117 height 19
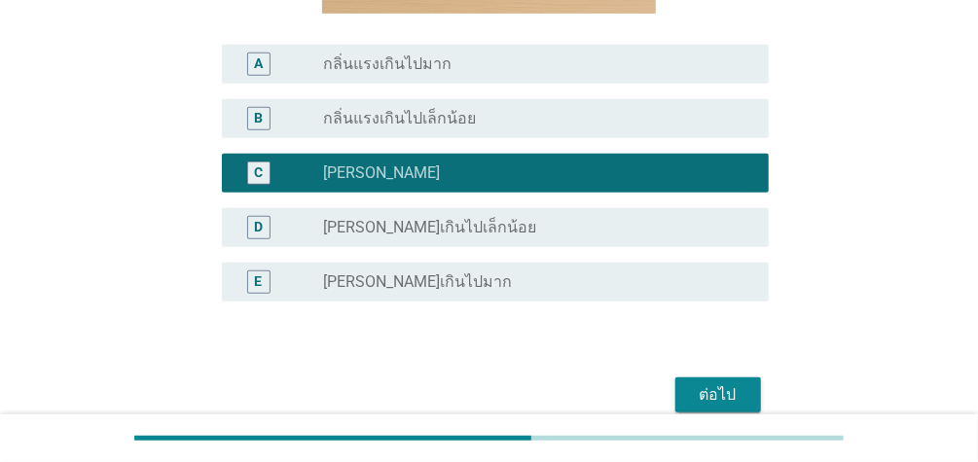
scroll to position [487, 0]
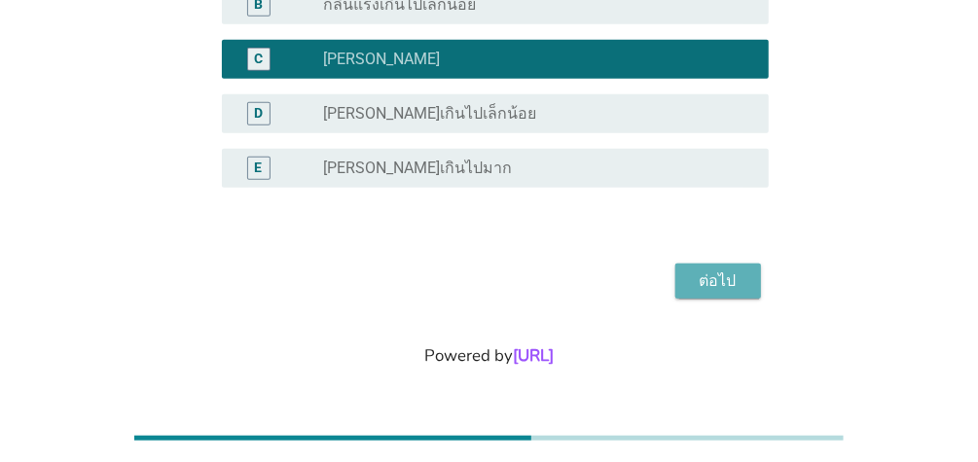
click at [720, 281] on div "ต่อไป" at bounding box center [718, 280] width 54 height 23
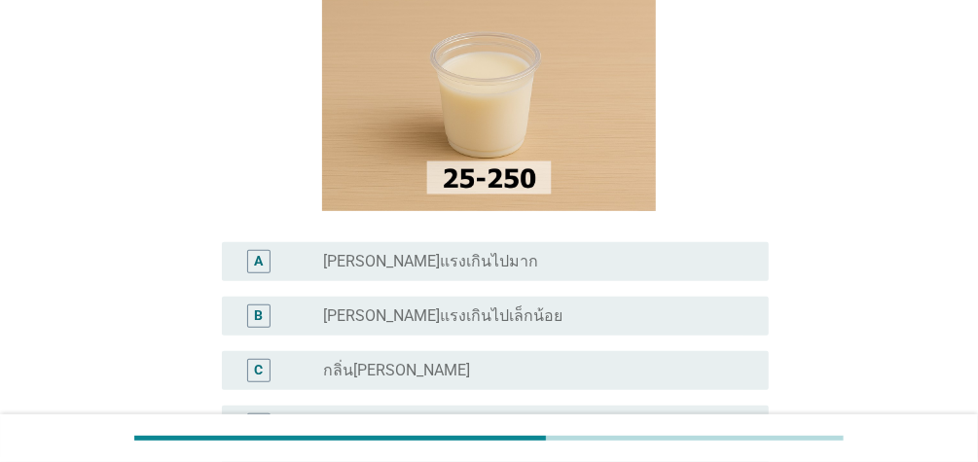
scroll to position [213, 0]
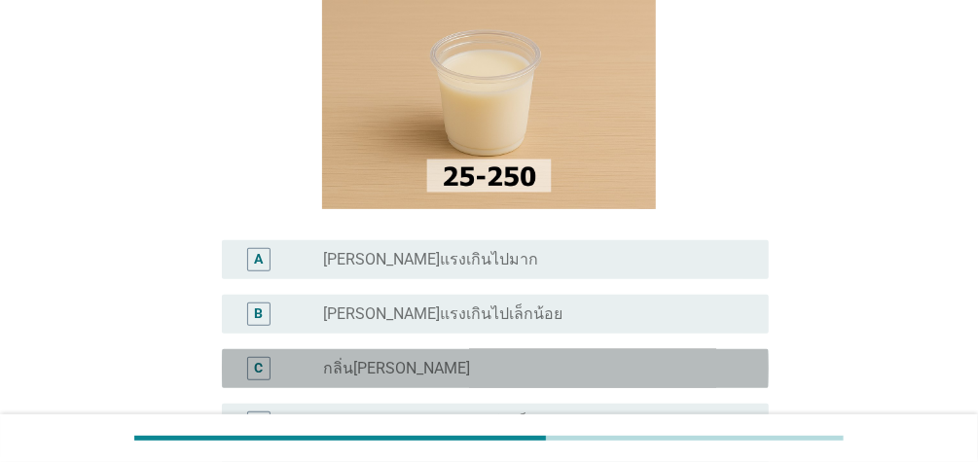
click at [505, 359] on div "radio_button_unchecked กลิ่น[PERSON_NAME]" at bounding box center [530, 368] width 414 height 19
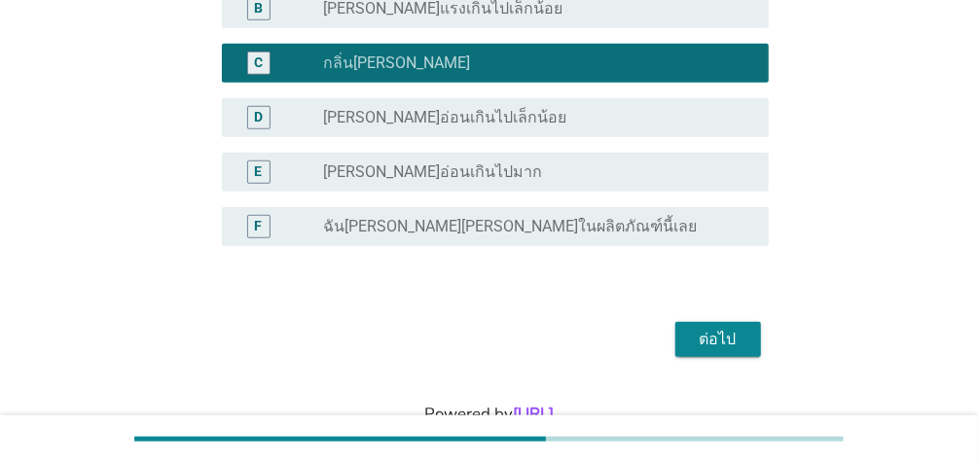
scroll to position [519, 0]
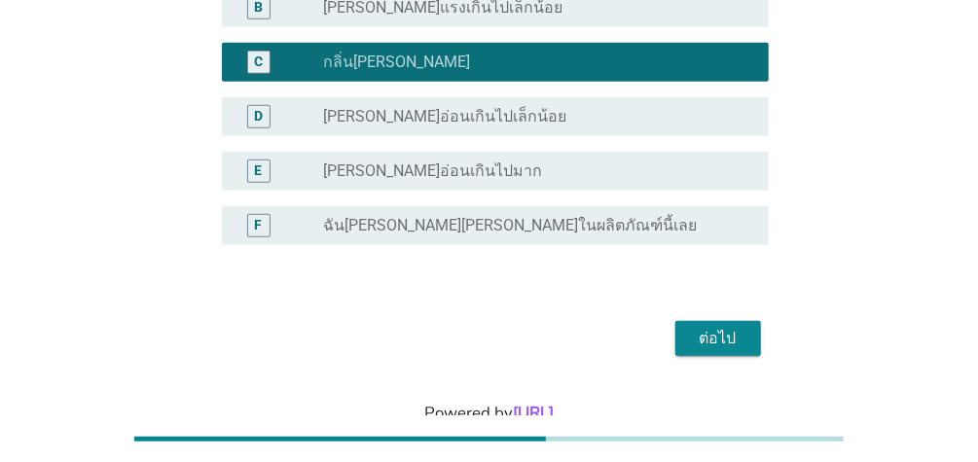
click at [742, 327] on div "ต่อไป" at bounding box center [718, 338] width 54 height 23
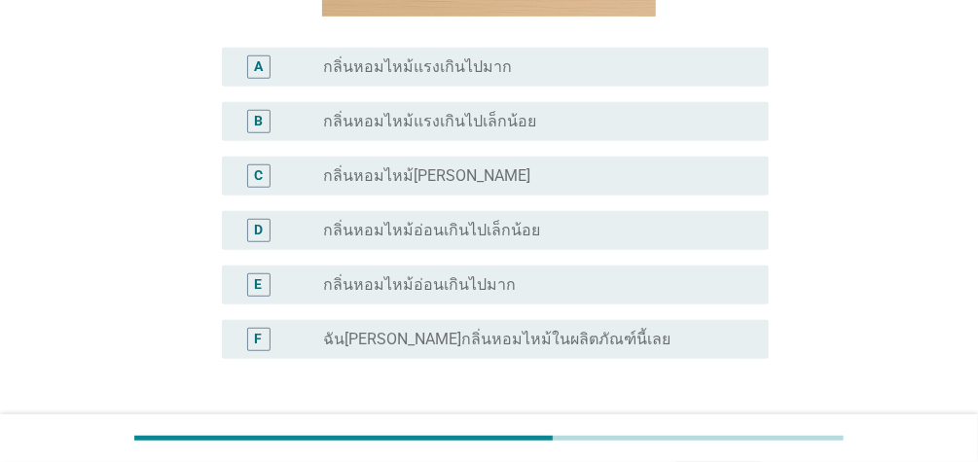
scroll to position [374, 0]
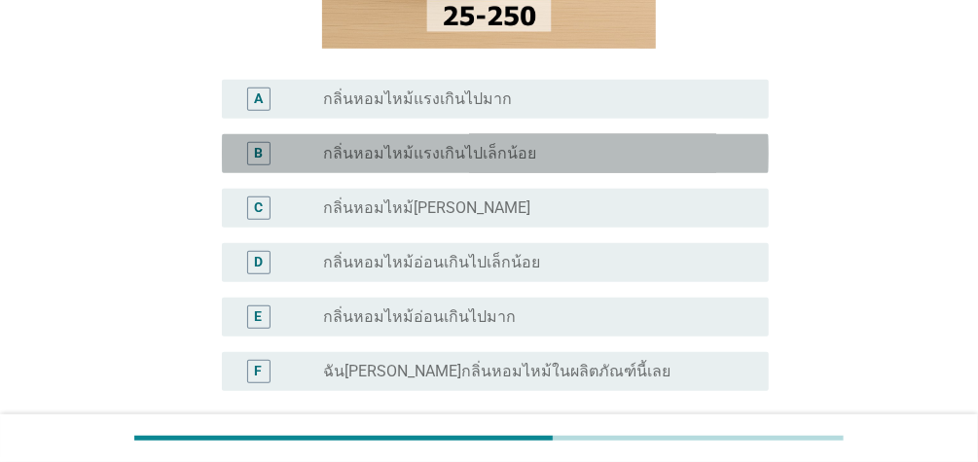
click at [572, 151] on div "radio_button_unchecked กลิ่นหอมไหม้แรงเกินไปเล็กน้อย" at bounding box center [530, 153] width 414 height 19
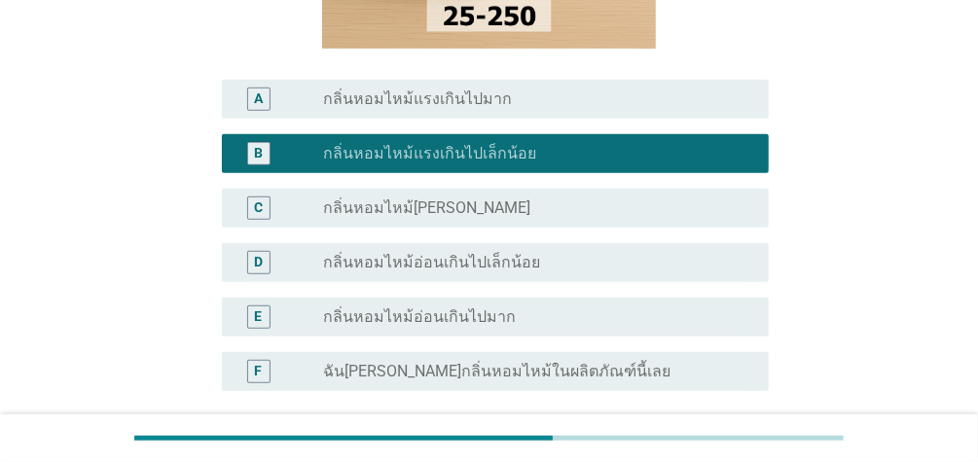
scroll to position [577, 0]
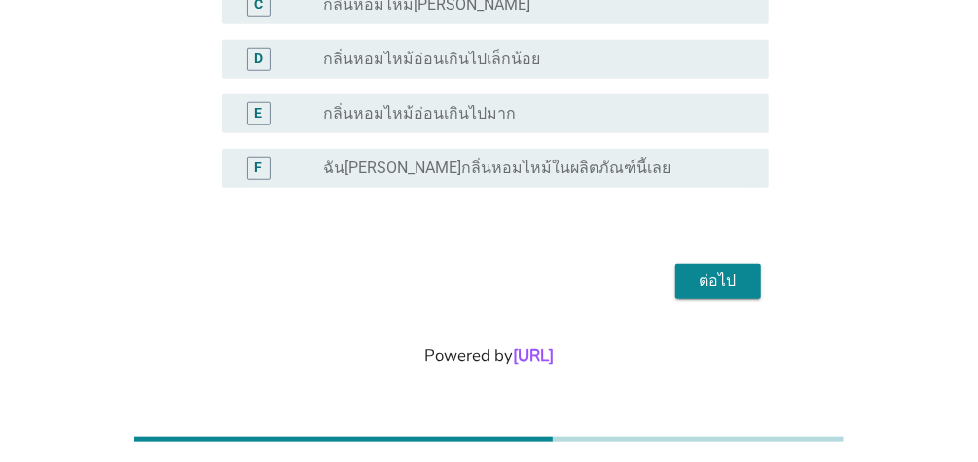
click at [704, 271] on div "ต่อไป" at bounding box center [718, 280] width 54 height 23
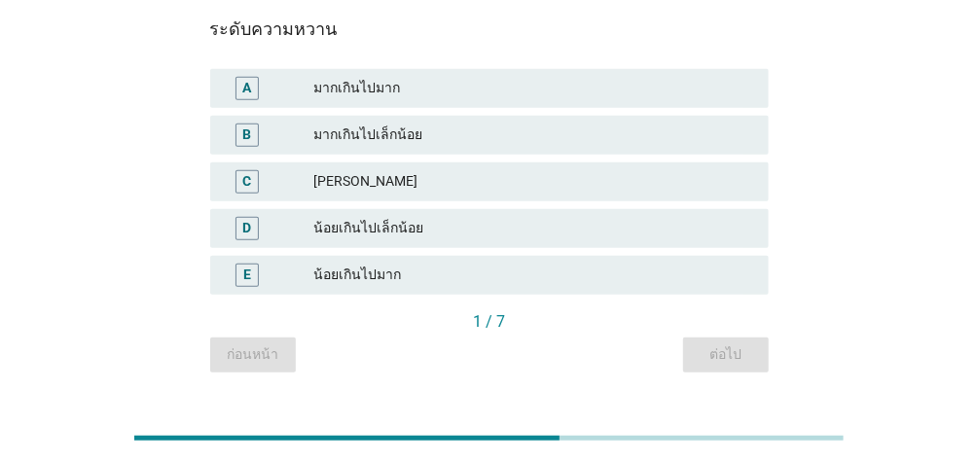
scroll to position [370, 0]
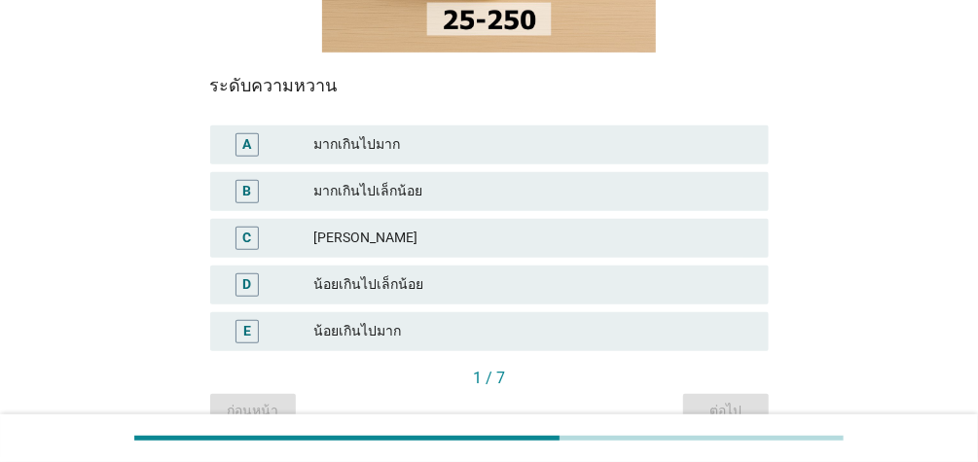
click at [330, 191] on div "มากเกินไปเล็กน้อย" at bounding box center [533, 191] width 440 height 23
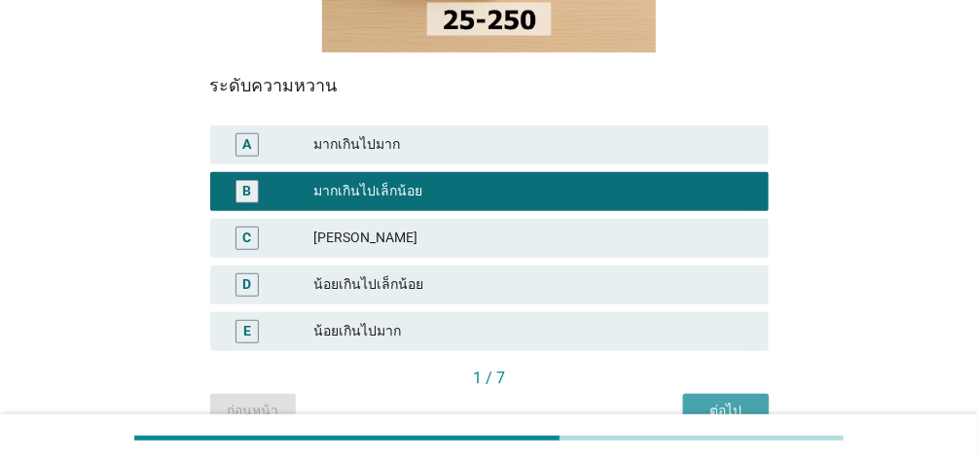
click at [727, 409] on div "ต่อไป" at bounding box center [725, 411] width 54 height 20
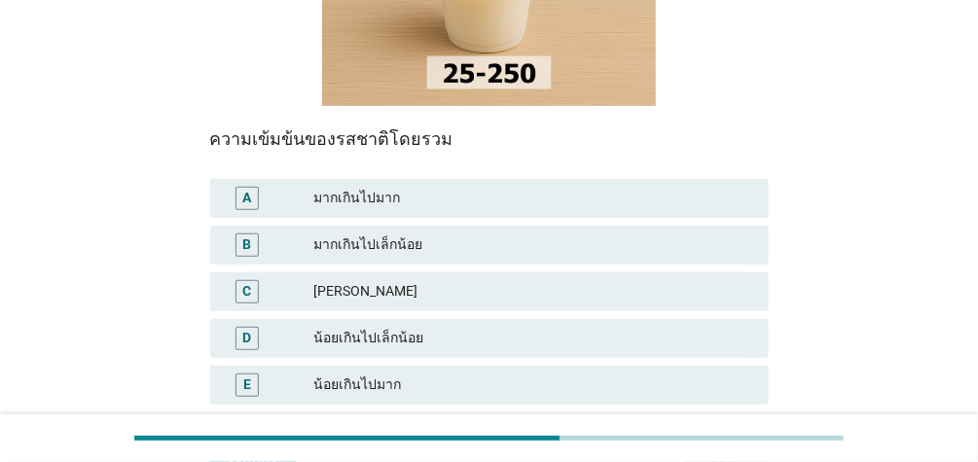
scroll to position [326, 0]
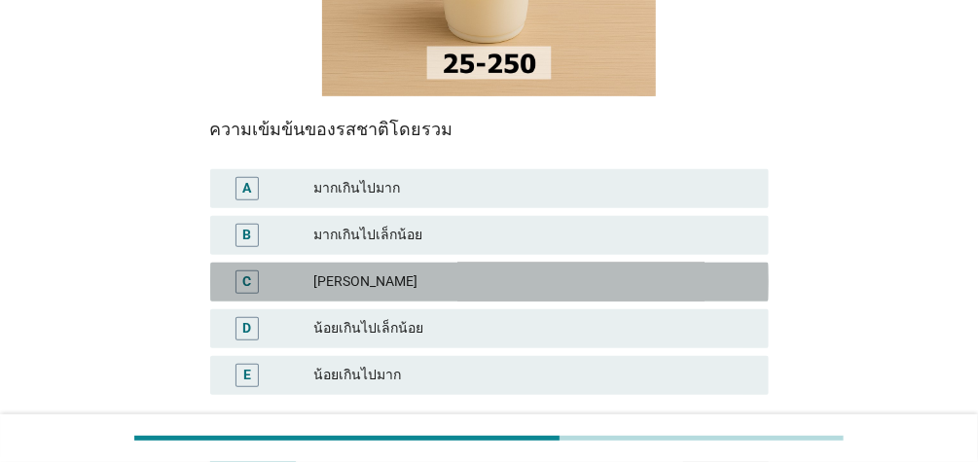
click at [368, 285] on div "[PERSON_NAME]" at bounding box center [533, 281] width 440 height 23
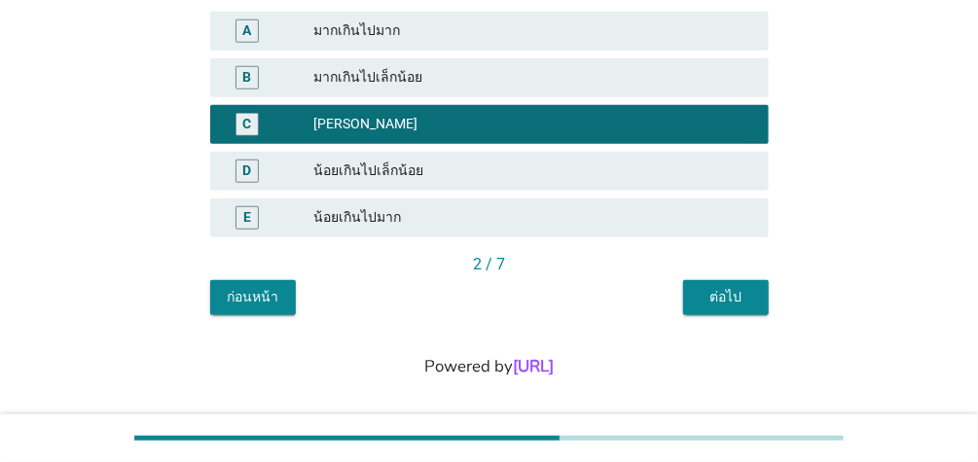
scroll to position [494, 0]
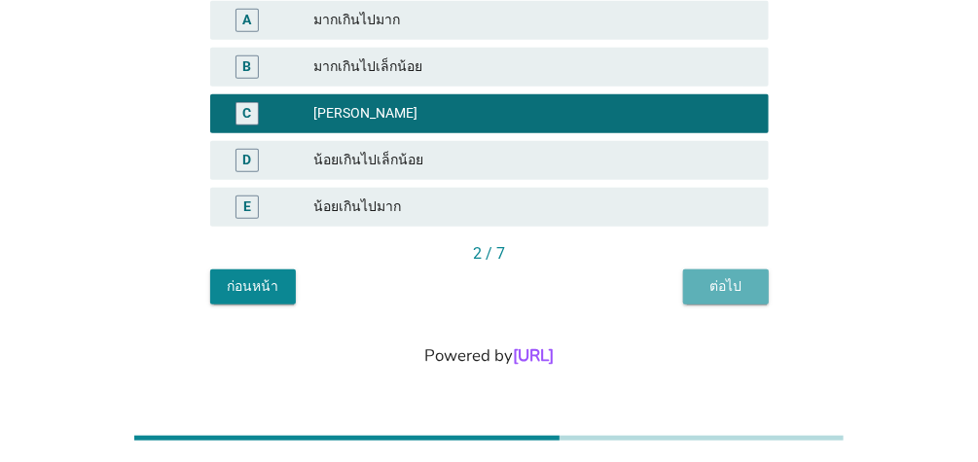
click at [750, 301] on button "ต่อไป" at bounding box center [726, 286] width 86 height 35
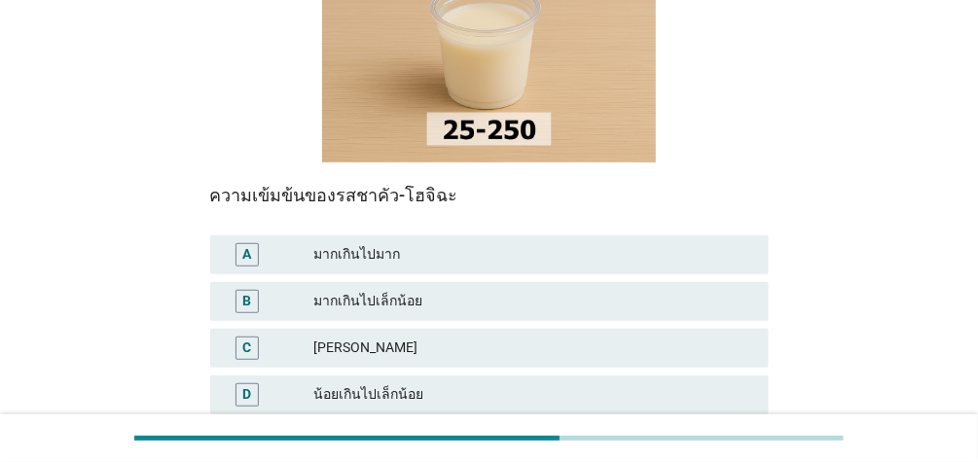
scroll to position [292, 0]
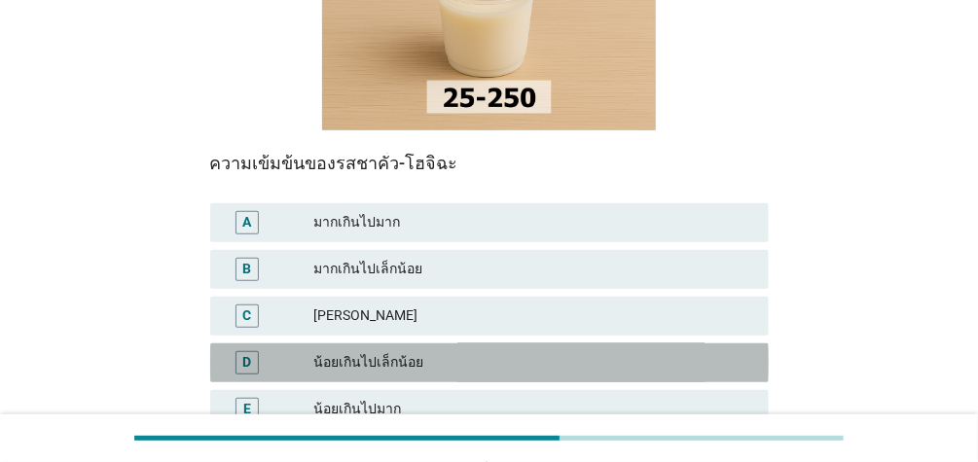
click at [422, 356] on div "น้อยเกินไปเล็กน้อย" at bounding box center [533, 362] width 440 height 23
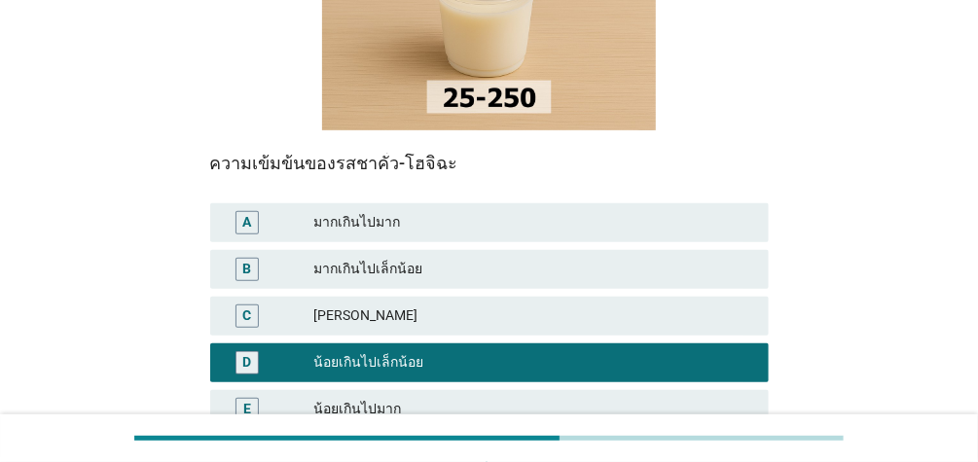
click at [467, 323] on div "[PERSON_NAME]" at bounding box center [533, 315] width 440 height 23
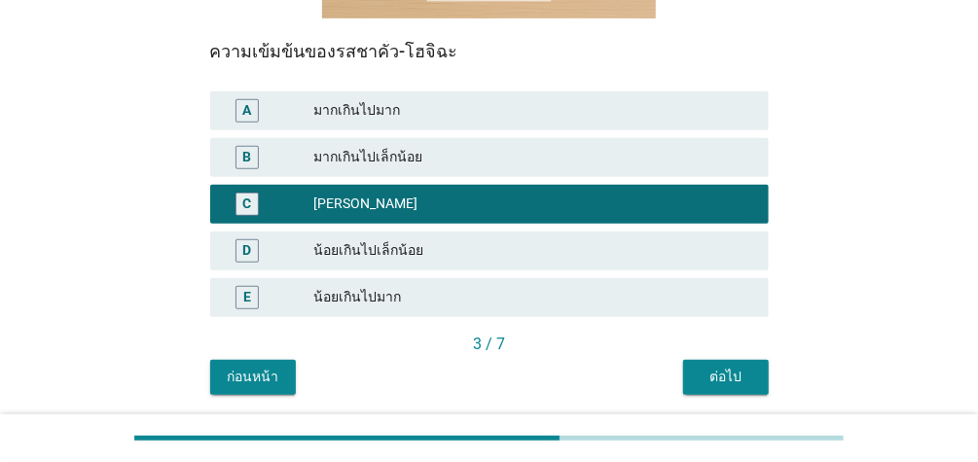
scroll to position [494, 0]
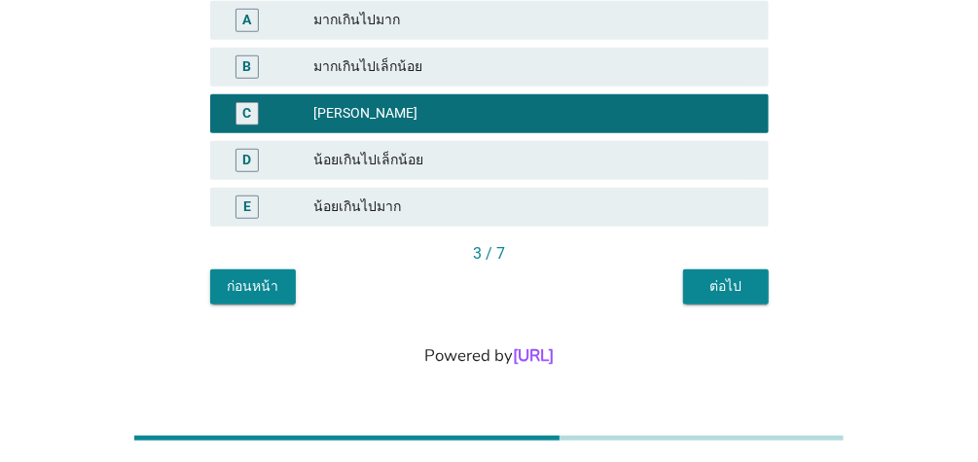
click at [719, 276] on div "ความเข้มข้นของรสชาคั่ว-โฮจิฉะ A มากเกินไปมาก B มากเกินไปเล็กน้อย C [PERSON_NAME…" at bounding box center [489, 116] width 558 height 376
click at [719, 275] on button "ต่อไป" at bounding box center [726, 286] width 86 height 35
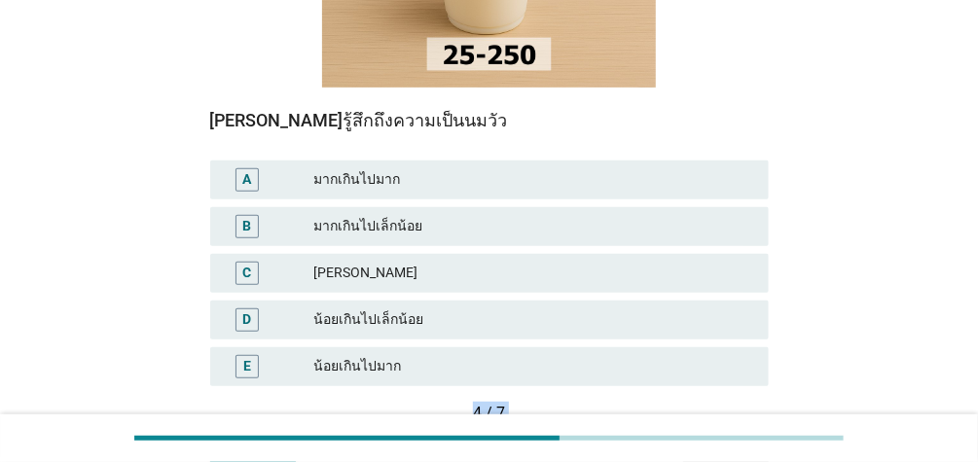
scroll to position [372, 0]
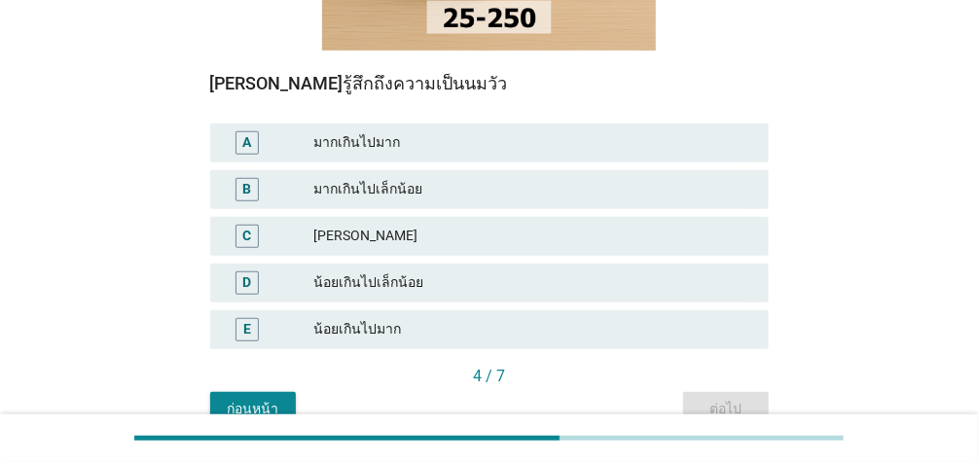
click at [441, 243] on div "[PERSON_NAME]" at bounding box center [533, 236] width 440 height 23
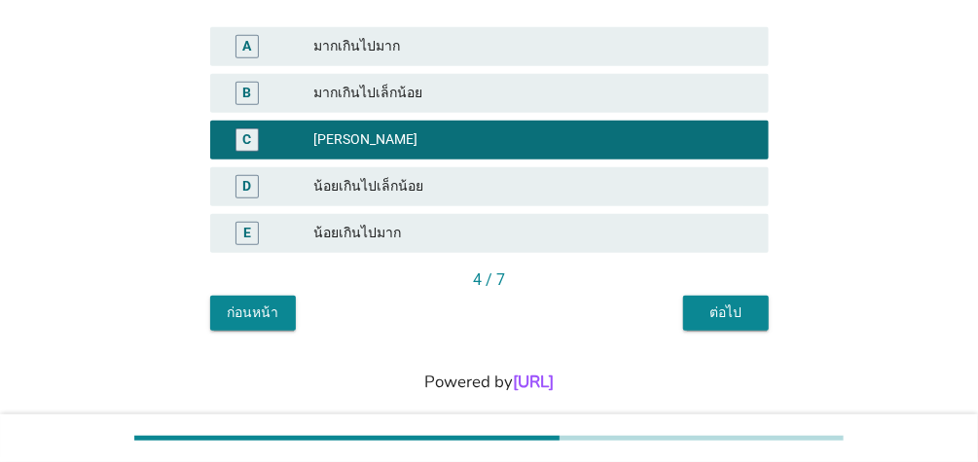
scroll to position [494, 0]
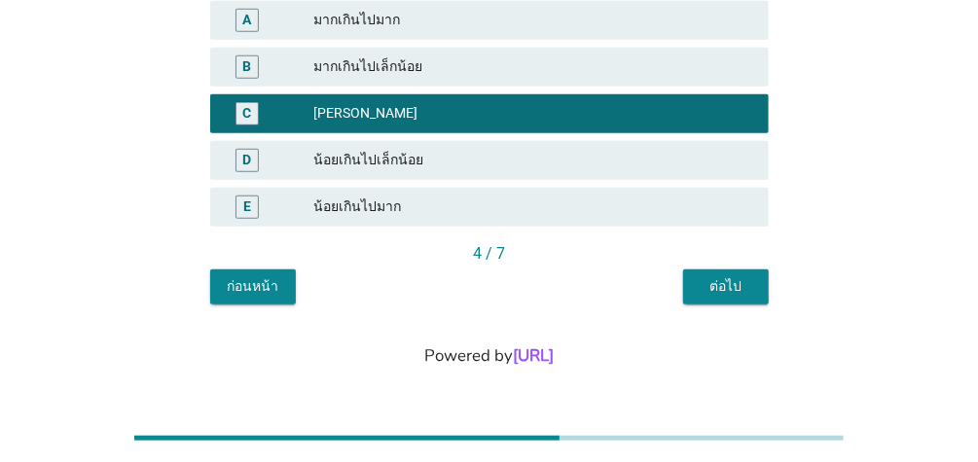
click at [749, 286] on div "ต่อไป" at bounding box center [725, 286] width 54 height 20
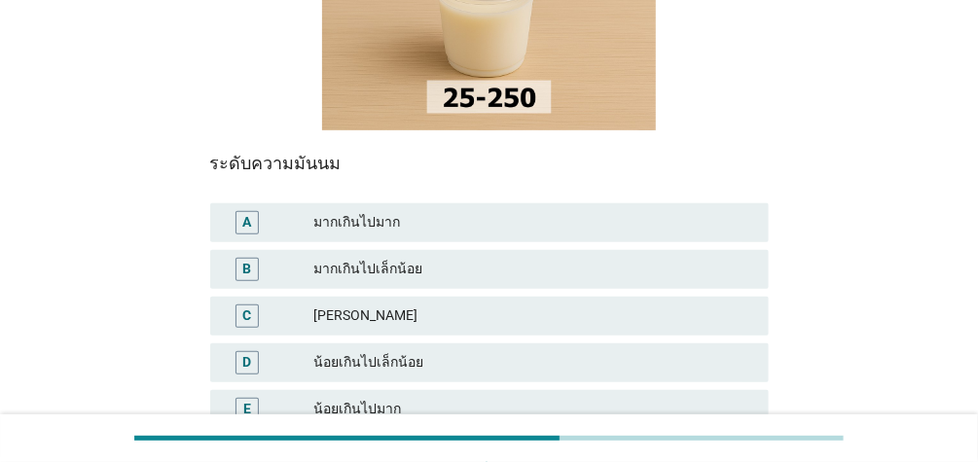
scroll to position [296, 0]
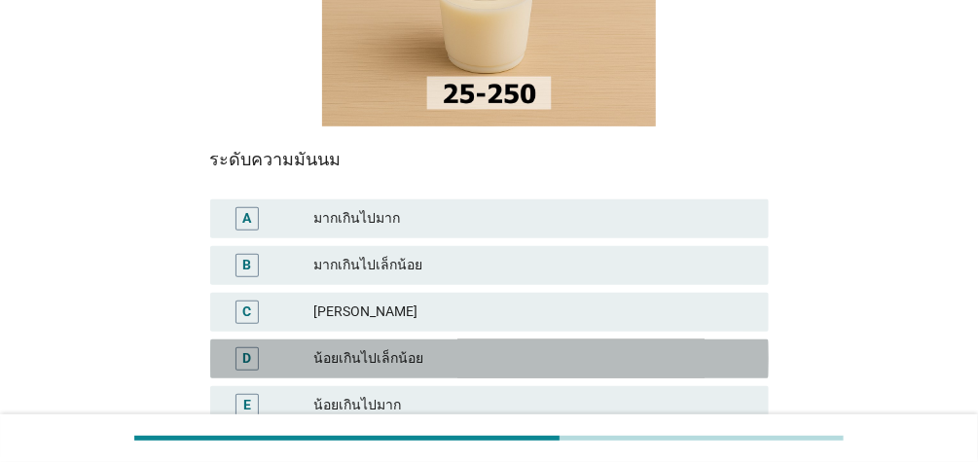
click at [499, 358] on div "น้อยเกินไปเล็กน้อย" at bounding box center [533, 358] width 440 height 23
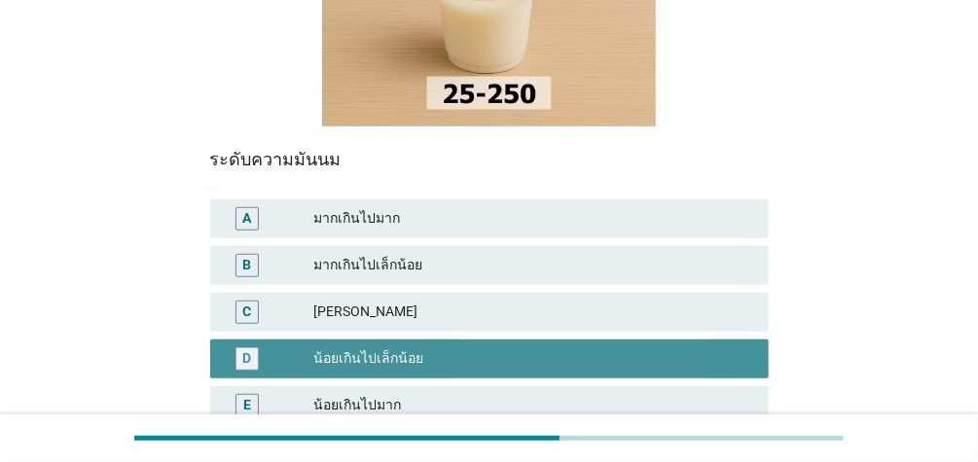
click at [619, 355] on div "น้อยเกินไปเล็กน้อย" at bounding box center [533, 358] width 440 height 23
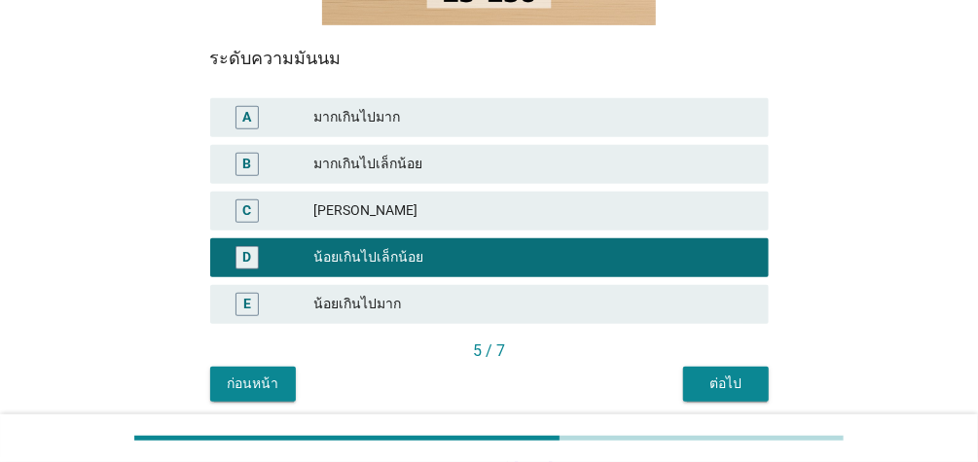
scroll to position [428, 0]
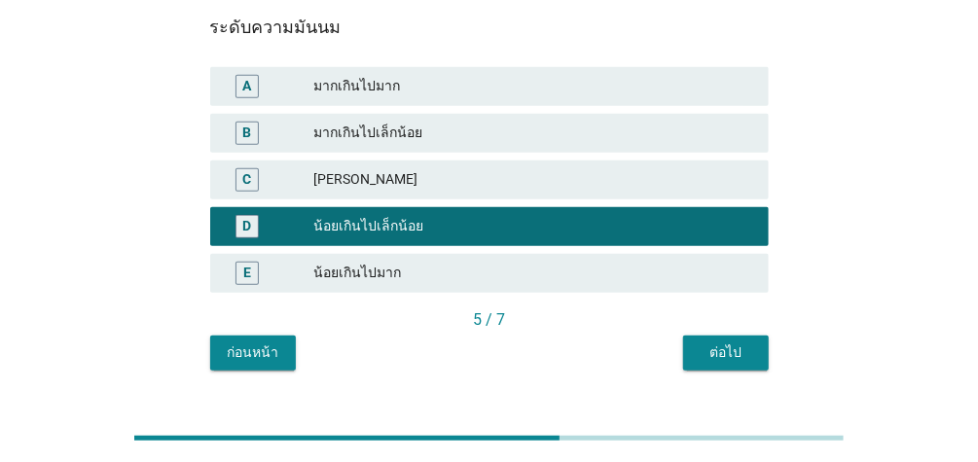
click at [748, 353] on div "ต่อไป" at bounding box center [725, 352] width 54 height 20
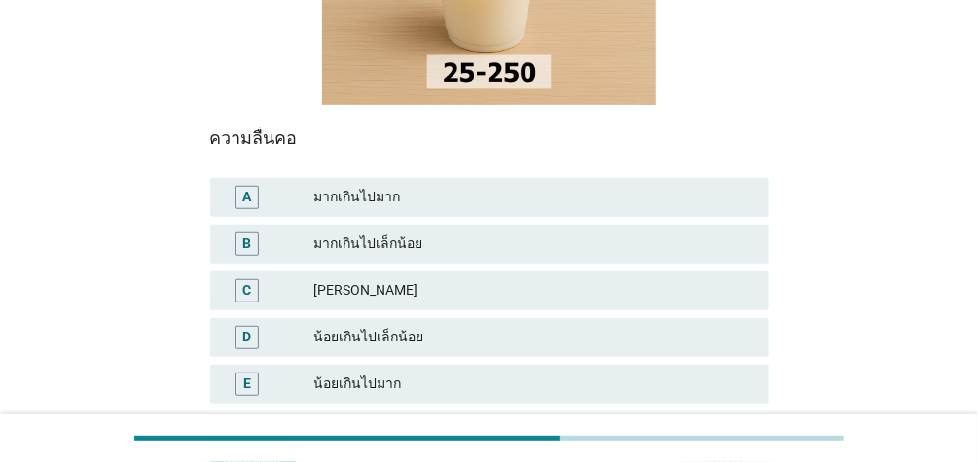
scroll to position [324, 0]
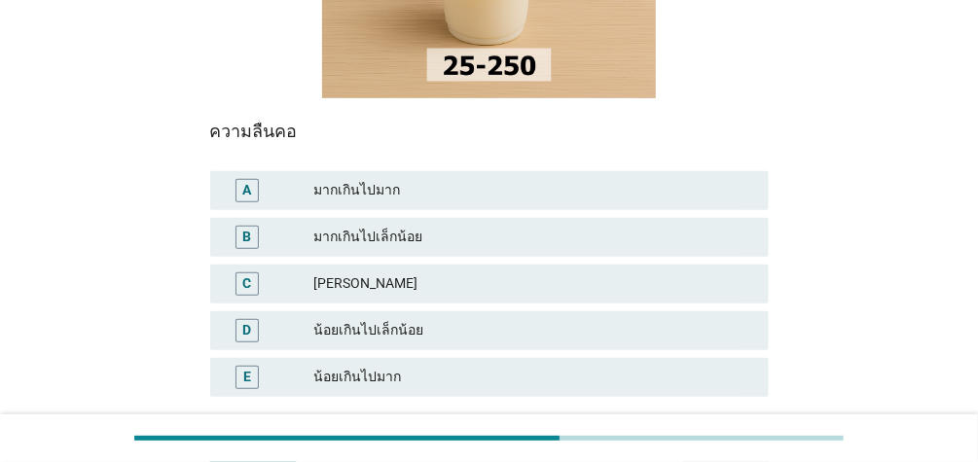
click at [397, 280] on div "[PERSON_NAME]" at bounding box center [533, 283] width 440 height 23
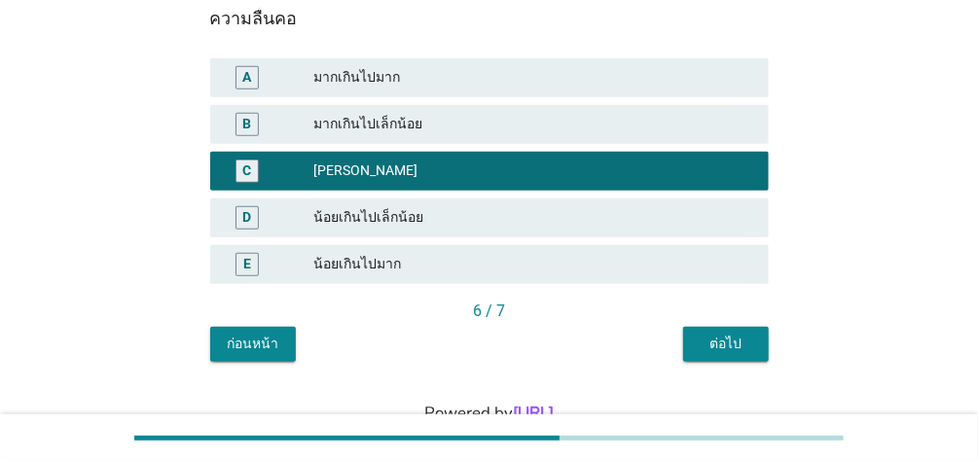
scroll to position [494, 0]
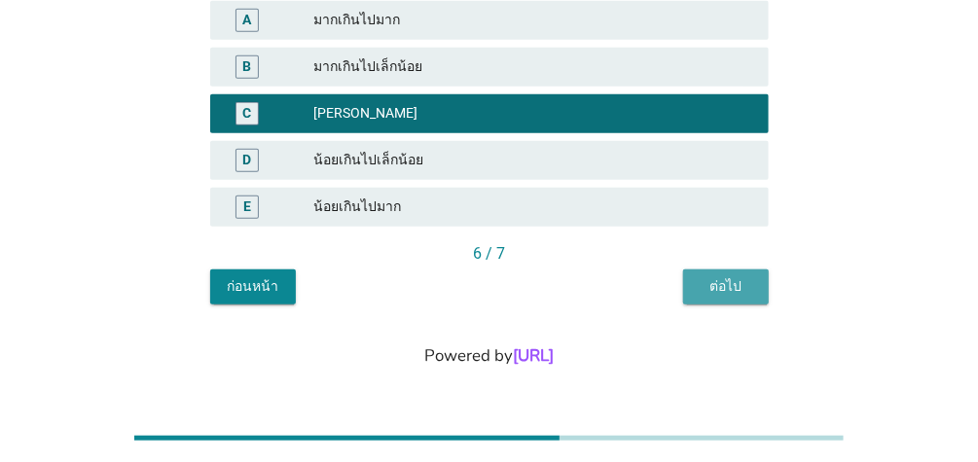
click at [749, 280] on div "ต่อไป" at bounding box center [725, 286] width 54 height 20
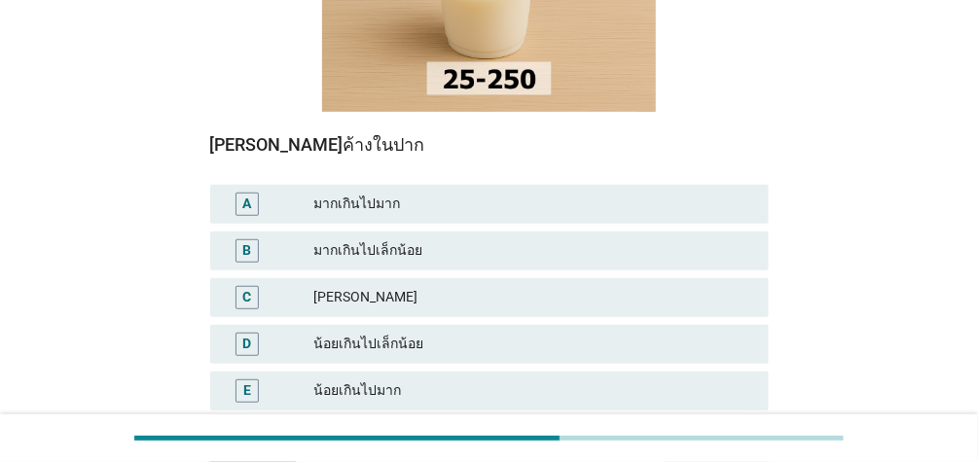
scroll to position [315, 0]
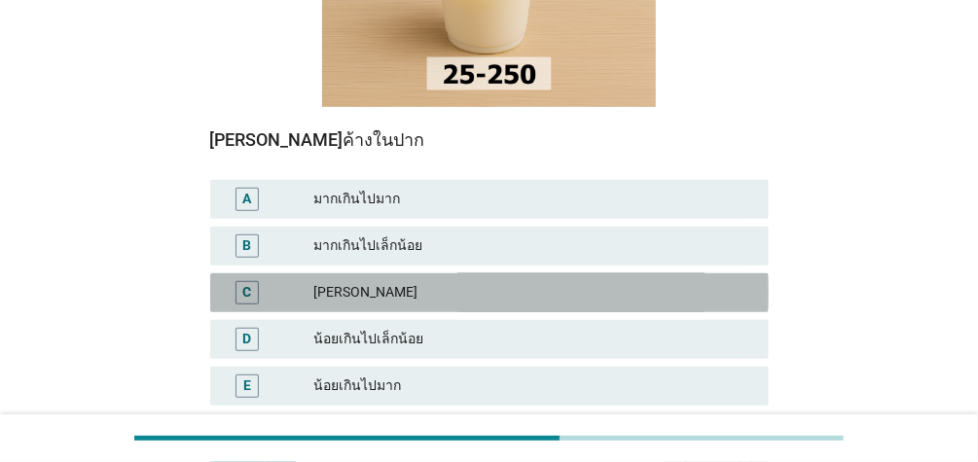
click at [532, 292] on div "[PERSON_NAME]" at bounding box center [533, 292] width 440 height 23
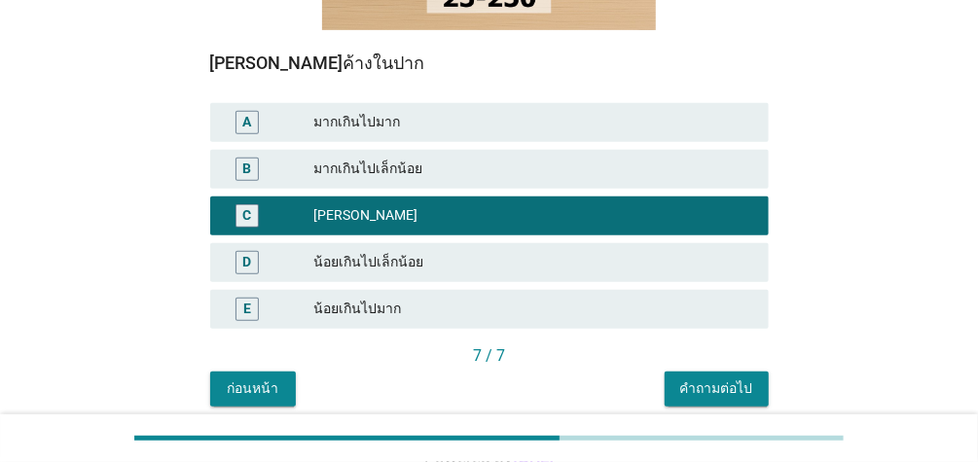
scroll to position [494, 0]
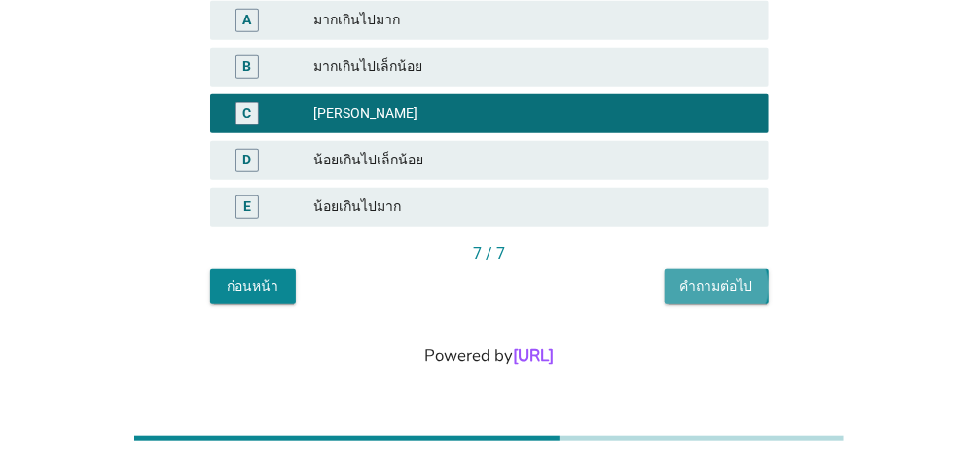
click at [739, 281] on div "คำถามต่อไป" at bounding box center [716, 286] width 73 height 20
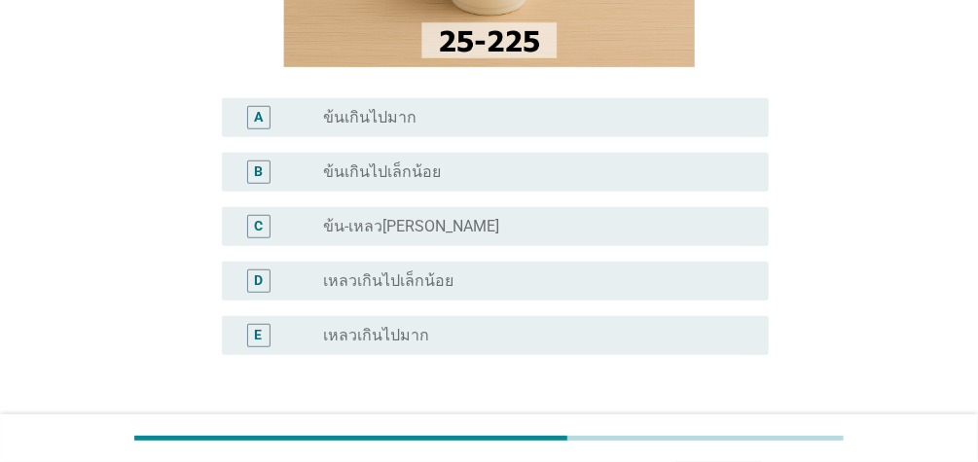
scroll to position [322, 0]
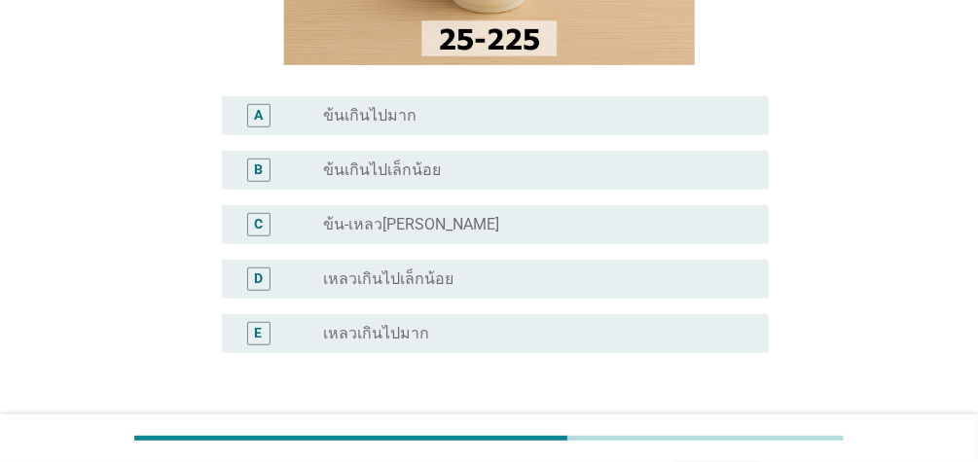
click at [537, 231] on div "radio_button_unchecked ข้น-เหลว[PERSON_NAME]" at bounding box center [530, 224] width 414 height 19
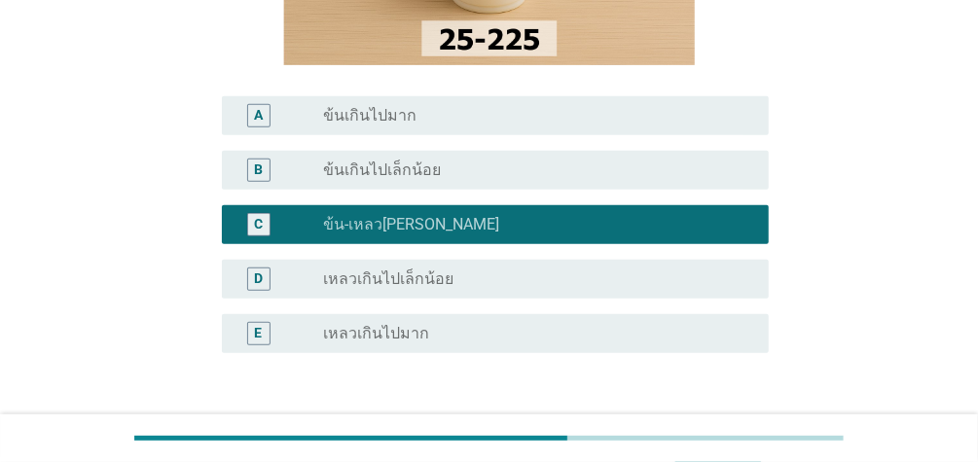
scroll to position [487, 0]
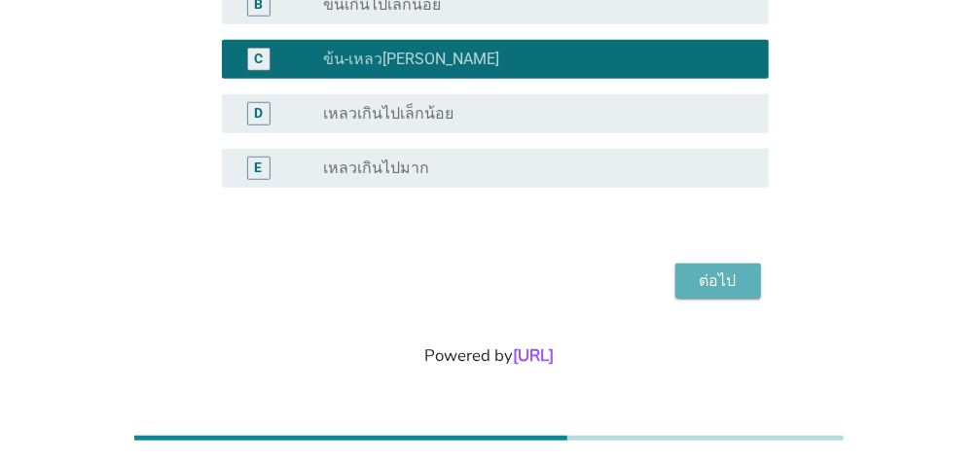
click at [729, 282] on div "ต่อไป" at bounding box center [718, 280] width 54 height 23
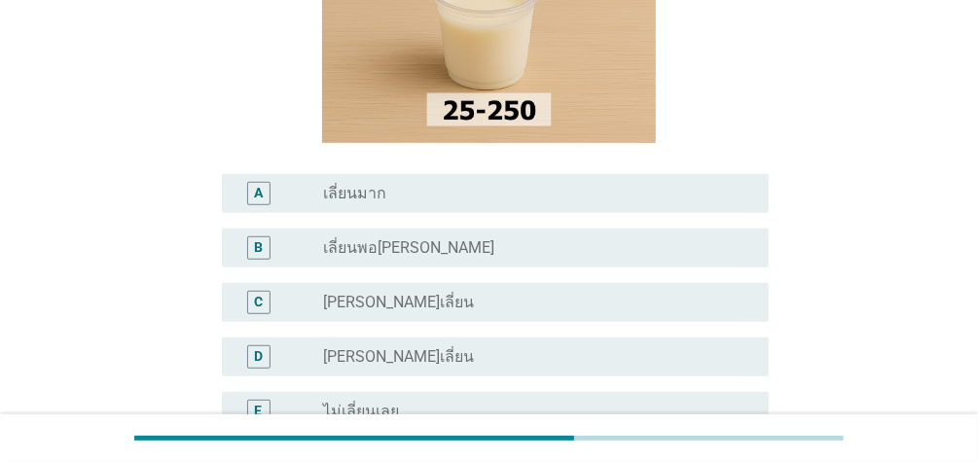
scroll to position [246, 0]
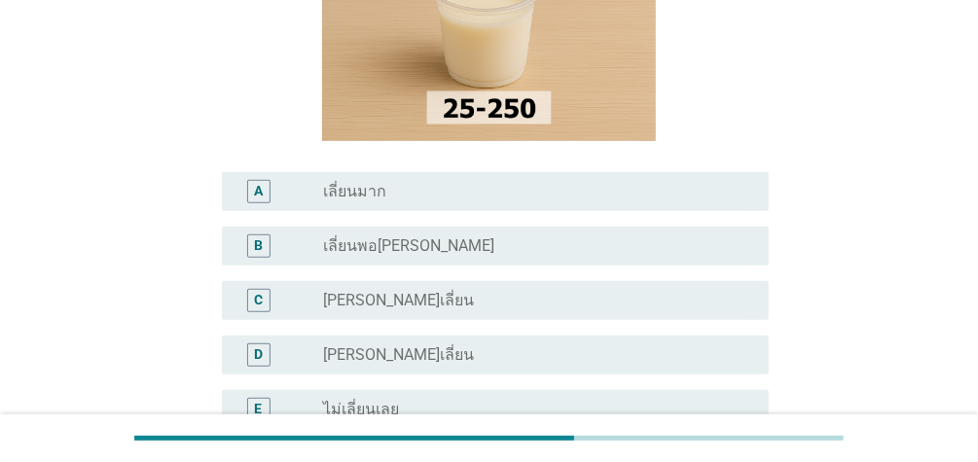
click at [406, 353] on div "radio_button_unchecked [PERSON_NAME]เลี่ยน" at bounding box center [530, 354] width 414 height 19
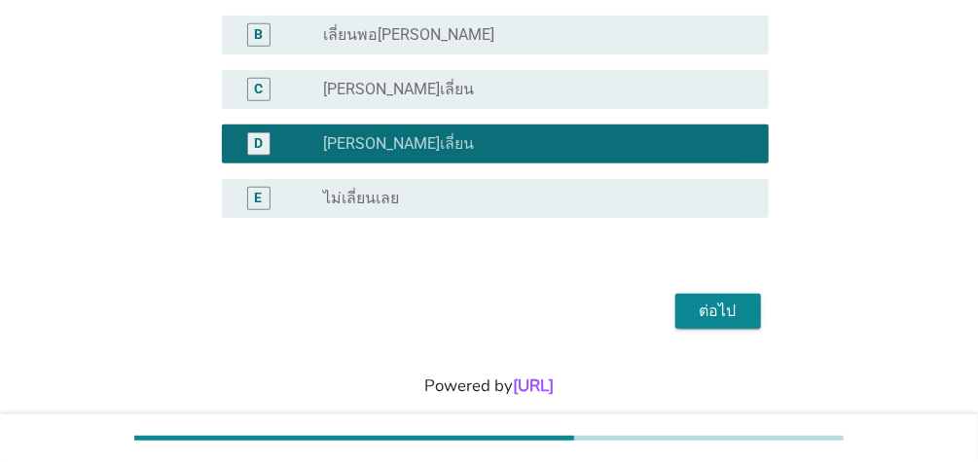
scroll to position [472, 0]
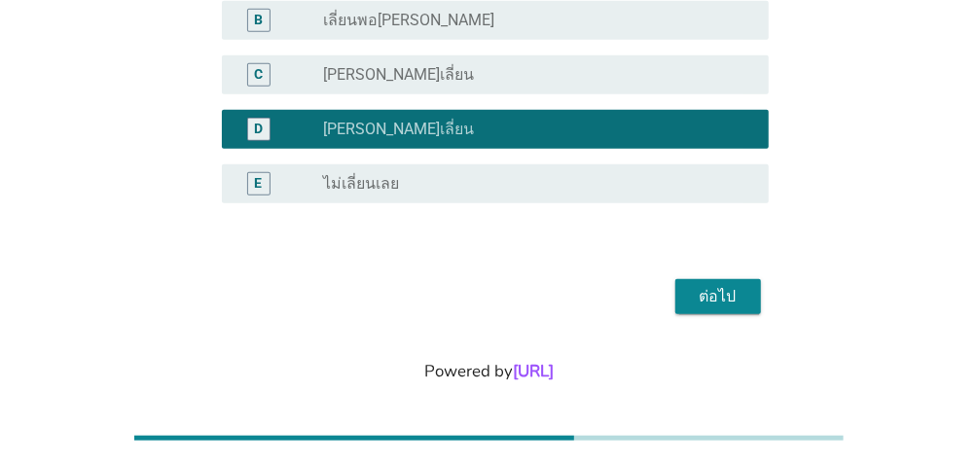
click at [732, 292] on div "ต่อไป" at bounding box center [718, 296] width 54 height 23
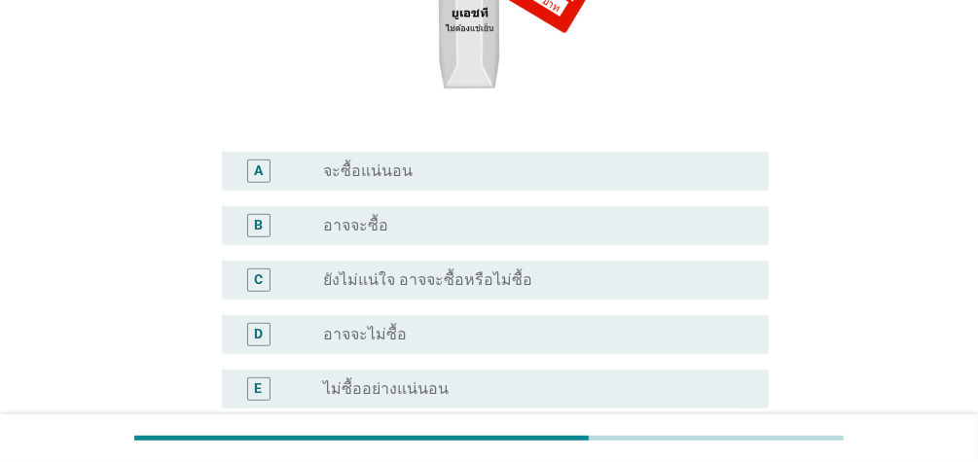
scroll to position [375, 0]
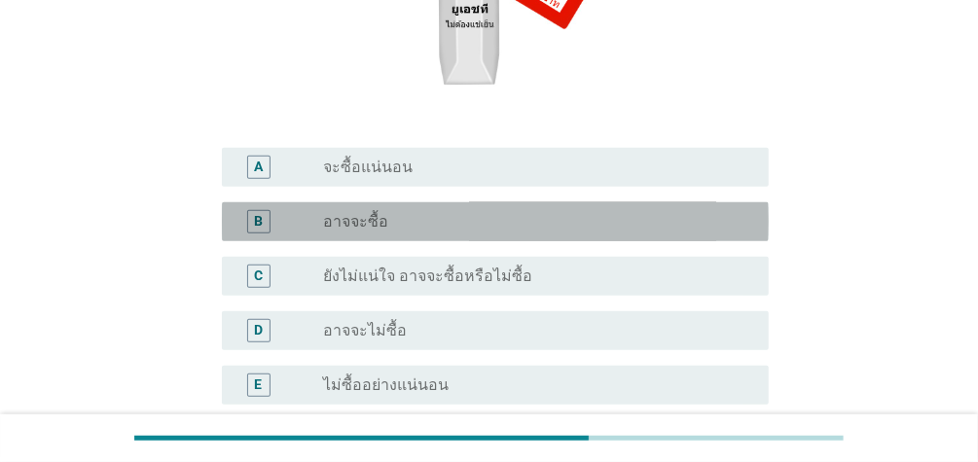
click at [573, 220] on div "radio_button_unchecked อาจจะซื้อ" at bounding box center [530, 221] width 414 height 19
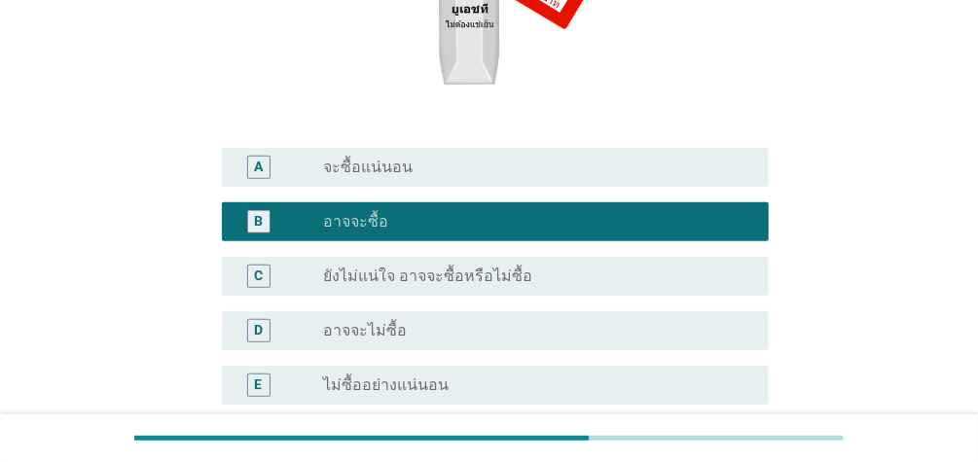
click at [972, 198] on div "C7. หากผลิตภัณฑ์นี้มีวางขายในกล่อง 330 มิลลิลิตร ในราคา 40 บาท ข้อใดตรงกับความส…" at bounding box center [489, 129] width 978 height 1008
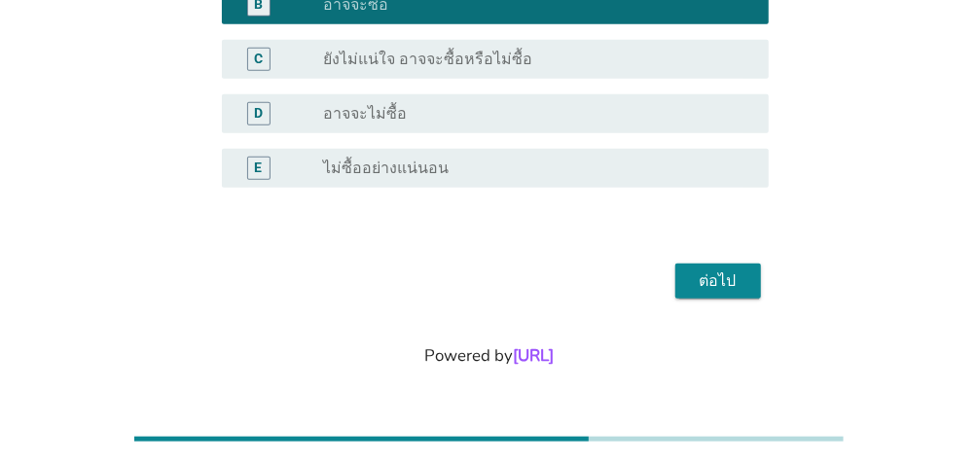
click at [729, 277] on div "ต่อไป" at bounding box center [718, 280] width 54 height 23
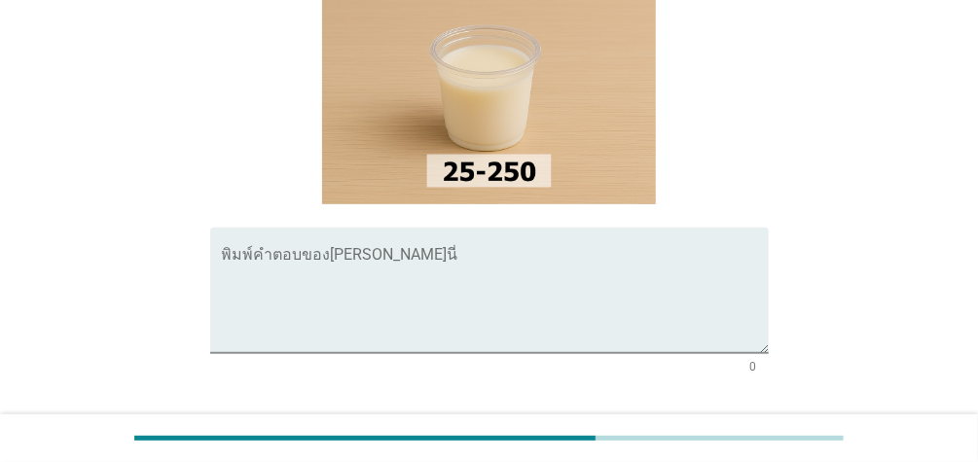
scroll to position [219, 0]
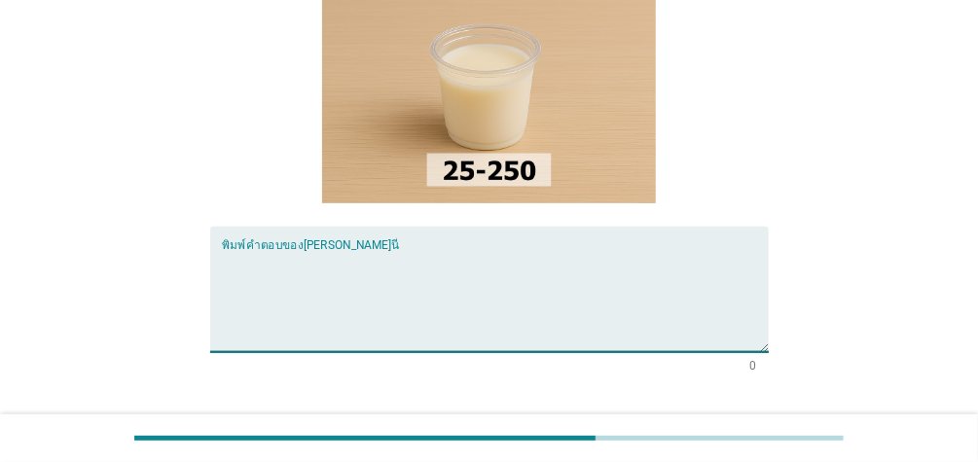
click at [500, 250] on textarea "พิมพ์คำตอบของคุณ ที่นี่" at bounding box center [495, 301] width 547 height 102
type textarea "ไม่เลียน ดื่ม[PERSON_NAME]ติดค้างที่คอ"
click at [739, 424] on button "ต่อไป" at bounding box center [718, 441] width 86 height 35
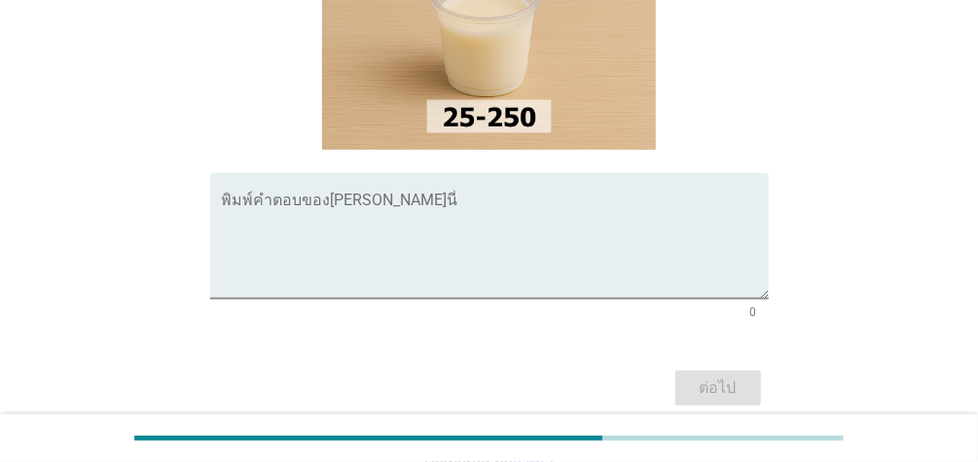
scroll to position [276, 0]
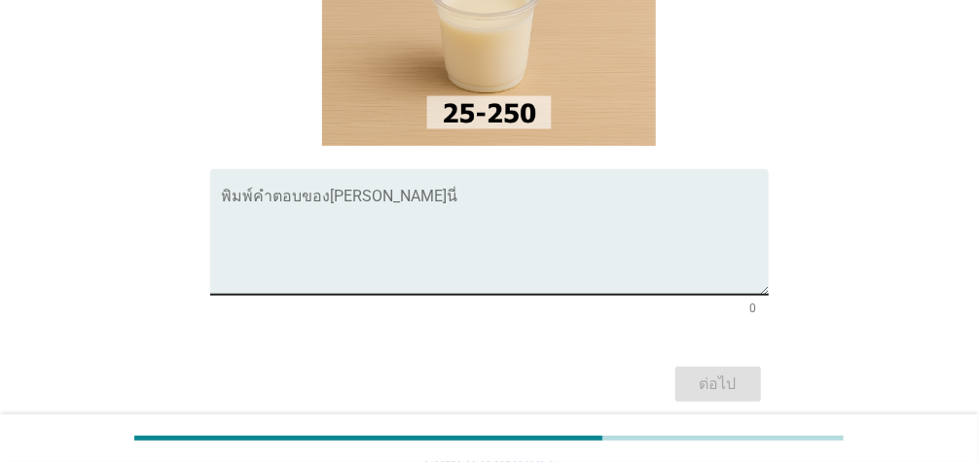
click at [364, 196] on textarea "พิมพ์คำตอบของคุณ ที่นี่" at bounding box center [495, 244] width 547 height 102
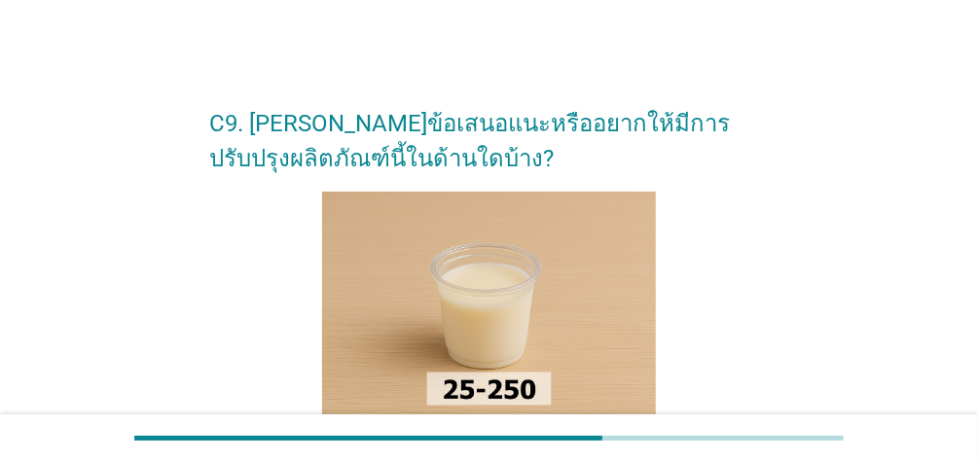
scroll to position [379, 0]
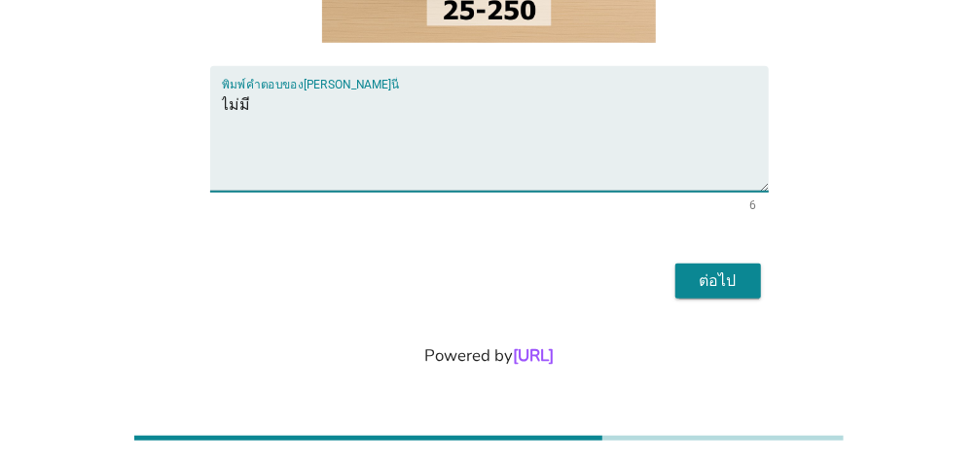
type textarea "ไม่มี"
click at [719, 276] on div "ต่อไป" at bounding box center [718, 280] width 54 height 23
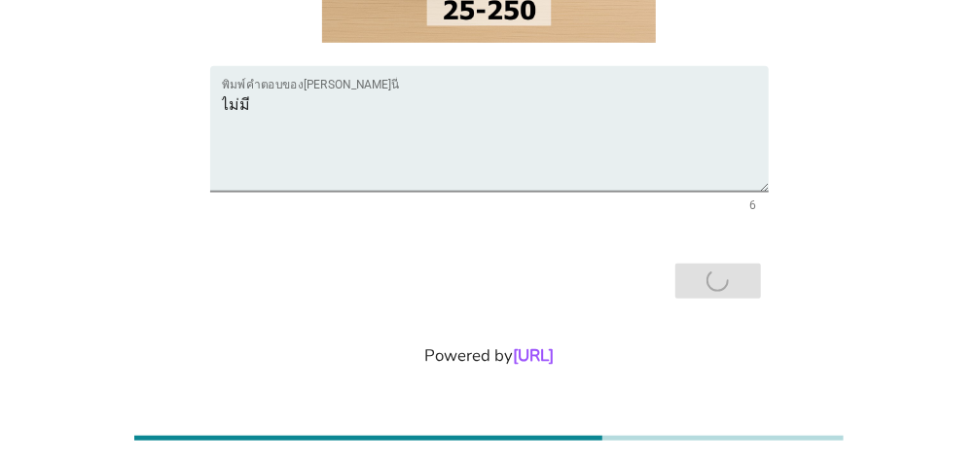
scroll to position [0, 0]
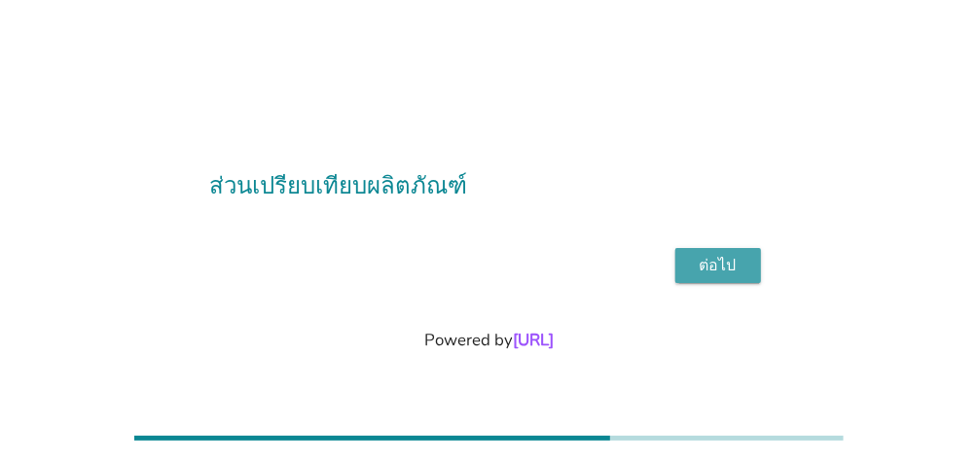
click at [713, 266] on div "ต่อไป" at bounding box center [718, 265] width 54 height 23
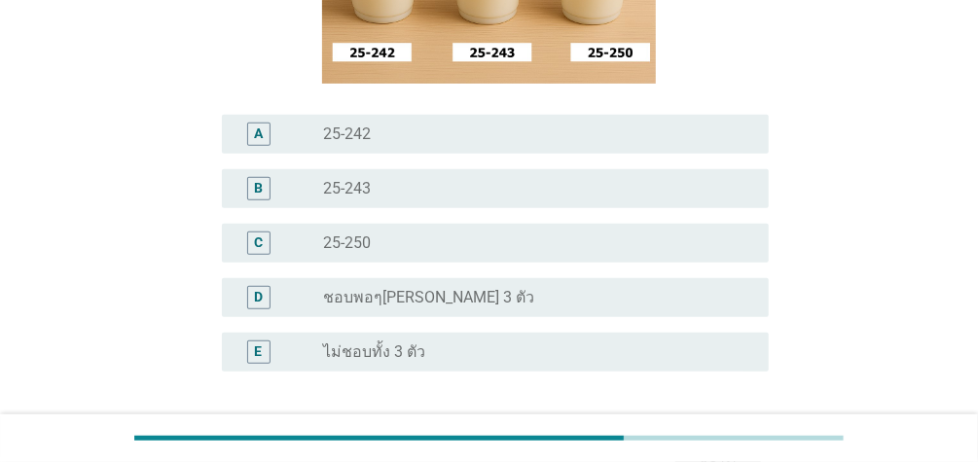
scroll to position [341, 0]
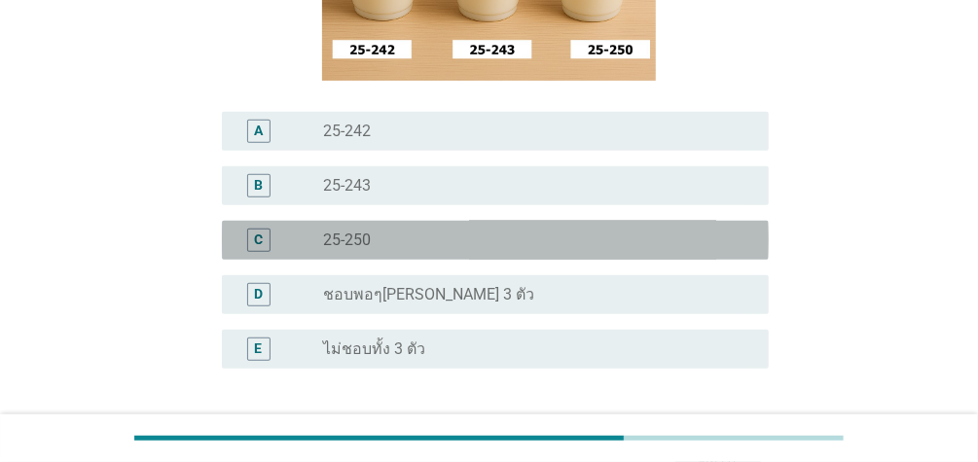
click at [327, 238] on label "25-250" at bounding box center [347, 240] width 48 height 19
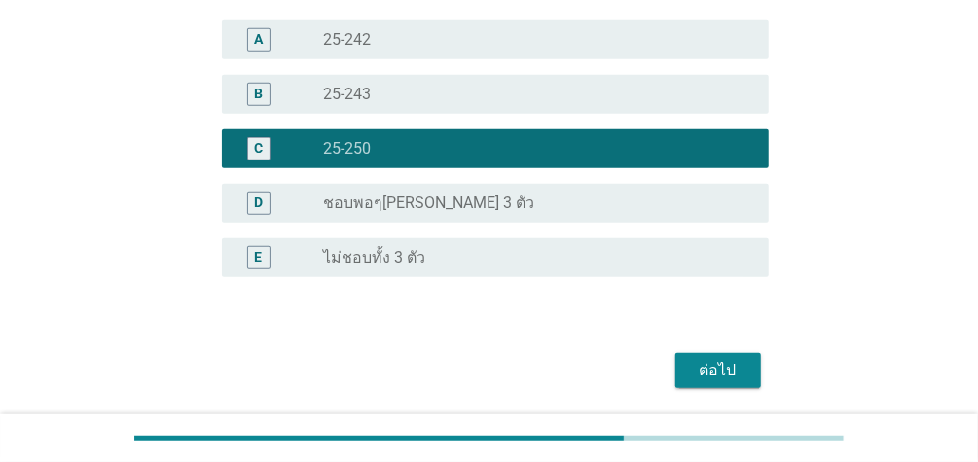
scroll to position [522, 0]
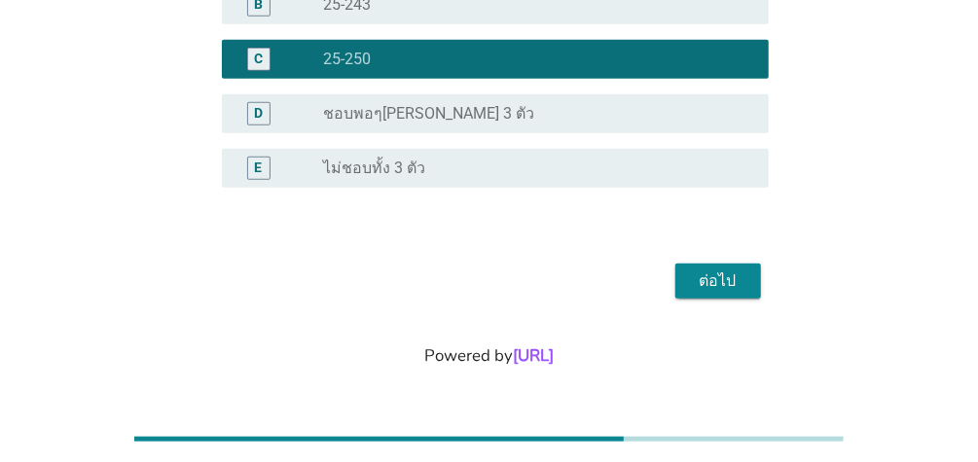
click at [717, 274] on div "ต่อไป" at bounding box center [718, 280] width 54 height 23
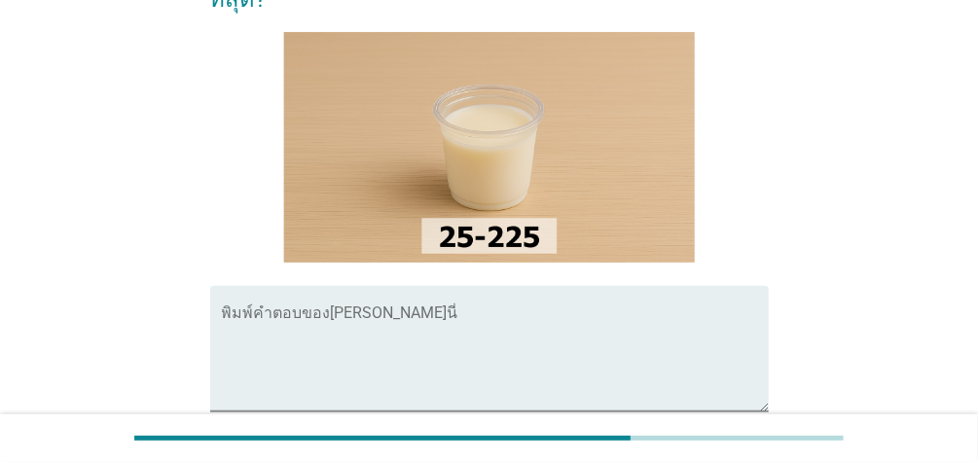
scroll to position [164, 0]
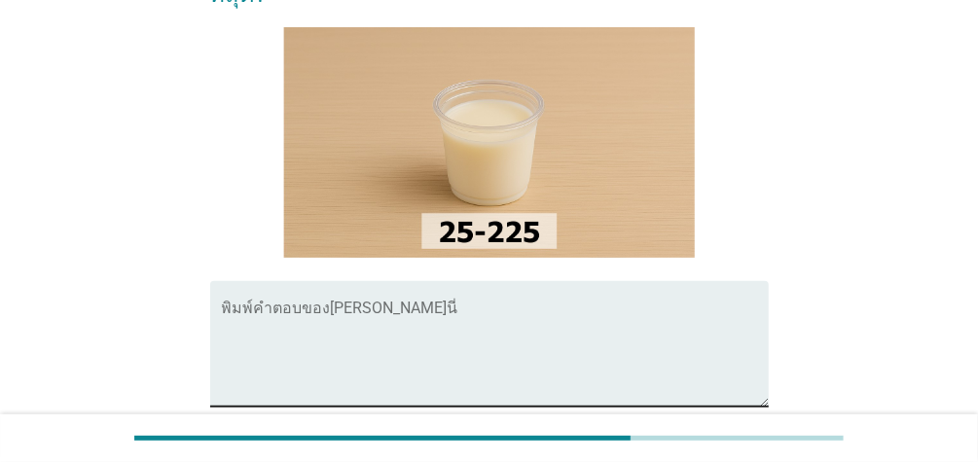
click at [297, 304] on textarea "พิมพ์คำตอบของคุณ ที่นี่" at bounding box center [495, 355] width 547 height 102
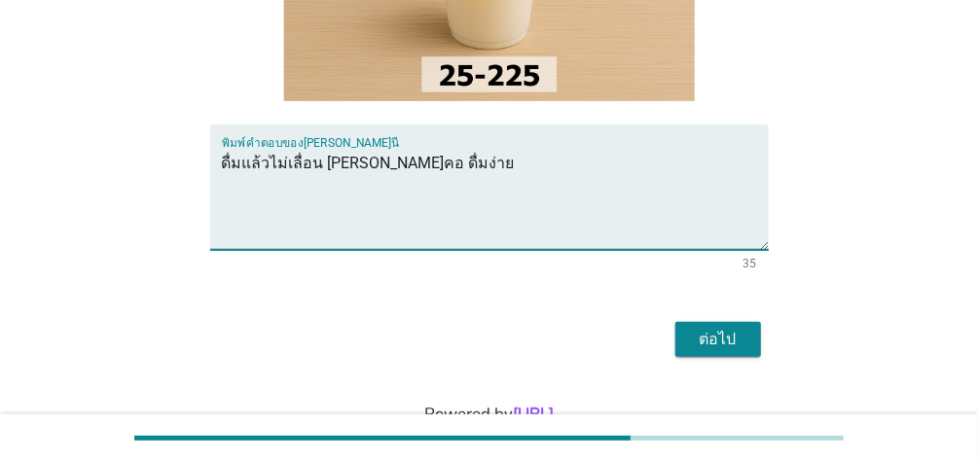
scroll to position [344, 0]
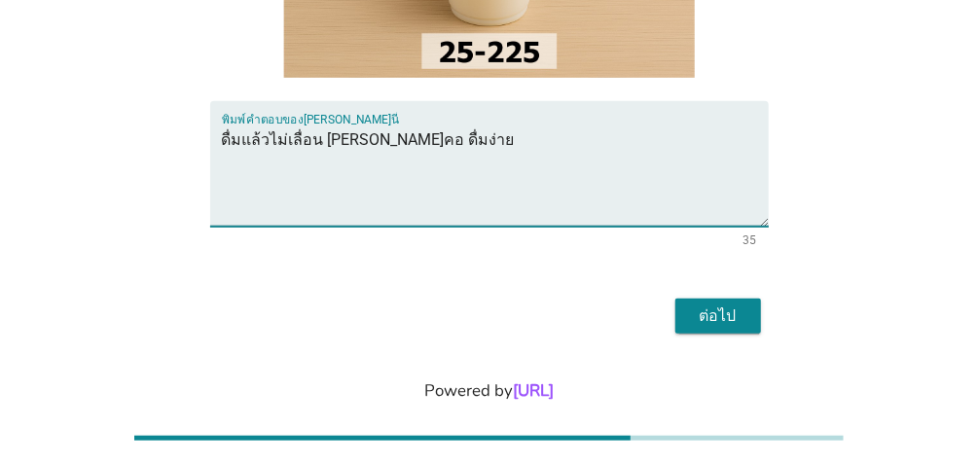
type textarea "ดื่มแล้วไม่เลื่อน [PERSON_NAME]คอ ดื่มง่าย"
click at [739, 304] on div "ต่อไป" at bounding box center [718, 315] width 54 height 23
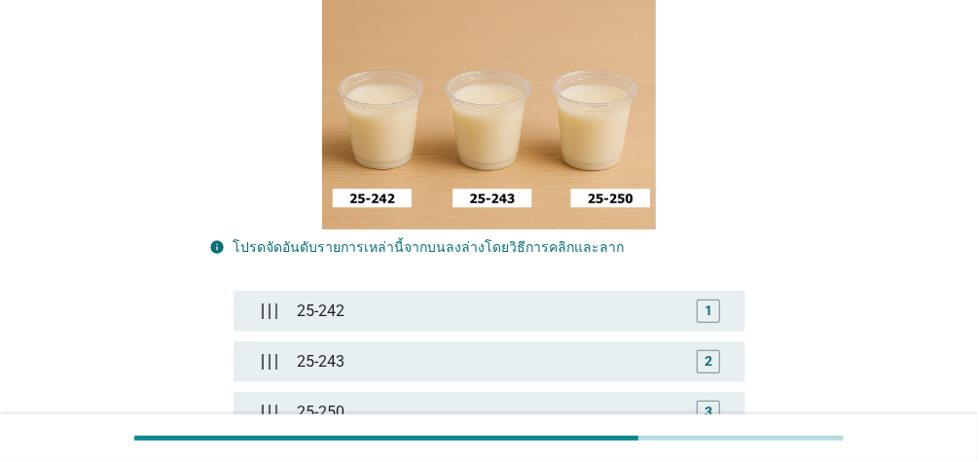
scroll to position [294, 0]
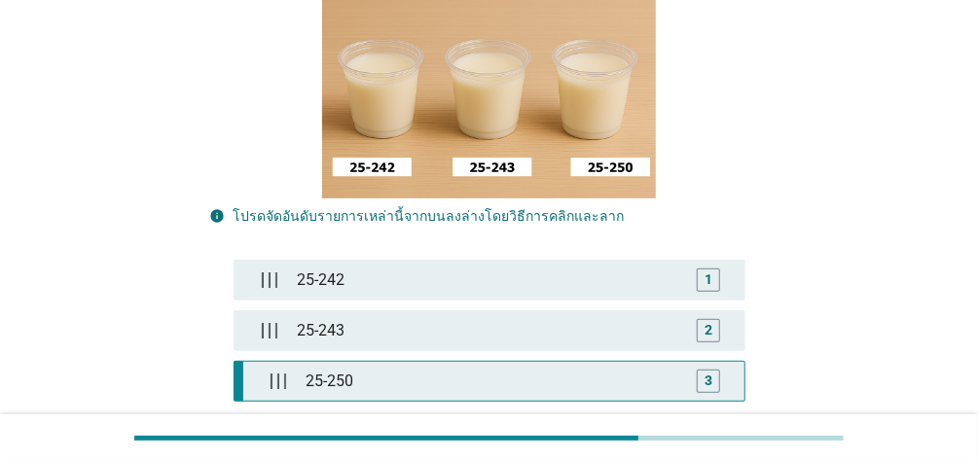
click at [348, 362] on div "25-250" at bounding box center [493, 381] width 391 height 39
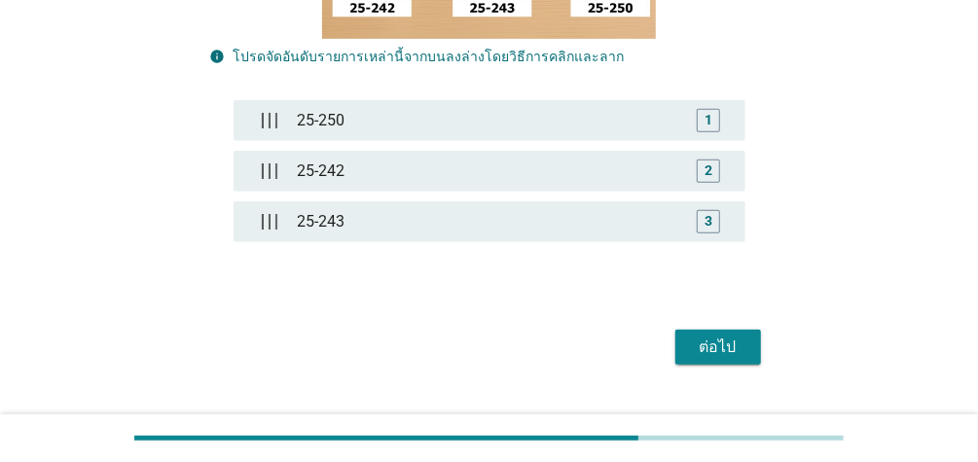
scroll to position [482, 0]
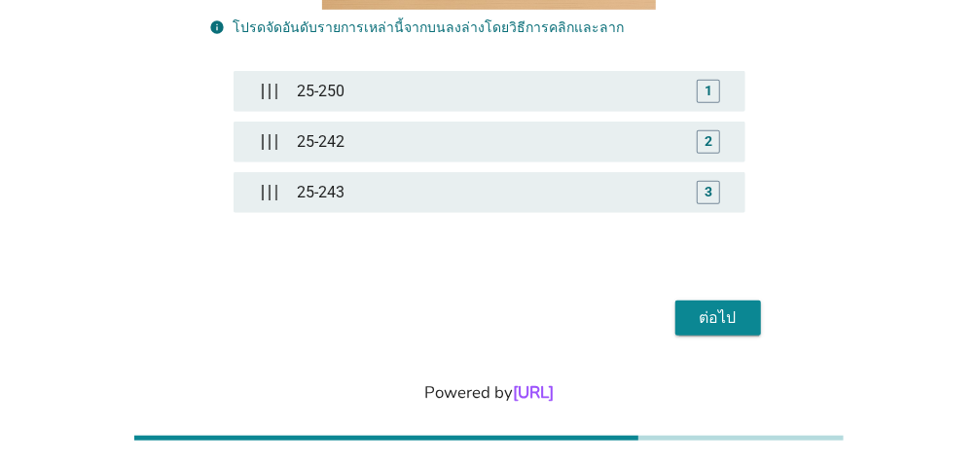
click at [722, 306] on div "ต่อไป" at bounding box center [718, 317] width 54 height 23
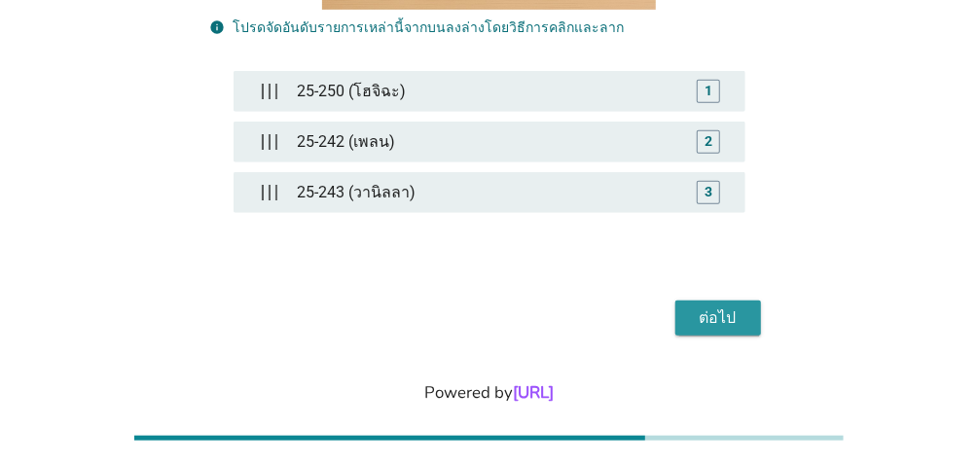
click at [746, 301] on button "ต่อไป" at bounding box center [718, 318] width 86 height 35
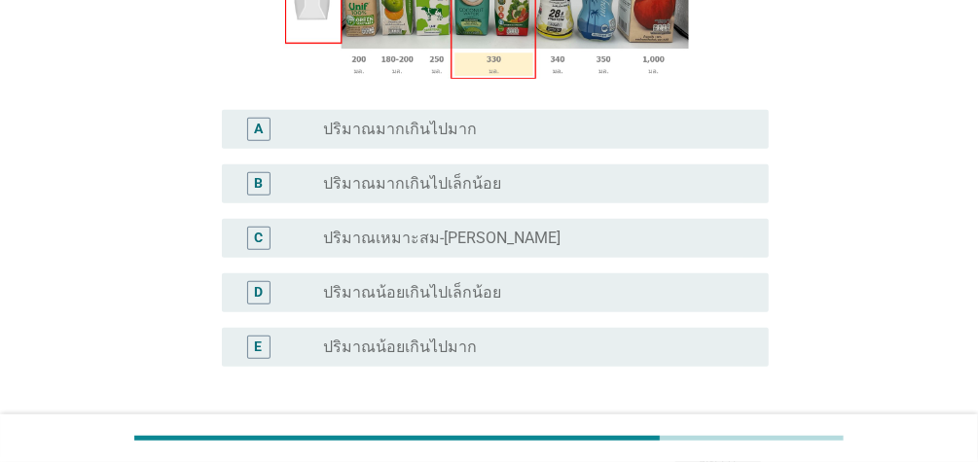
scroll to position [437, 0]
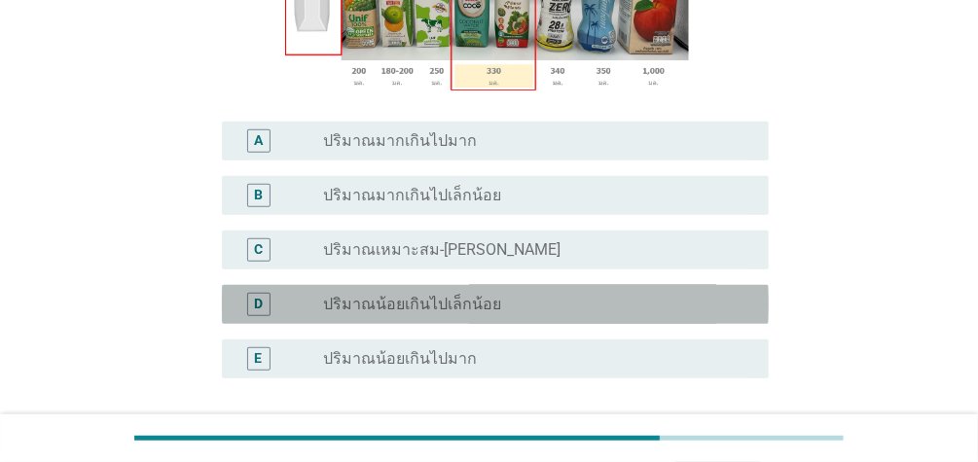
click at [472, 305] on label "ปริมาณน้อยเกินไปเล็กน้อย" at bounding box center [412, 304] width 178 height 19
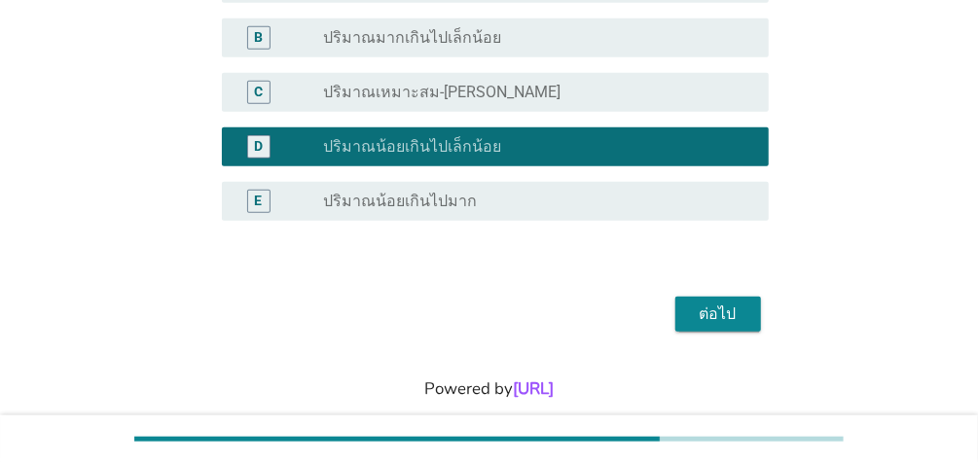
scroll to position [627, 0]
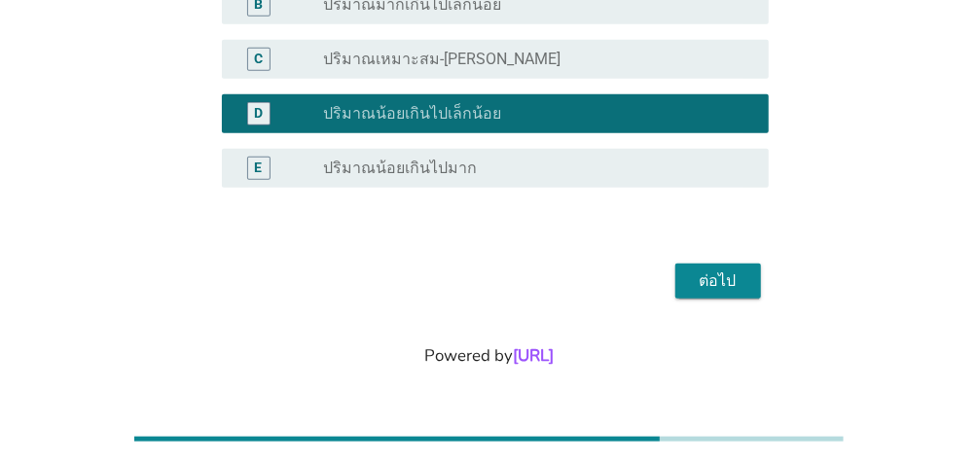
click at [729, 281] on div "ต่อไป" at bounding box center [718, 280] width 54 height 23
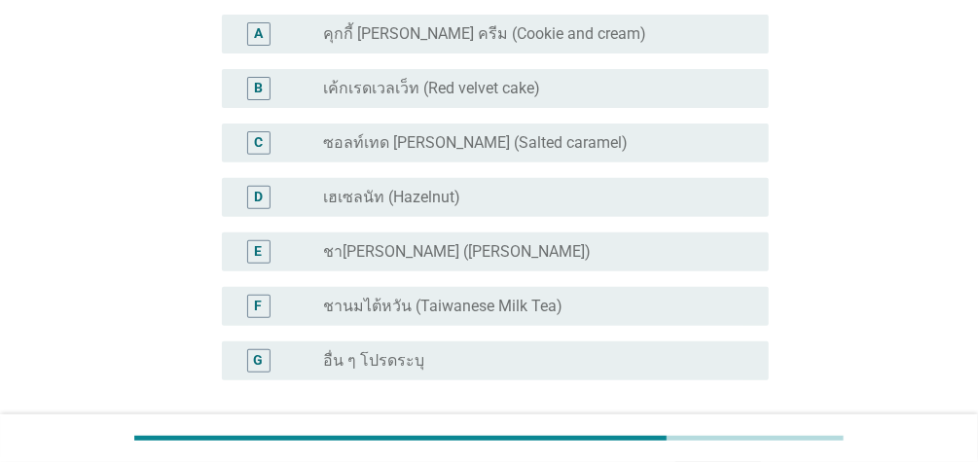
scroll to position [231, 0]
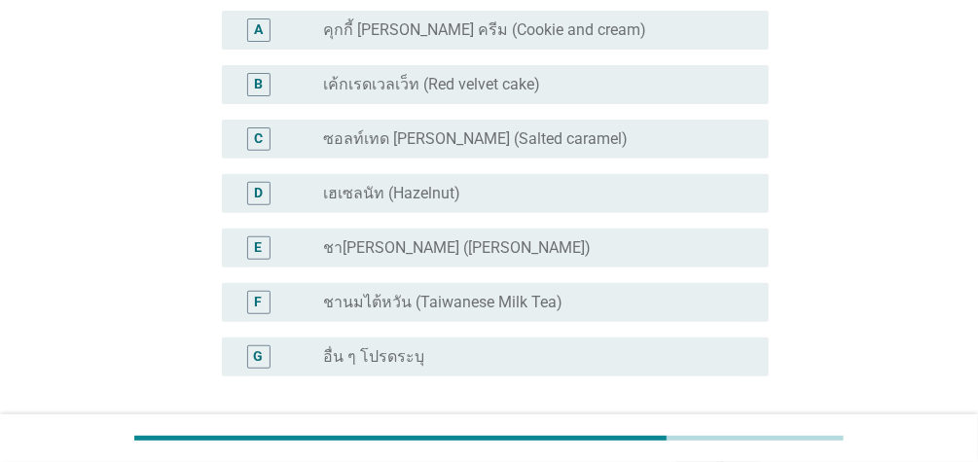
click at [551, 20] on label "คุกกี้ [PERSON_NAME] ครีม (Cookie and cream)" at bounding box center [484, 29] width 323 height 19
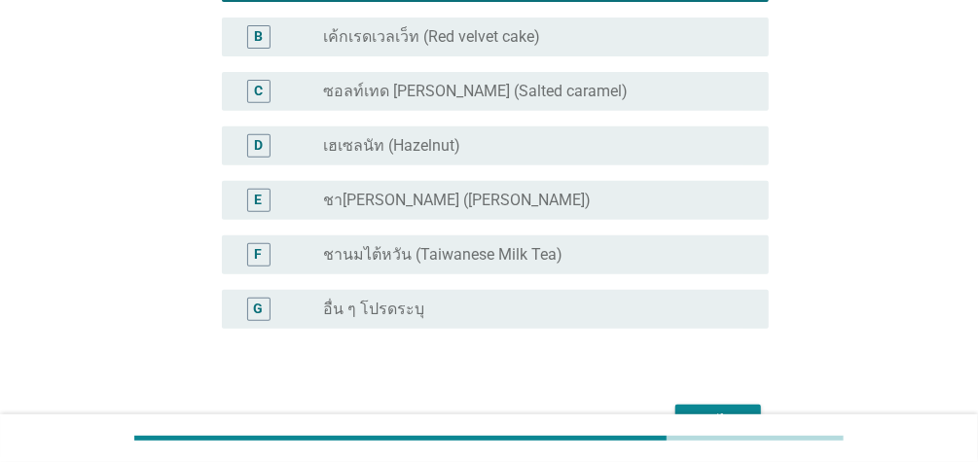
scroll to position [420, 0]
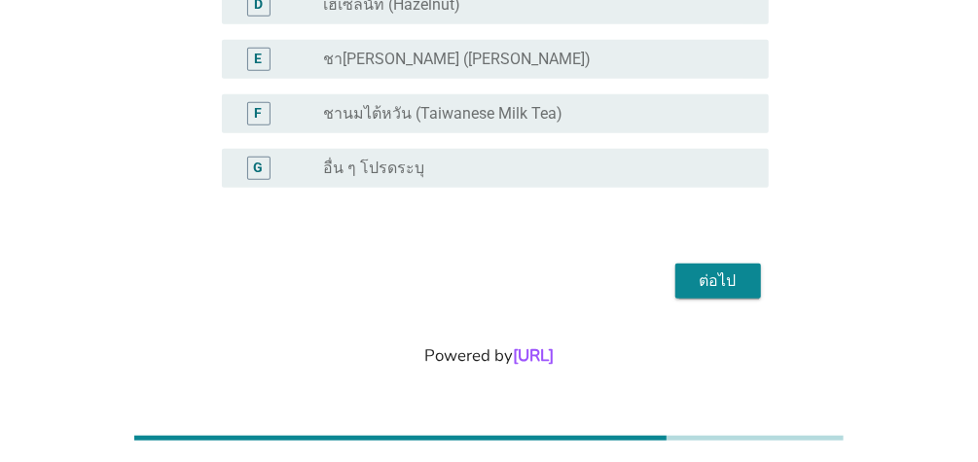
click at [730, 288] on div "ต่อไป" at bounding box center [718, 280] width 54 height 23
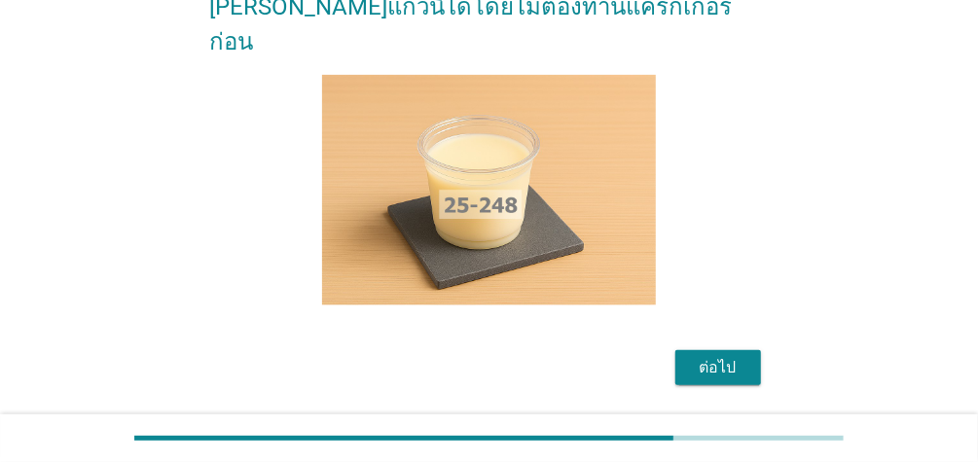
scroll to position [293, 0]
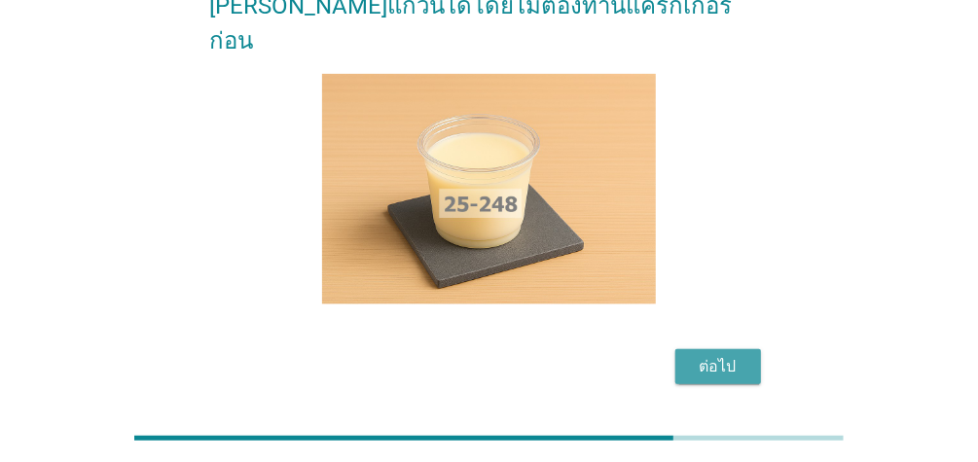
click at [719, 355] on div "ต่อไป" at bounding box center [718, 366] width 54 height 23
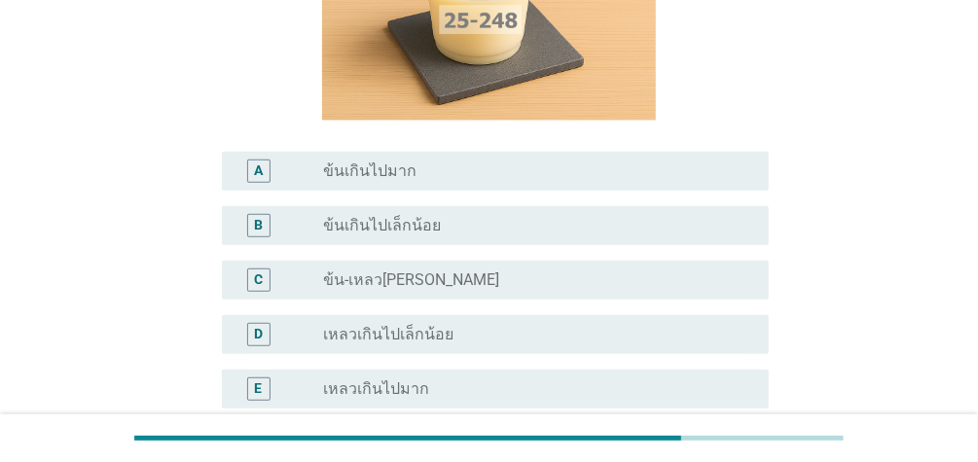
scroll to position [304, 0]
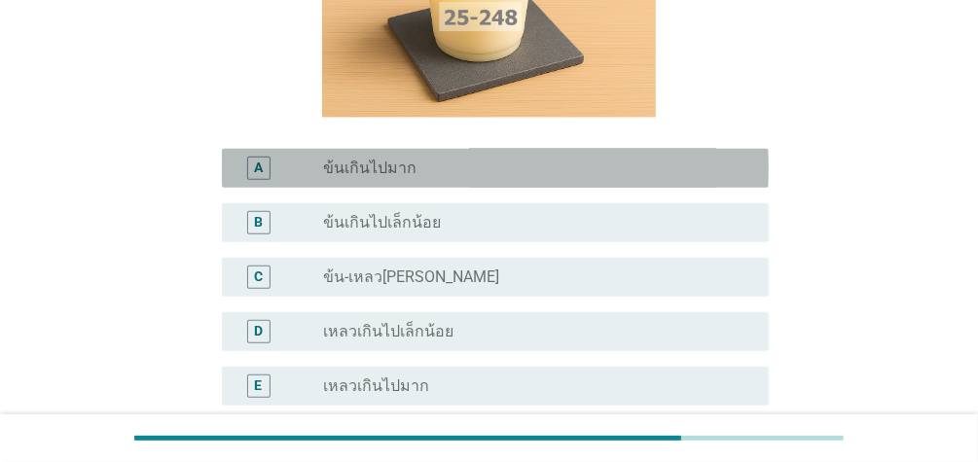
click at [477, 168] on div "radio_button_unchecked ข้นเกินไปมาก" at bounding box center [530, 168] width 414 height 19
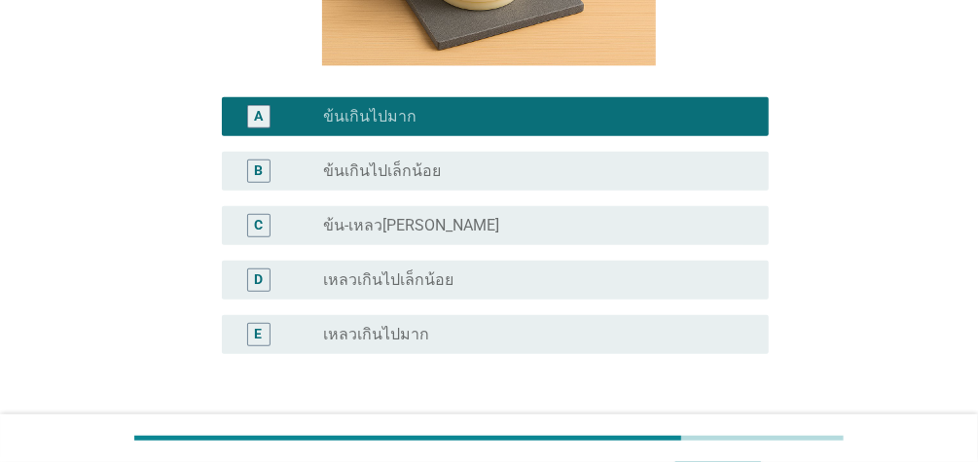
scroll to position [514, 0]
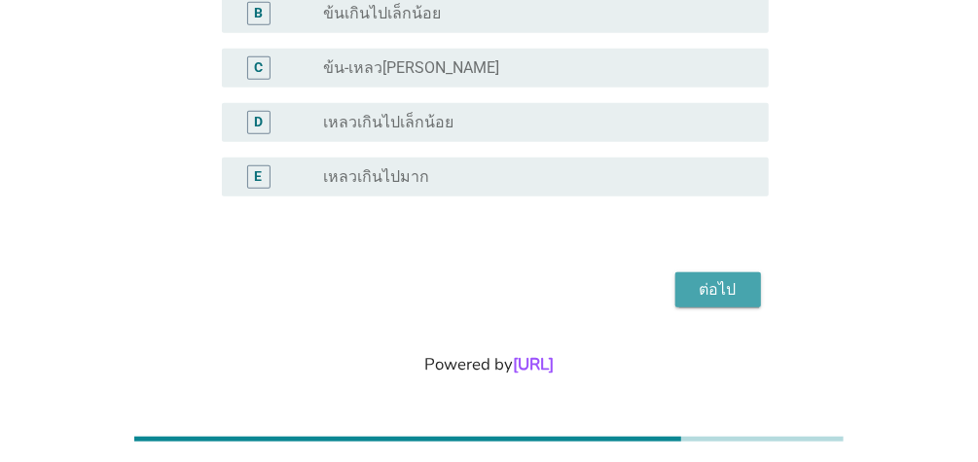
click at [727, 290] on div "ต่อไป" at bounding box center [718, 289] width 54 height 23
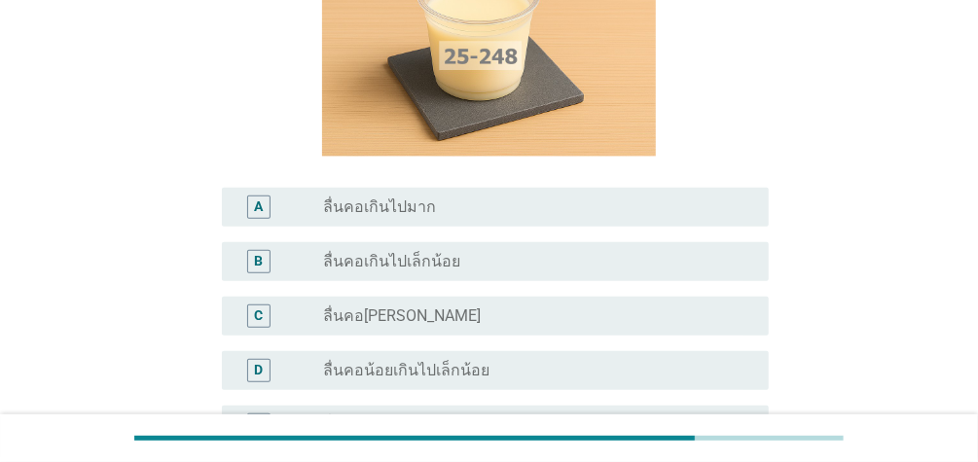
scroll to position [267, 0]
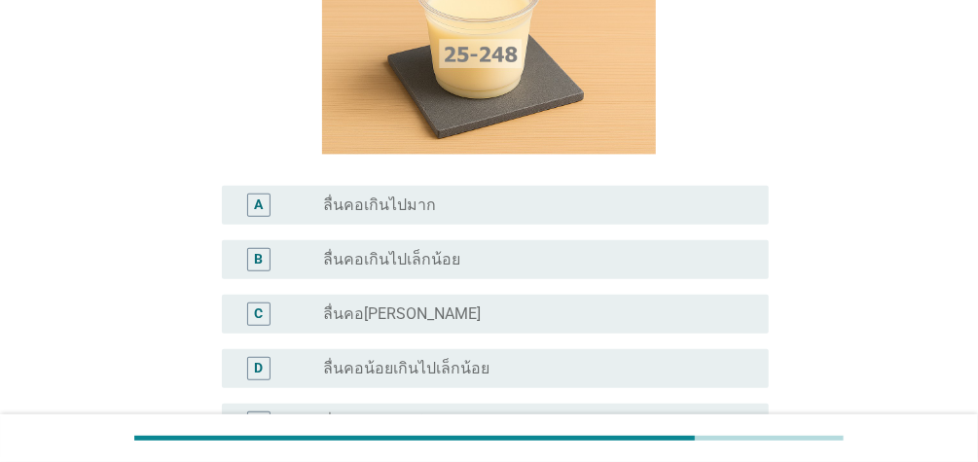
click at [509, 371] on div "radio_button_unchecked ลื่นคอน้อยเกินไปเล็กน้อย" at bounding box center [530, 368] width 414 height 19
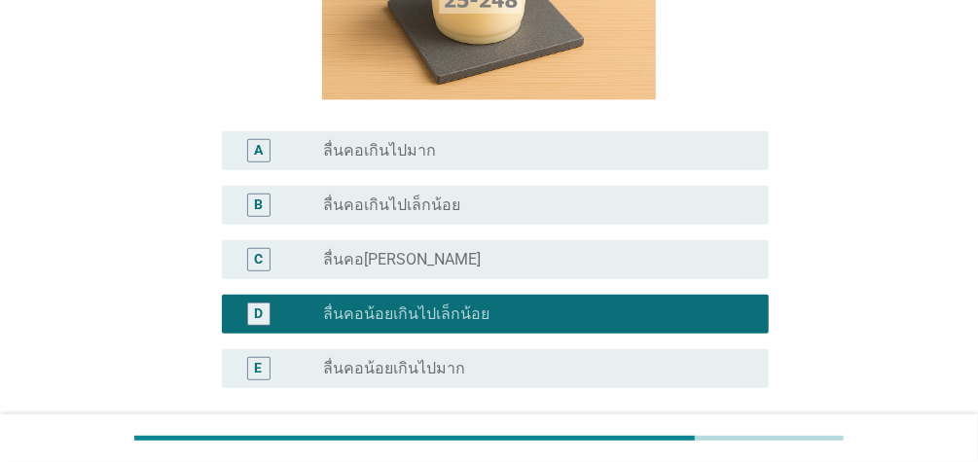
scroll to position [522, 0]
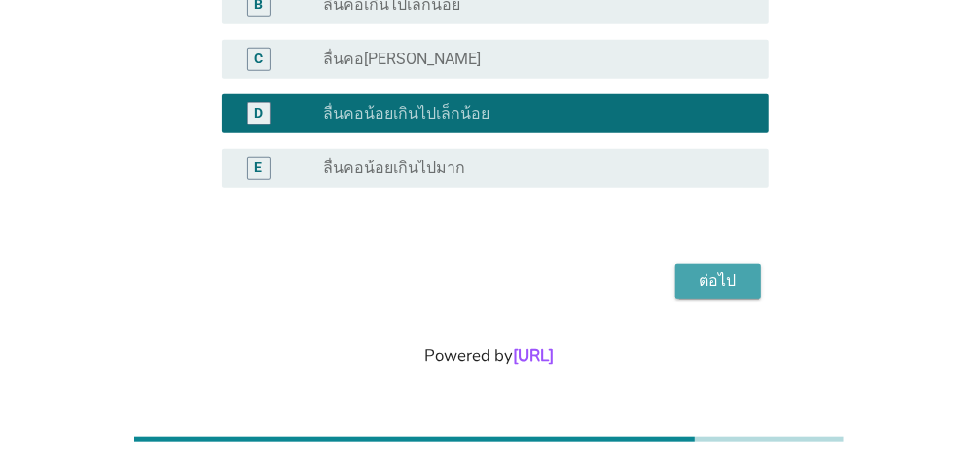
click at [734, 276] on div "ต่อไป" at bounding box center [718, 280] width 54 height 23
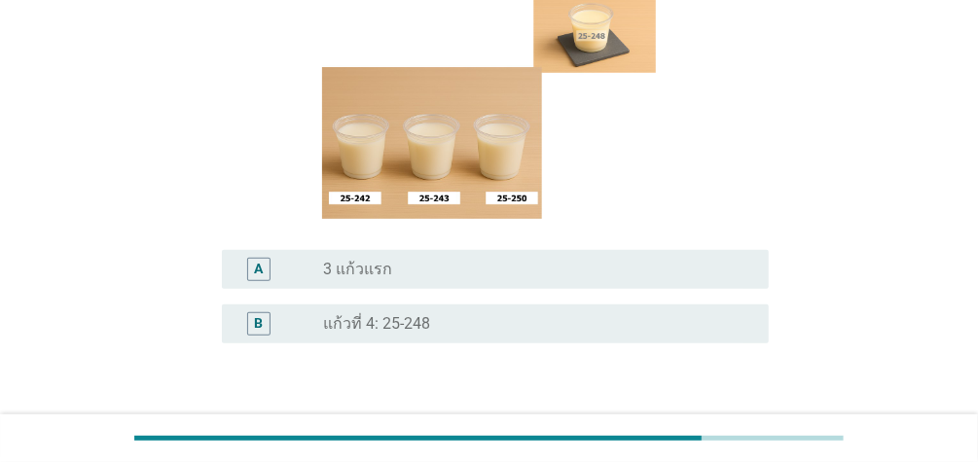
scroll to position [319, 0]
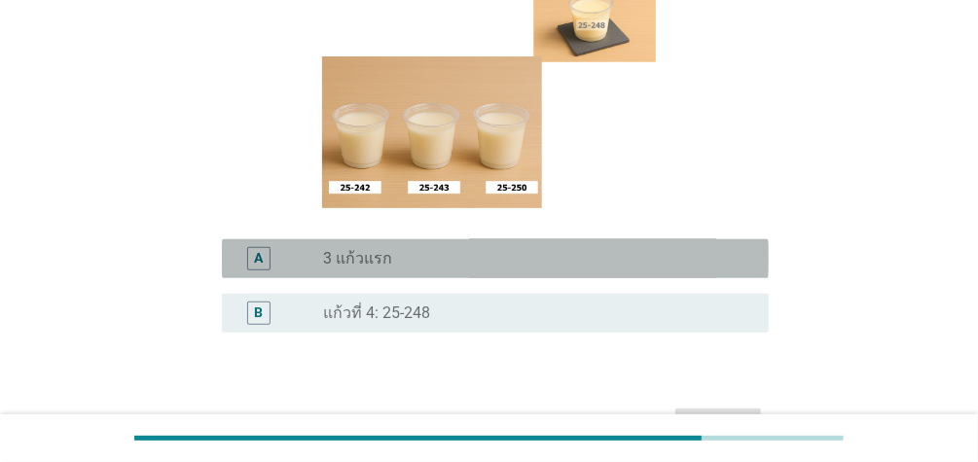
click at [397, 249] on div "radio_button_unchecked 3 แก้วแรก" at bounding box center [530, 258] width 414 height 19
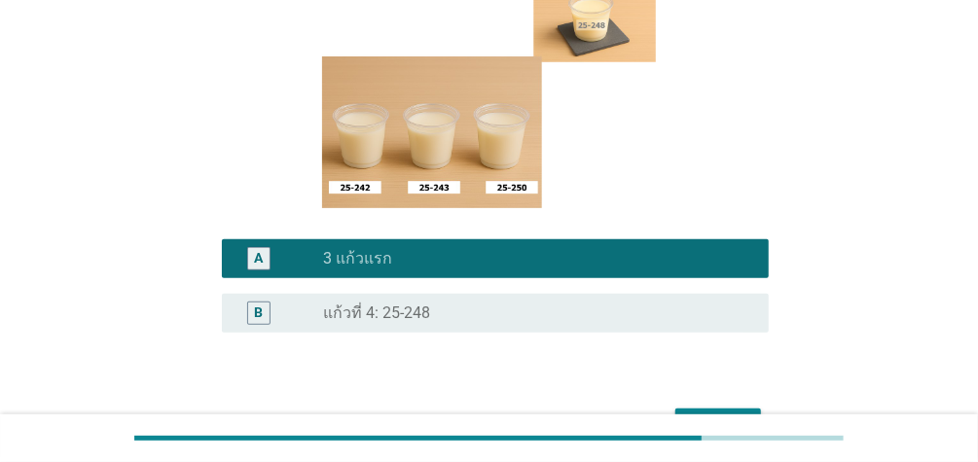
click at [741, 414] on div "ต่อไป" at bounding box center [718, 425] width 54 height 23
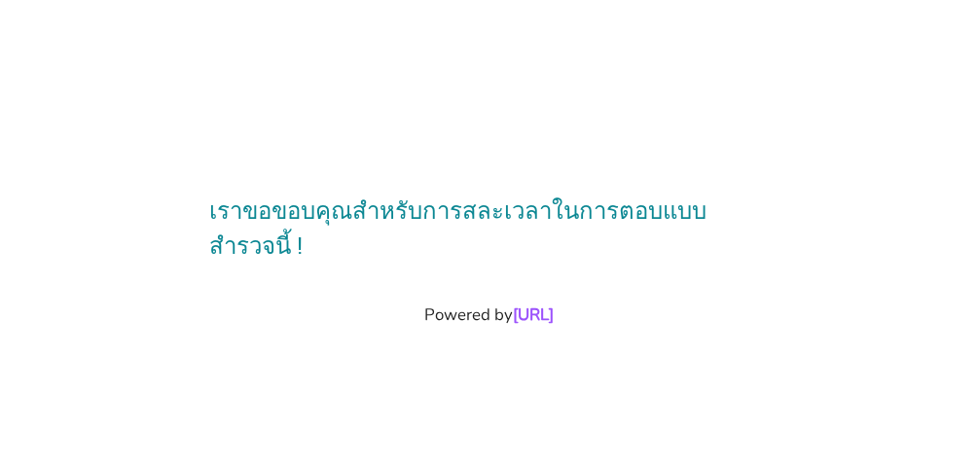
scroll to position [0, 0]
